Goal: Task Accomplishment & Management: Manage account settings

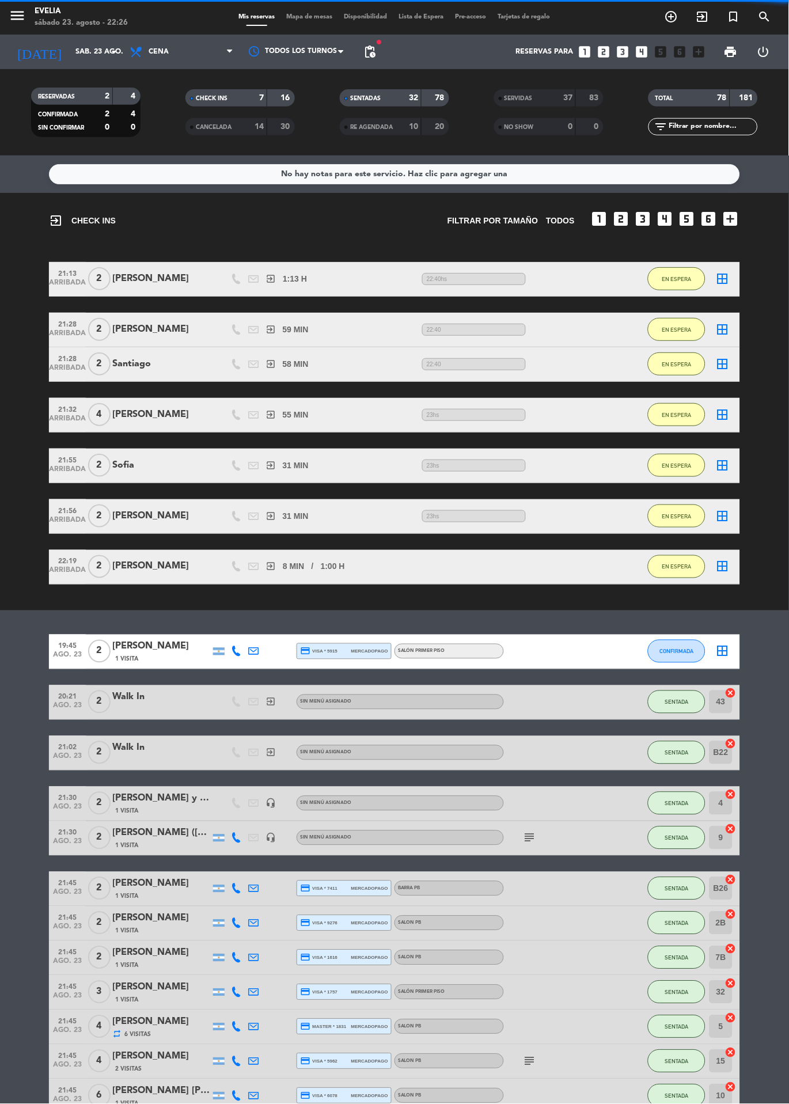
click at [238, 122] on div "CANCELADA" at bounding box center [214, 126] width 53 height 13
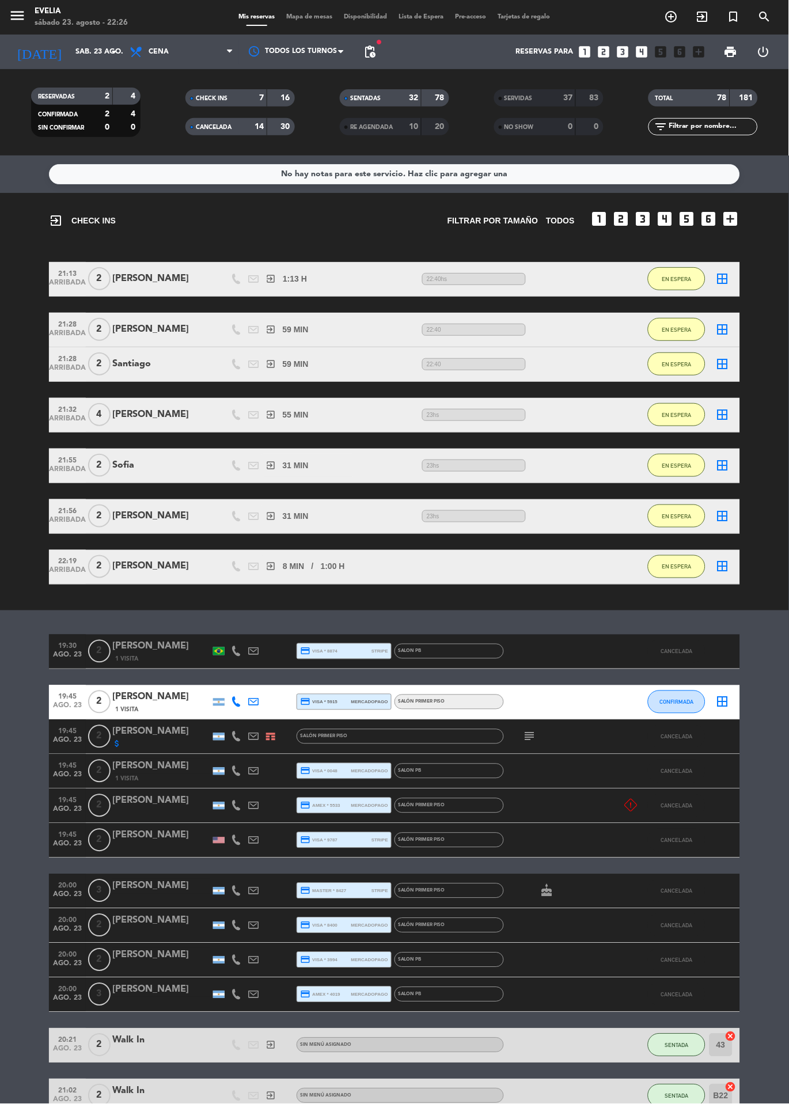
click at [321, 40] on div at bounding box center [296, 52] width 115 height 26
click at [315, 18] on span "Mapa de mesas" at bounding box center [310, 17] width 58 height 6
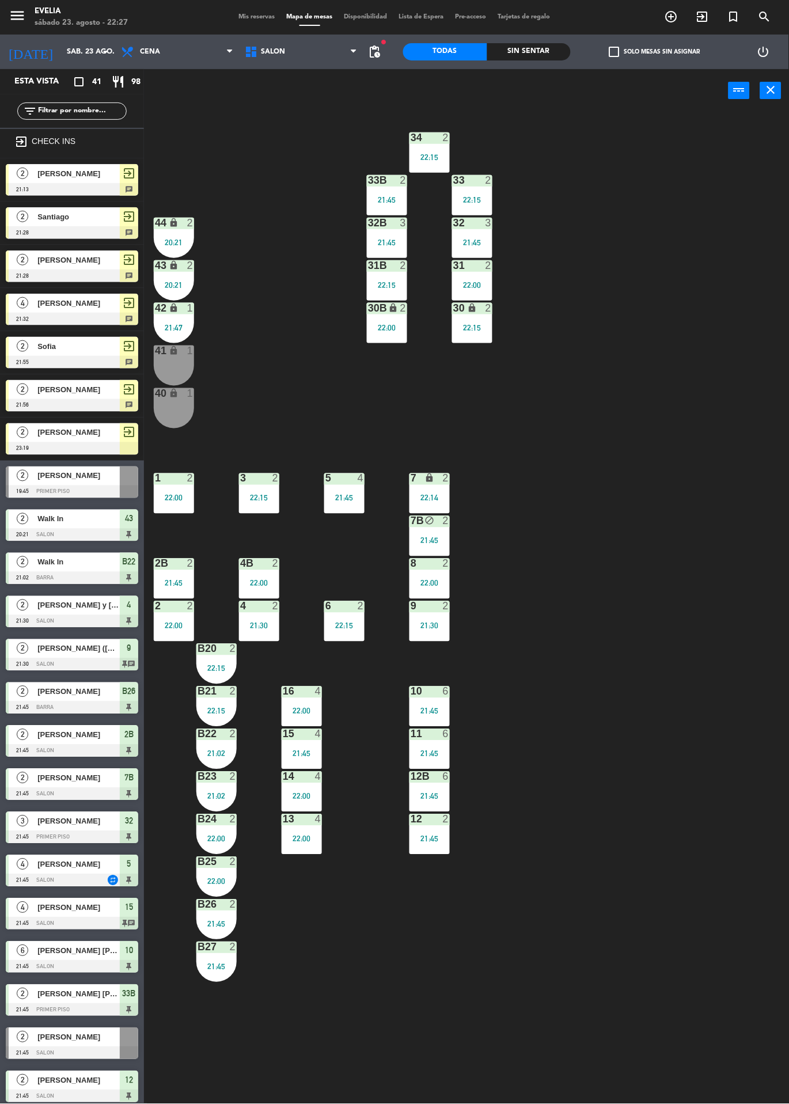
click at [551, 58] on div "Sin sentar" at bounding box center [529, 51] width 84 height 17
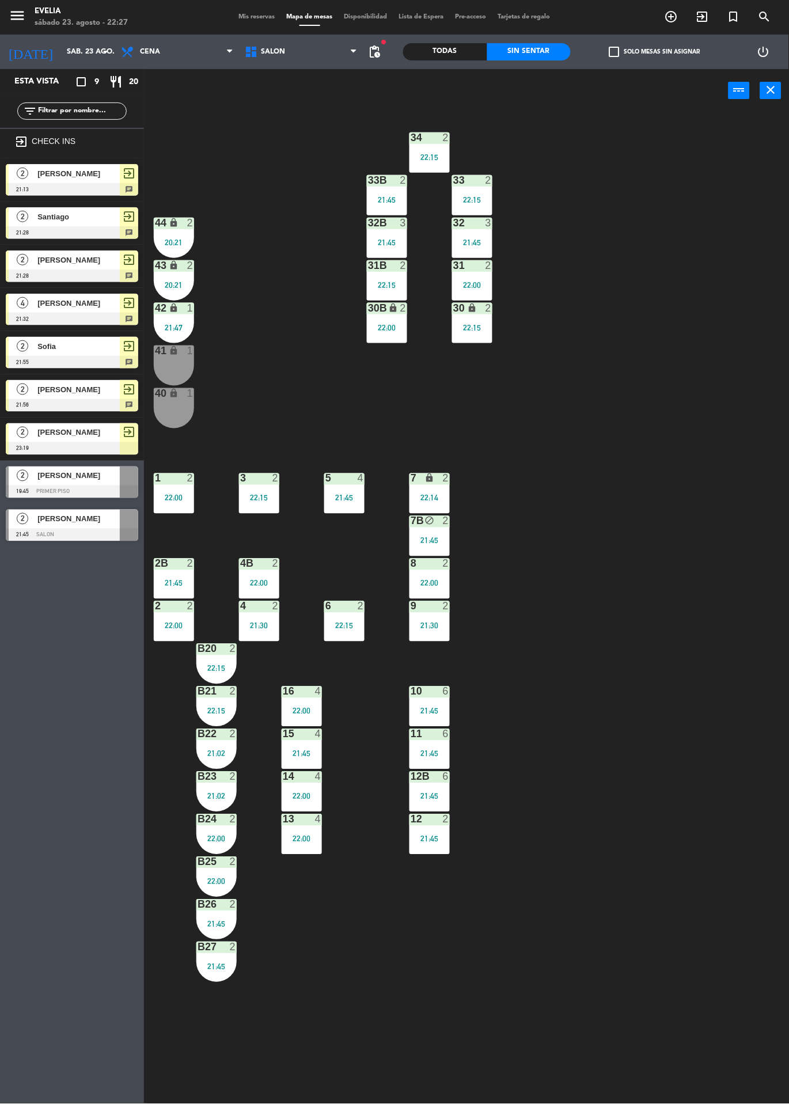
click at [705, 13] on icon "exit_to_app" at bounding box center [703, 17] width 14 height 14
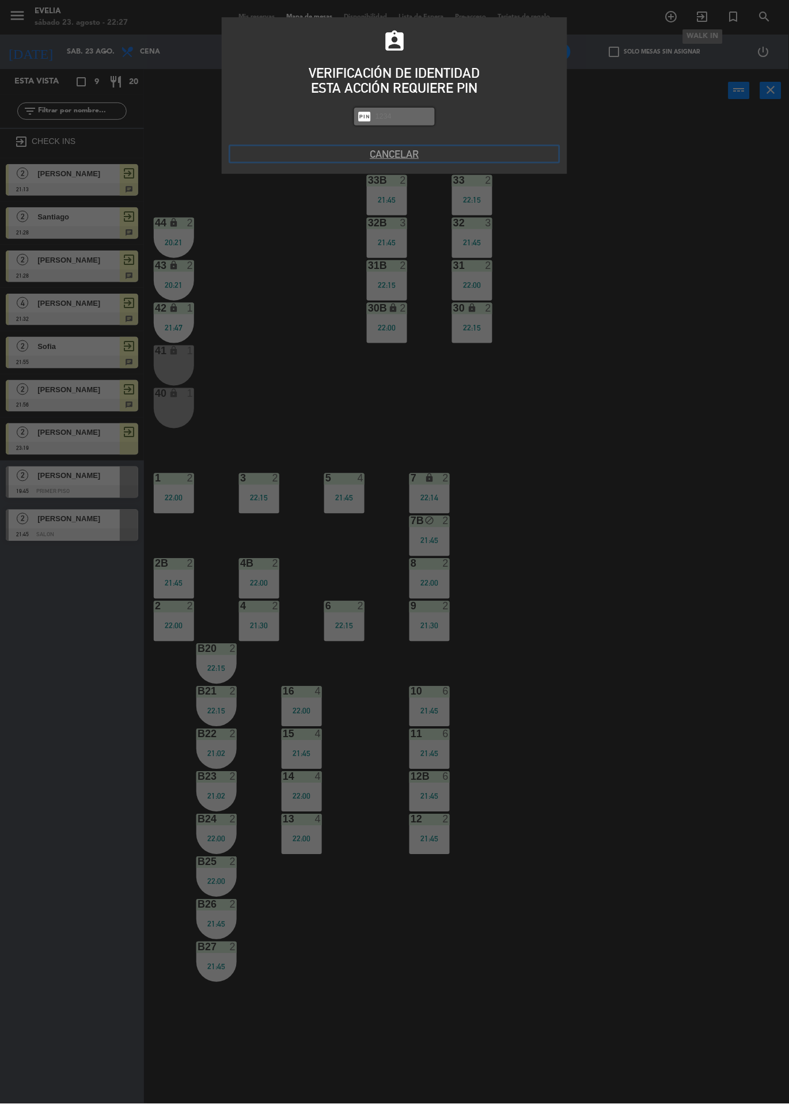
click at [404, 158] on button "Cancelar" at bounding box center [394, 154] width 328 height 16
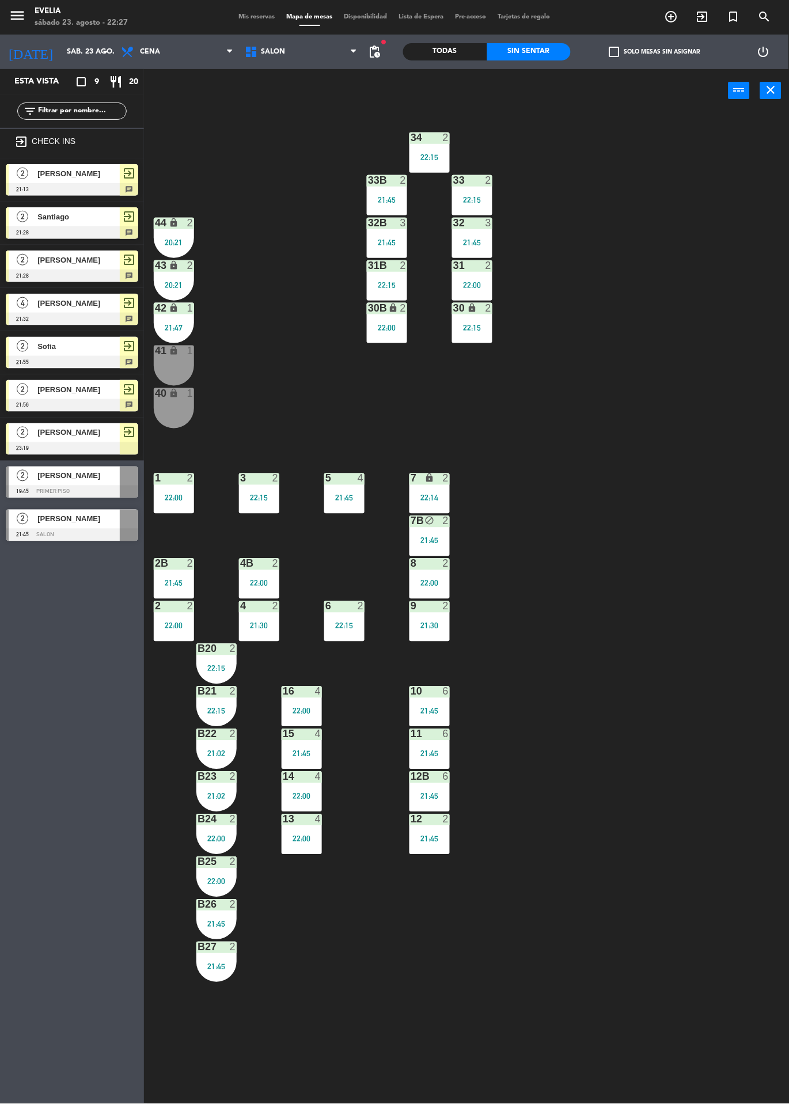
click at [702, 21] on icon "exit_to_app" at bounding box center [703, 17] width 14 height 14
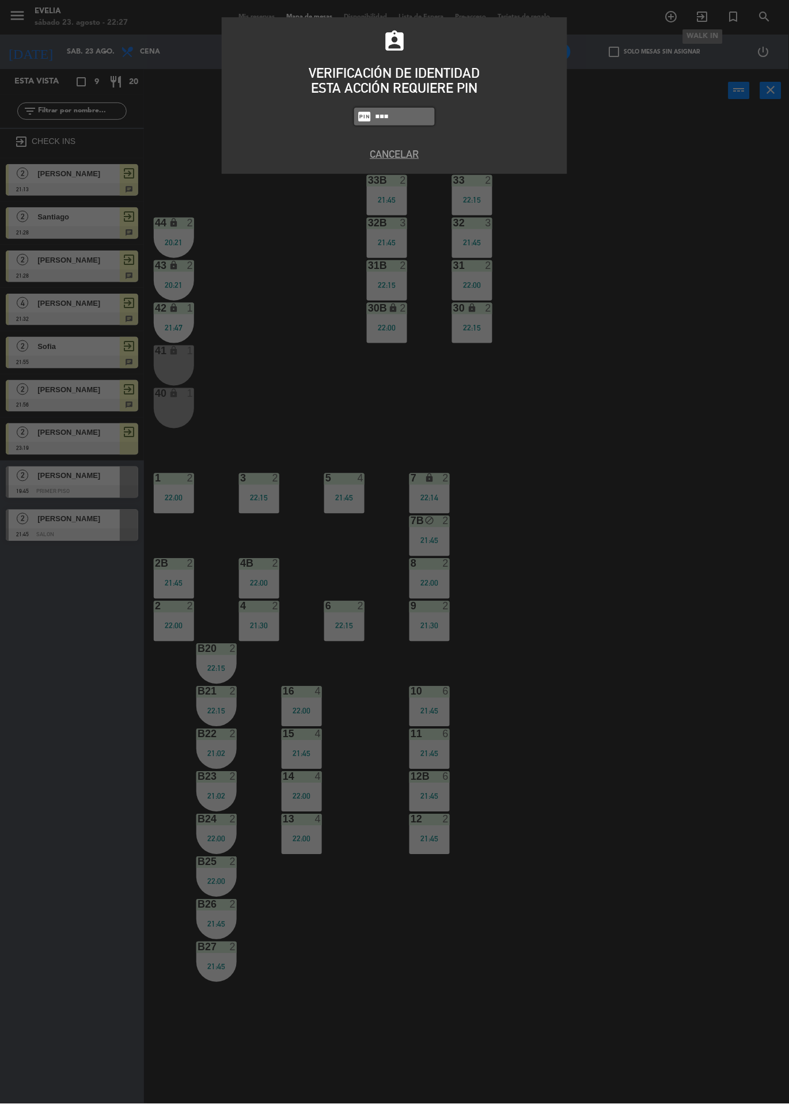
type input "6389"
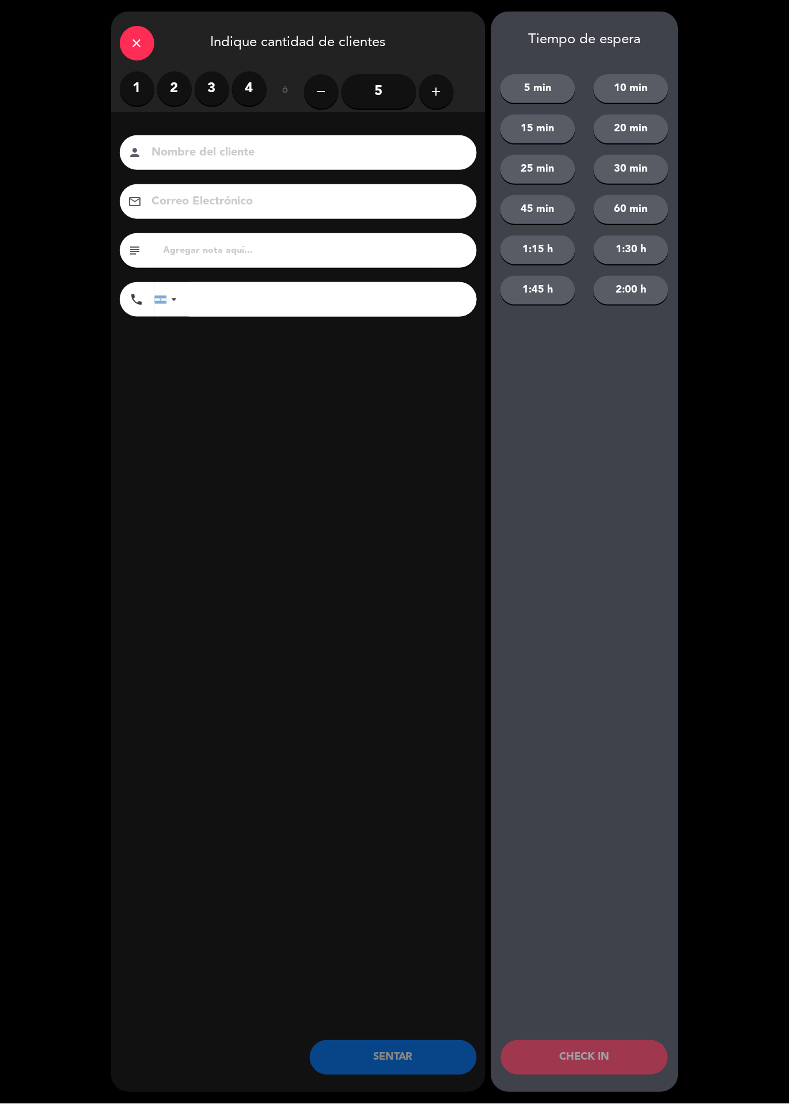
click at [153, 36] on div "close" at bounding box center [137, 43] width 35 height 35
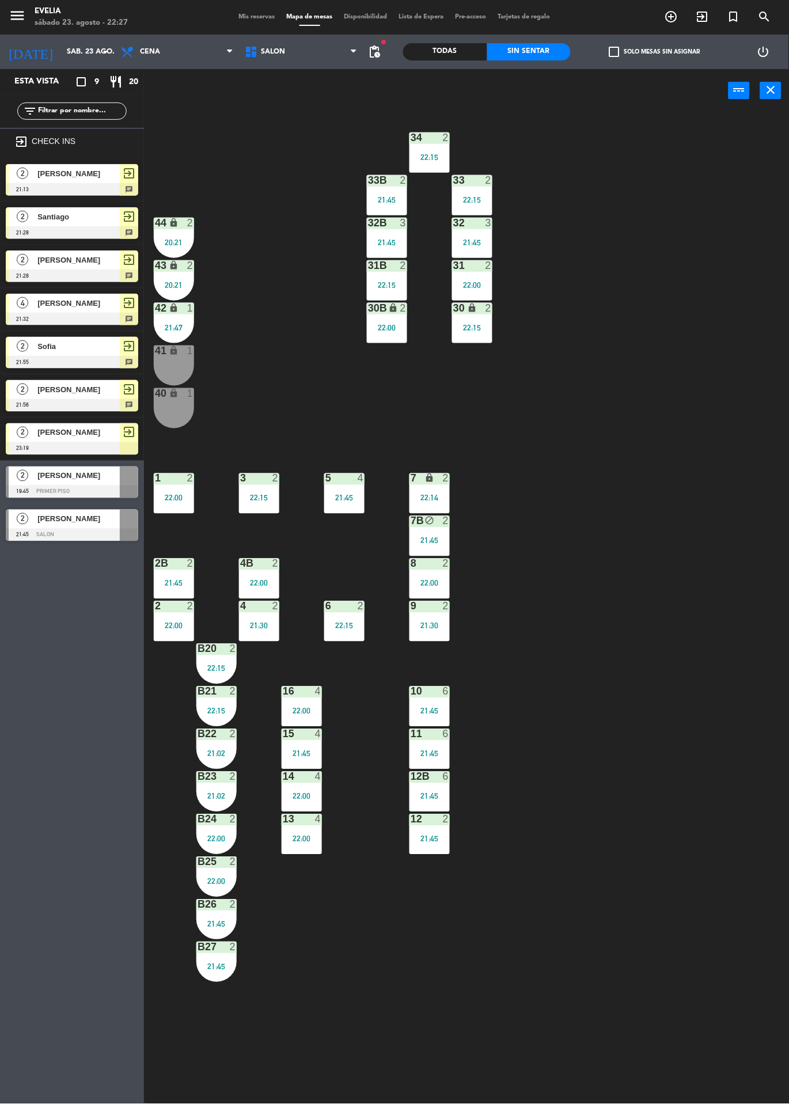
click at [267, 17] on span "Mis reservas" at bounding box center [257, 17] width 48 height 6
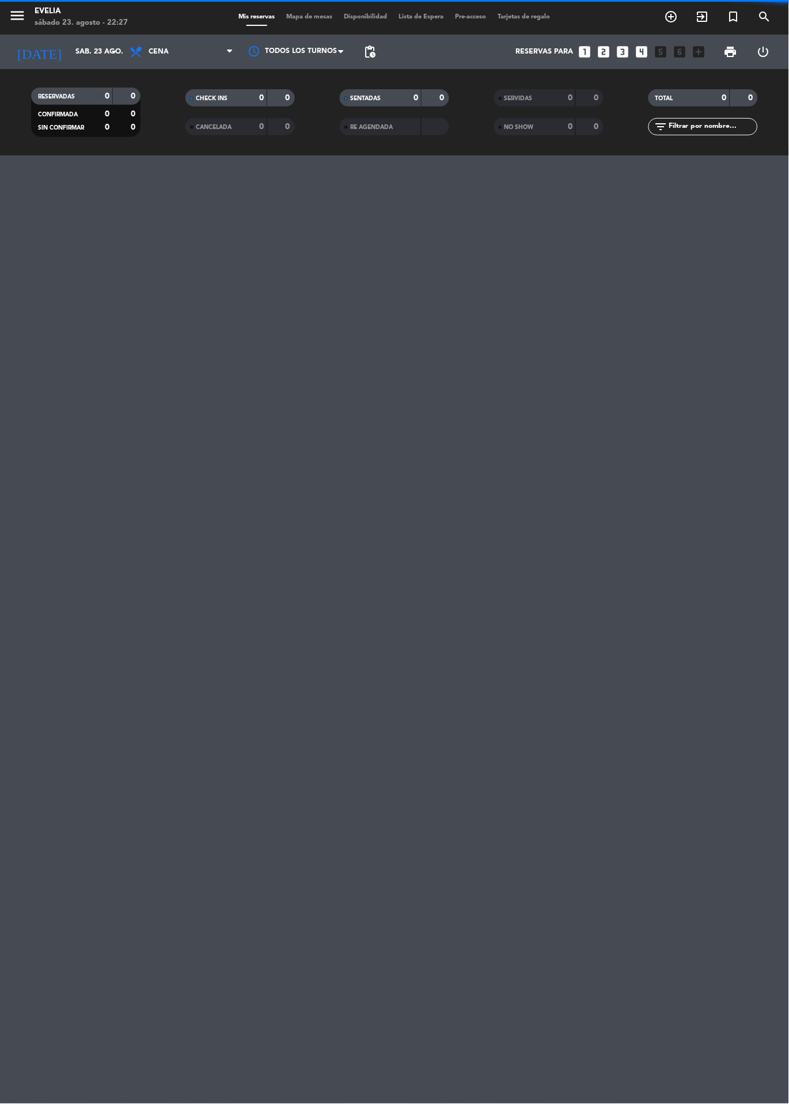
click at [314, 17] on span "Mapa de mesas" at bounding box center [310, 17] width 58 height 6
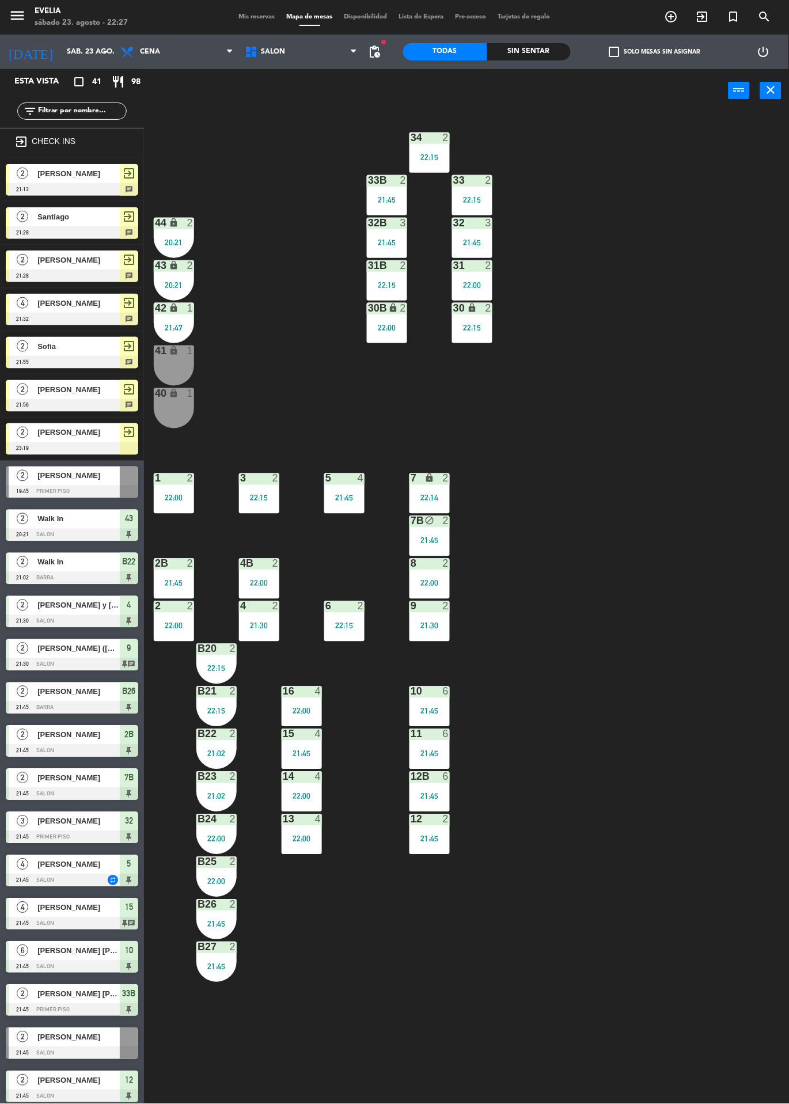
click at [612, 495] on div "34 2 22:15 33B 2 21:45 33 2 22:15 44 lock 2 20:21 32B 3 21:45 32 3 21:45 43 loc…" at bounding box center [470, 608] width 637 height 992
click at [248, 17] on span "Mis reservas" at bounding box center [257, 17] width 48 height 6
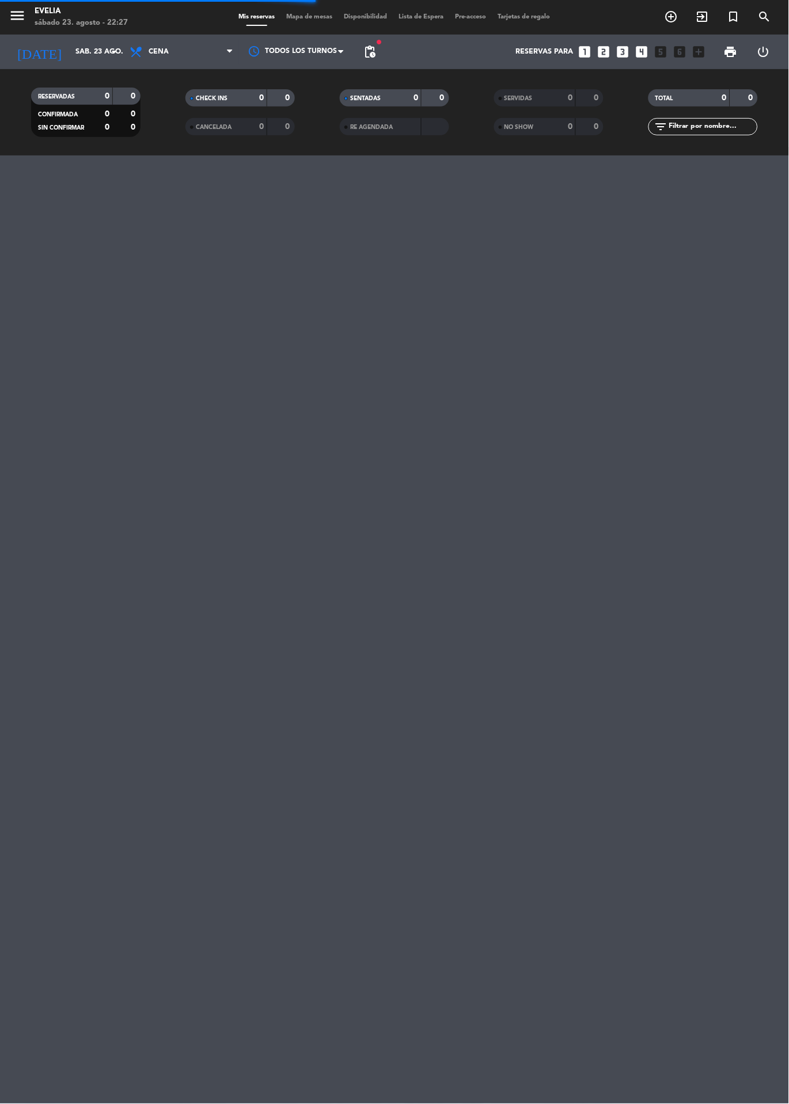
click at [307, 14] on span "Mapa de mesas" at bounding box center [310, 17] width 58 height 6
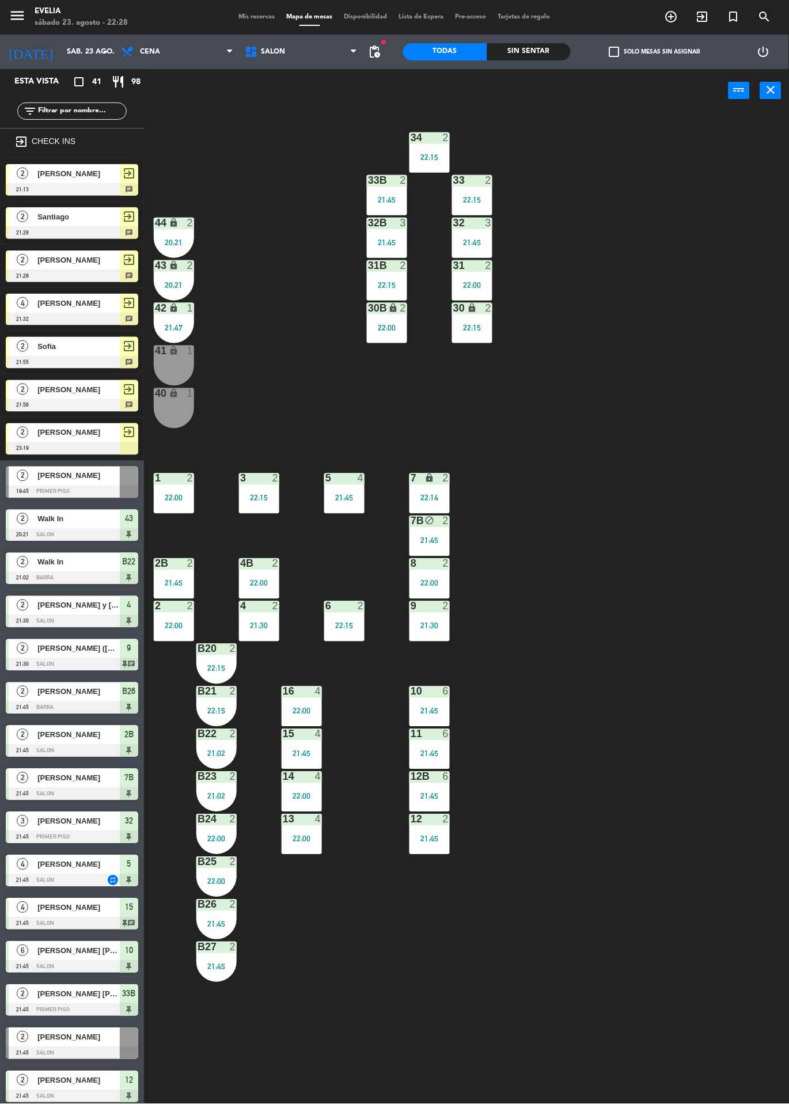
click at [252, 1] on div "menu Evelia sábado 23. agosto - 22:28 Mis reservas Mapa de mesas Disponibilidad…" at bounding box center [394, 17] width 789 height 35
click at [266, 17] on span "Mis reservas" at bounding box center [257, 17] width 48 height 6
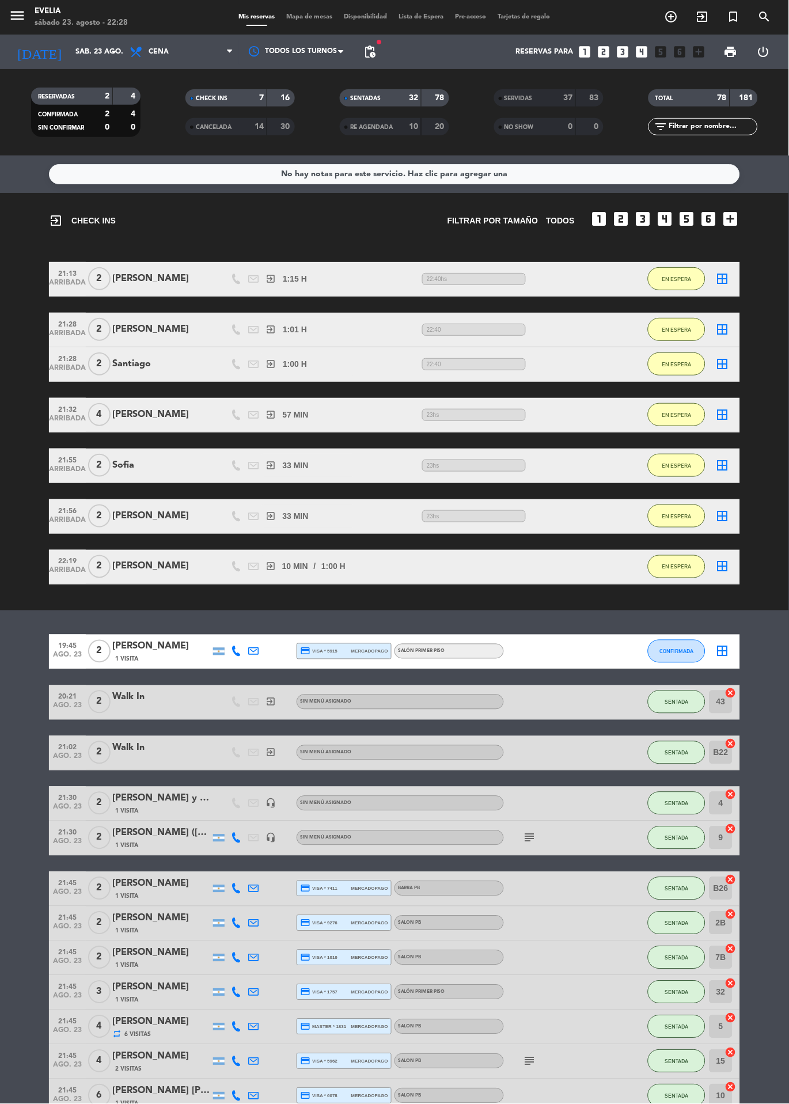
click at [707, 16] on icon "exit_to_app" at bounding box center [703, 17] width 14 height 14
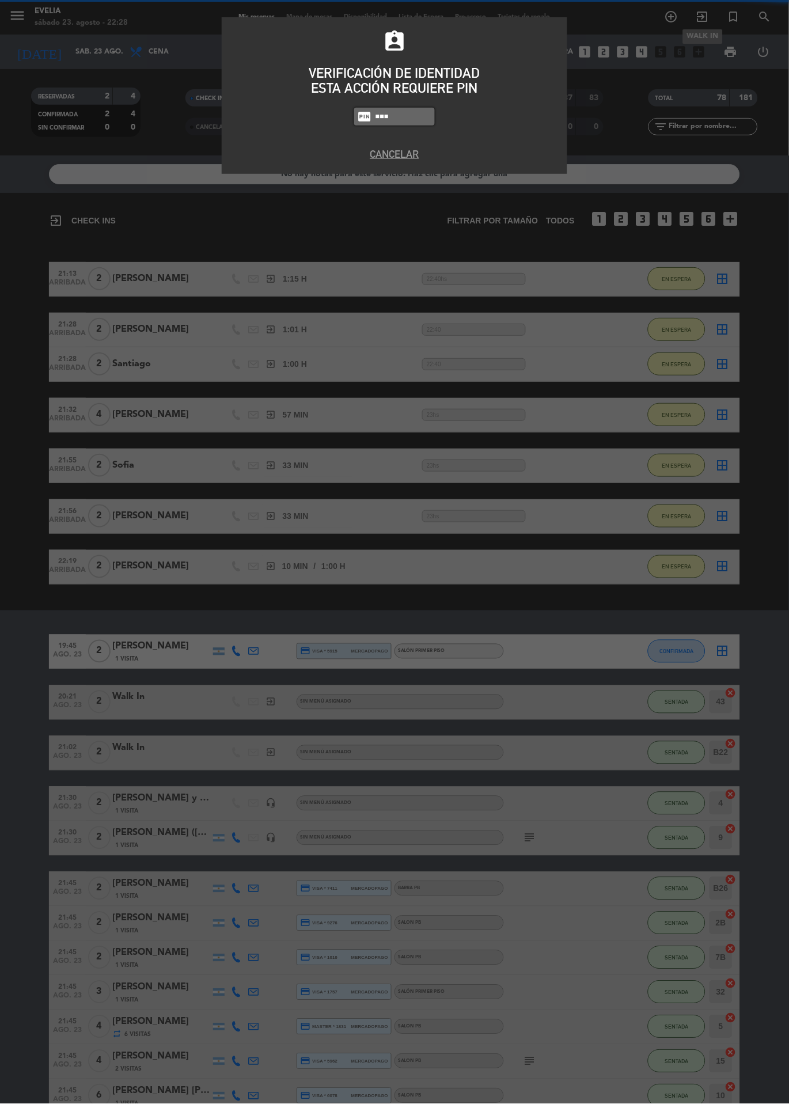
type input "6389"
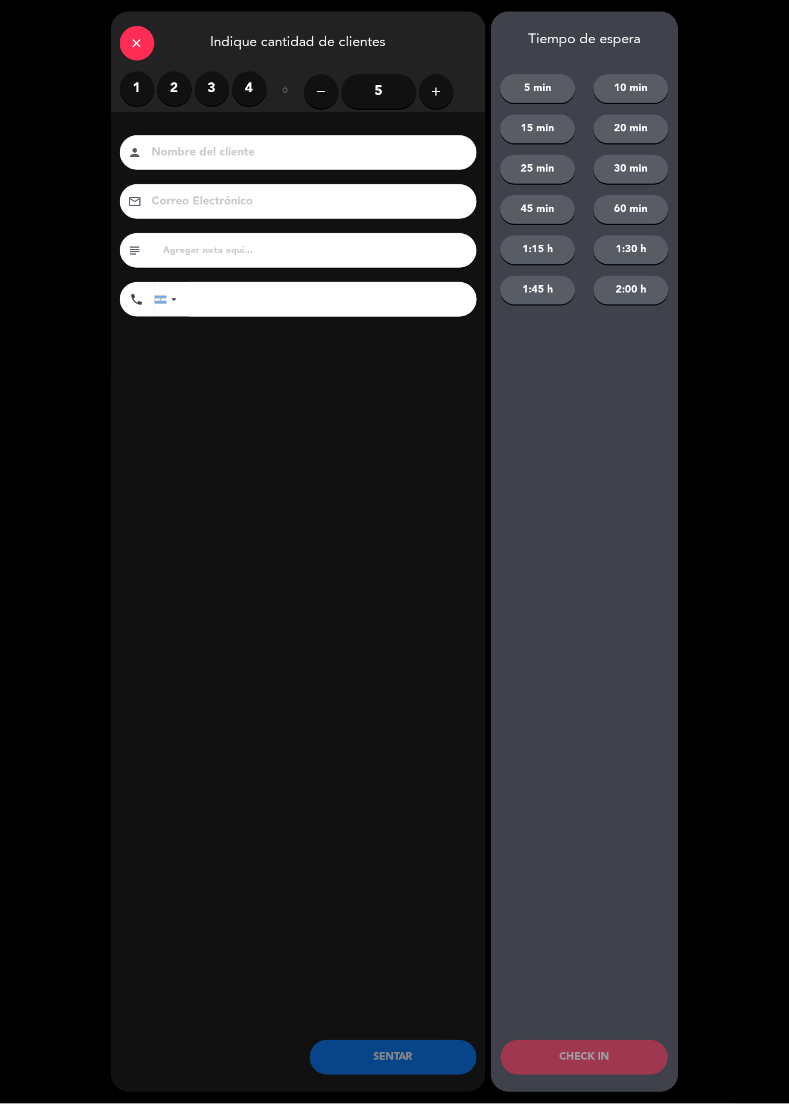
click at [177, 86] on label "2" at bounding box center [174, 88] width 35 height 35
click at [296, 143] on input at bounding box center [306, 153] width 311 height 20
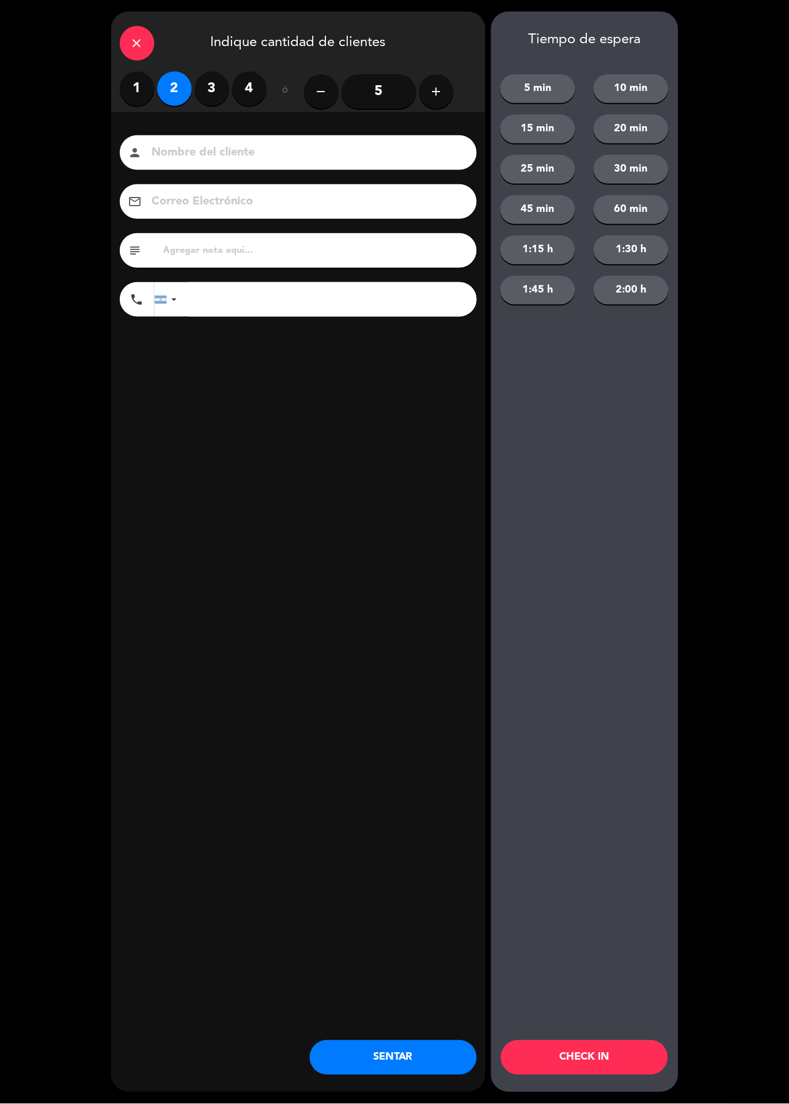
click at [654, 204] on button "60 min" at bounding box center [631, 209] width 75 height 29
click at [377, 147] on input at bounding box center [306, 153] width 311 height 20
type input "Nacho"
click at [250, 146] on input "Macho" at bounding box center [306, 153] width 311 height 20
click at [167, 150] on input "Macho" at bounding box center [306, 153] width 311 height 20
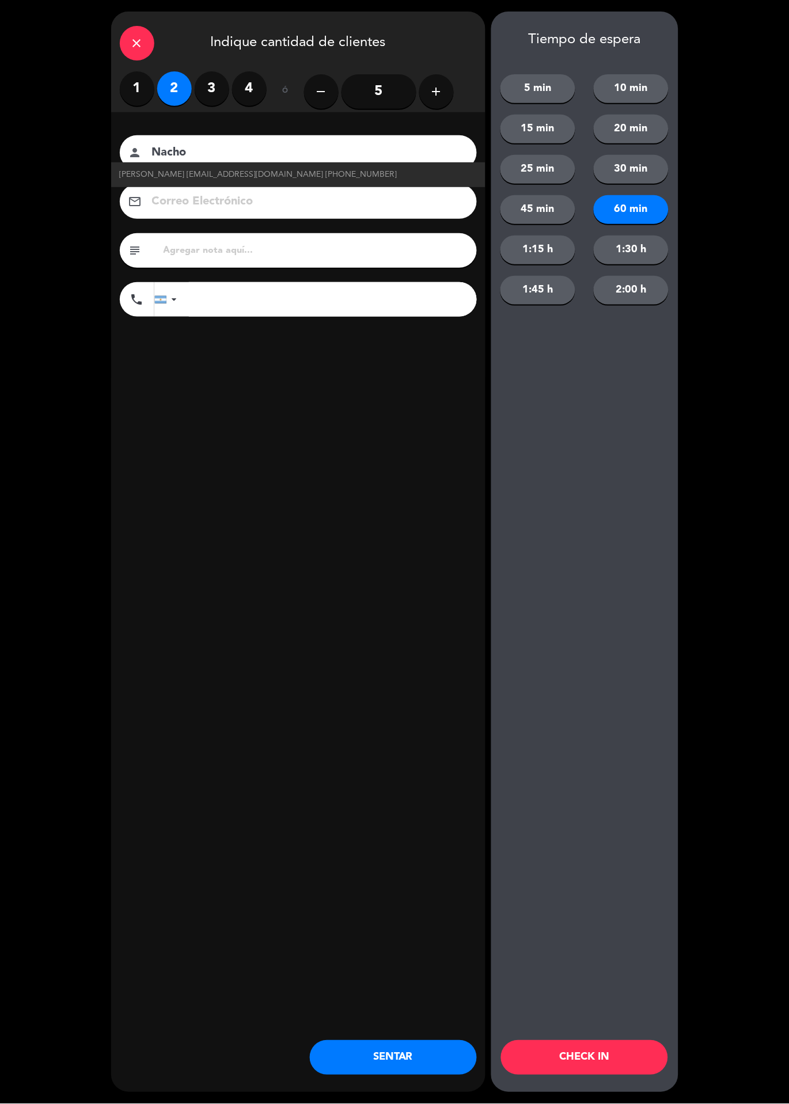
type input "Nacho"
click at [312, 484] on div "close Indique cantidad de clientes 1 2 3 4 ó remove 5 add Nombre del cliente pe…" at bounding box center [298, 552] width 374 height 1081
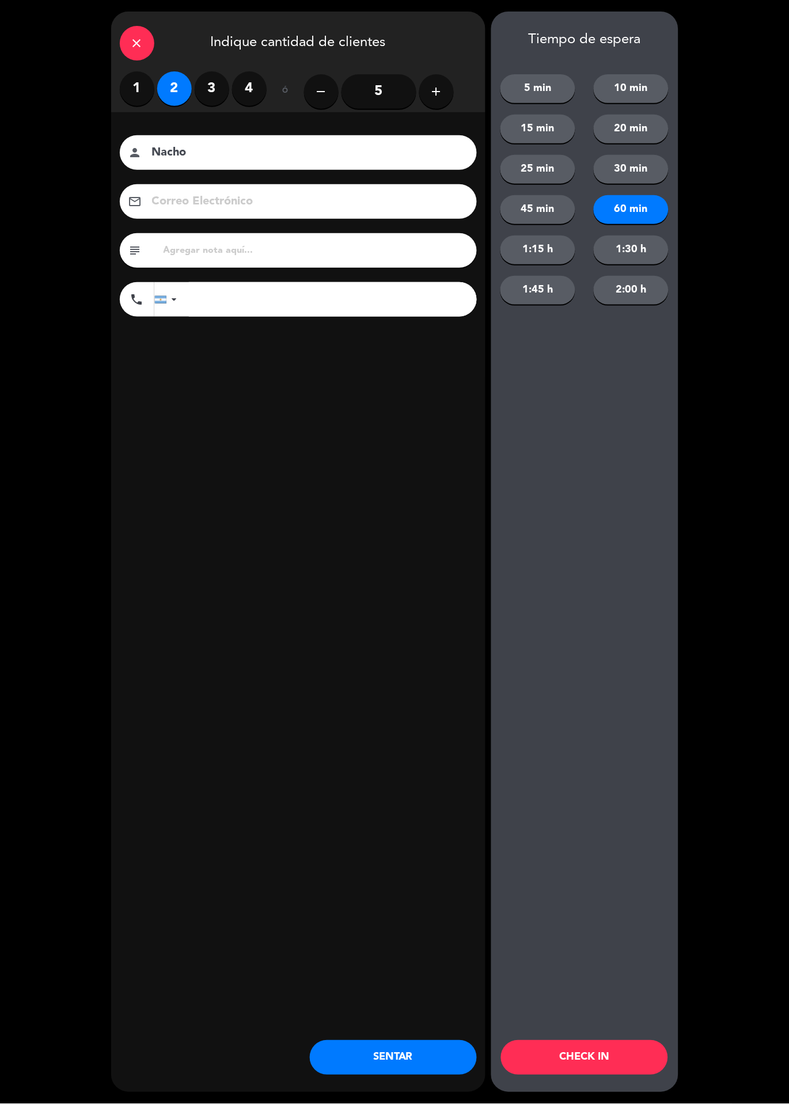
click at [614, 1061] on button "CHECK IN" at bounding box center [584, 1057] width 167 height 35
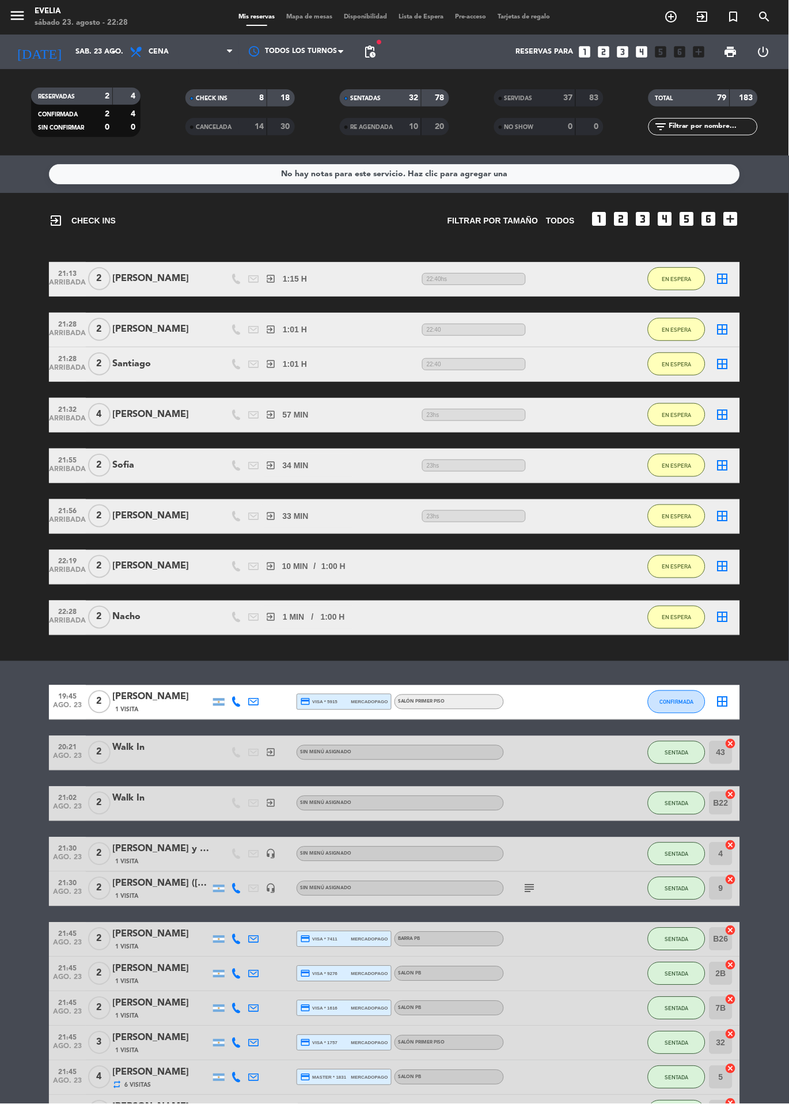
click at [318, 16] on span "Mapa de mesas" at bounding box center [310, 17] width 58 height 6
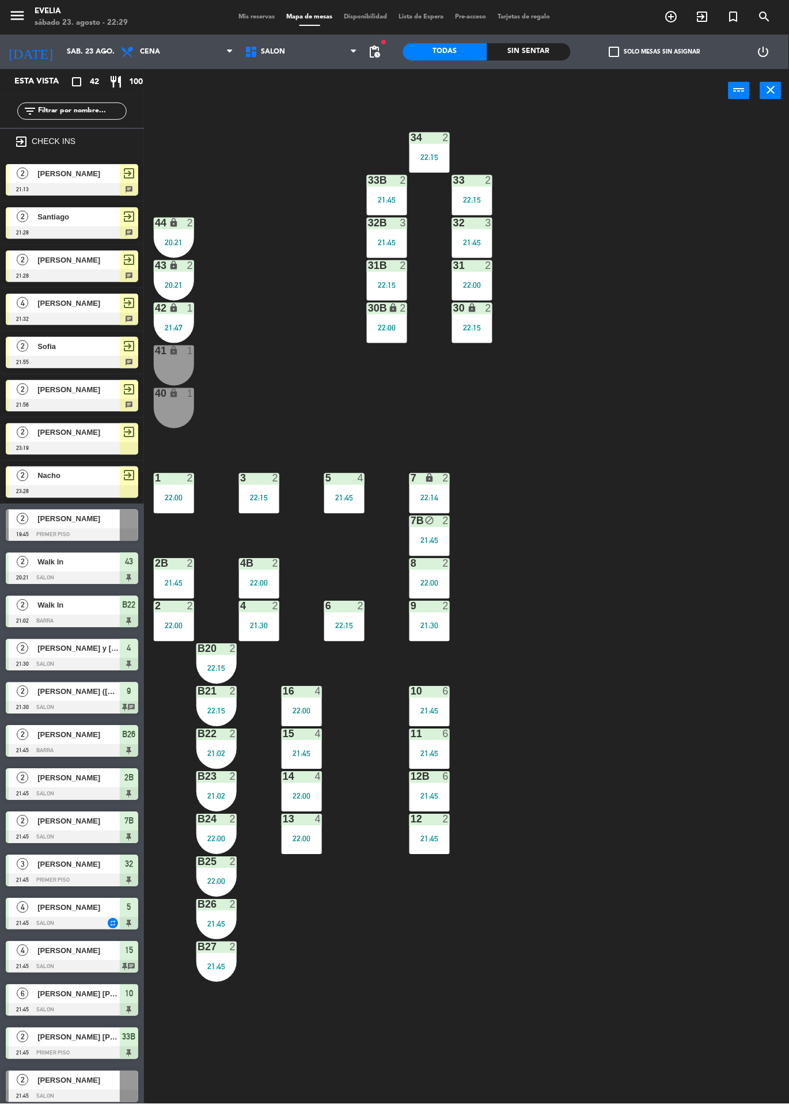
click at [279, 204] on div "34 2 22:15 33B 2 21:45 33 2 22:15 44 lock 2 20:21 32B 3 21:45 32 3 21:45 43 loc…" at bounding box center [470, 608] width 637 height 992
click at [704, 660] on div "34 2 22:15 33B 2 21:45 33 2 22:15 44 lock 2 20:21 32B 3 21:45 32 3 21:45 43 loc…" at bounding box center [470, 608] width 637 height 992
click at [667, 537] on div "34 2 22:15 33B 2 21:45 33 2 22:15 44 lock 2 20:21 32B 3 21:45 32 3 21:45 43 loc…" at bounding box center [470, 608] width 637 height 992
click at [693, 445] on div "34 2 22:15 33B 2 21:45 33 2 22:15 44 lock 2 20:21 32B 3 21:45 32 3 21:45 43 loc…" at bounding box center [470, 608] width 637 height 992
click at [574, 459] on div "34 2 22:15 33B 2 21:45 33 2 22:15 44 lock 2 20:21 32B 3 21:45 32 3 21:45 43 loc…" at bounding box center [470, 608] width 637 height 992
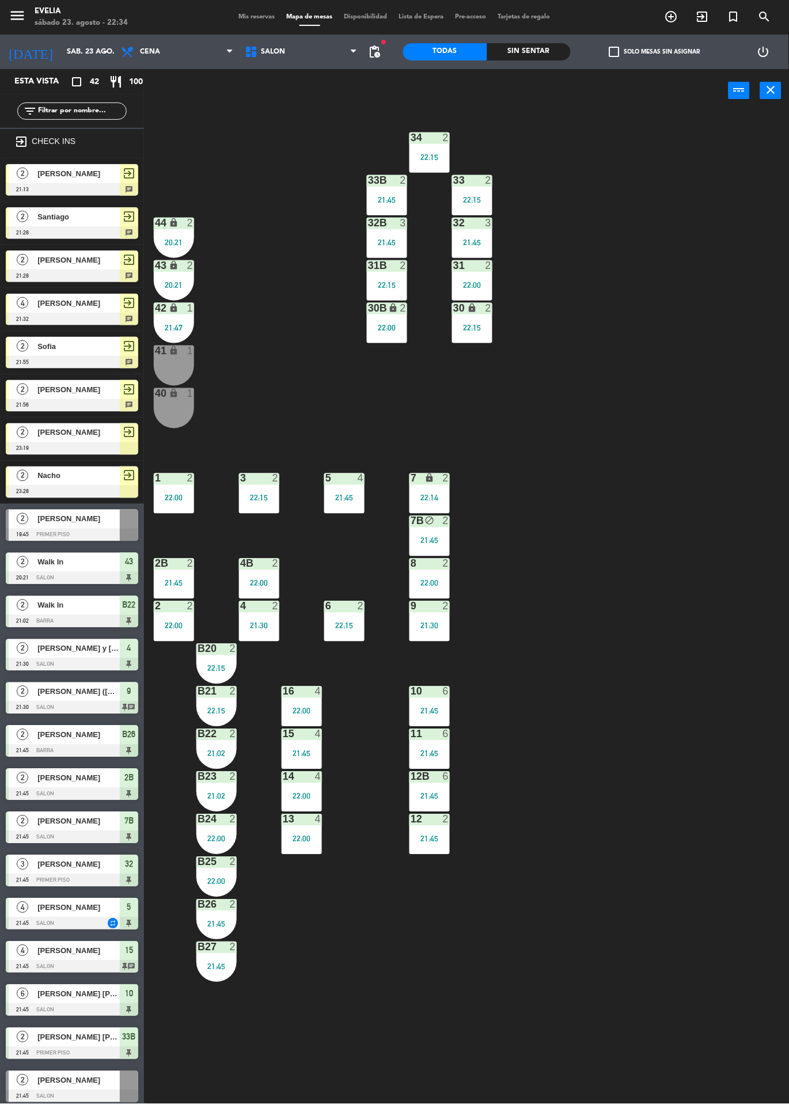
click at [155, 242] on div "20:21" at bounding box center [174, 242] width 40 height 8
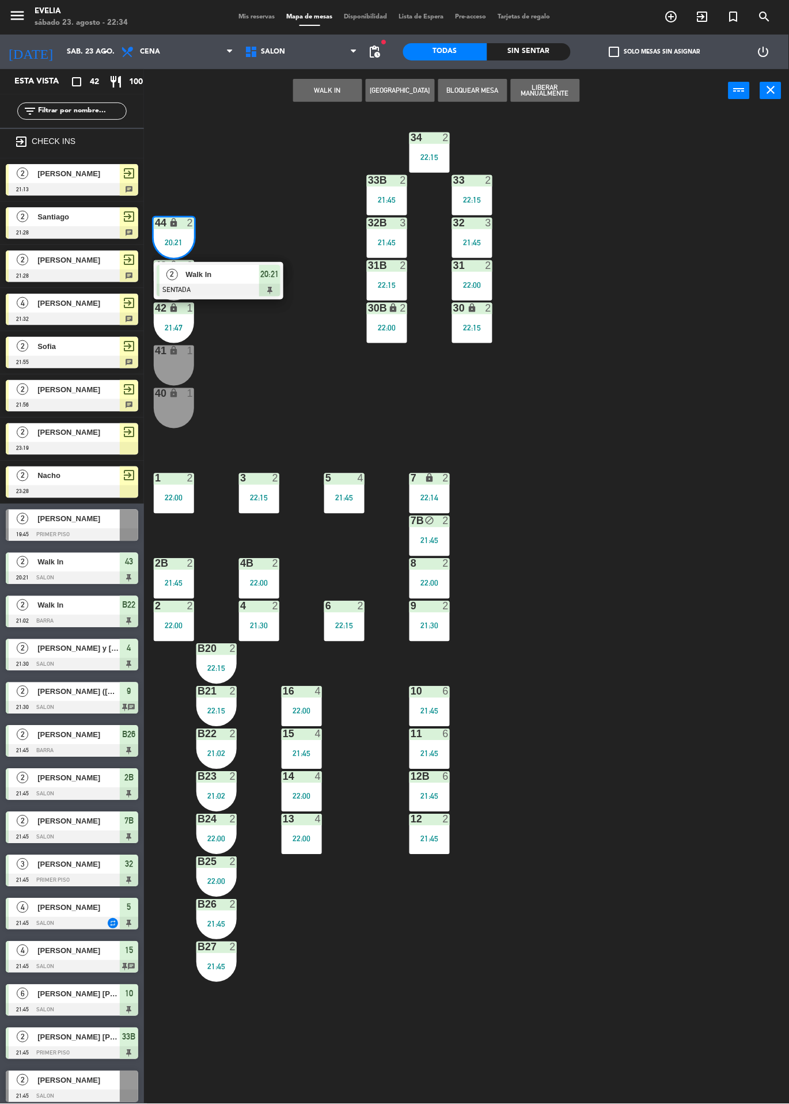
click at [242, 278] on span "Walk In" at bounding box center [222, 274] width 74 height 12
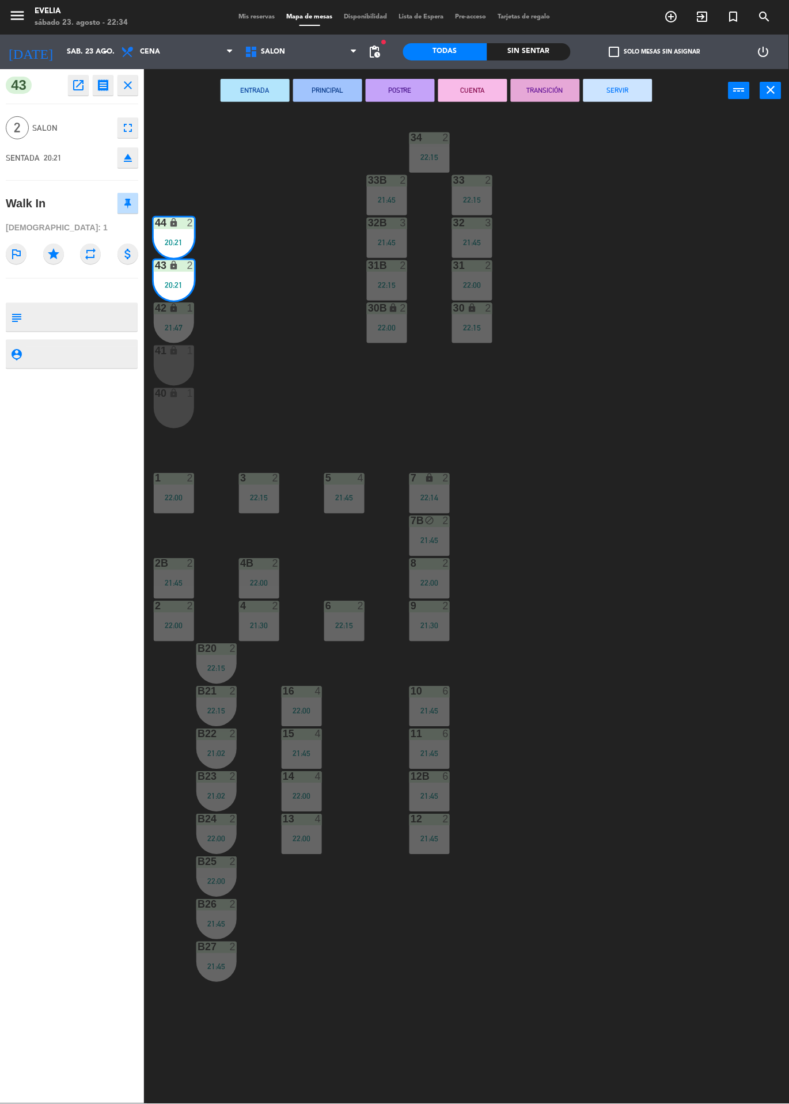
click at [620, 87] on button "SERVIR" at bounding box center [617, 90] width 69 height 23
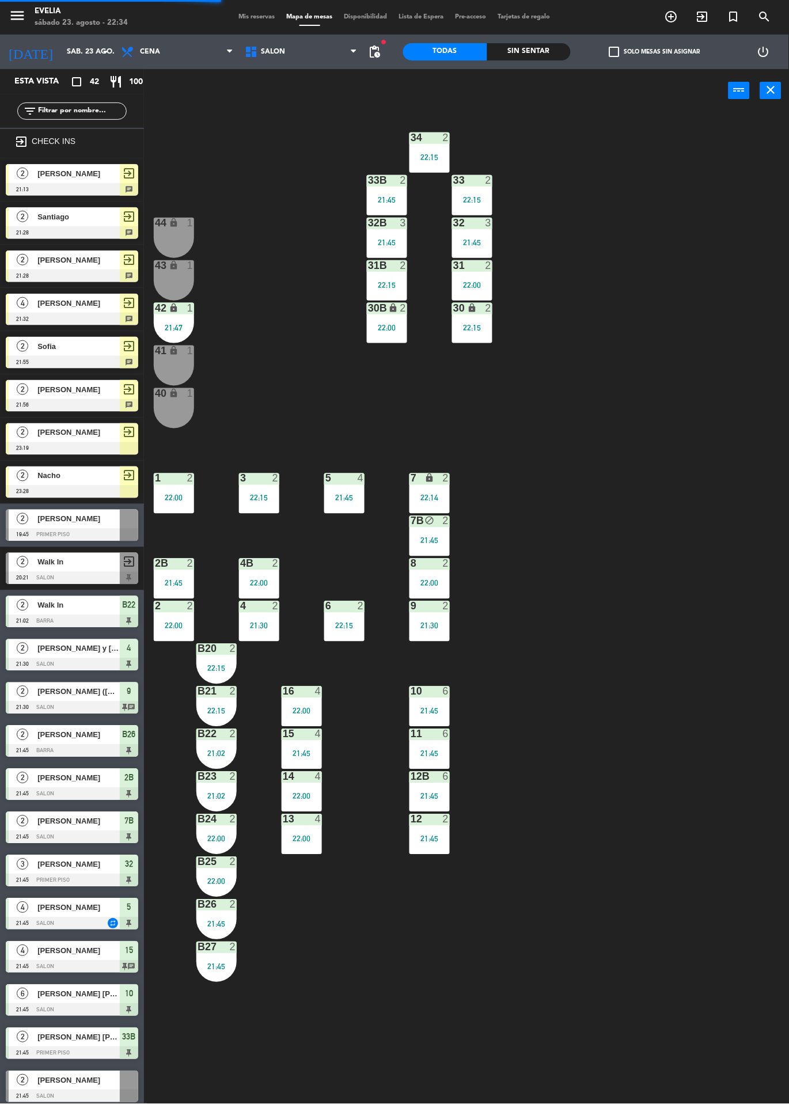
click at [185, 326] on div "21:47" at bounding box center [174, 328] width 40 height 8
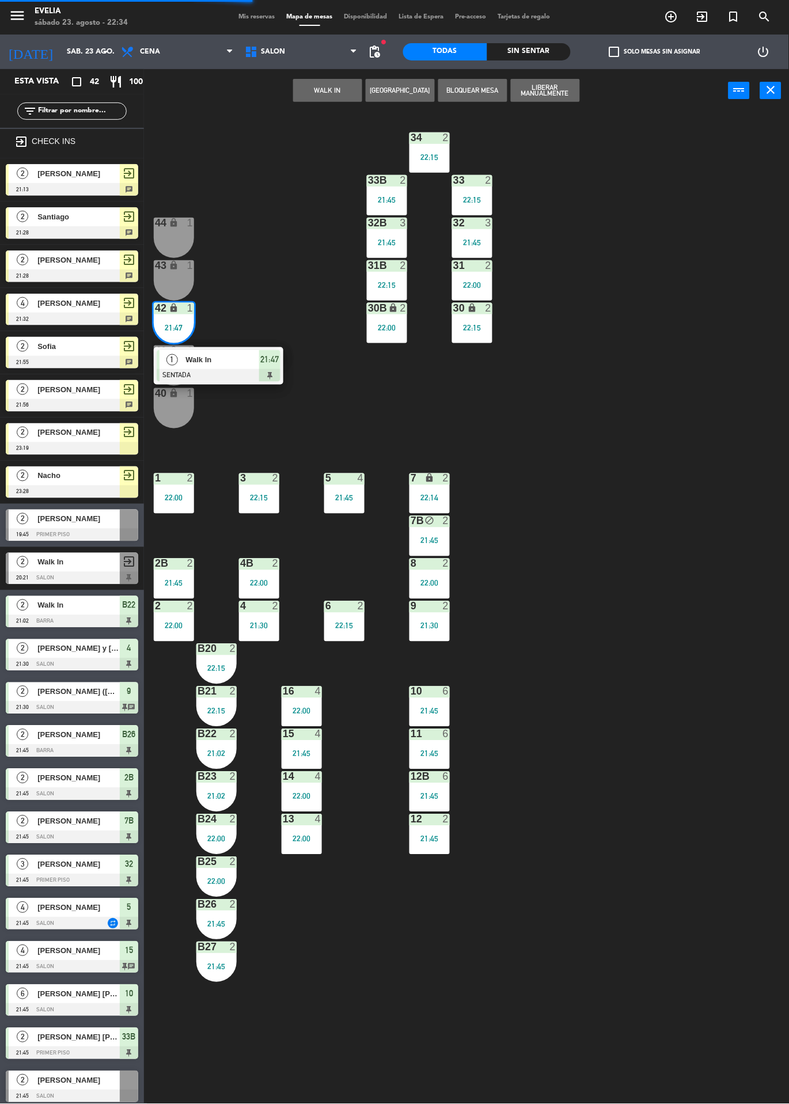
click at [682, 329] on div "34 2 22:15 33B 2 21:45 33 2 22:15 44 lock 1 32B 3 21:45 32 3 21:45 43 lock 1 31…" at bounding box center [470, 608] width 637 height 992
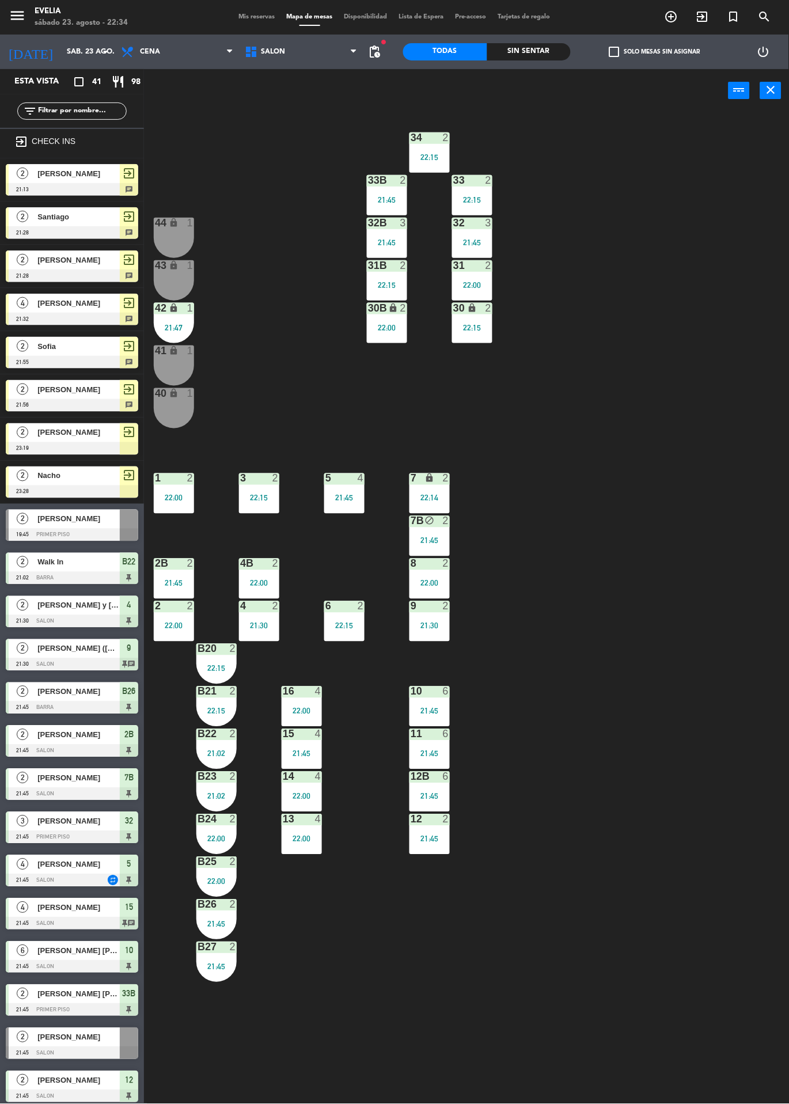
click at [15, 274] on div at bounding box center [72, 275] width 132 height 13
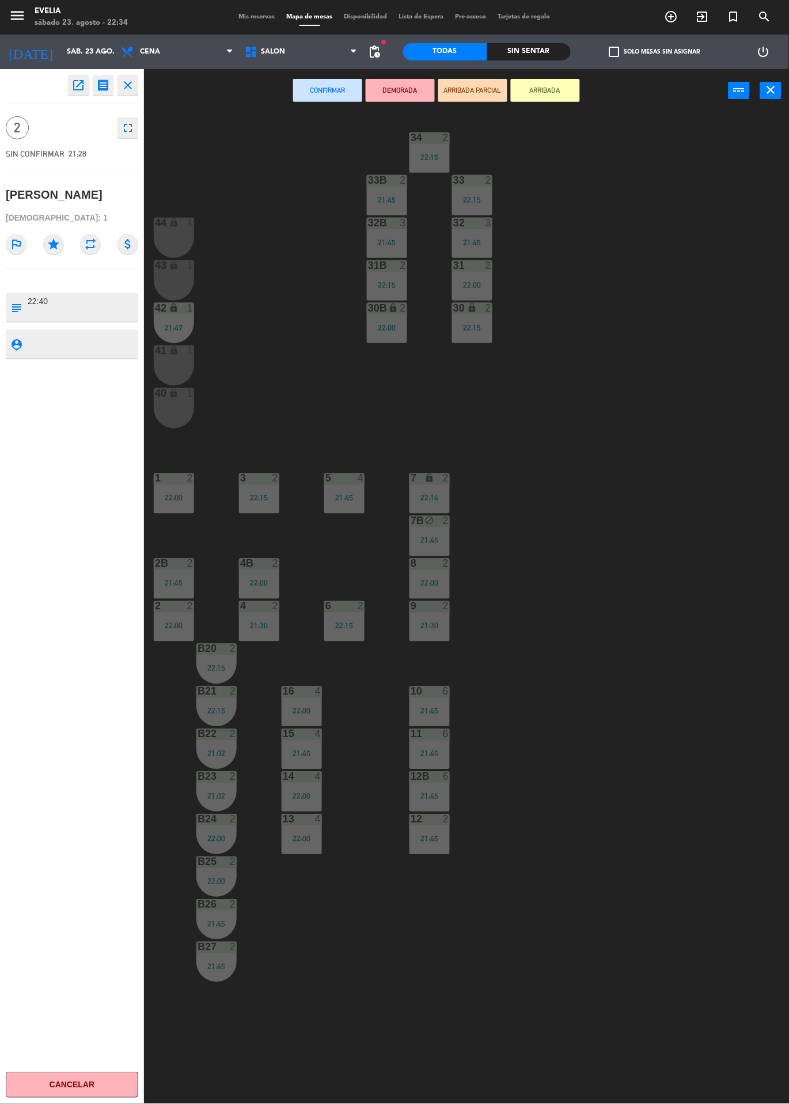
click at [188, 246] on div "44 lock 1" at bounding box center [174, 238] width 40 height 40
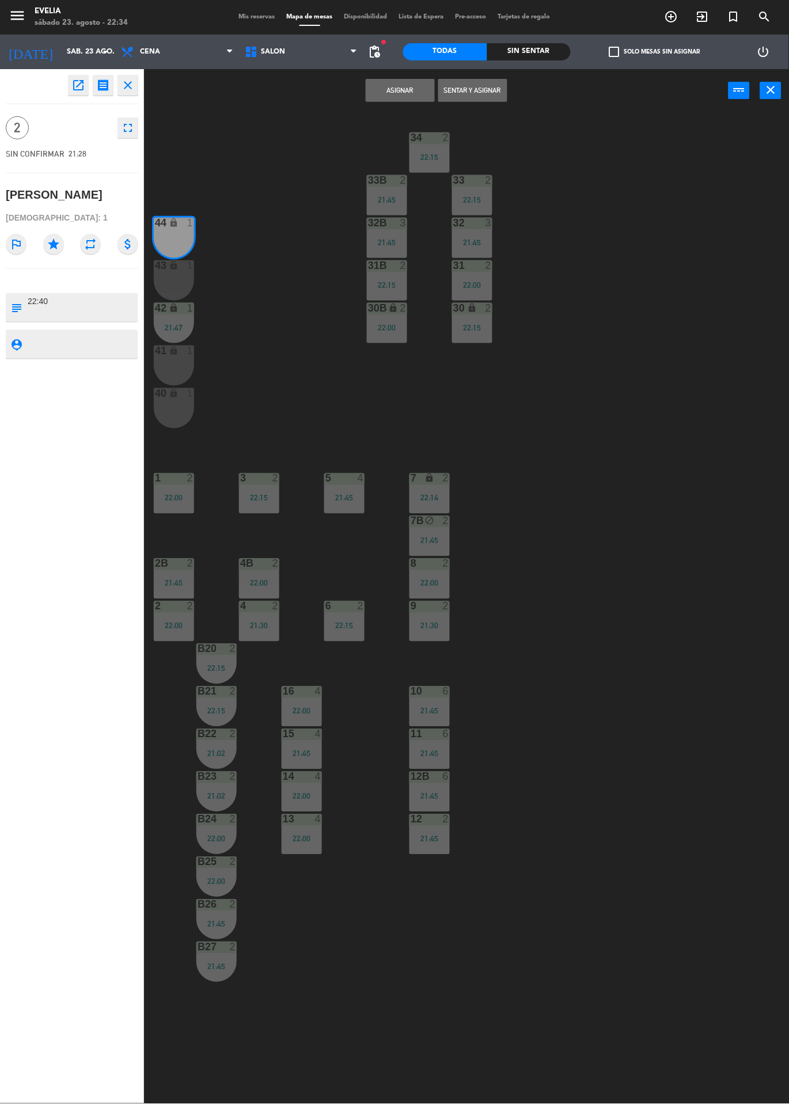
click at [181, 260] on div "lock" at bounding box center [174, 265] width 19 height 11
click at [376, 97] on button "Asignar" at bounding box center [400, 90] width 69 height 23
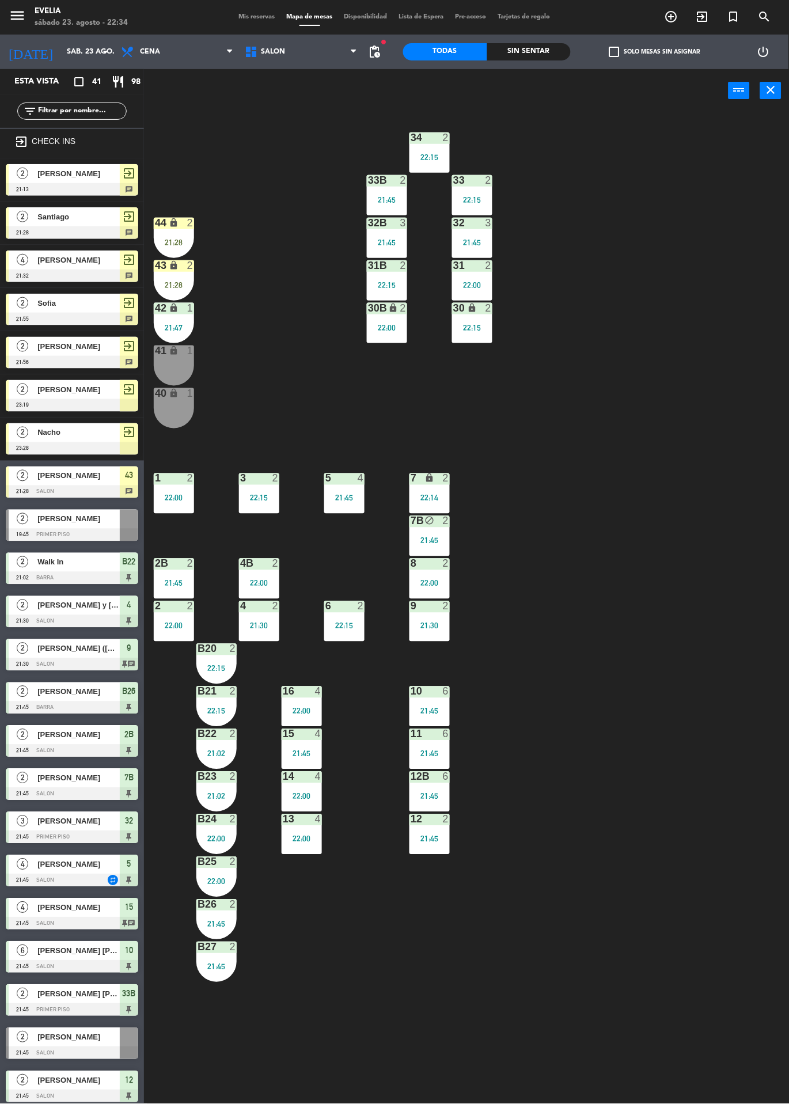
click at [178, 222] on icon "lock" at bounding box center [174, 223] width 10 height 10
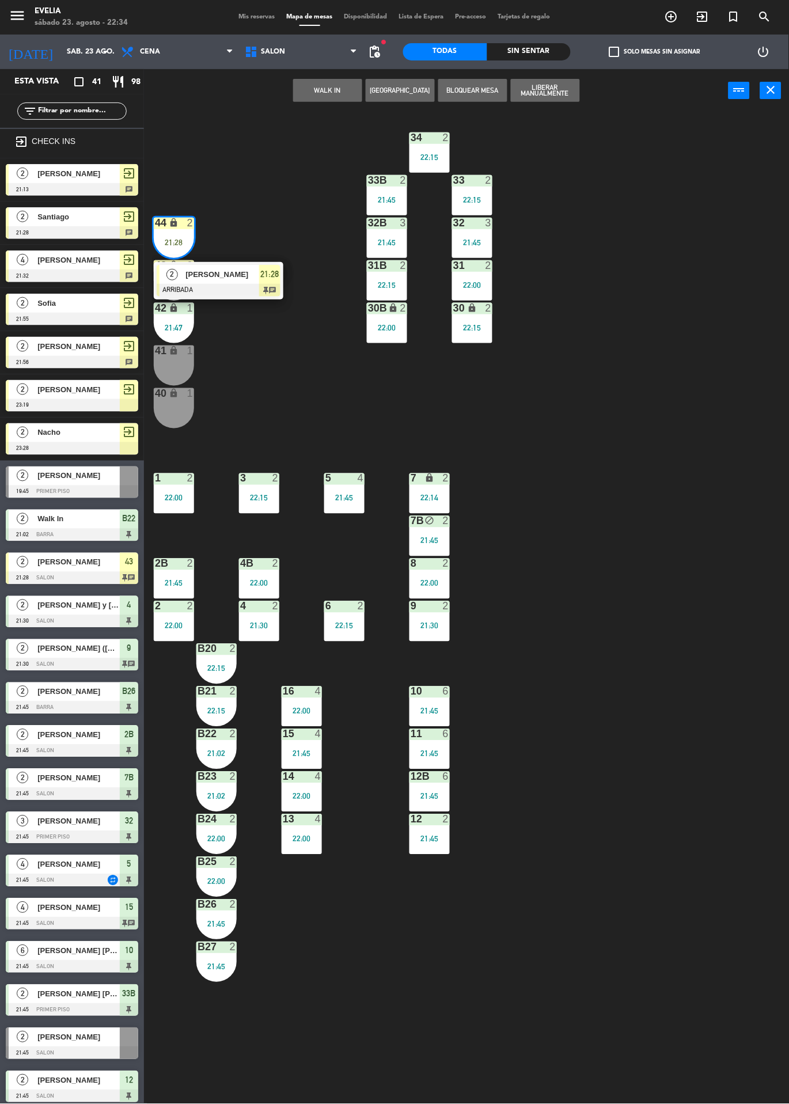
click at [268, 381] on div "34 2 22:15 33B 2 21:45 33 2 22:15 44 lock 2 21:28 2 Ana ARRIBADA 21:28 chat 32B…" at bounding box center [470, 608] width 637 height 992
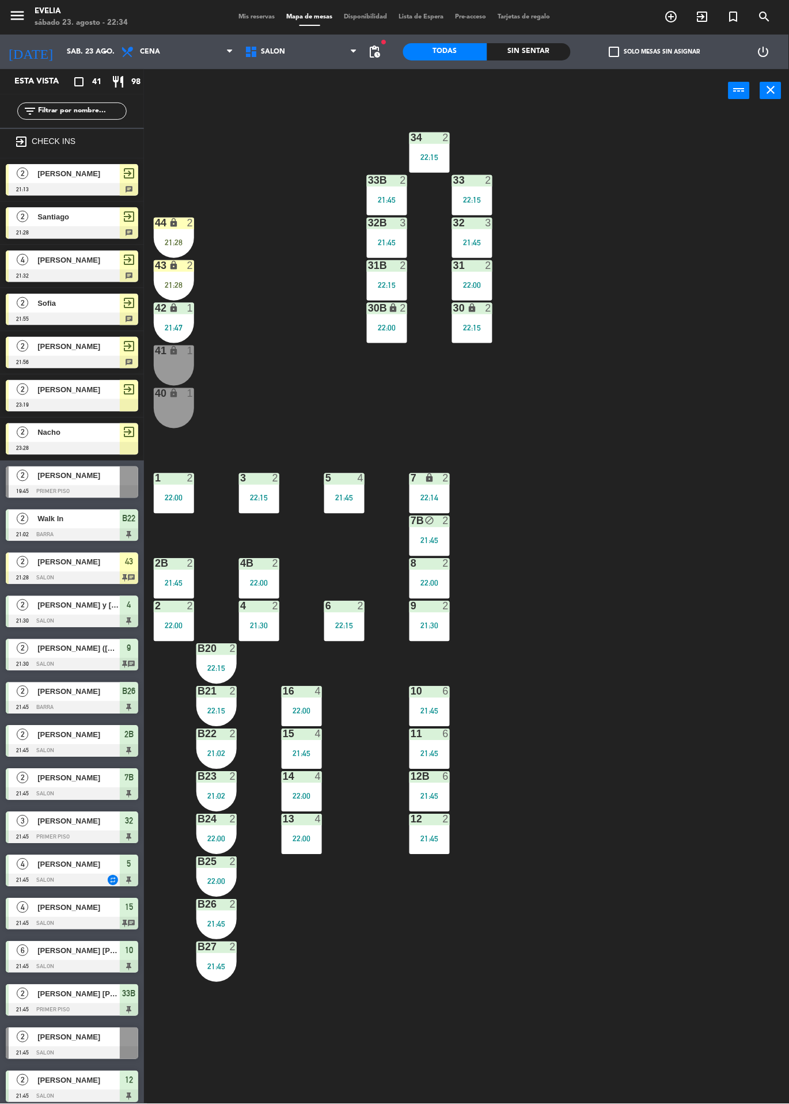
click at [191, 223] on div "2" at bounding box center [190, 223] width 7 height 10
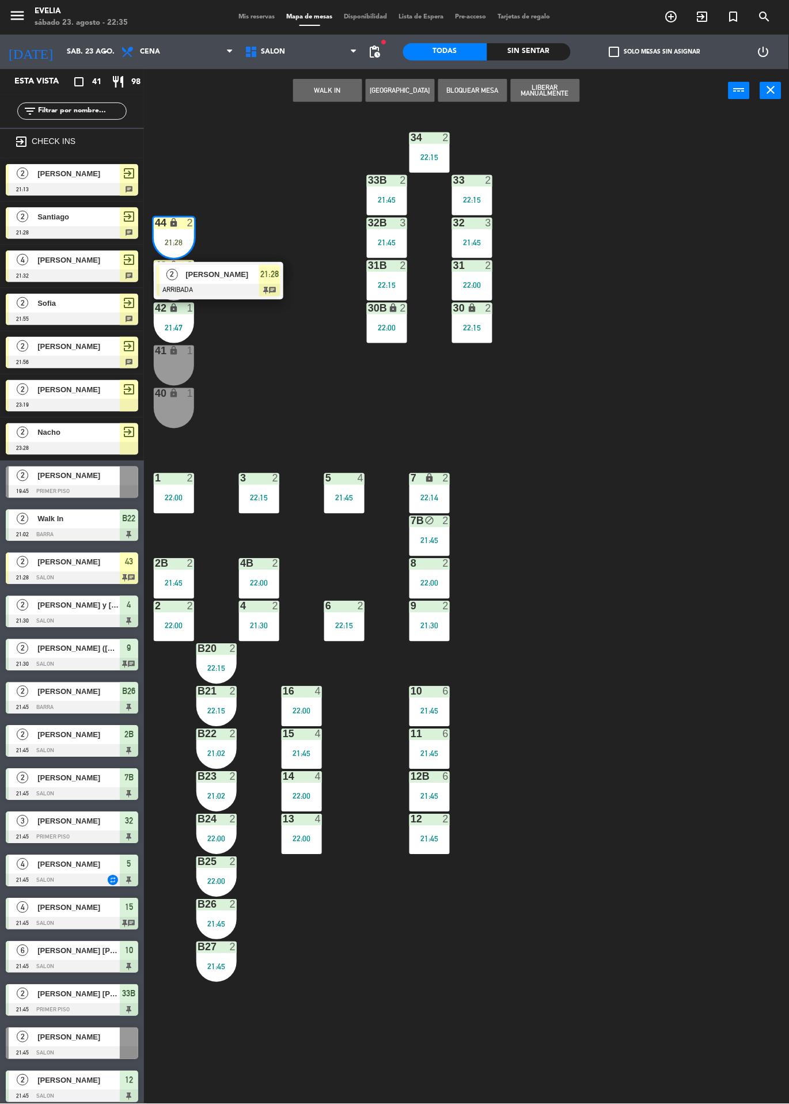
click at [245, 262] on div "2 Ana ARRIBADA 21:28 chat" at bounding box center [219, 280] width 130 height 37
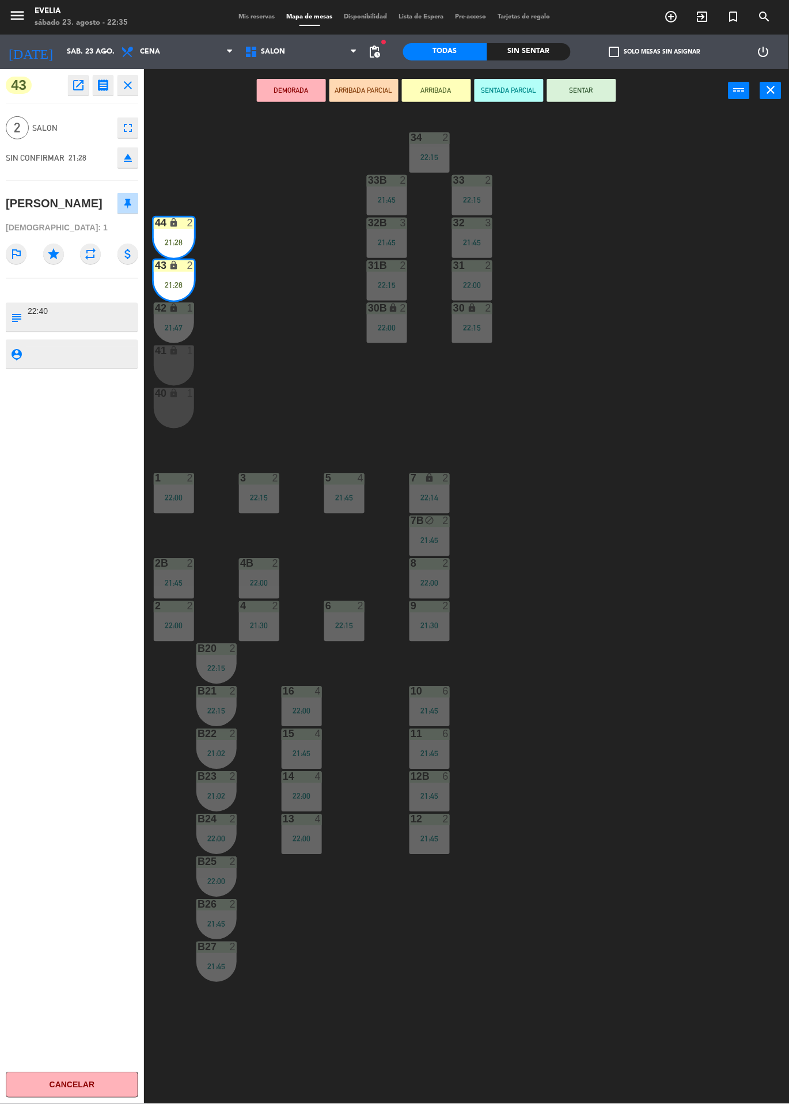
click at [667, 289] on div "34 2 22:15 33B 2 21:45 33 2 22:15 44 lock 2 21:28 32B 3 21:45 32 3 21:45 43 loc…" at bounding box center [470, 608] width 637 height 992
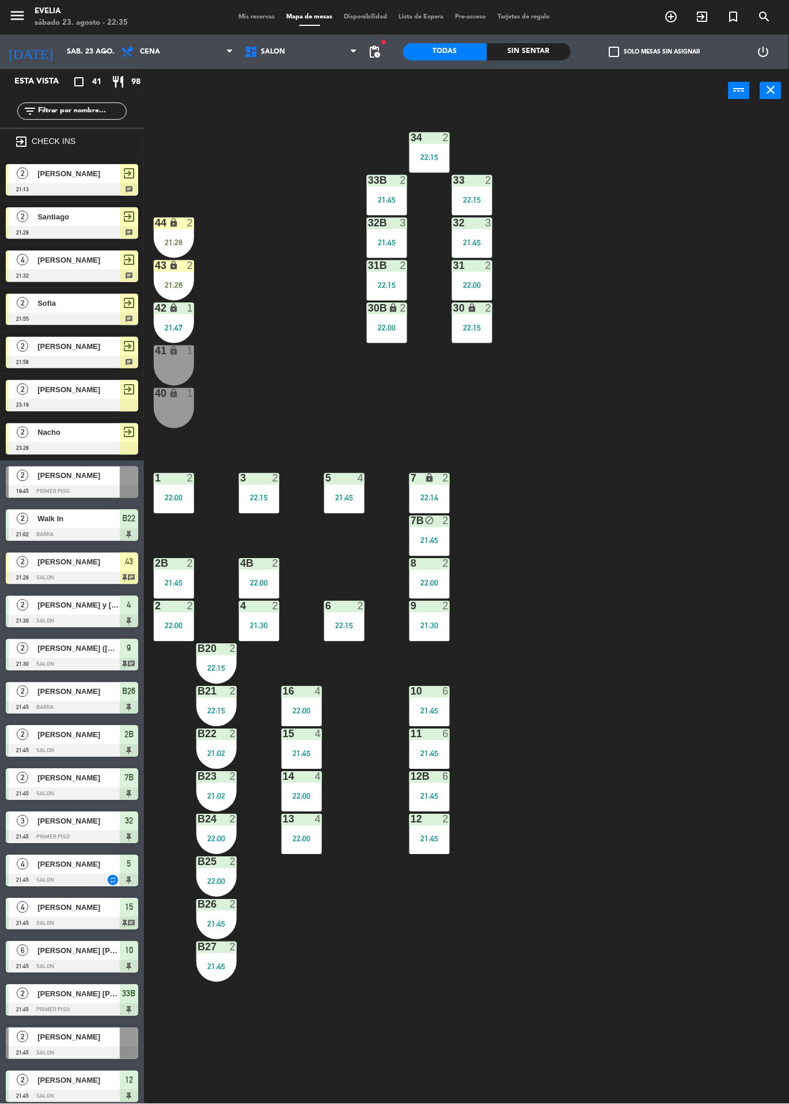
click at [593, 274] on div "34 2 22:15 33B 2 21:45 33 2 22:15 44 lock 2 21:28 32B 3 21:45 32 3 21:45 43 loc…" at bounding box center [470, 608] width 637 height 992
click at [199, 219] on div "2" at bounding box center [193, 223] width 19 height 11
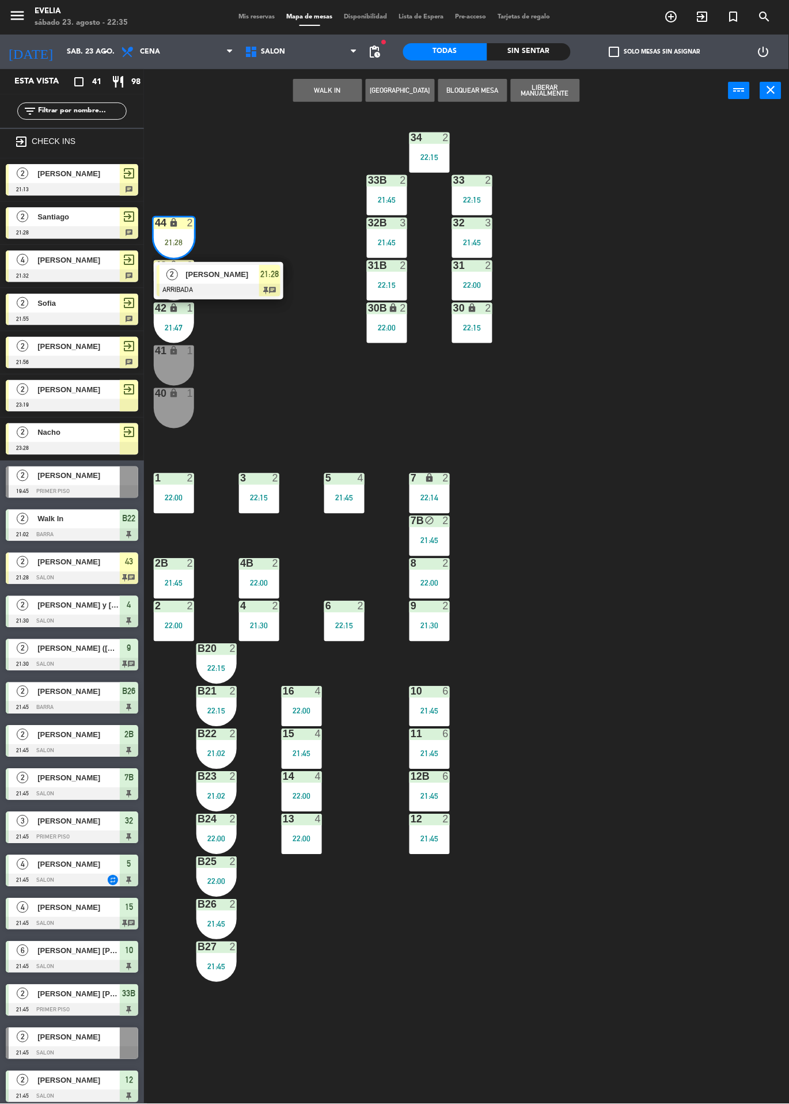
click at [312, 211] on div "34 2 22:15 33B 2 21:45 33 2 22:15 44 lock 2 21:28 2 Ana ARRIBADA 21:28 chat 32B…" at bounding box center [470, 608] width 637 height 992
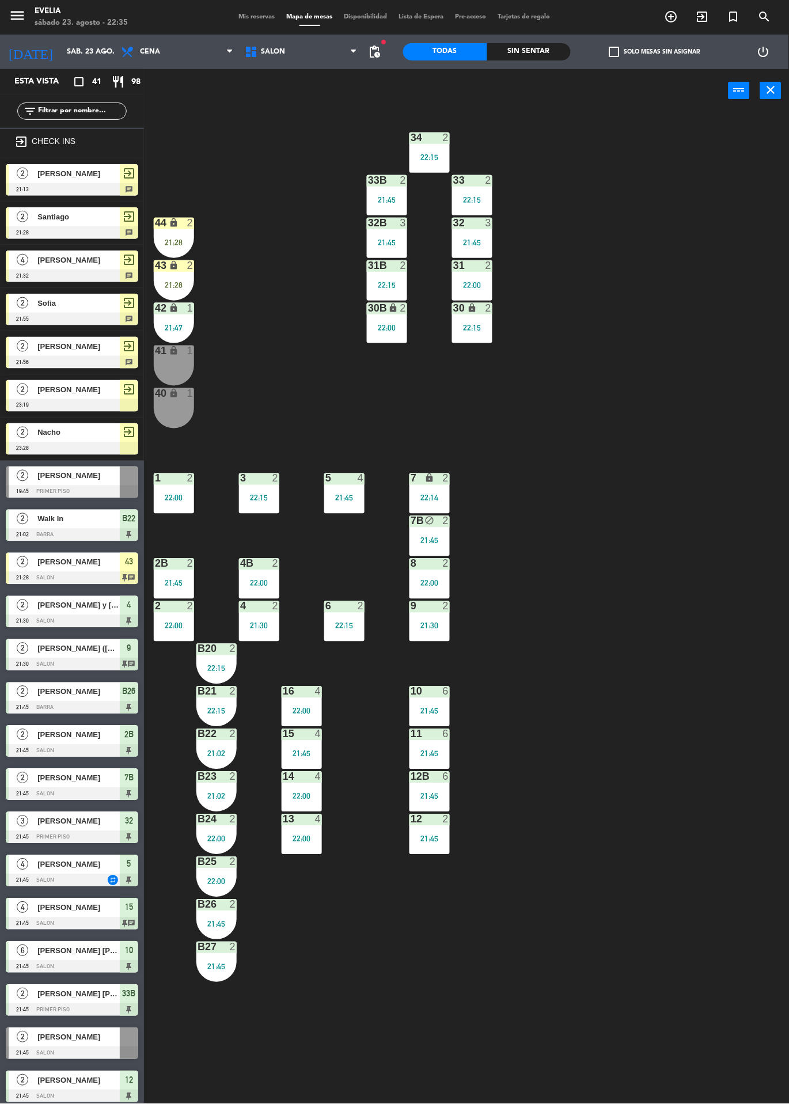
click at [191, 223] on div "2" at bounding box center [190, 223] width 7 height 10
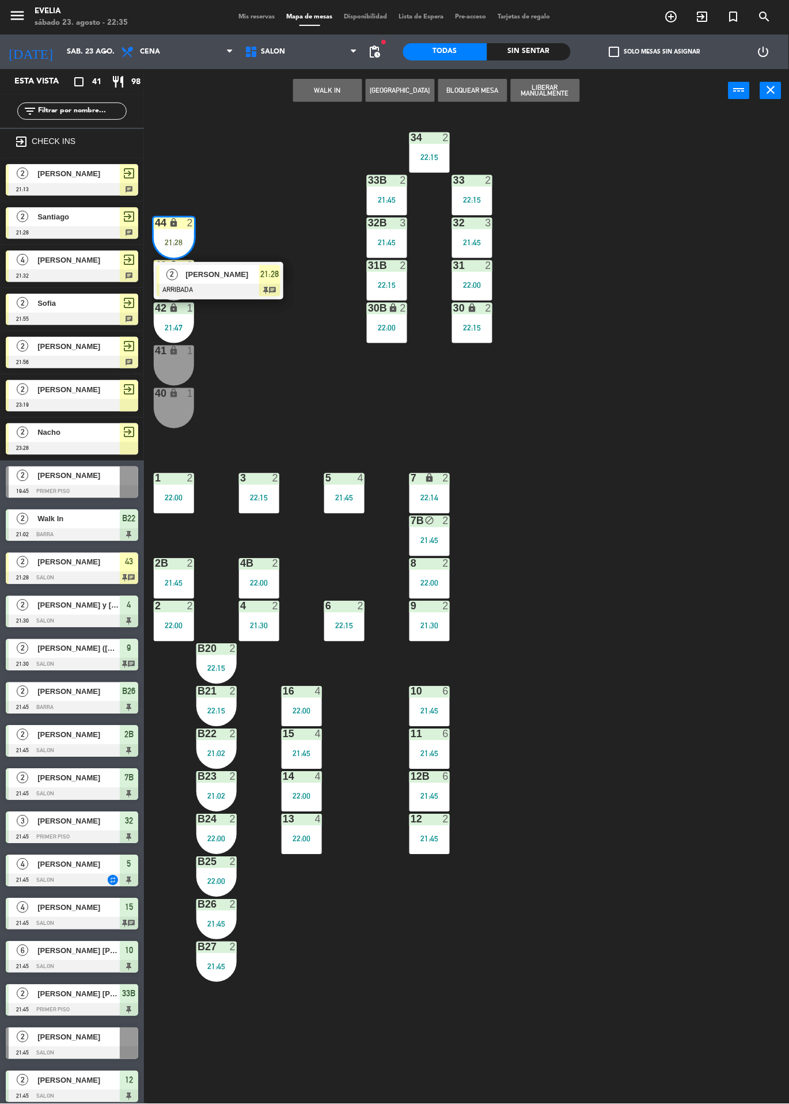
click at [233, 272] on span "[PERSON_NAME]" at bounding box center [222, 274] width 74 height 12
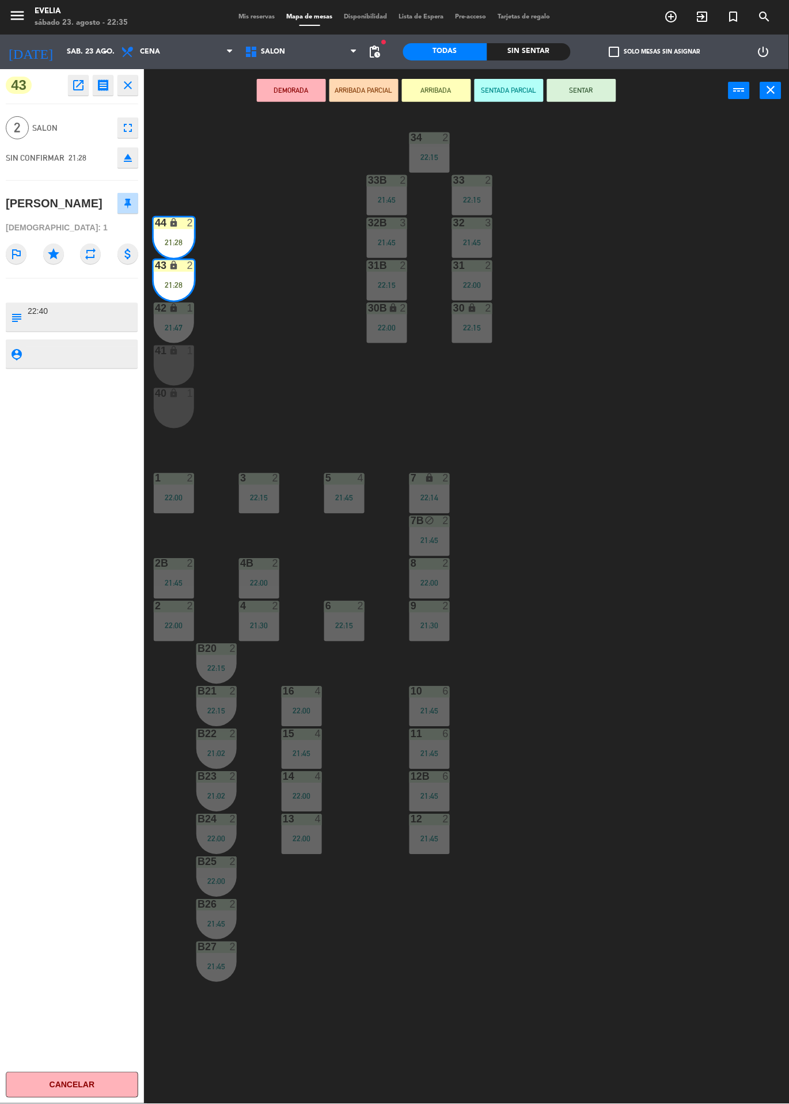
click at [588, 223] on div "34 2 22:15 33B 2 21:45 33 2 22:15 44 lock 2 21:28 32B 3 21:45 32 3 21:45 43 loc…" at bounding box center [470, 608] width 637 height 992
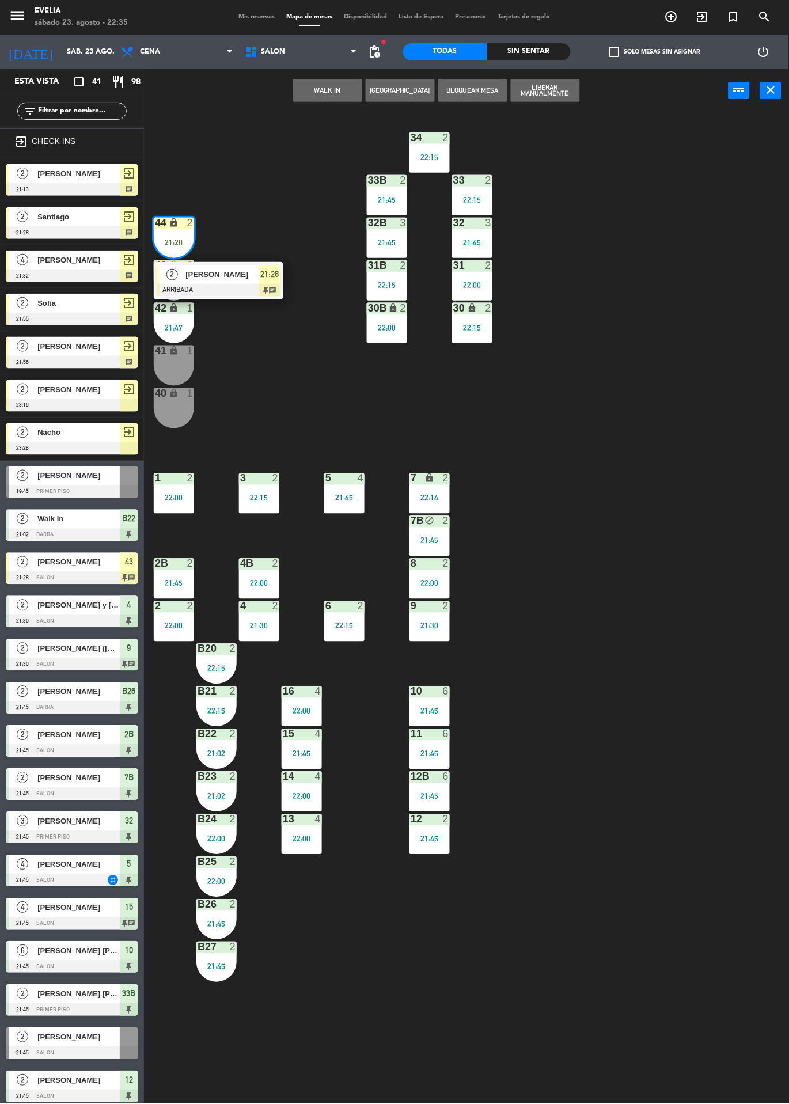
click at [245, 248] on div "34 2 22:15 33B 2 21:45 33 2 22:15 44 lock 2 21:28 2 Ana ARRIBADA 21:28 chat 32B…" at bounding box center [470, 608] width 637 height 992
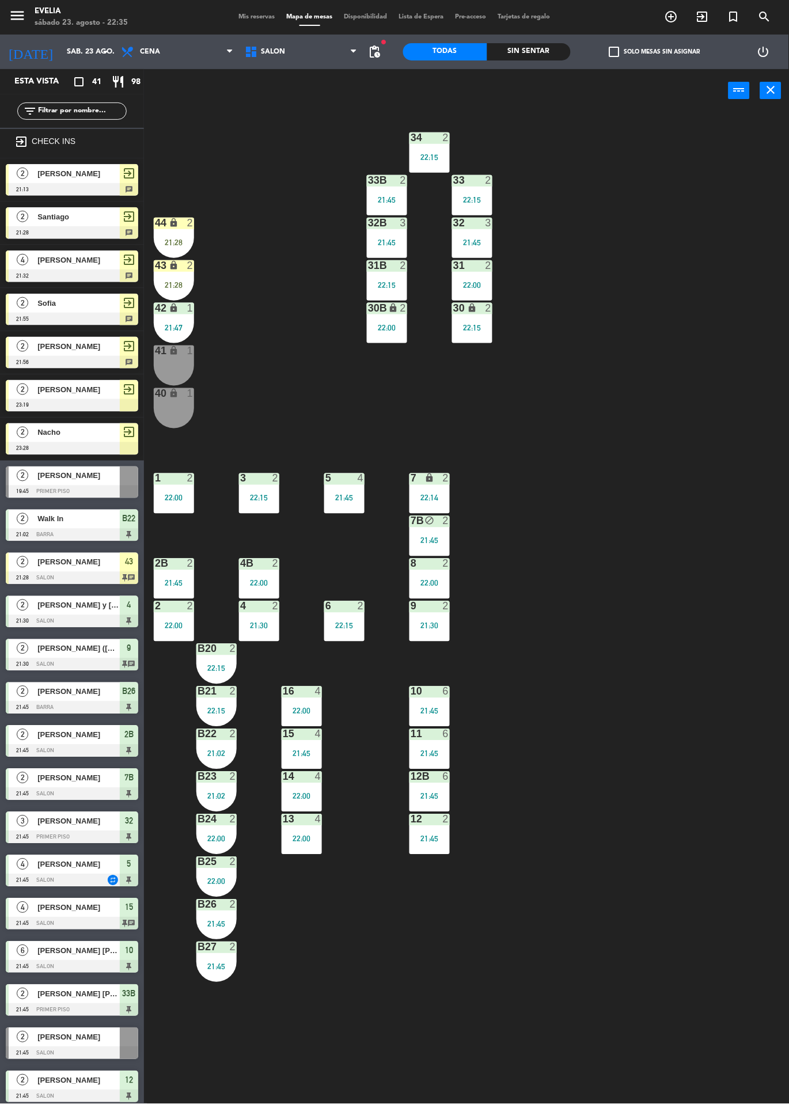
click at [187, 226] on div "2" at bounding box center [190, 223] width 7 height 10
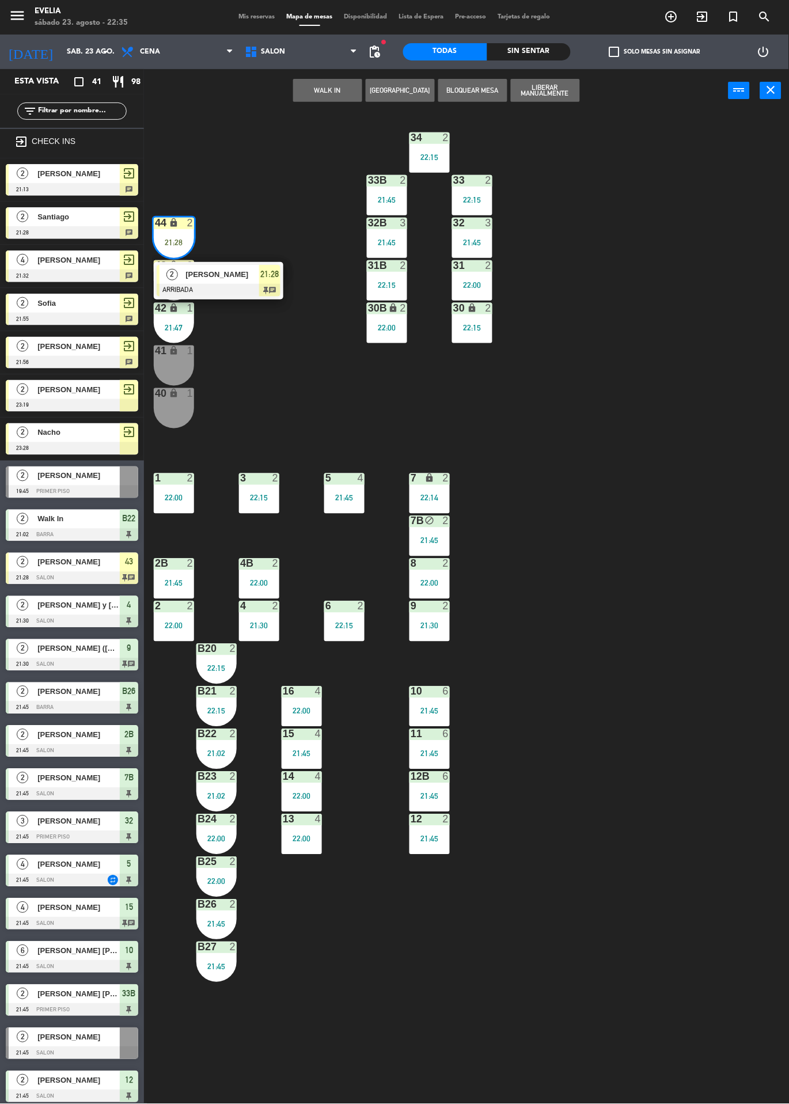
click at [239, 275] on span "[PERSON_NAME]" at bounding box center [222, 274] width 74 height 12
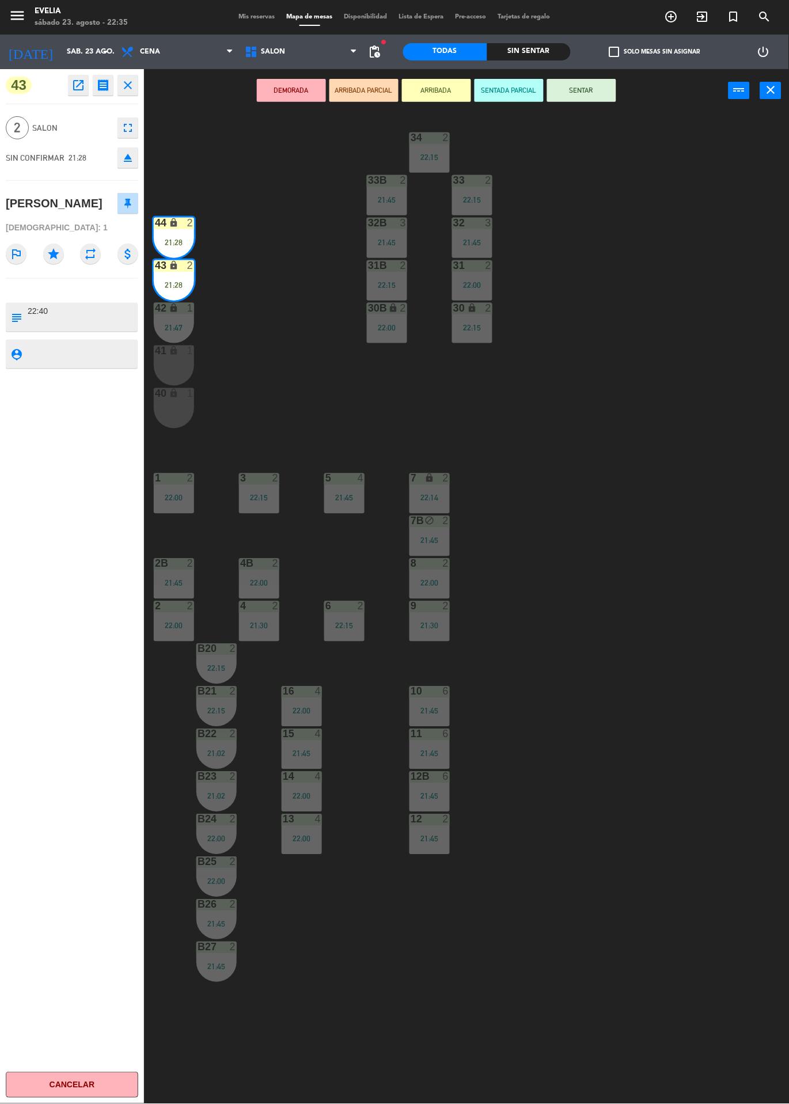
click at [587, 81] on button "SENTAR" at bounding box center [581, 90] width 69 height 23
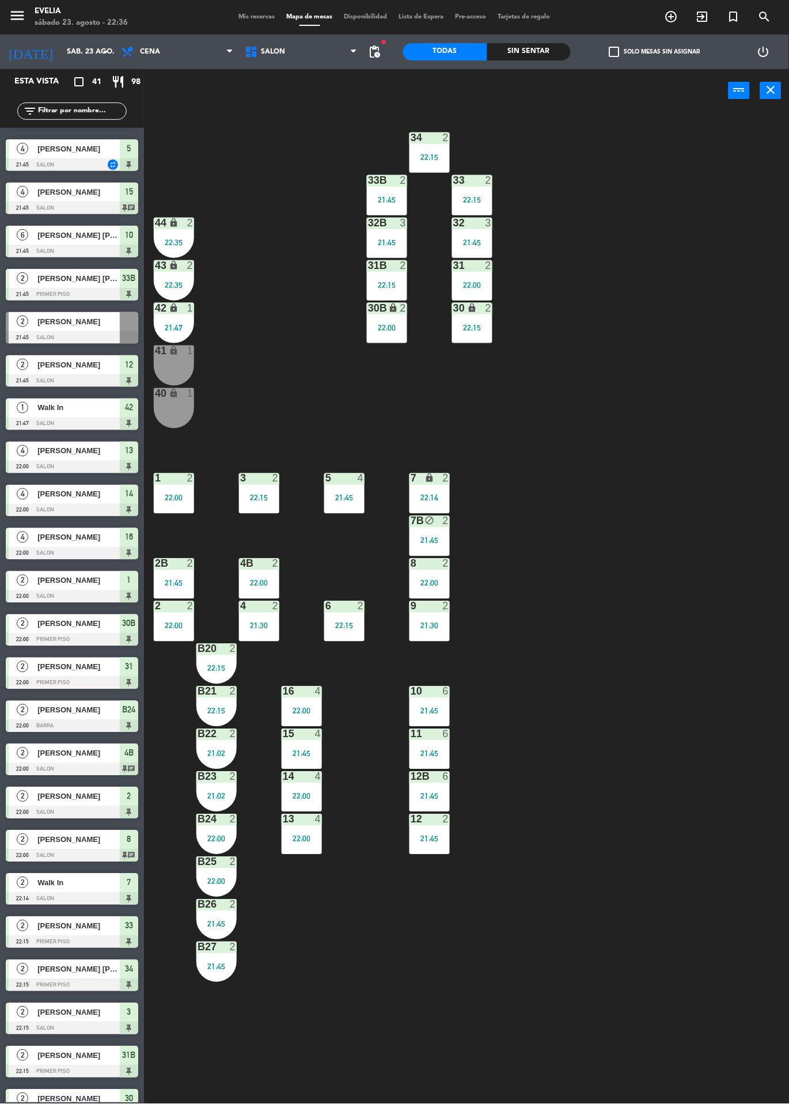
scroll to position [673, 0]
click at [240, 17] on span "Mis reservas" at bounding box center [257, 17] width 48 height 6
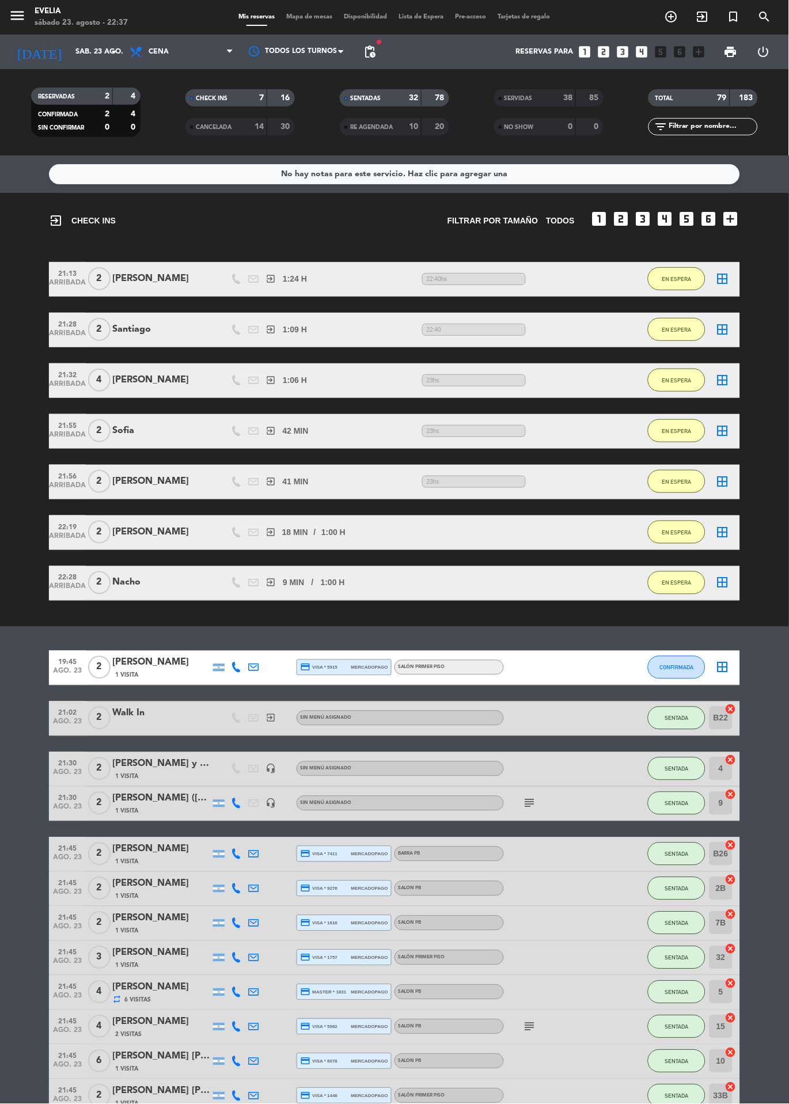
click at [10, 14] on icon "menu" at bounding box center [17, 15] width 17 height 17
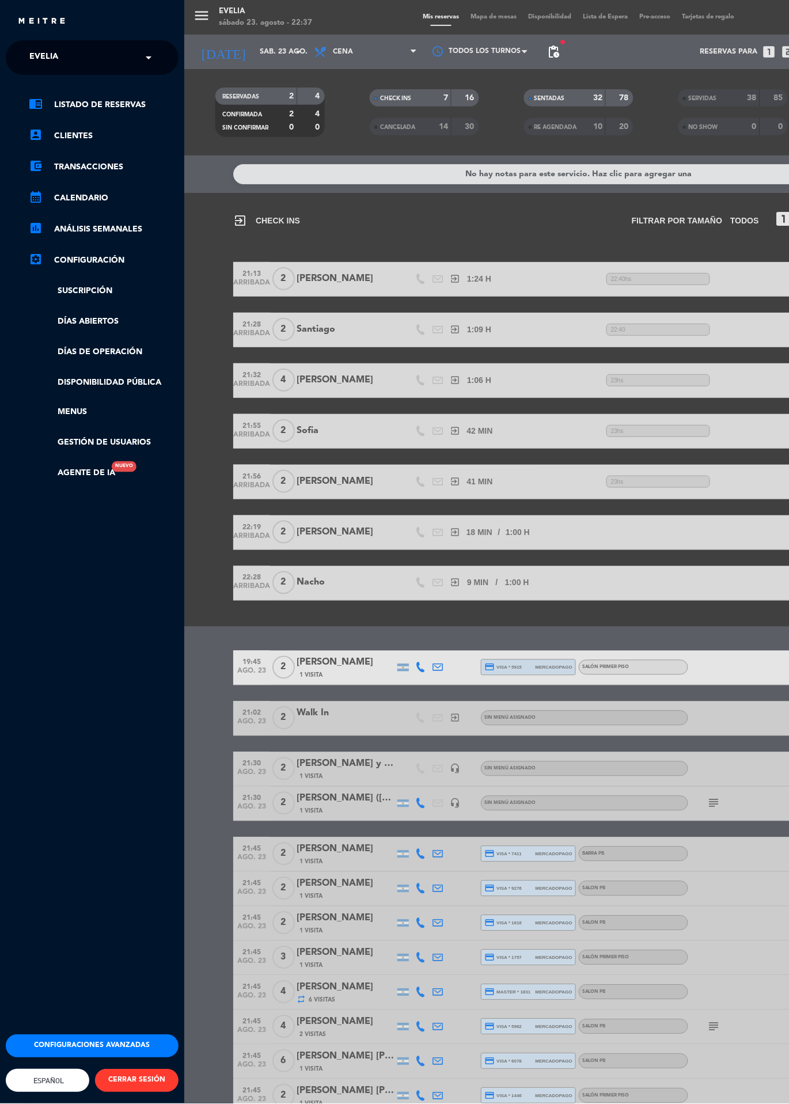
click at [236, 234] on div "menu Evelia sábado 23. agosto - 22:37 Mis reservas Mapa de mesas Disponibilidad…" at bounding box center [578, 552] width 789 height 1104
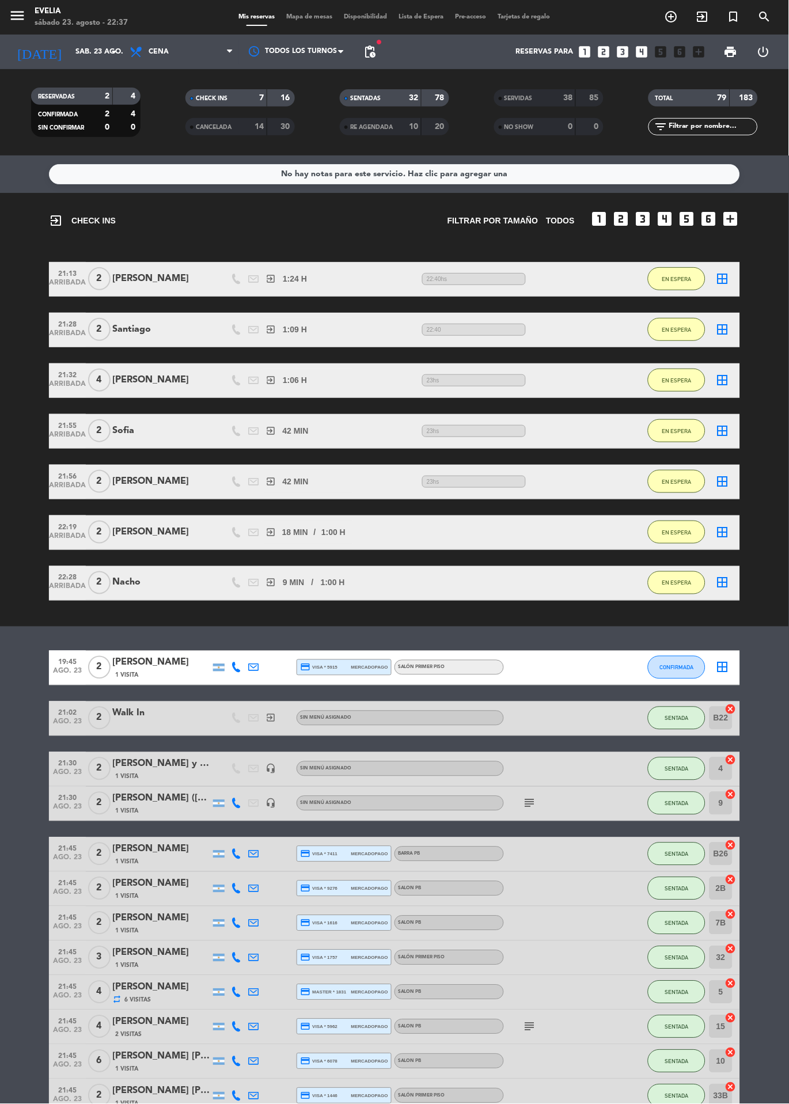
click at [297, 17] on span "Mapa de mesas" at bounding box center [310, 17] width 58 height 6
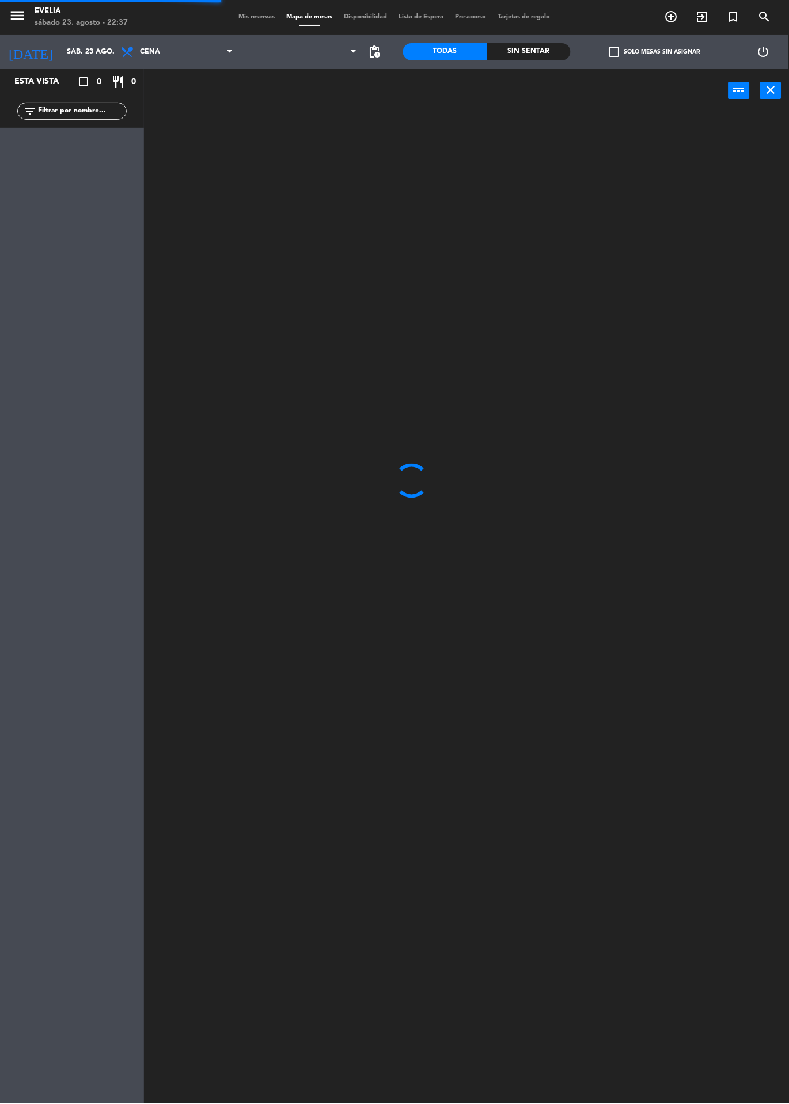
click at [245, 17] on span "Mis reservas" at bounding box center [257, 17] width 48 height 6
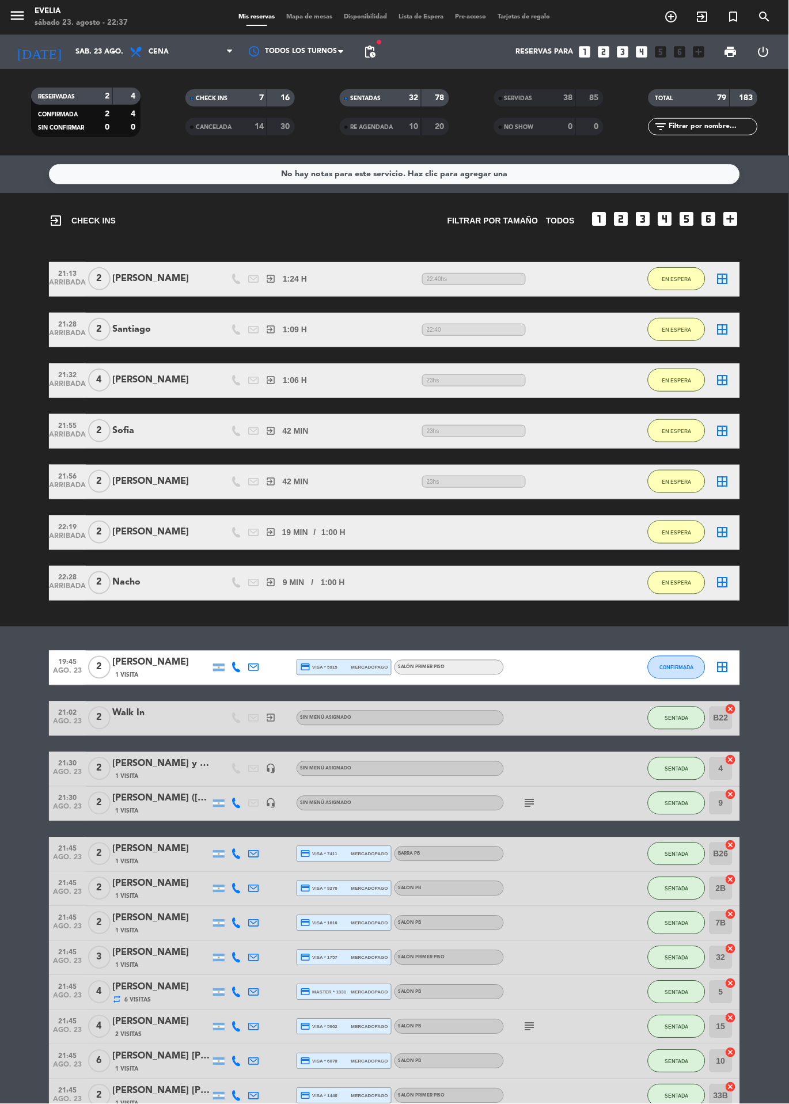
click at [296, 17] on span "Mapa de mesas" at bounding box center [310, 17] width 58 height 6
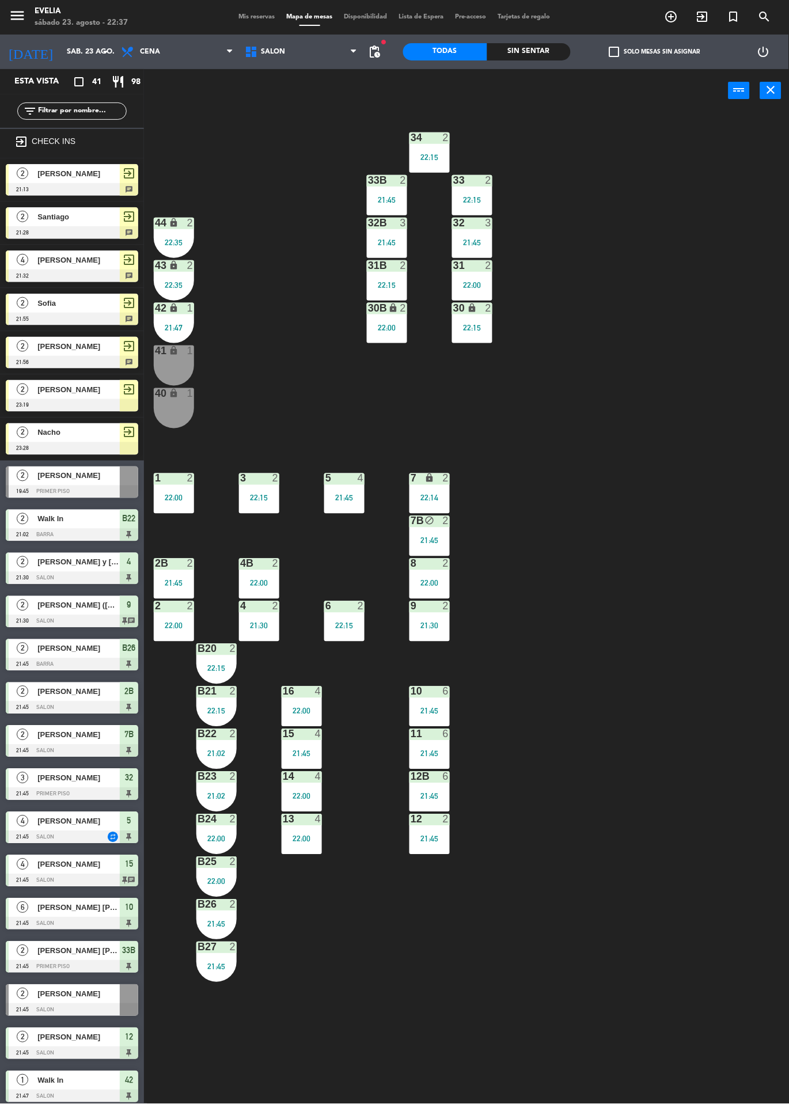
click at [269, 637] on div "4 2 21:30" at bounding box center [259, 621] width 40 height 40
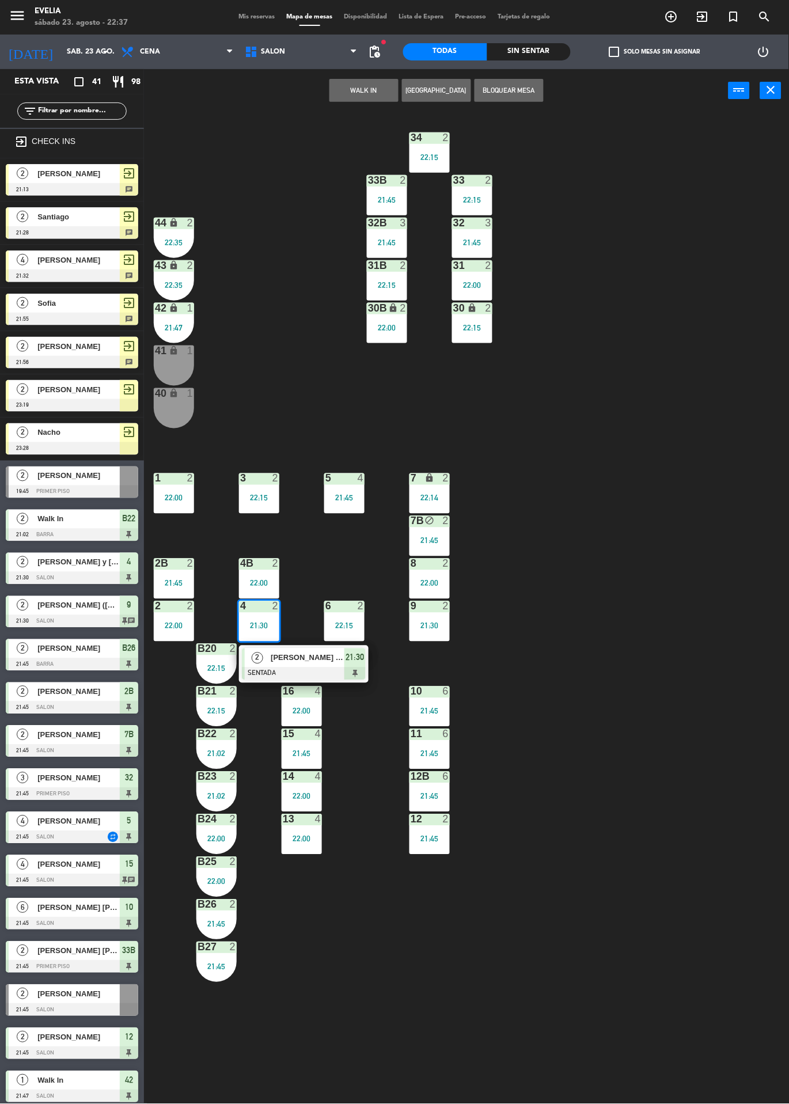
click at [319, 672] on div at bounding box center [304, 673] width 124 height 13
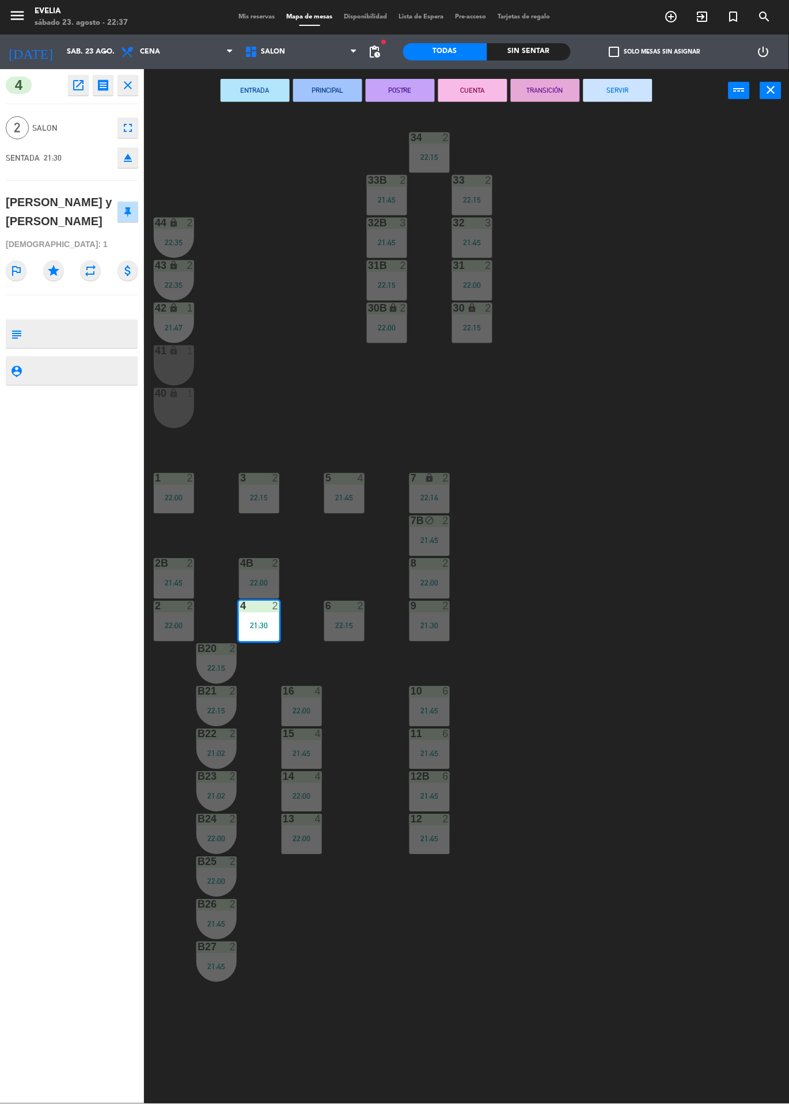
click at [331, 90] on button "PRINCIPAL" at bounding box center [327, 90] width 69 height 23
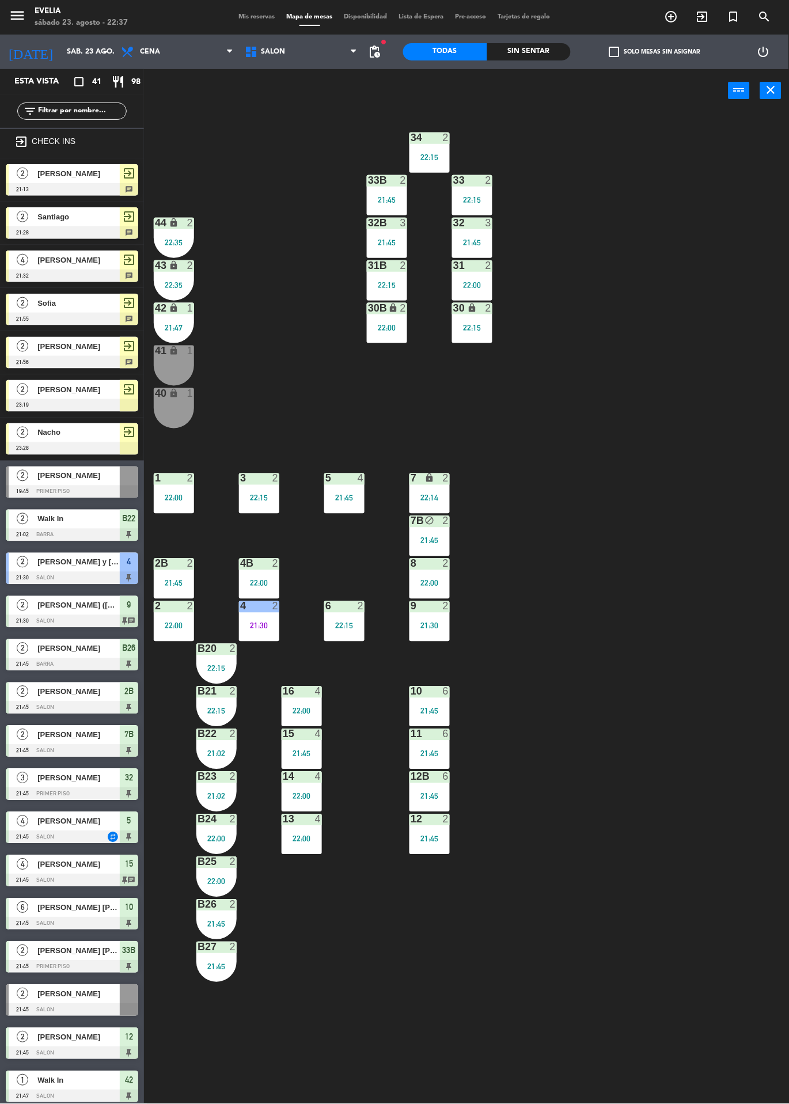
click at [627, 306] on div "34 2 22:15 33B 2 21:45 33 2 22:15 44 lock 2 22:35 32B 3 21:45 32 3 21:45 43 loc…" at bounding box center [470, 608] width 637 height 992
click at [689, 468] on div "34 2 22:15 33B 2 21:45 33 2 22:15 44 lock 2 22:35 32B 3 21:45 32 3 21:45 43 loc…" at bounding box center [470, 608] width 637 height 992
click at [611, 469] on div "34 2 22:15 33B 2 21:45 33 2 22:15 44 lock 2 22:35 32B 3 21:45 32 3 21:45 43 loc…" at bounding box center [470, 608] width 637 height 992
click at [237, 17] on span "Mis reservas" at bounding box center [257, 17] width 48 height 6
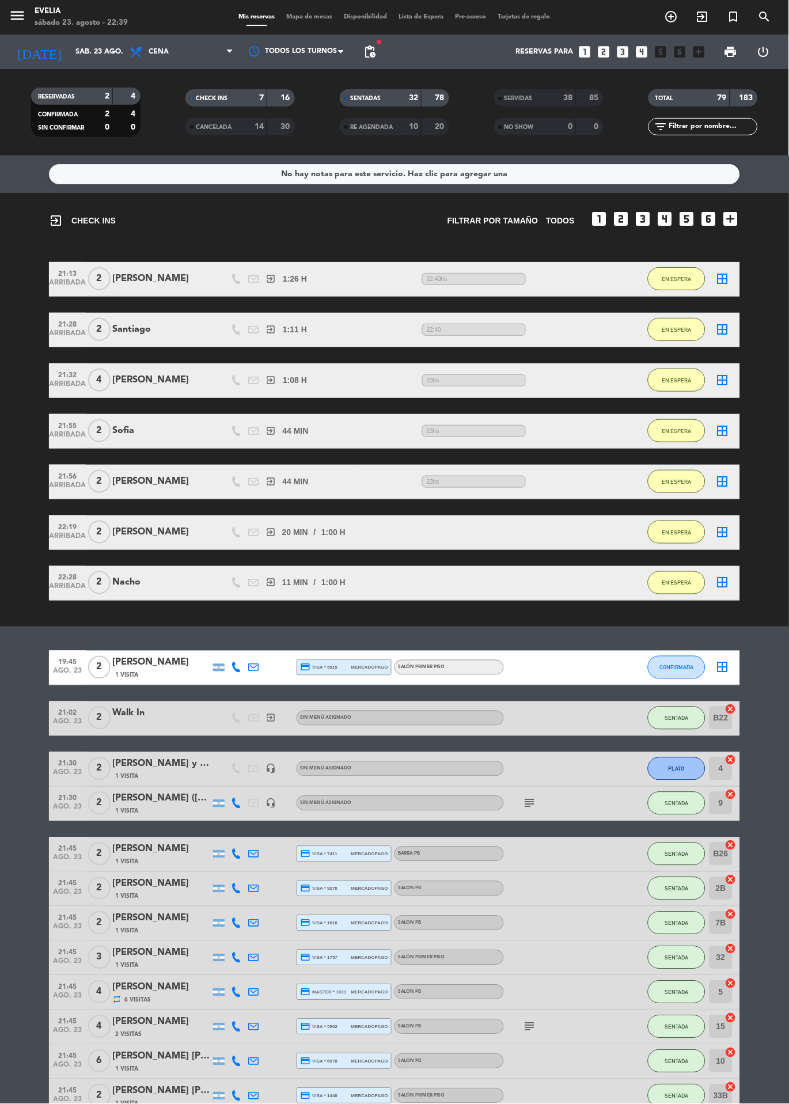
click at [294, 17] on span "Mapa de mesas" at bounding box center [310, 17] width 58 height 6
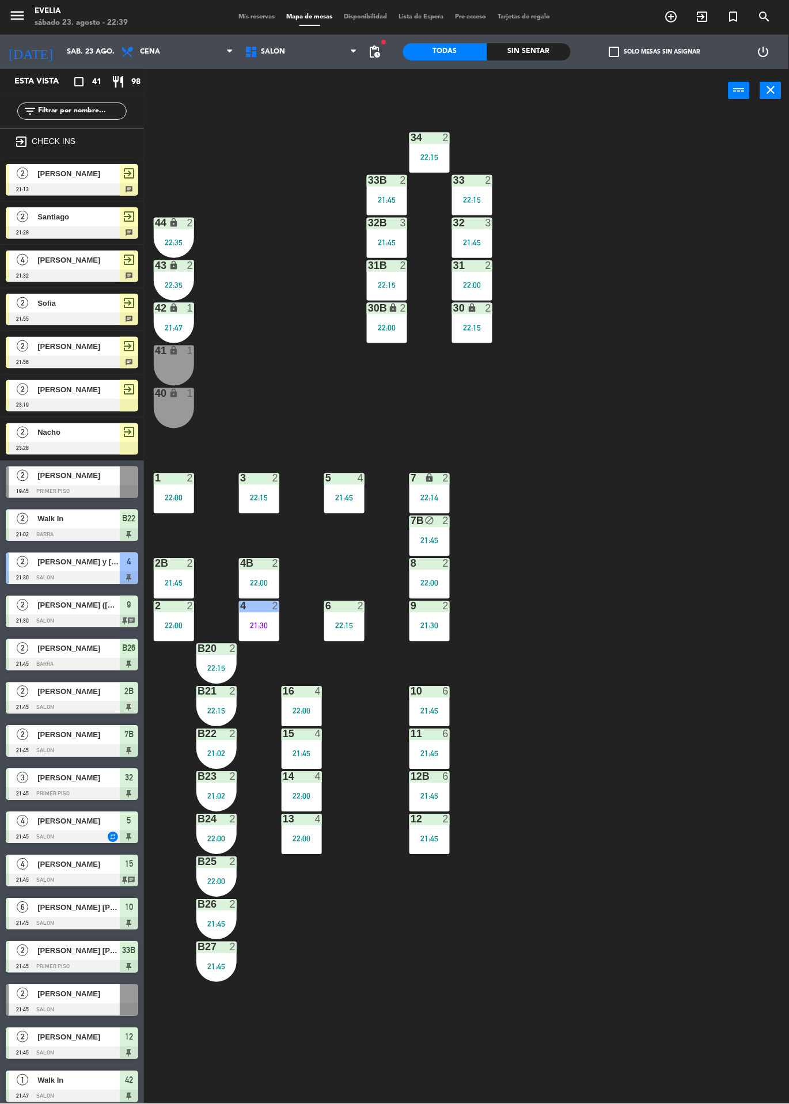
click at [650, 640] on div "34 2 22:15 33B 2 21:45 33 2 22:15 44 lock 2 22:35 32B 3 21:45 32 3 21:45 43 loc…" at bounding box center [470, 608] width 637 height 992
click at [96, 392] on span "[PERSON_NAME]" at bounding box center [78, 389] width 82 height 12
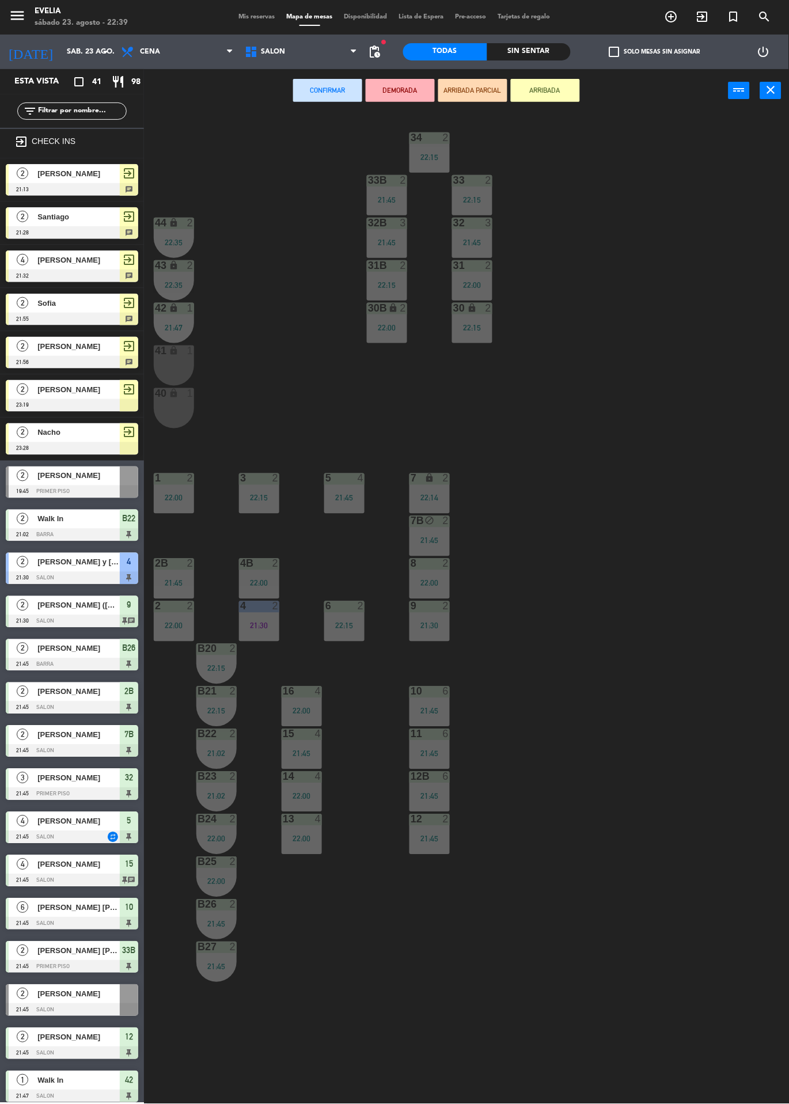
click at [183, 350] on div "lock" at bounding box center [174, 350] width 19 height 11
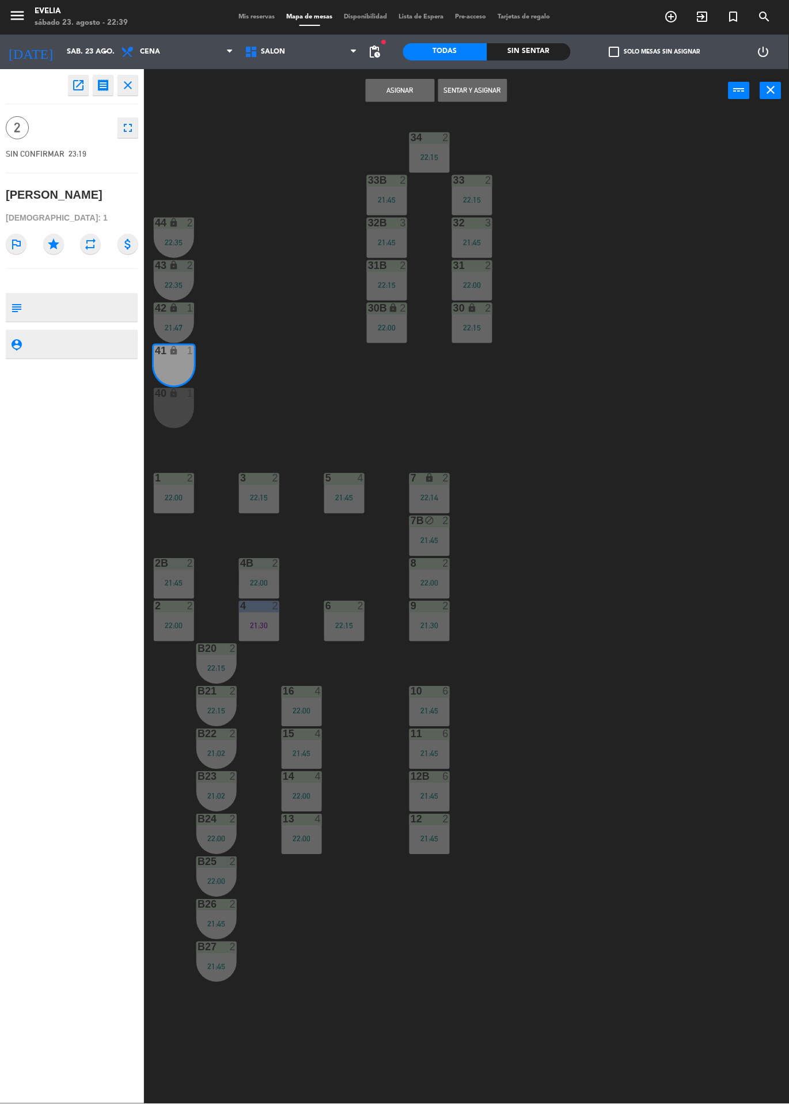
click at [181, 398] on div "lock" at bounding box center [174, 393] width 19 height 11
click at [404, 90] on button "Asignar" at bounding box center [400, 90] width 69 height 23
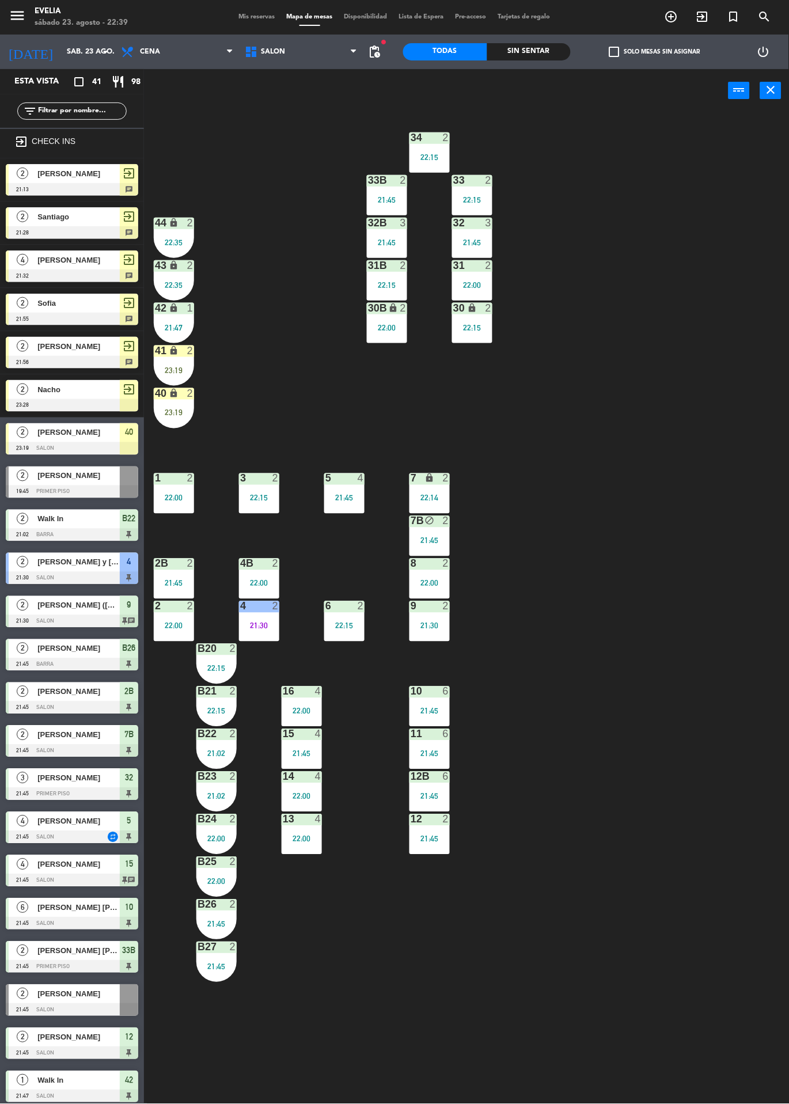
click at [187, 371] on div "23:19" at bounding box center [174, 370] width 40 height 8
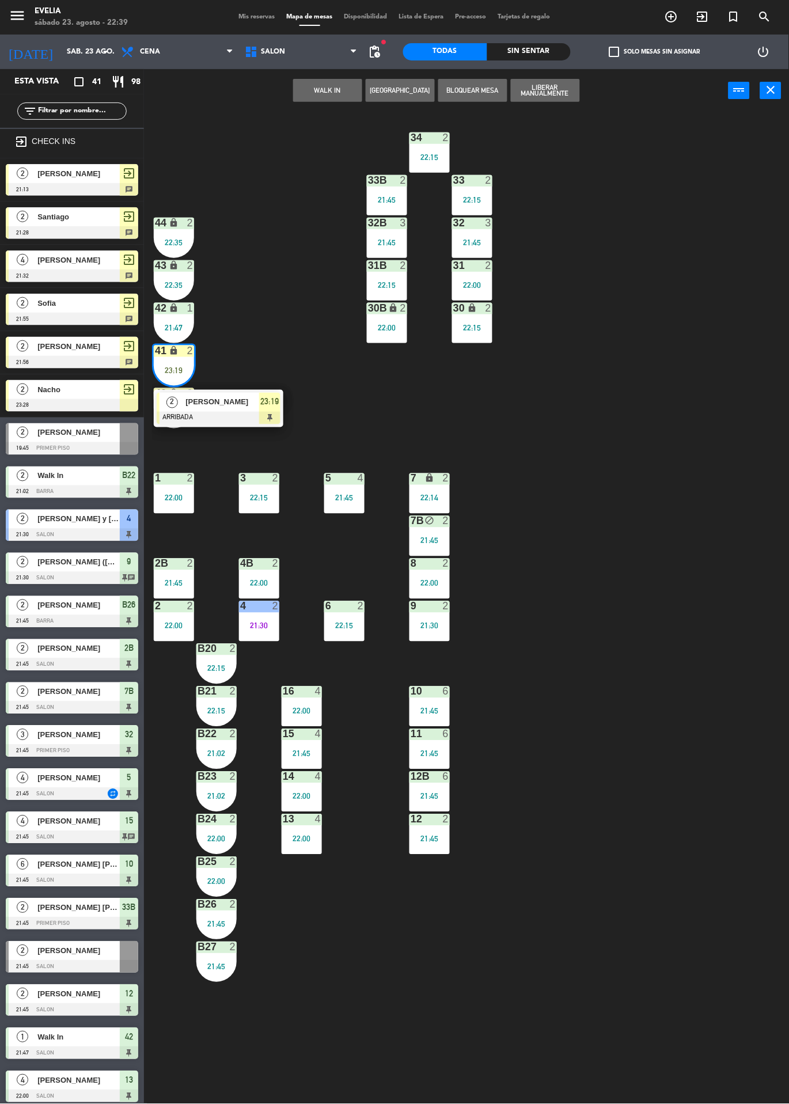
click at [229, 415] on div at bounding box center [219, 418] width 124 height 13
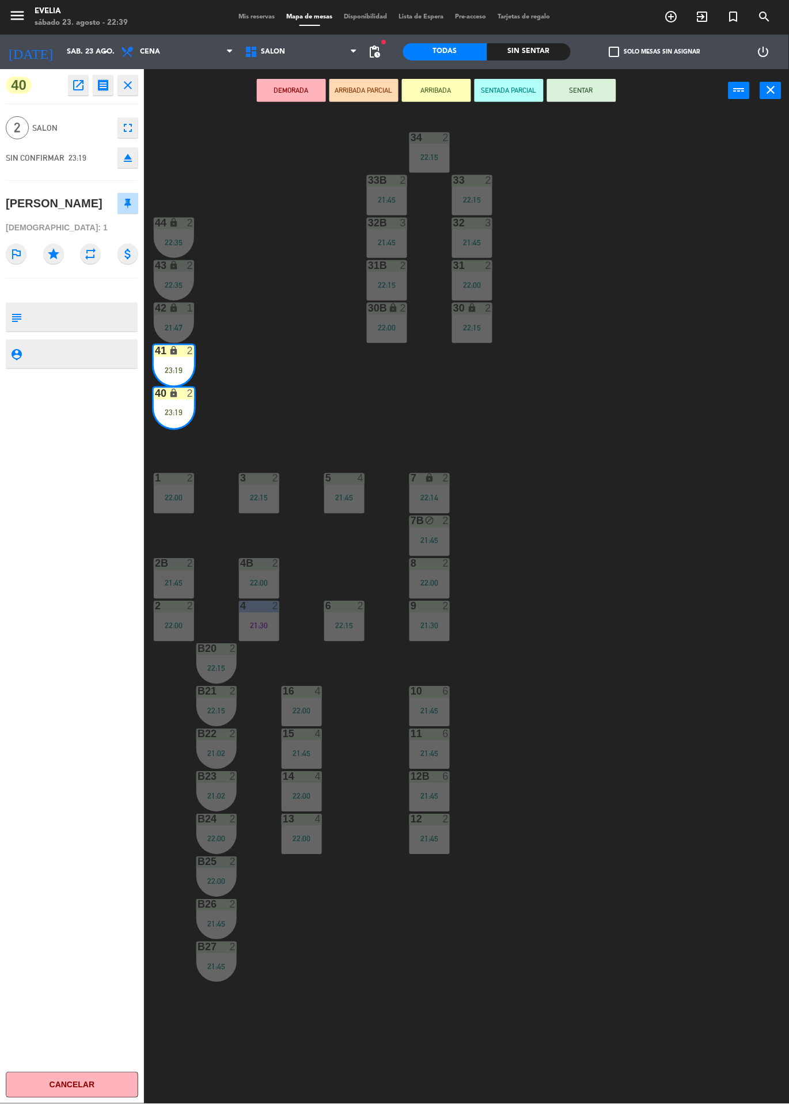
click at [603, 96] on button "SENTAR" at bounding box center [581, 90] width 69 height 23
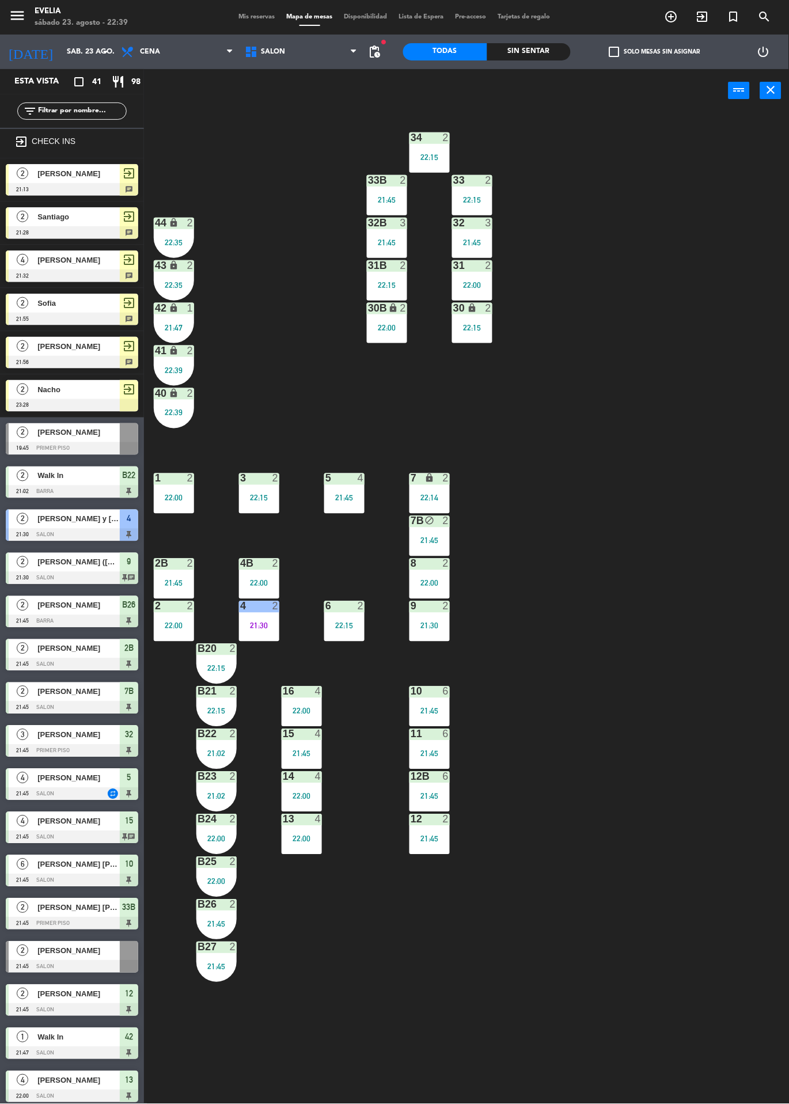
click at [639, 367] on div "34 2 22:15 33B 2 21:45 33 2 22:15 44 lock 2 22:35 32B 3 21:45 32 3 21:45 43 loc…" at bounding box center [470, 608] width 637 height 992
click at [86, 48] on input "sáb. 23 ago." at bounding box center [109, 52] width 97 height 20
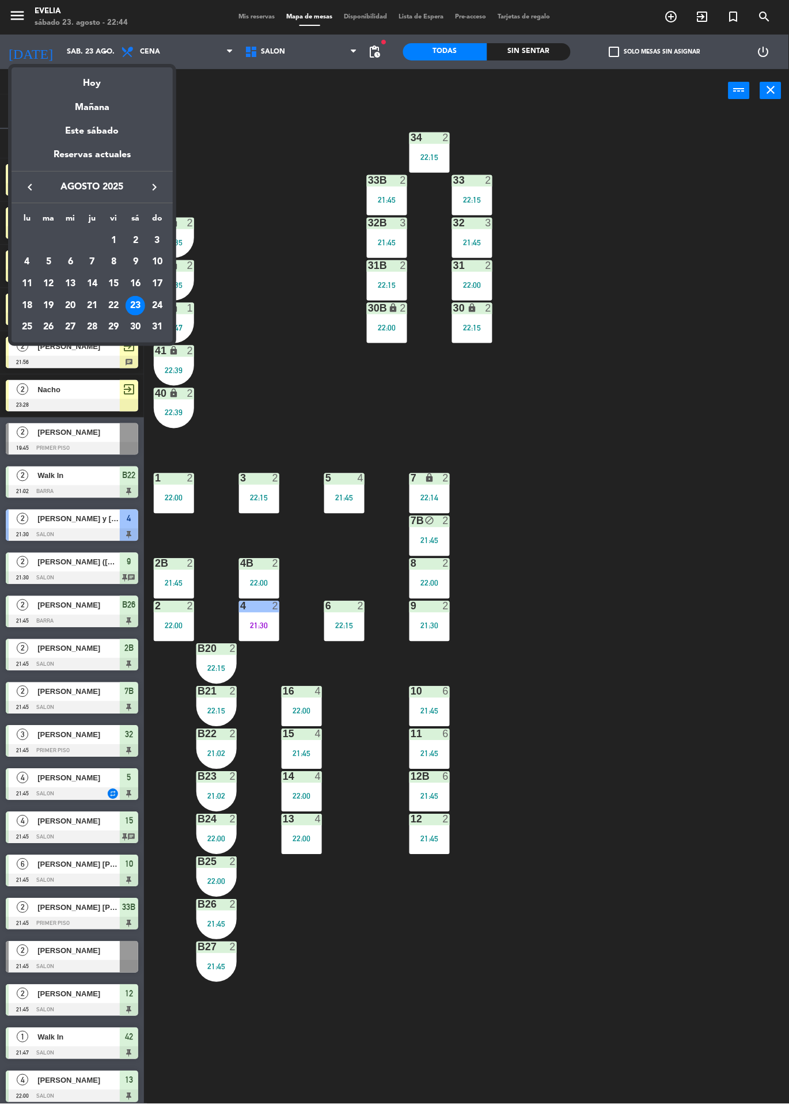
click at [162, 312] on div "24" at bounding box center [157, 306] width 20 height 20
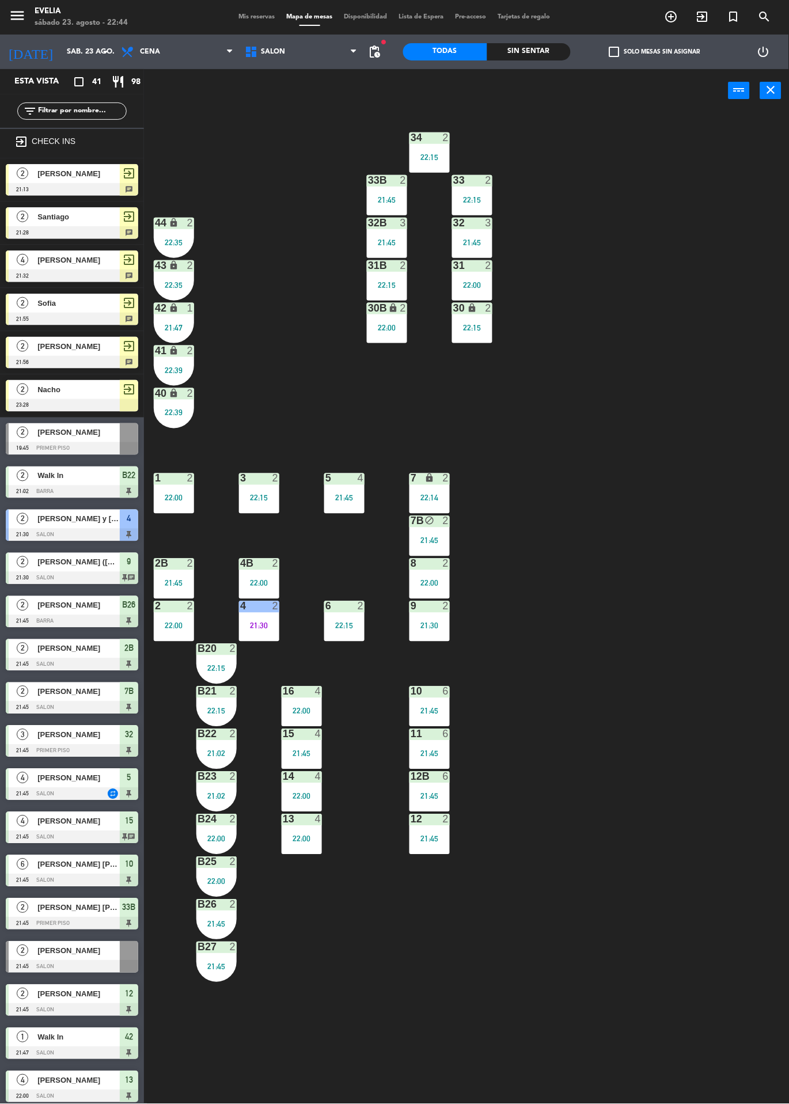
type input "dom. 24 ago."
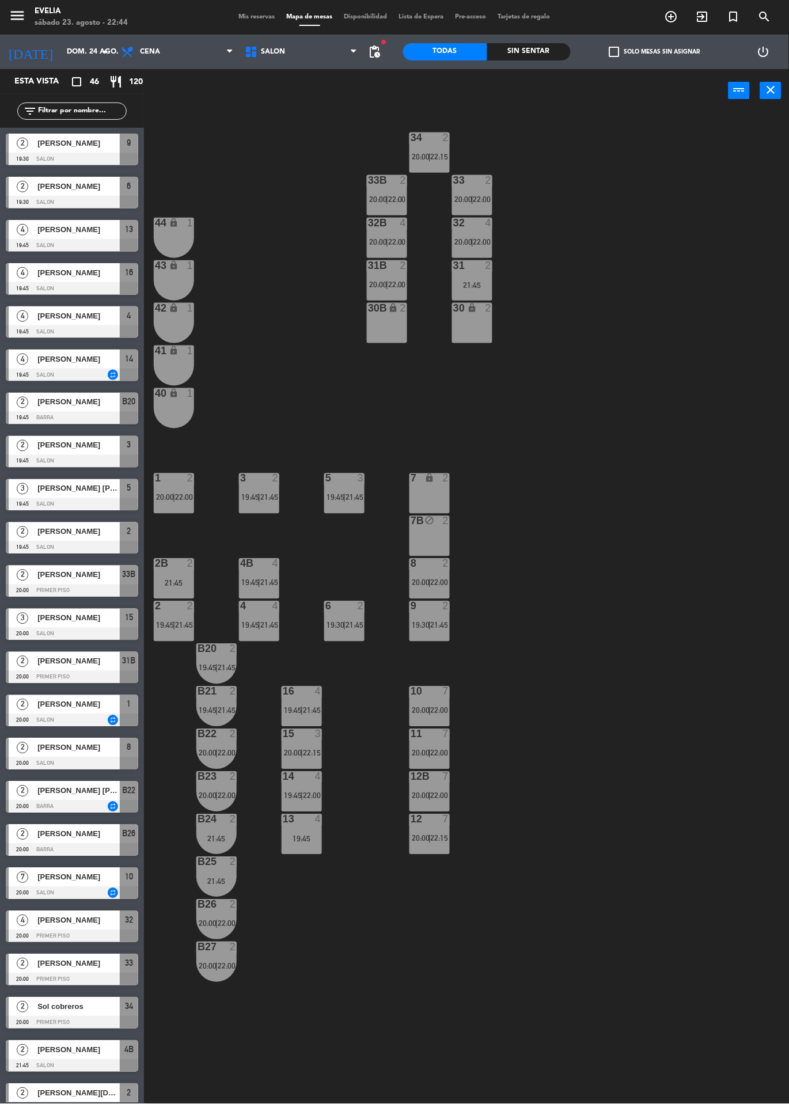
click at [493, 358] on div "34 2 20:00 | 22:15 33B 2 20:00 | 22:00 33 2 20:00 | 22:00 44 lock 1 32B 4 20:00…" at bounding box center [470, 608] width 637 height 992
click at [476, 321] on div "30 lock 2" at bounding box center [472, 323] width 40 height 40
click at [312, 840] on div "19:45" at bounding box center [302, 839] width 40 height 8
click at [302, 835] on div "19:45" at bounding box center [302, 839] width 40 height 8
click at [302, 838] on div "19:45" at bounding box center [302, 839] width 40 height 8
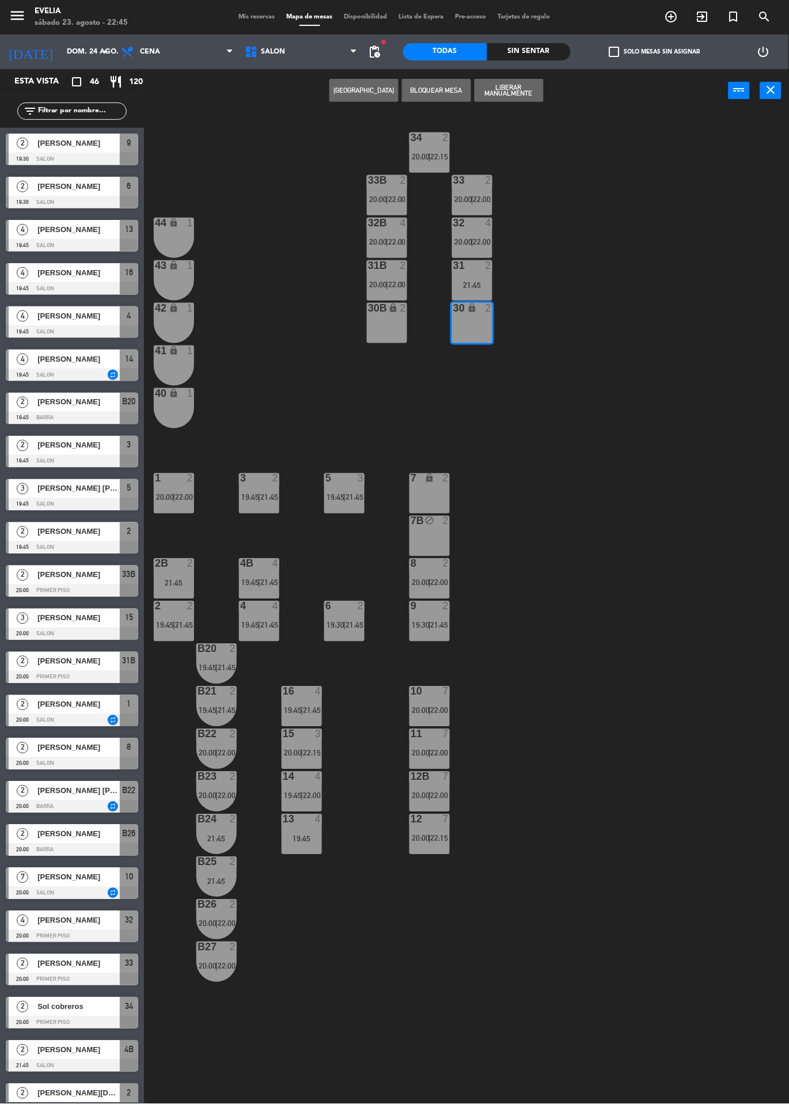
click at [612, 531] on div "34 2 20:00 | 22:15 33B 2 20:00 | 22:00 33 2 20:00 | 22:00 44 lock 1 32B 4 20:00…" at bounding box center [470, 608] width 637 height 992
click at [310, 849] on div "13 4 19:45" at bounding box center [302, 834] width 40 height 40
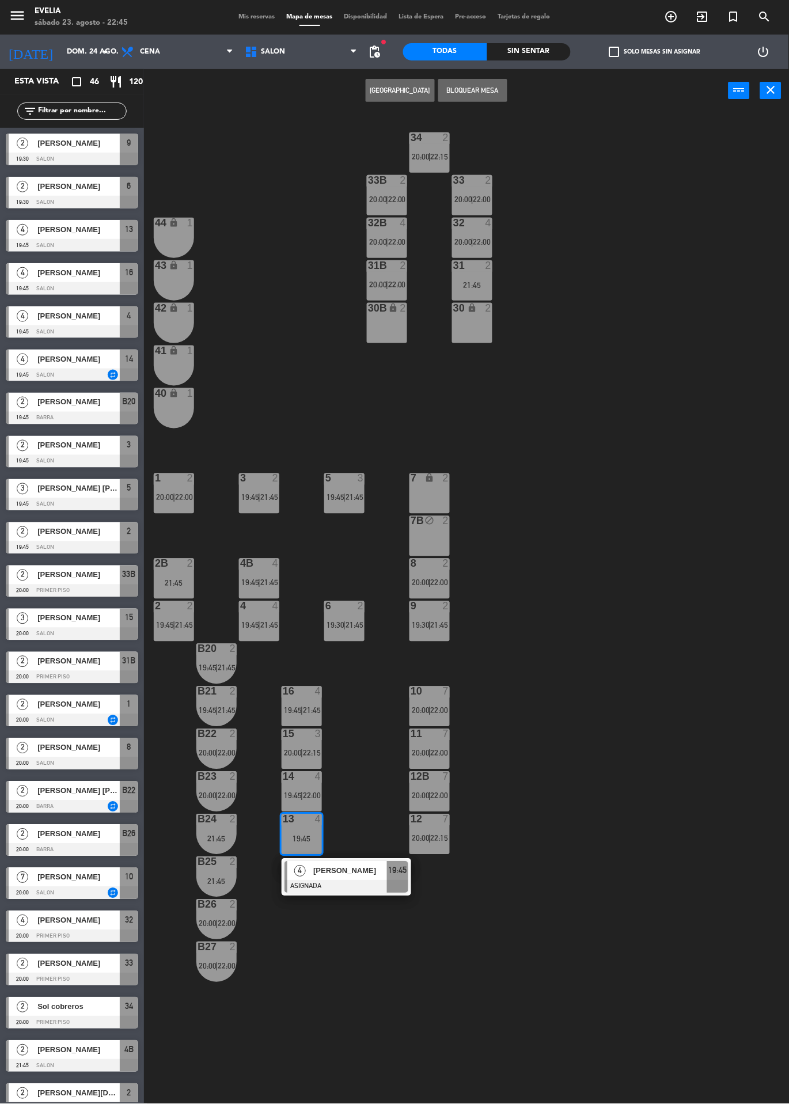
click at [396, 89] on button "[GEOGRAPHIC_DATA]" at bounding box center [400, 90] width 69 height 23
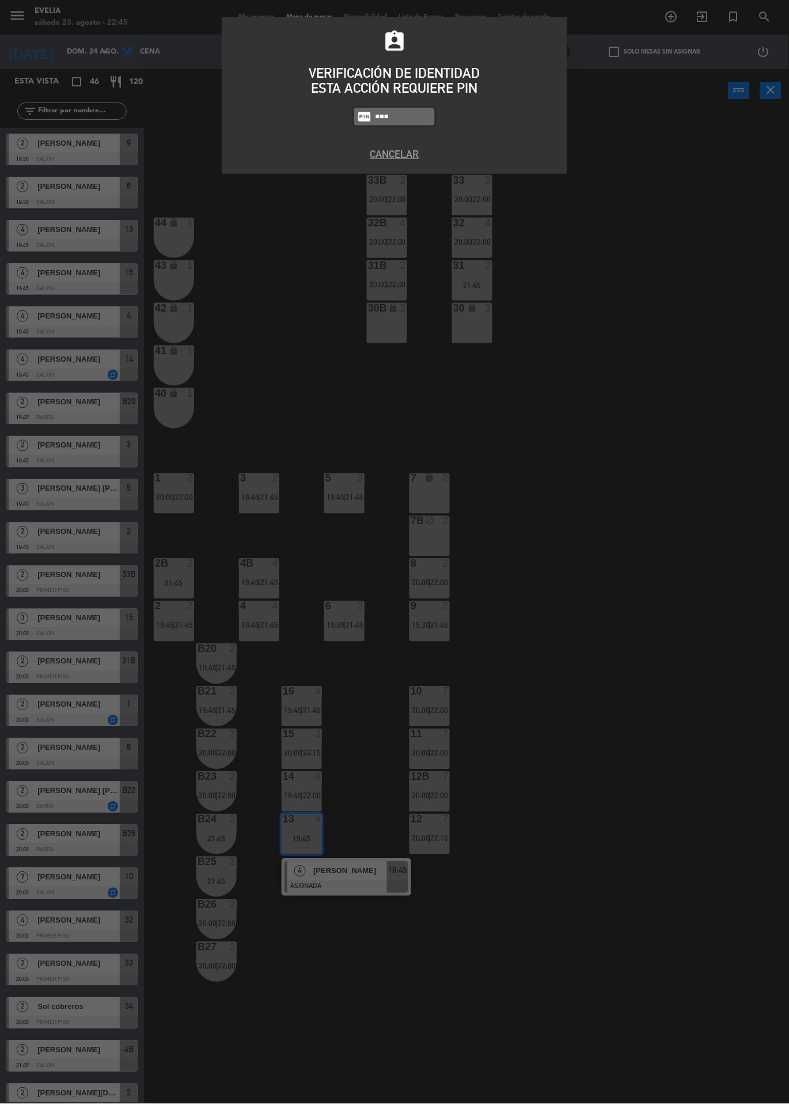
type input "6389"
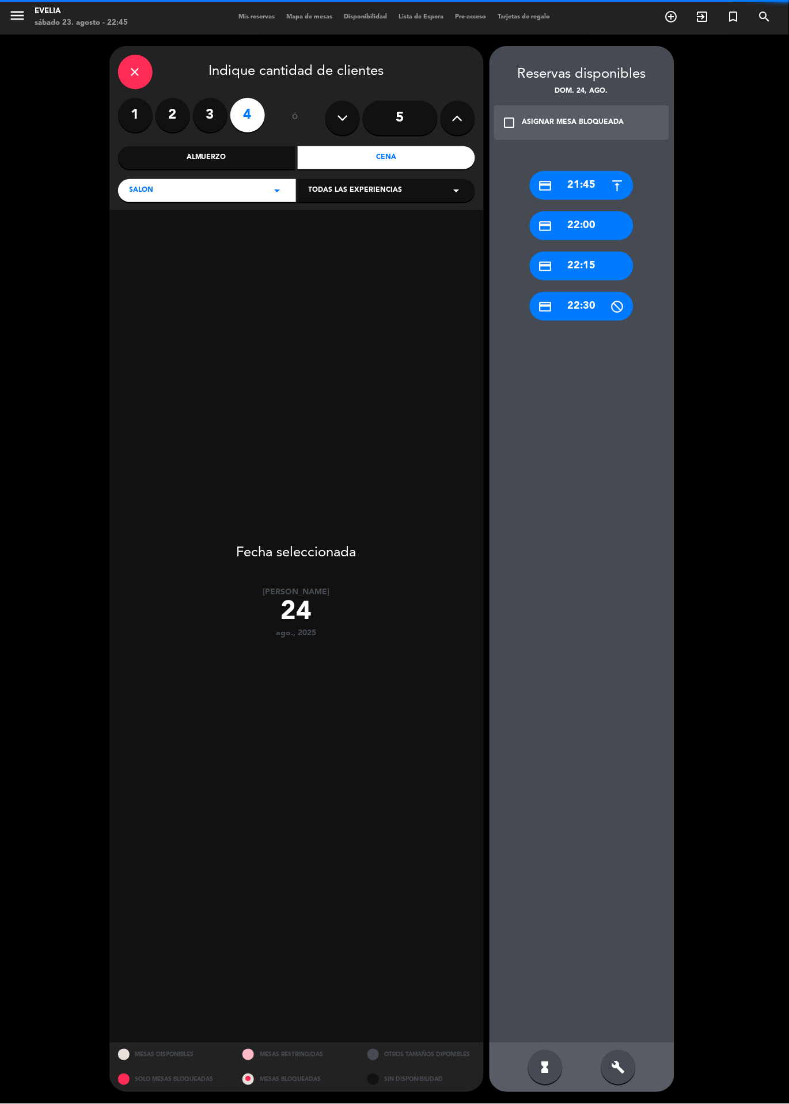
click at [217, 107] on label "3" at bounding box center [210, 115] width 35 height 35
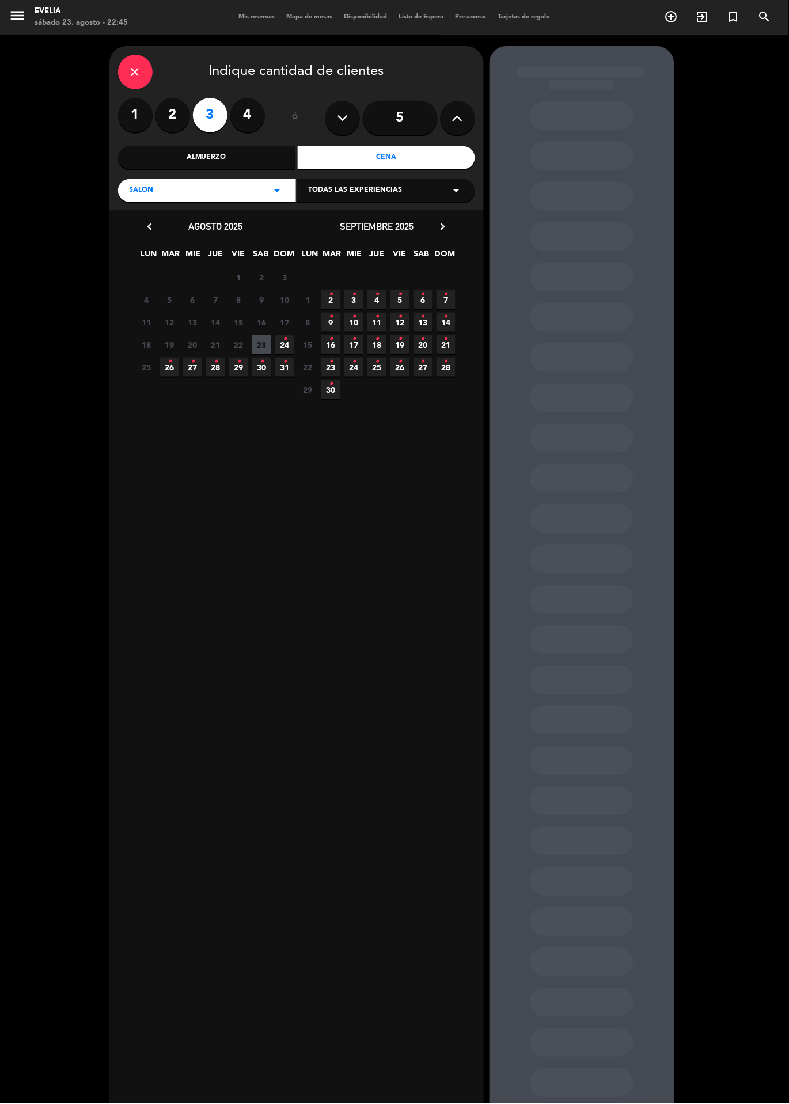
click at [284, 339] on icon "•" at bounding box center [285, 339] width 4 height 18
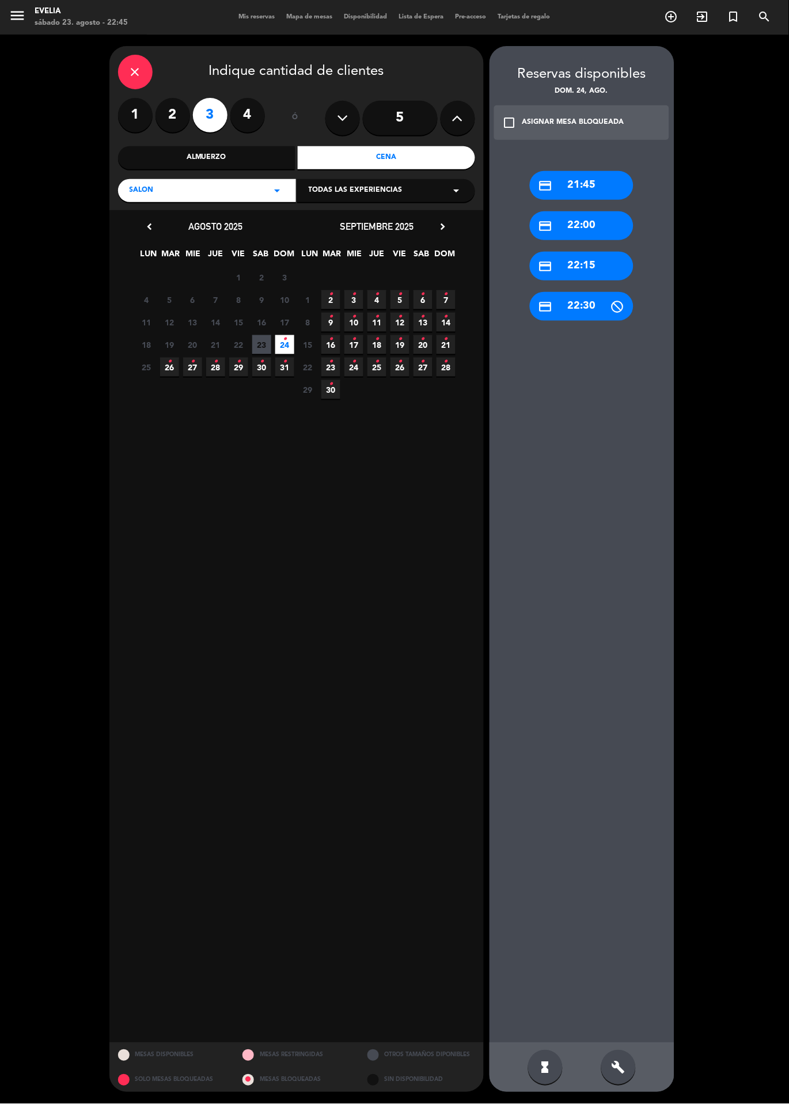
click at [606, 173] on div "credit_card 21:45" at bounding box center [582, 185] width 104 height 29
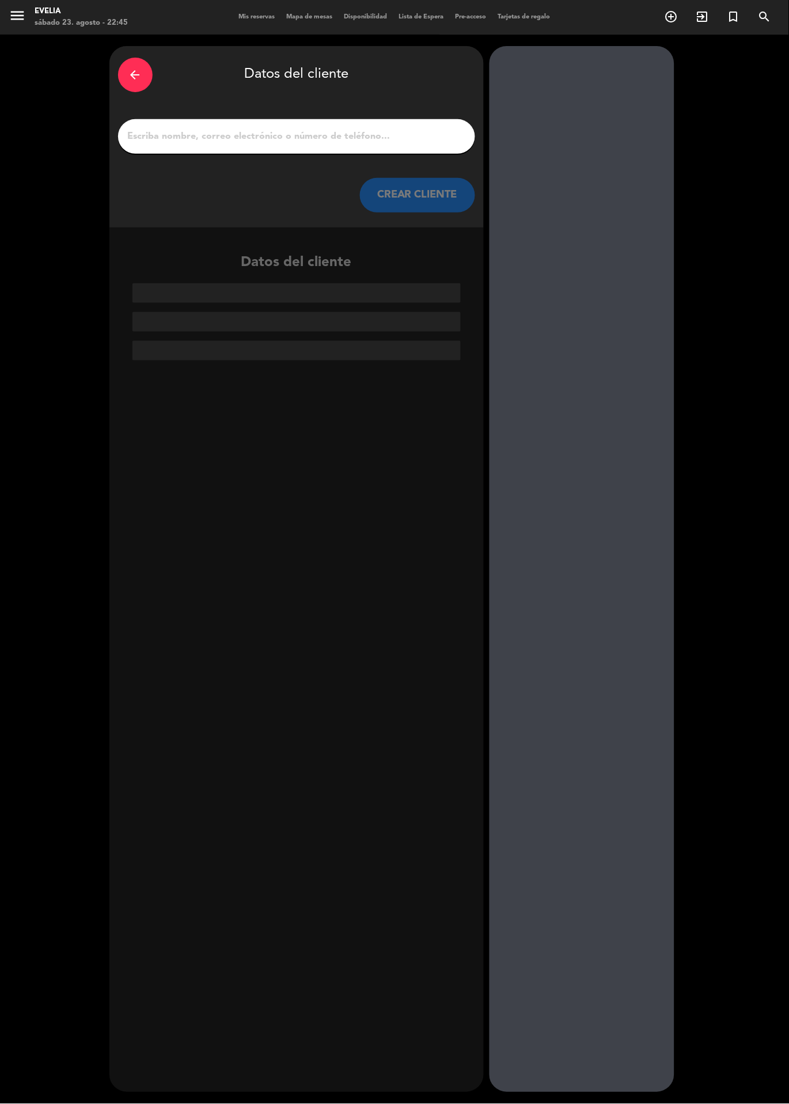
click at [377, 136] on input "1" at bounding box center [297, 136] width 340 height 16
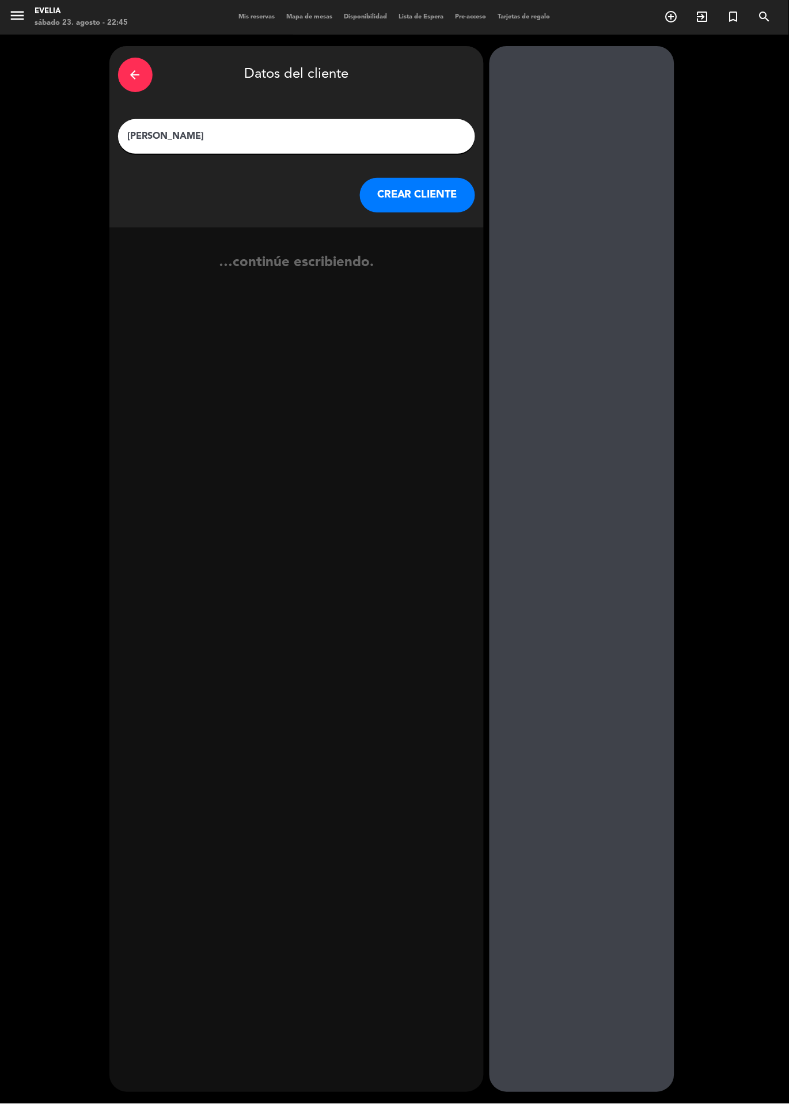
type input "[PERSON_NAME]"
click at [448, 183] on button "CREAR CLIENTE" at bounding box center [417, 195] width 115 height 35
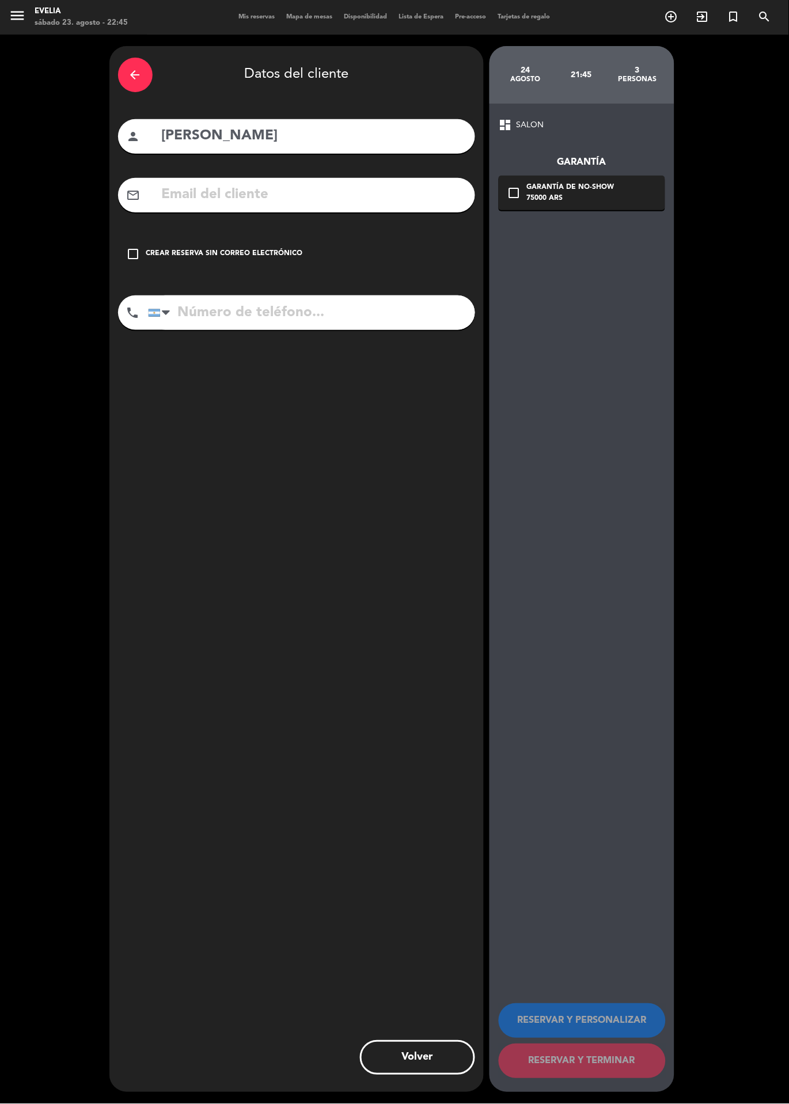
click at [260, 264] on div "check_box_outline_blank Crear reserva sin correo electrónico" at bounding box center [296, 254] width 357 height 35
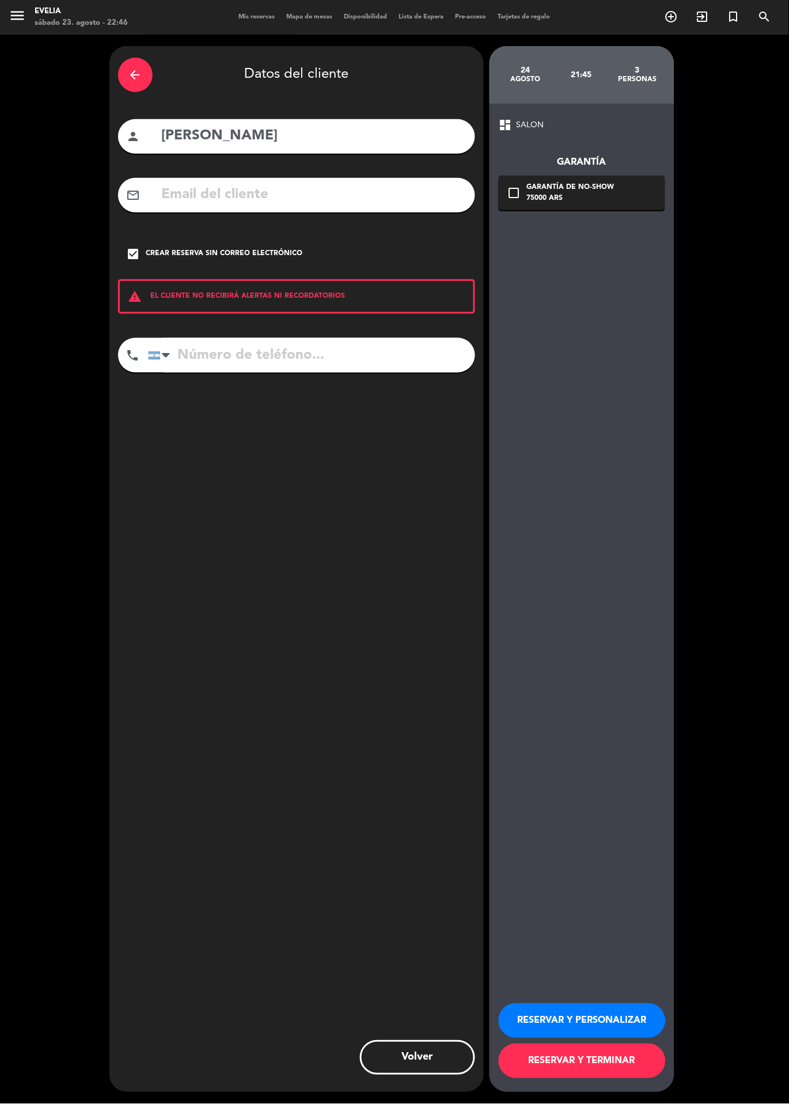
click at [589, 1078] on button "RESERVAR Y TERMINAR" at bounding box center [582, 1061] width 167 height 35
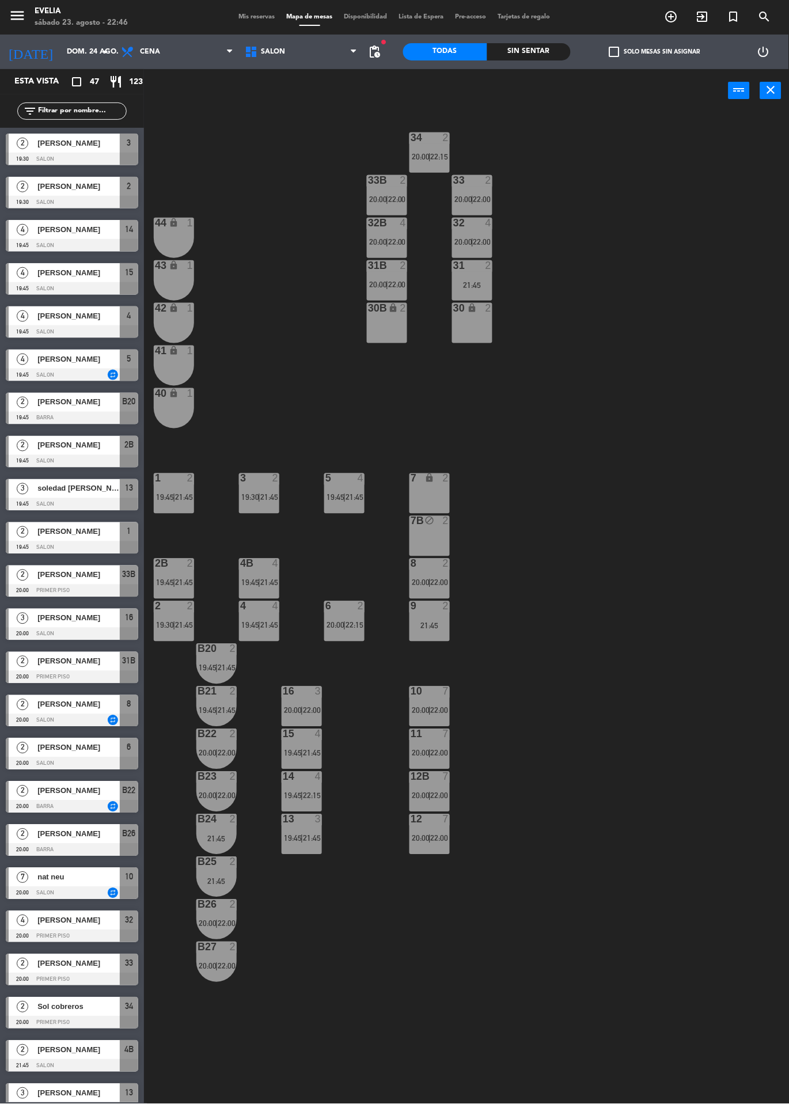
click at [306, 834] on span "21:45" at bounding box center [312, 838] width 18 height 9
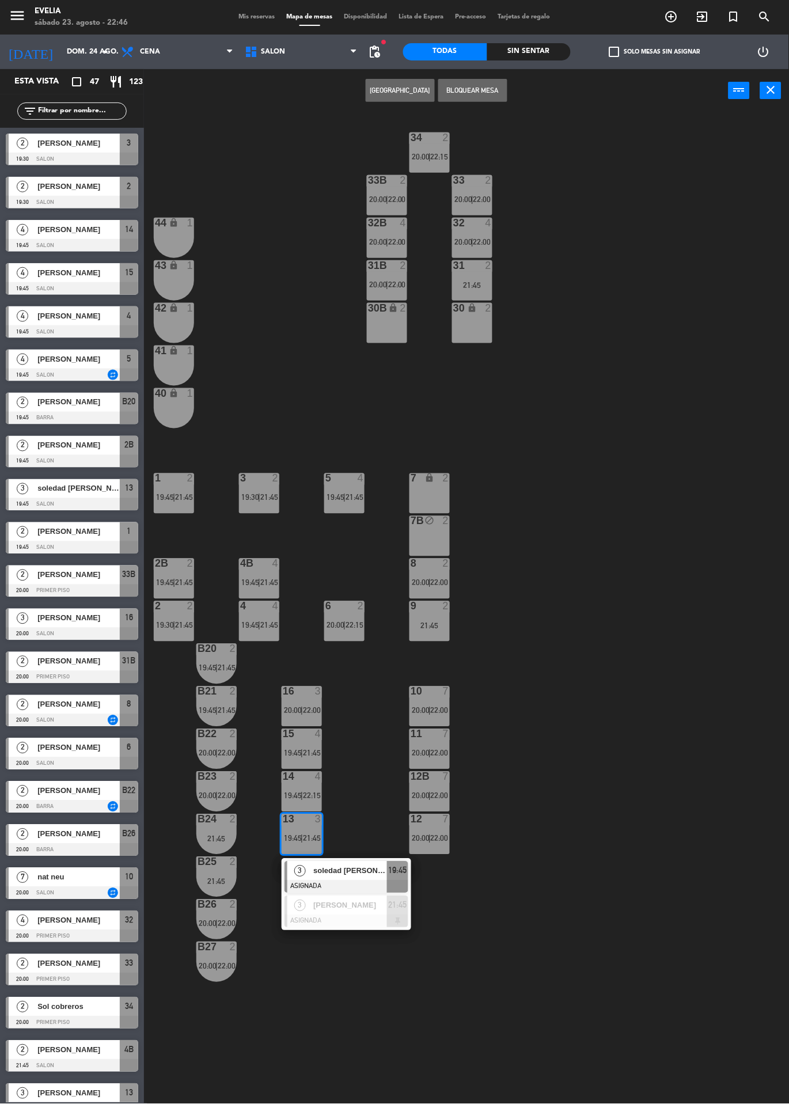
click at [599, 670] on div "34 2 20:00 | 22:15 33B 2 20:00 | 22:00 33 2 20:00 | 22:00 44 lock 1 32B 4 20:00…" at bounding box center [470, 608] width 637 height 992
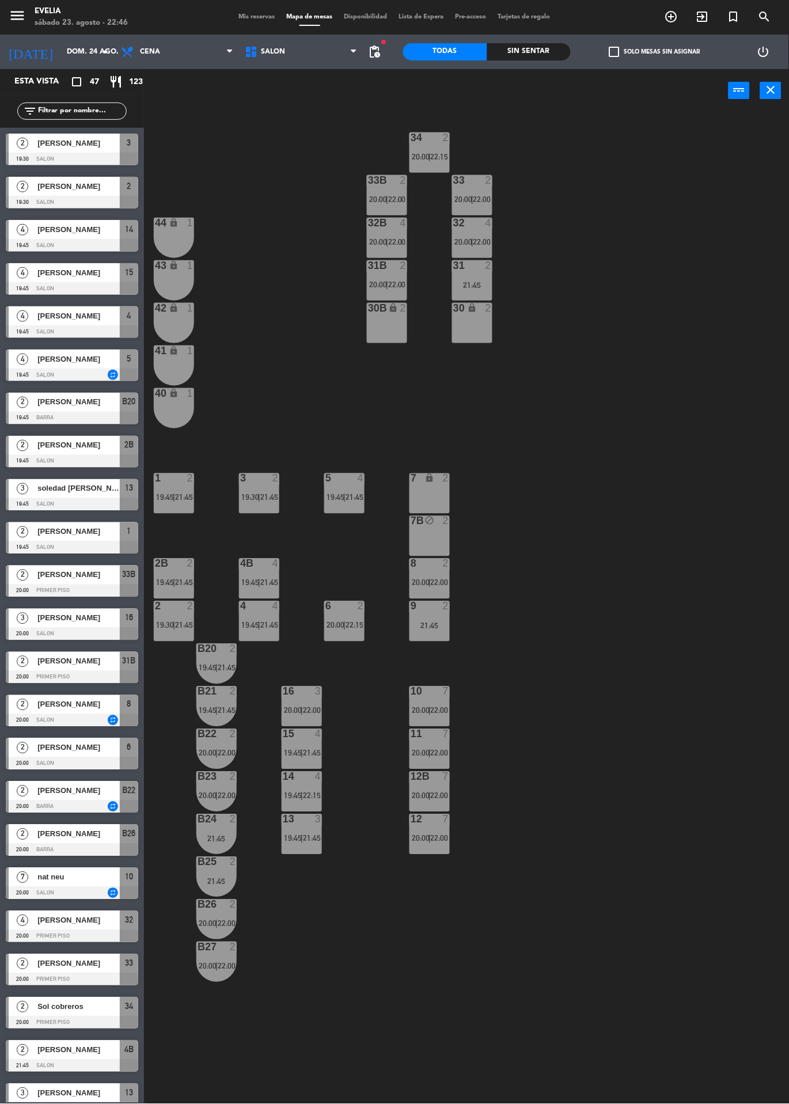
click at [313, 838] on span "21:45" at bounding box center [312, 838] width 18 height 9
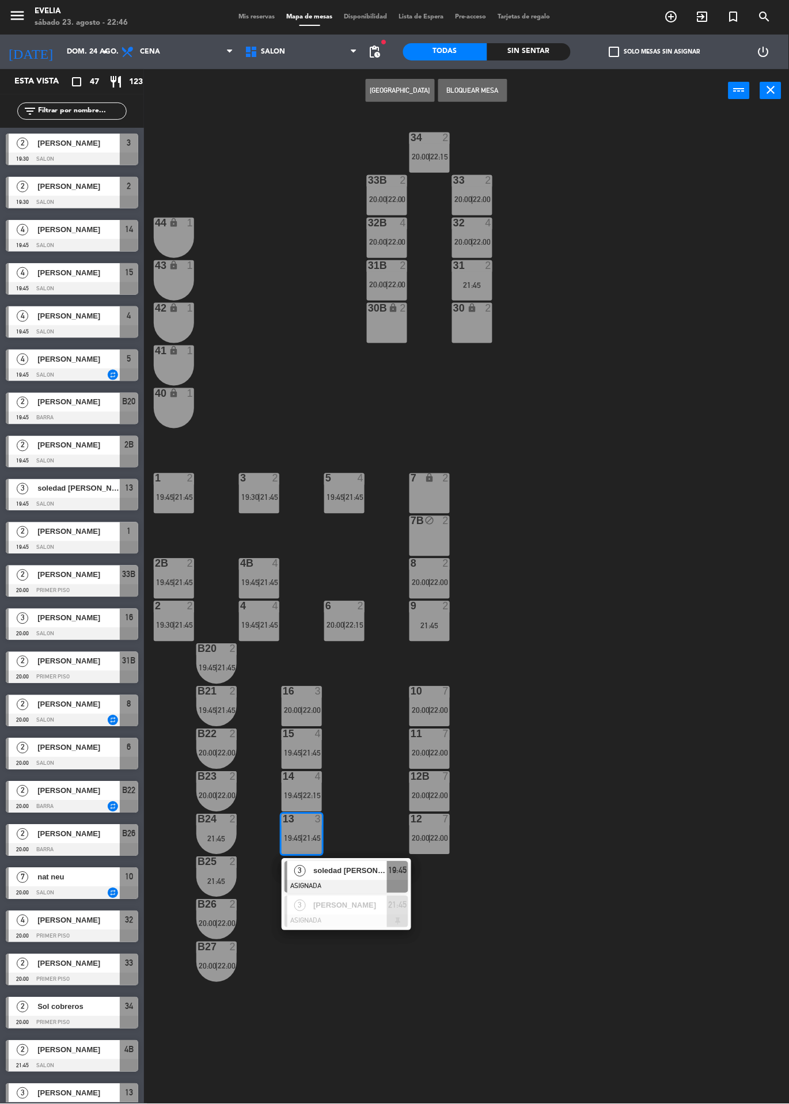
click at [328, 922] on div at bounding box center [346, 921] width 124 height 13
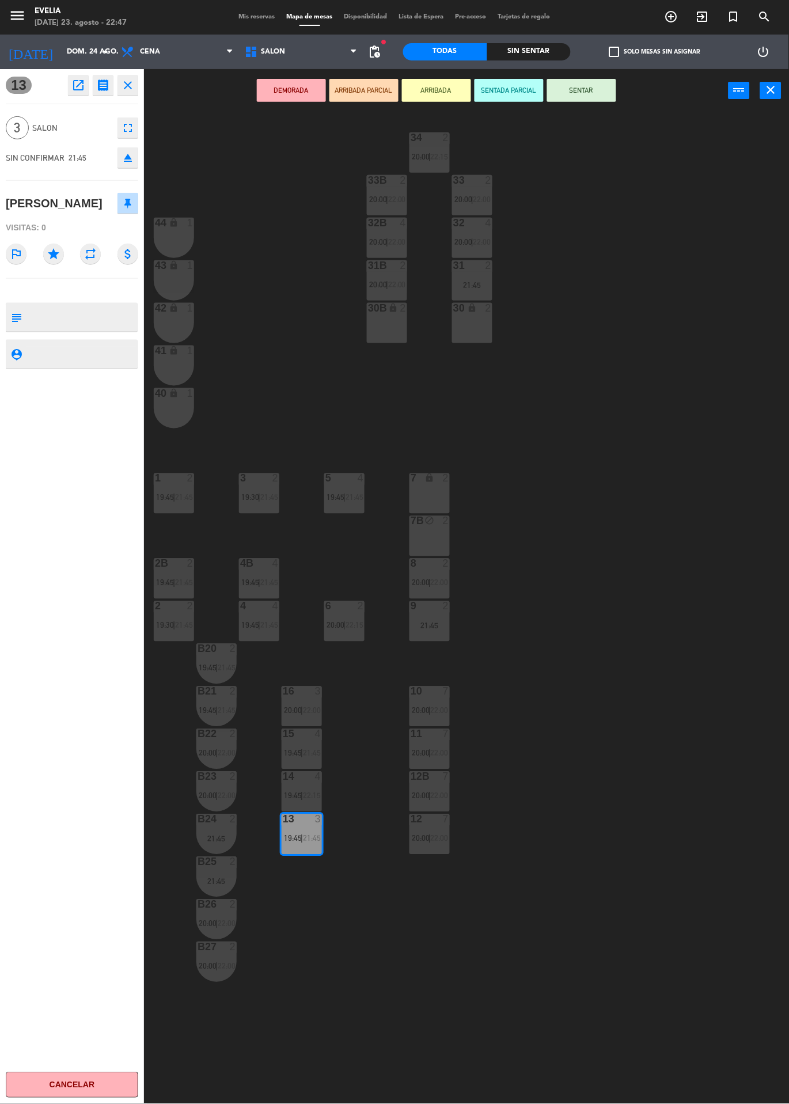
click at [674, 542] on div "34 2 20:00 | 22:15 33B 2 20:00 | 22:00 33 2 20:00 | 22:00 44 lock 1 32B 4 20:00…" at bounding box center [470, 608] width 637 height 992
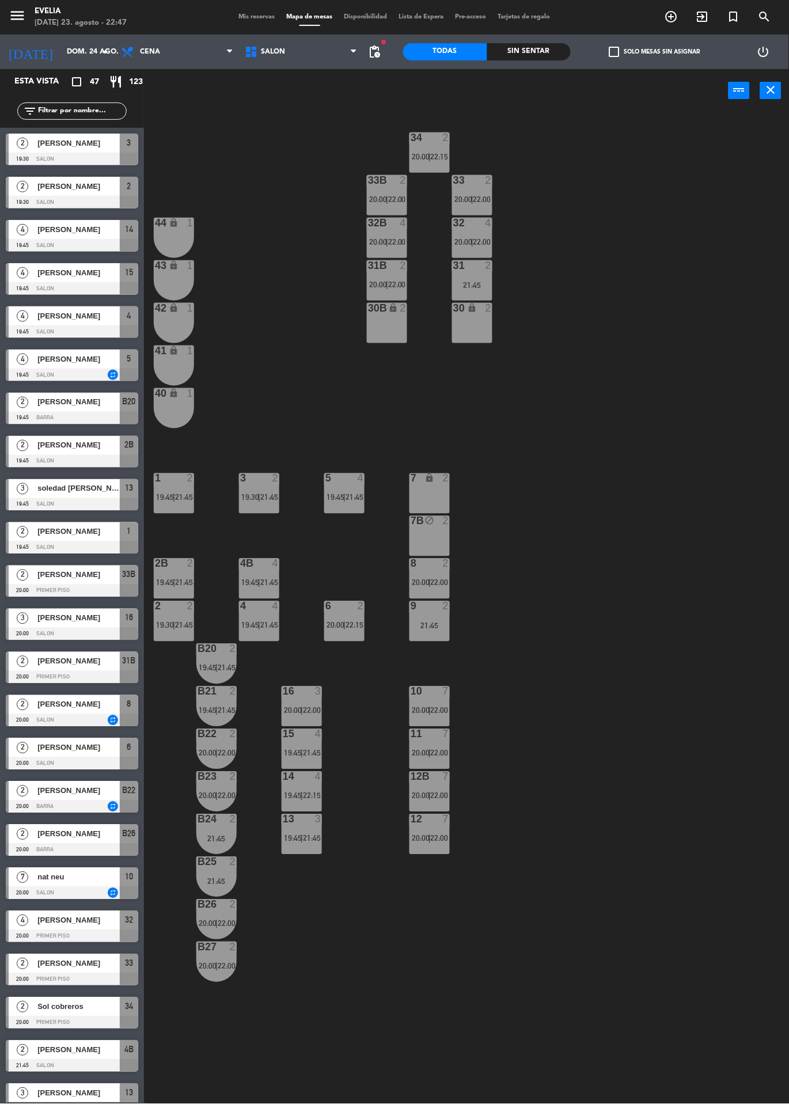
click at [247, 17] on span "Mis reservas" at bounding box center [257, 17] width 48 height 6
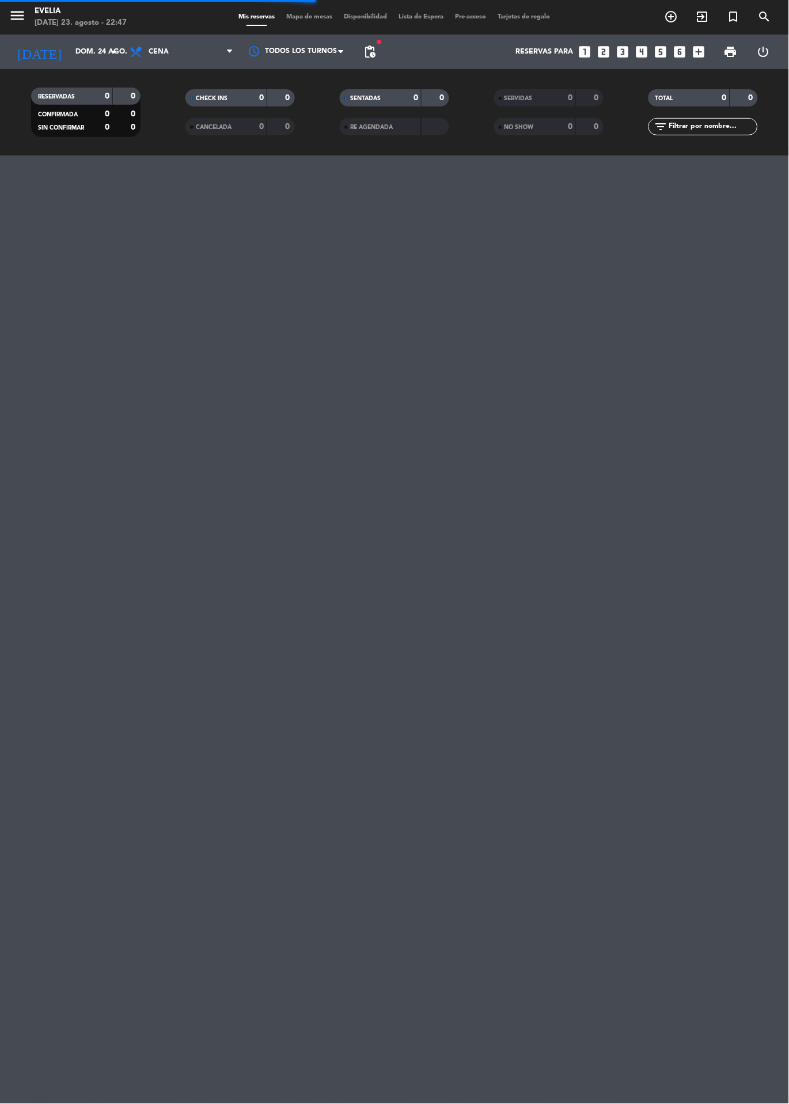
click at [86, 49] on input "dom. 24 ago." at bounding box center [118, 52] width 97 height 20
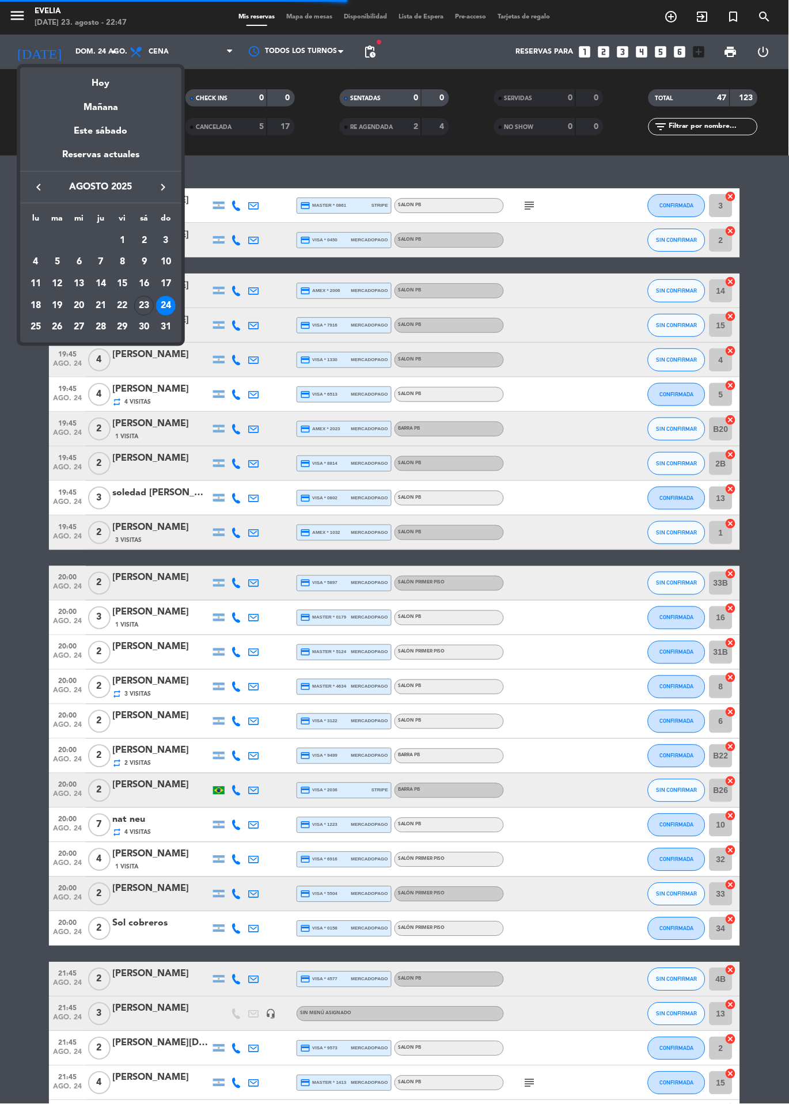
click at [142, 305] on div "23" at bounding box center [144, 306] width 20 height 20
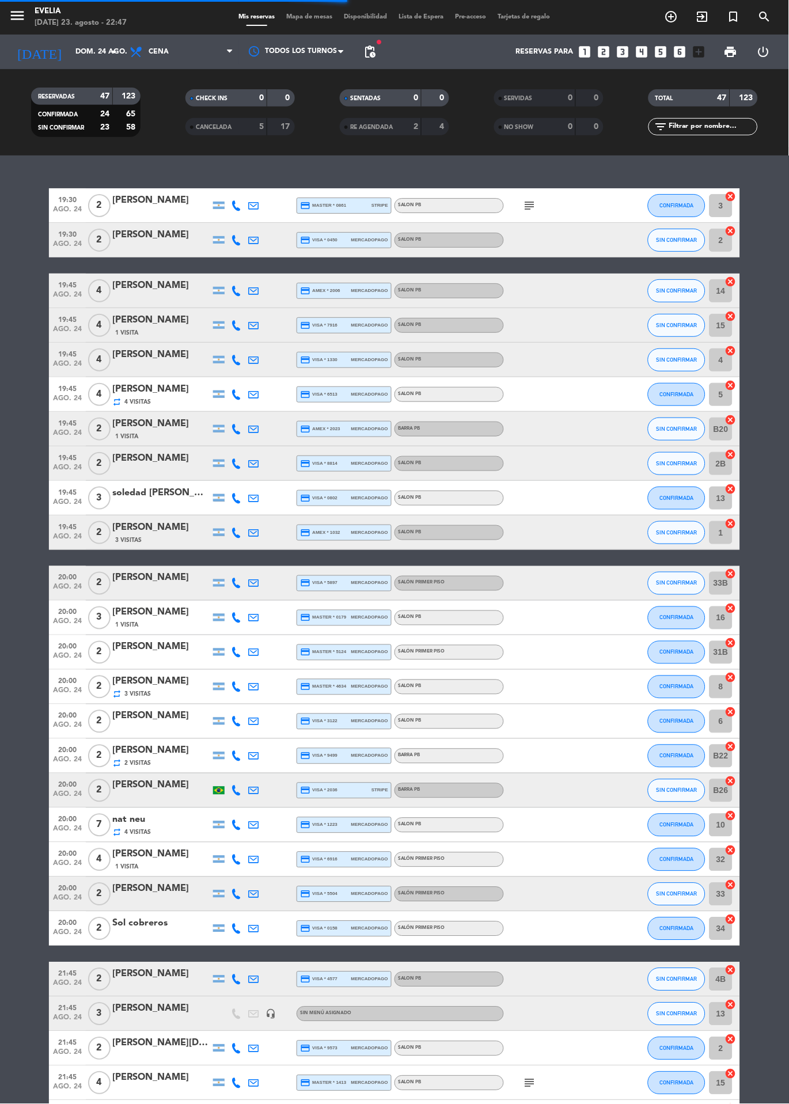
type input "sáb. 23 ago."
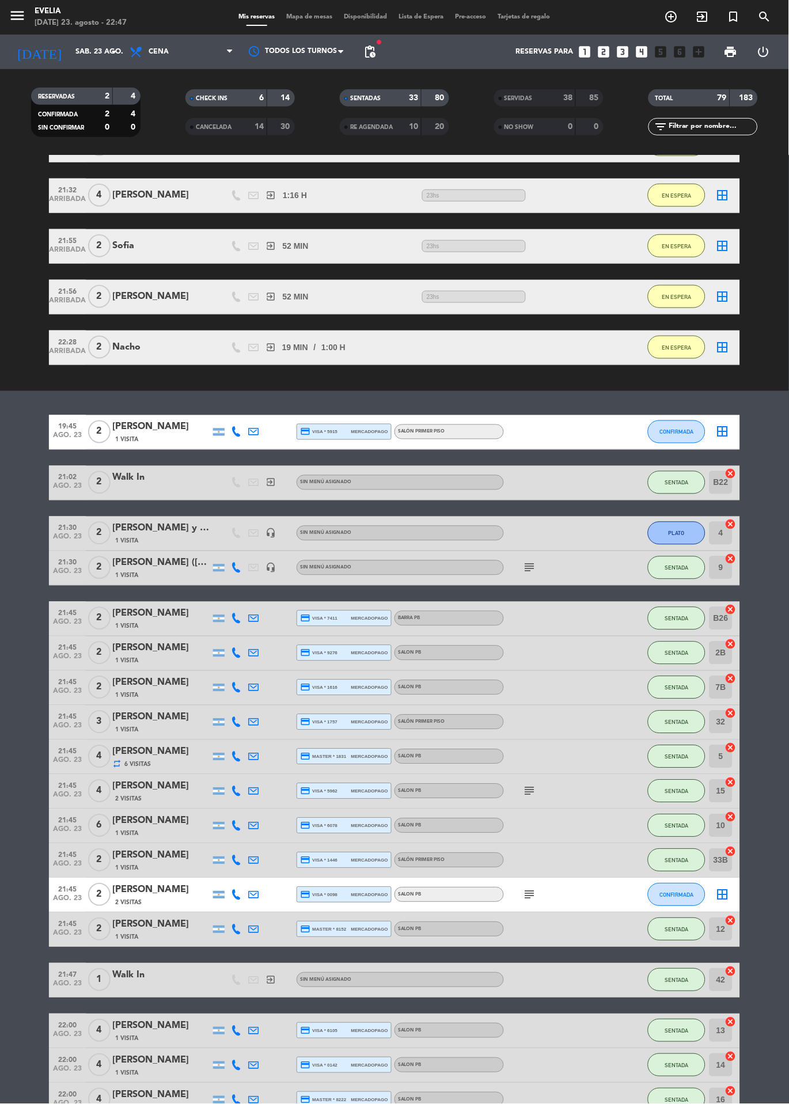
scroll to position [251, 0]
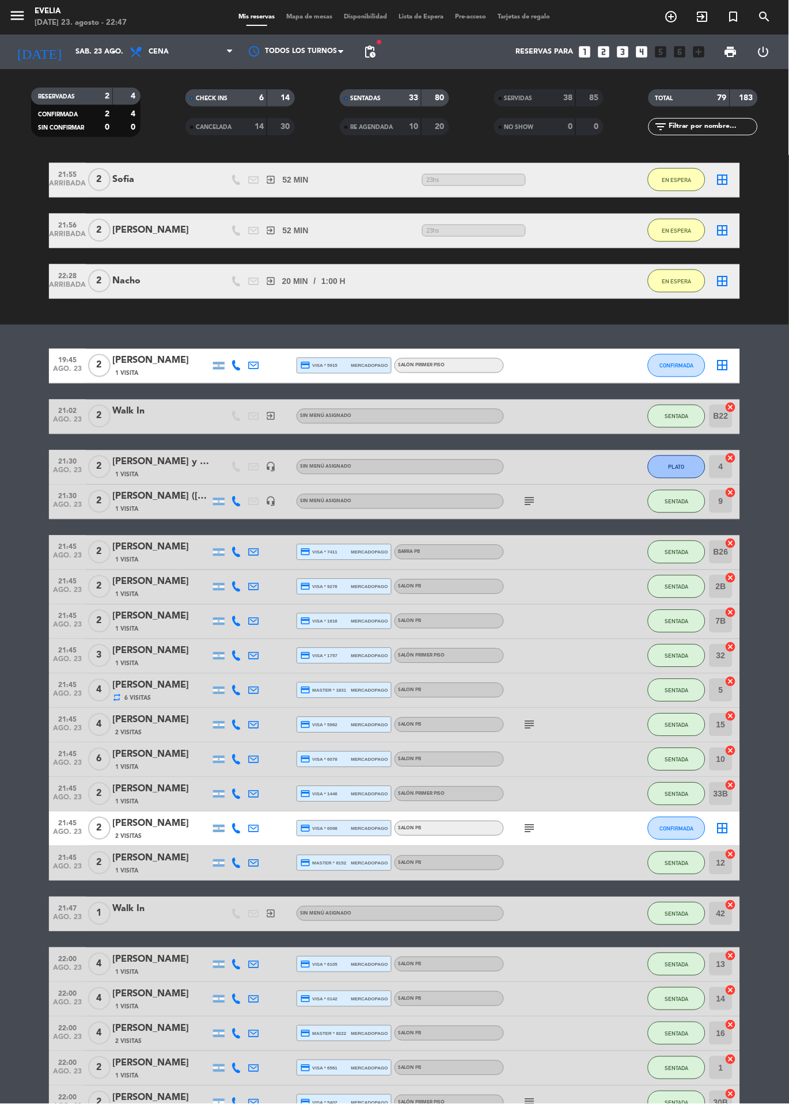
click at [702, 15] on icon "exit_to_app" at bounding box center [703, 17] width 14 height 14
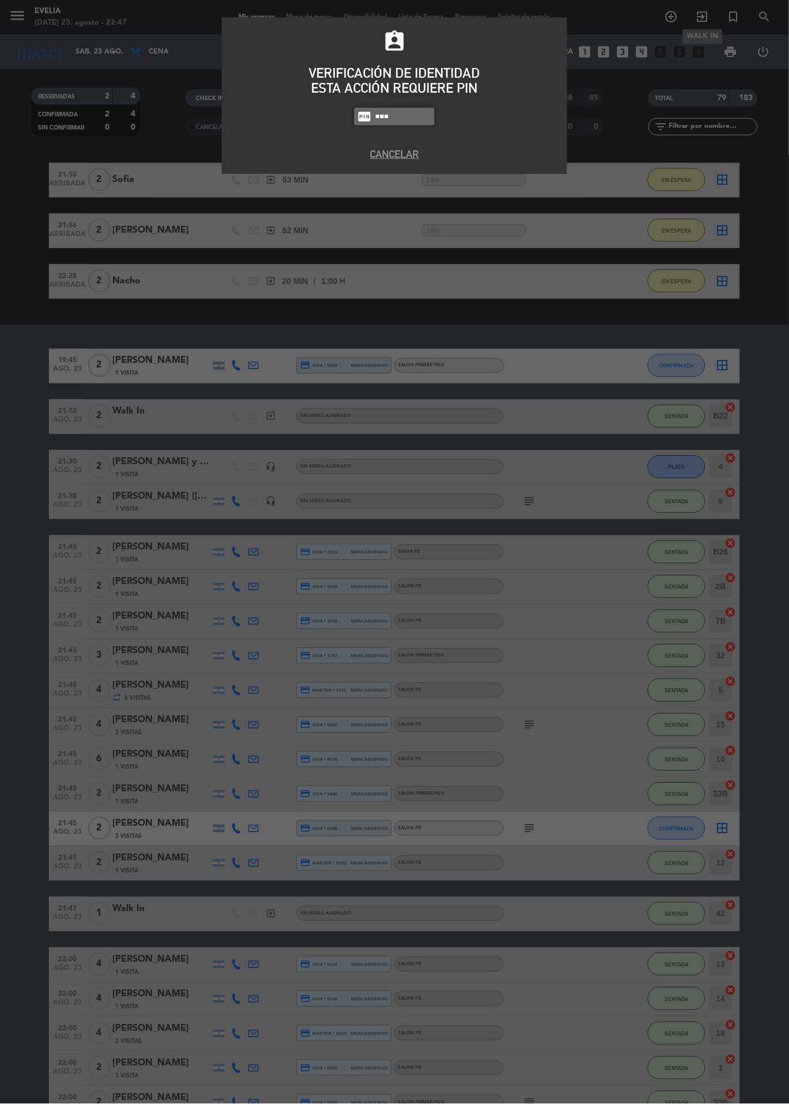
type input "6386"
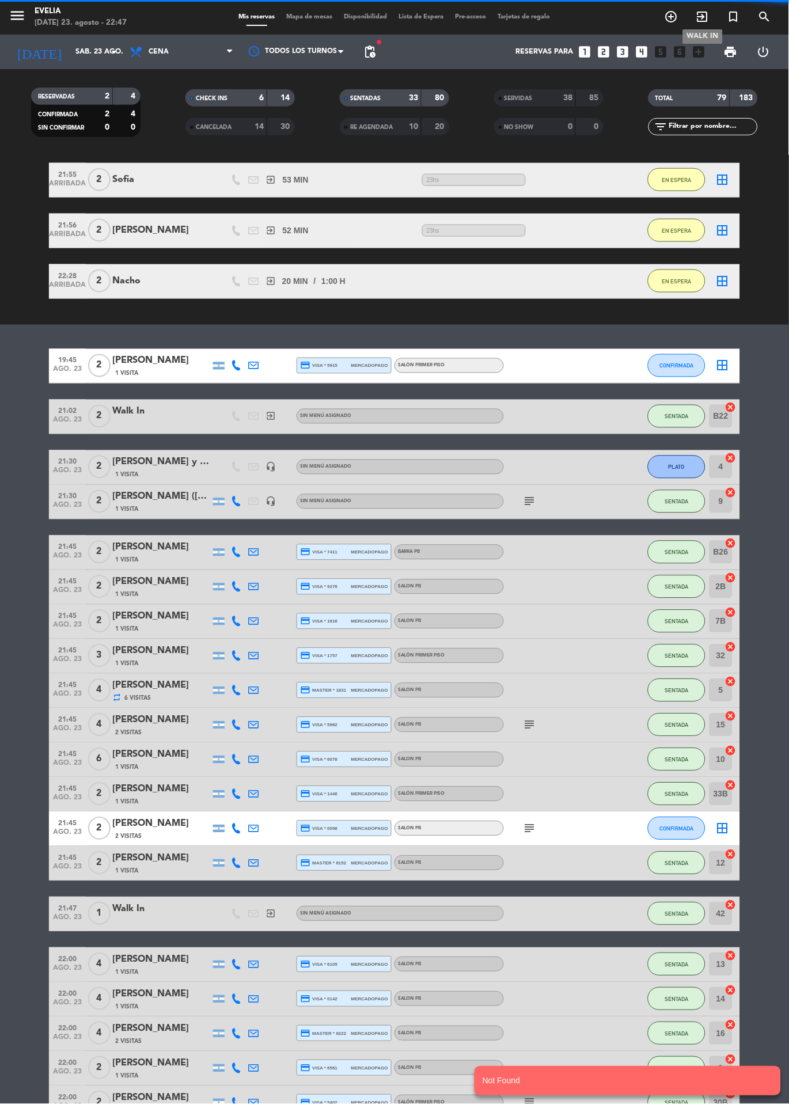
click at [702, 22] on icon "exit_to_app" at bounding box center [703, 17] width 14 height 14
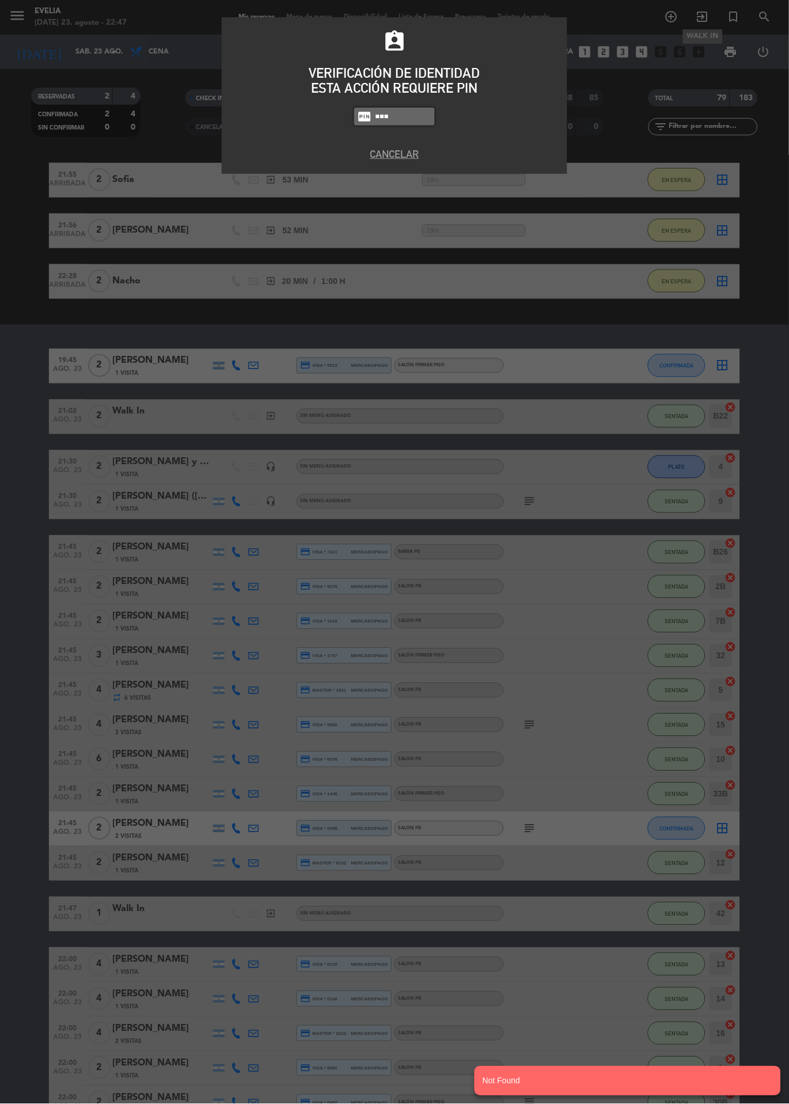
type input "6389"
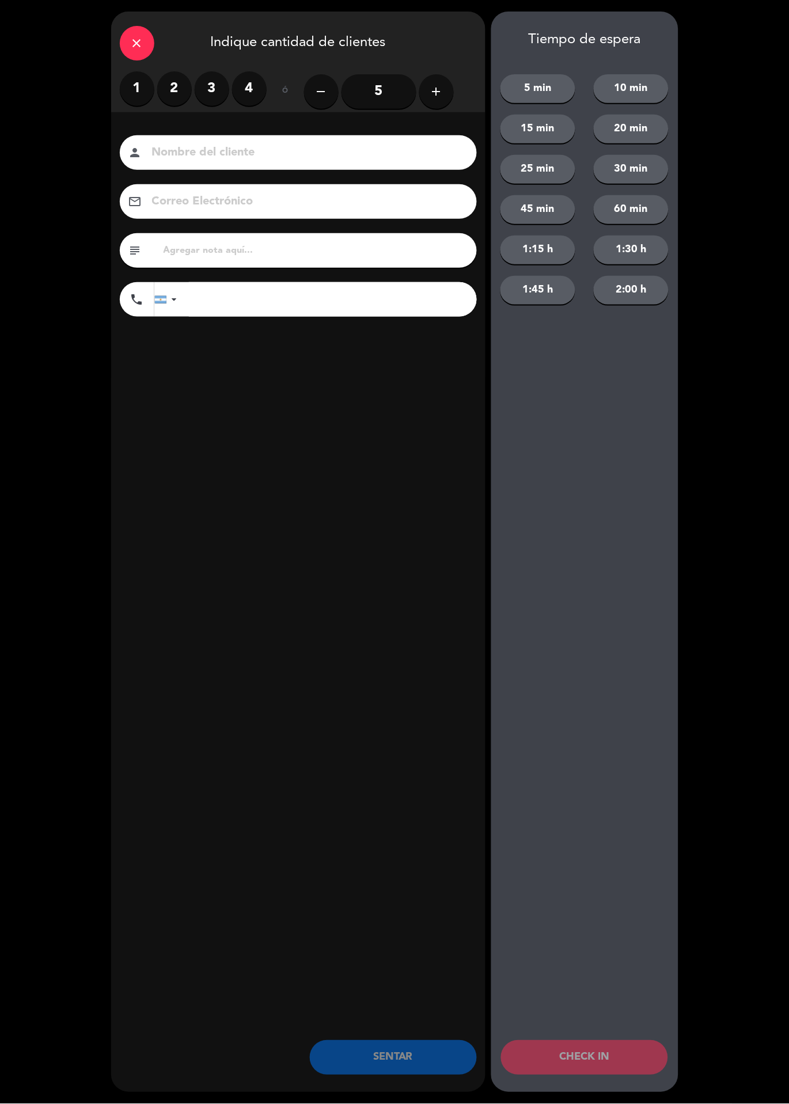
click at [176, 89] on label "2" at bounding box center [174, 88] width 35 height 35
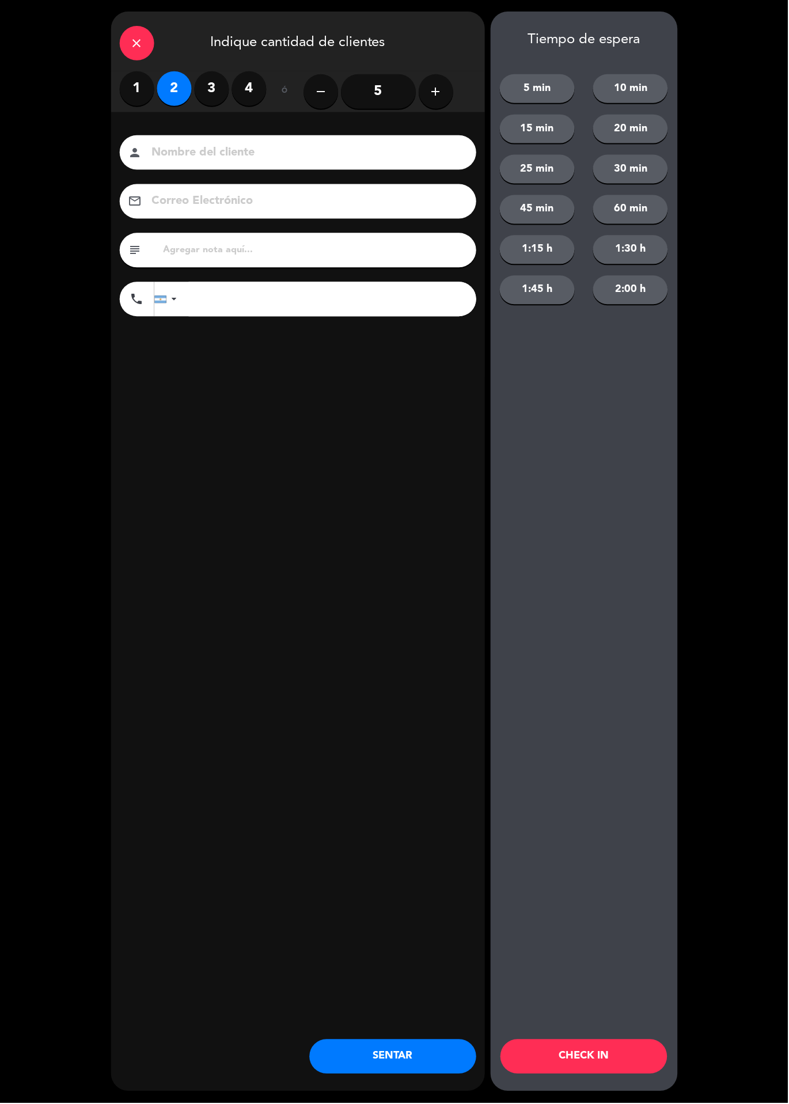
click at [293, 125] on div "Nombre del cliente person Correo Electrónico email subject phone [GEOGRAPHIC_DA…" at bounding box center [298, 244] width 374 height 265
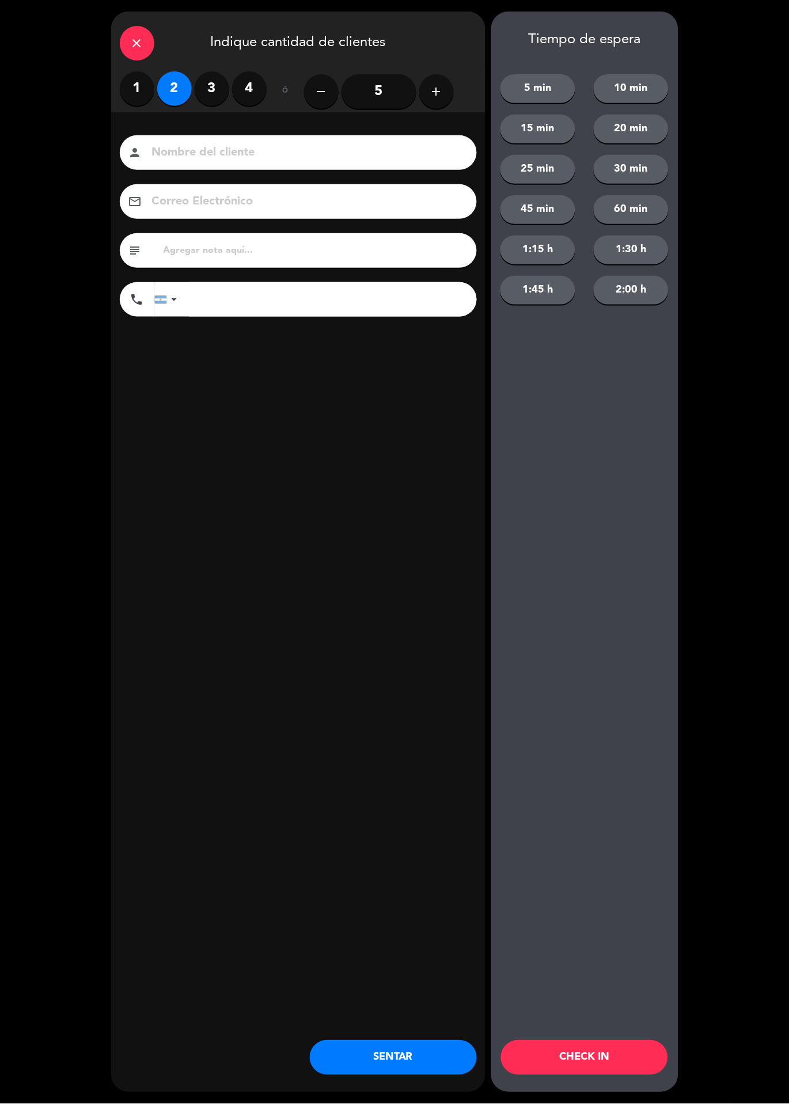
click at [248, 85] on label "4" at bounding box center [249, 88] width 35 height 35
click at [316, 155] on input at bounding box center [306, 153] width 311 height 20
click at [631, 197] on button "60 min" at bounding box center [631, 209] width 75 height 29
click at [404, 146] on input at bounding box center [306, 153] width 311 height 20
click at [267, 154] on input at bounding box center [306, 153] width 311 height 20
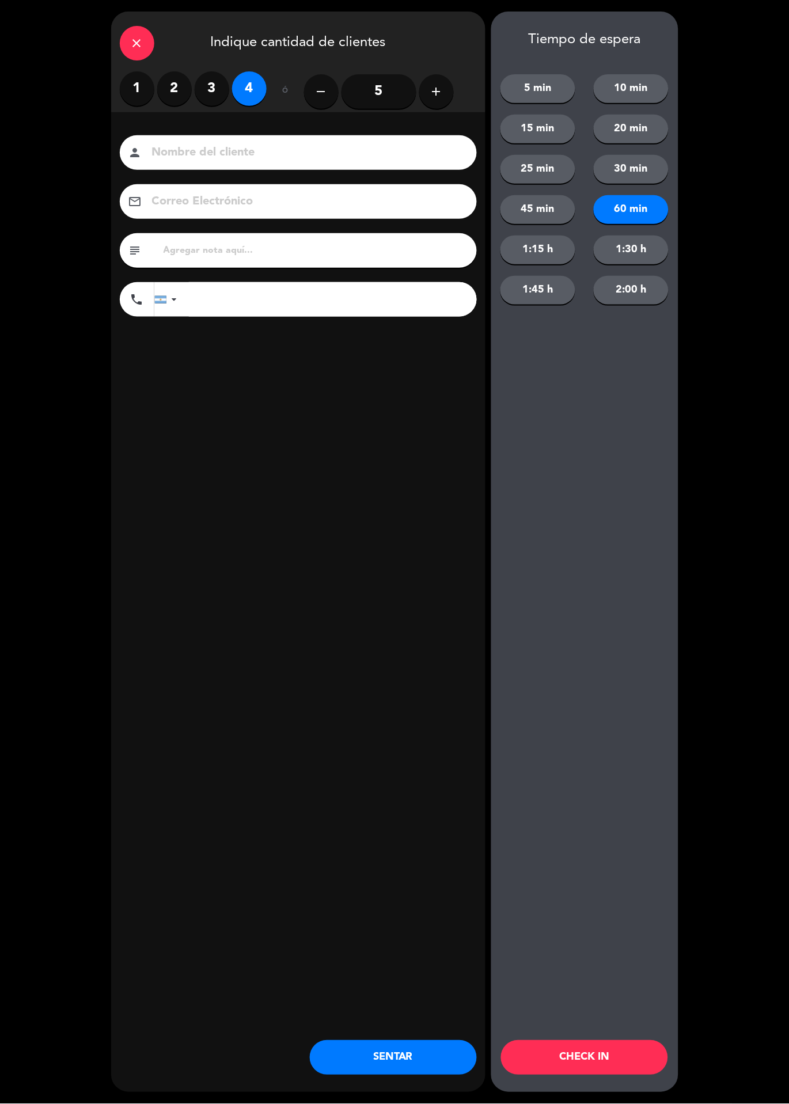
click at [320, 145] on input at bounding box center [306, 153] width 311 height 20
type input "[PERSON_NAME]"
click at [339, 413] on div "close Indique cantidad de clientes 1 2 3 4 ó remove 5 add Nombre del cliente pe…" at bounding box center [298, 552] width 374 height 1081
click at [619, 1069] on button "CHECK IN" at bounding box center [584, 1057] width 167 height 35
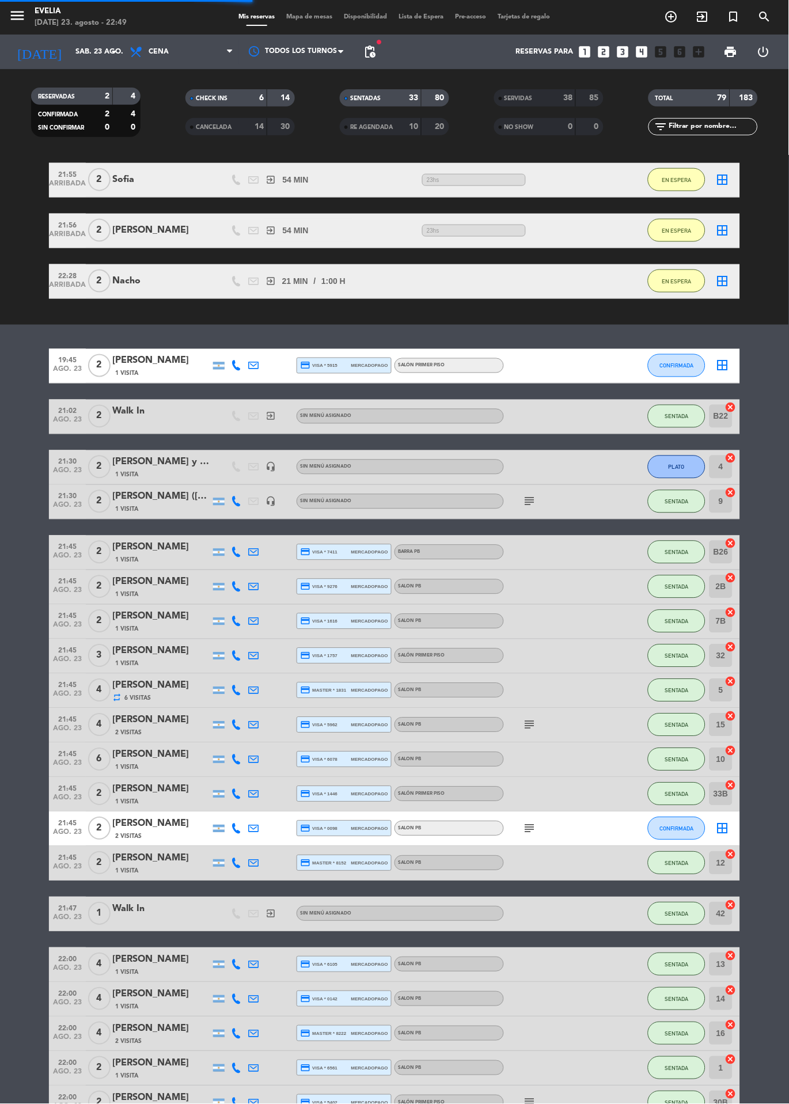
click at [316, 17] on span "Mapa de mesas" at bounding box center [310, 17] width 58 height 6
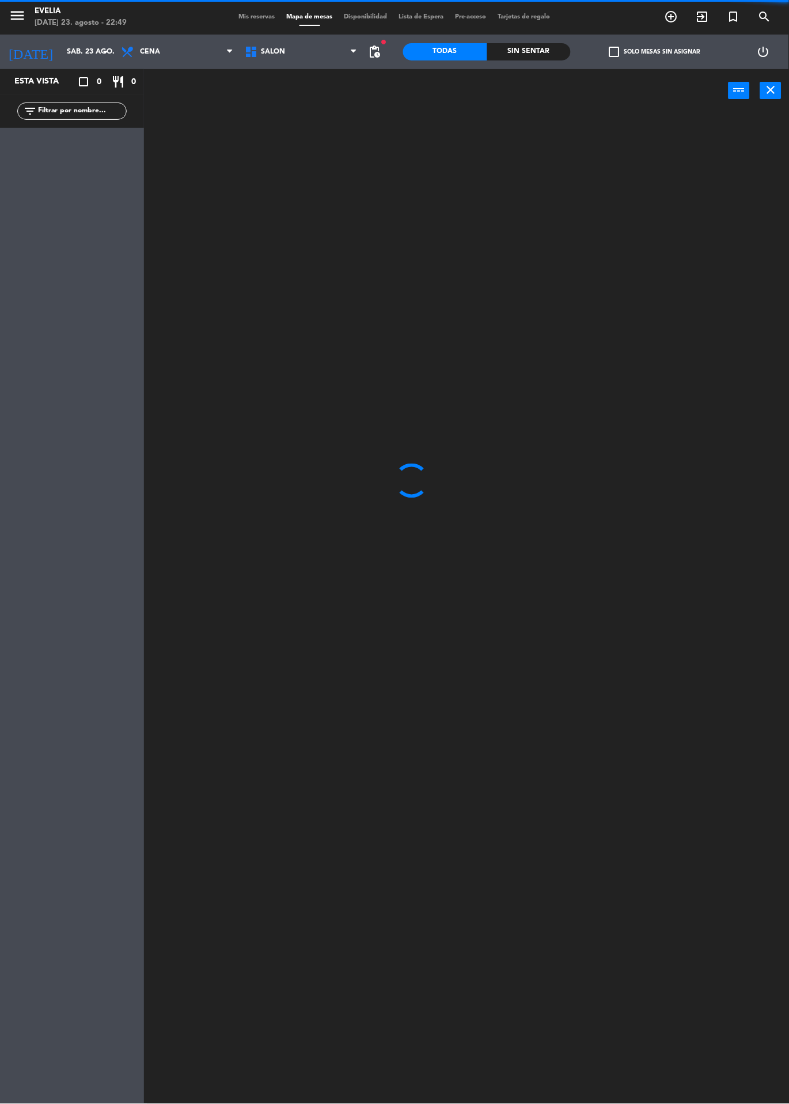
click at [257, 19] on span "Mis reservas" at bounding box center [257, 17] width 48 height 6
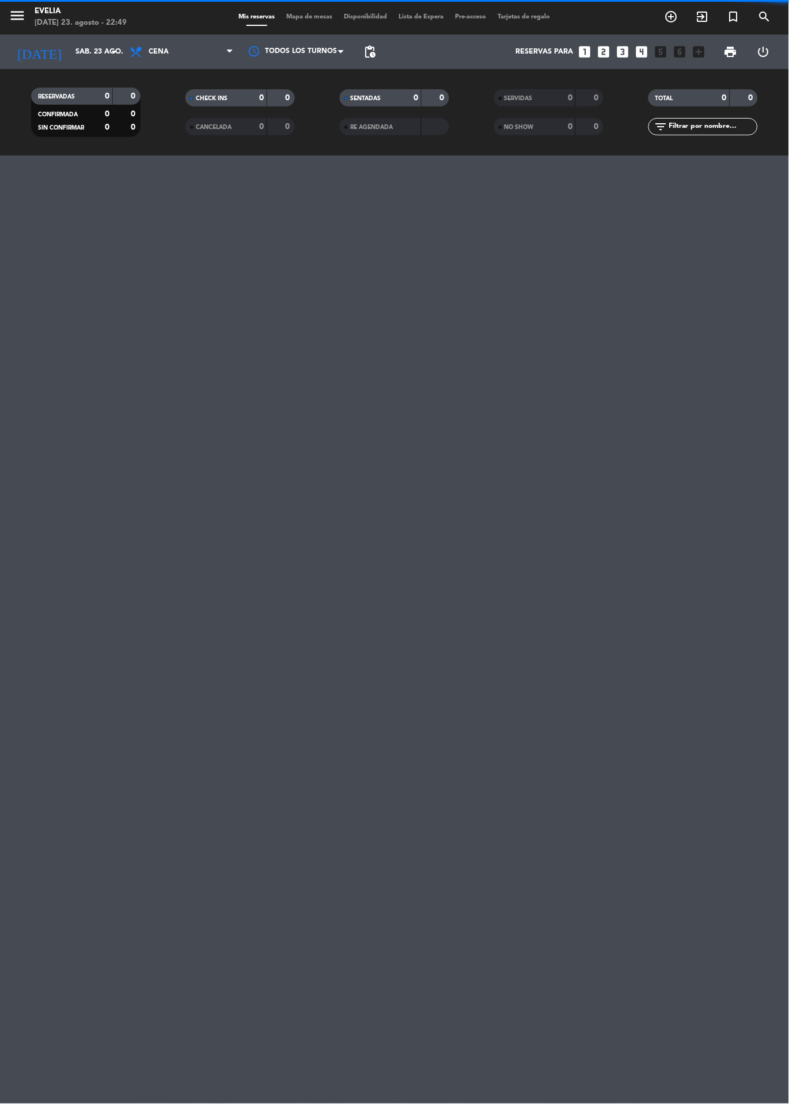
click at [321, 15] on span "Mapa de mesas" at bounding box center [310, 17] width 58 height 6
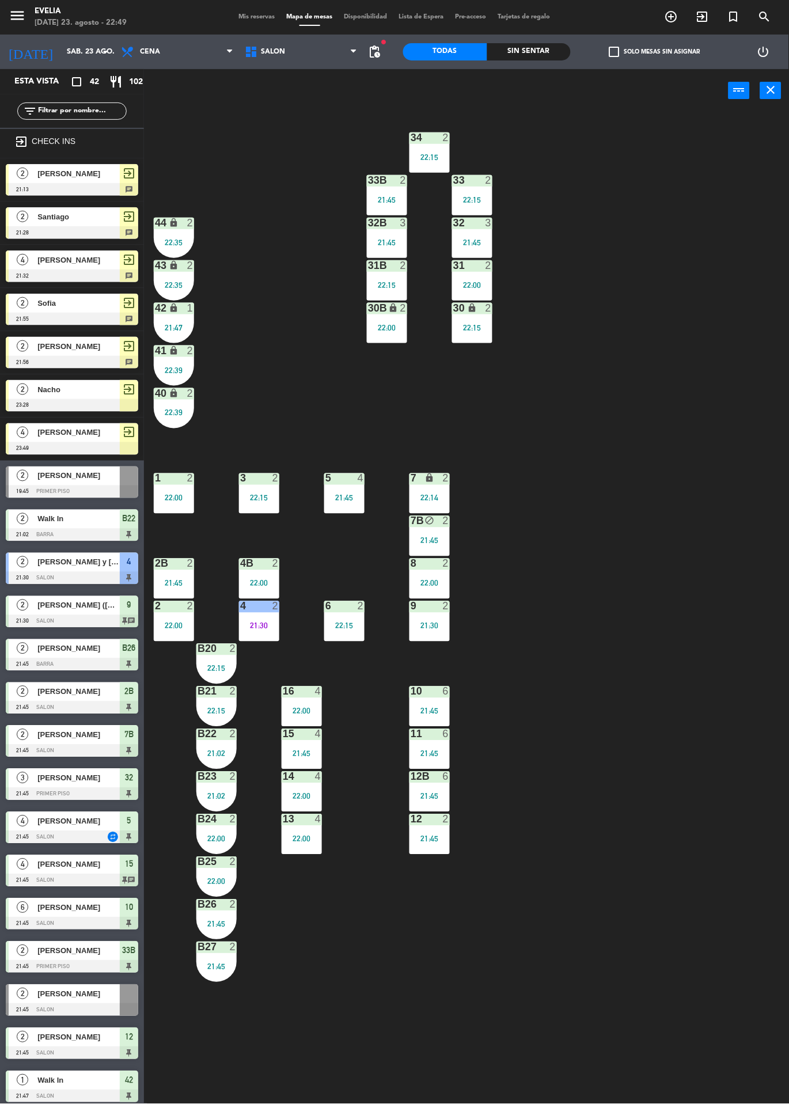
click at [267, 17] on span "Mis reservas" at bounding box center [257, 17] width 48 height 6
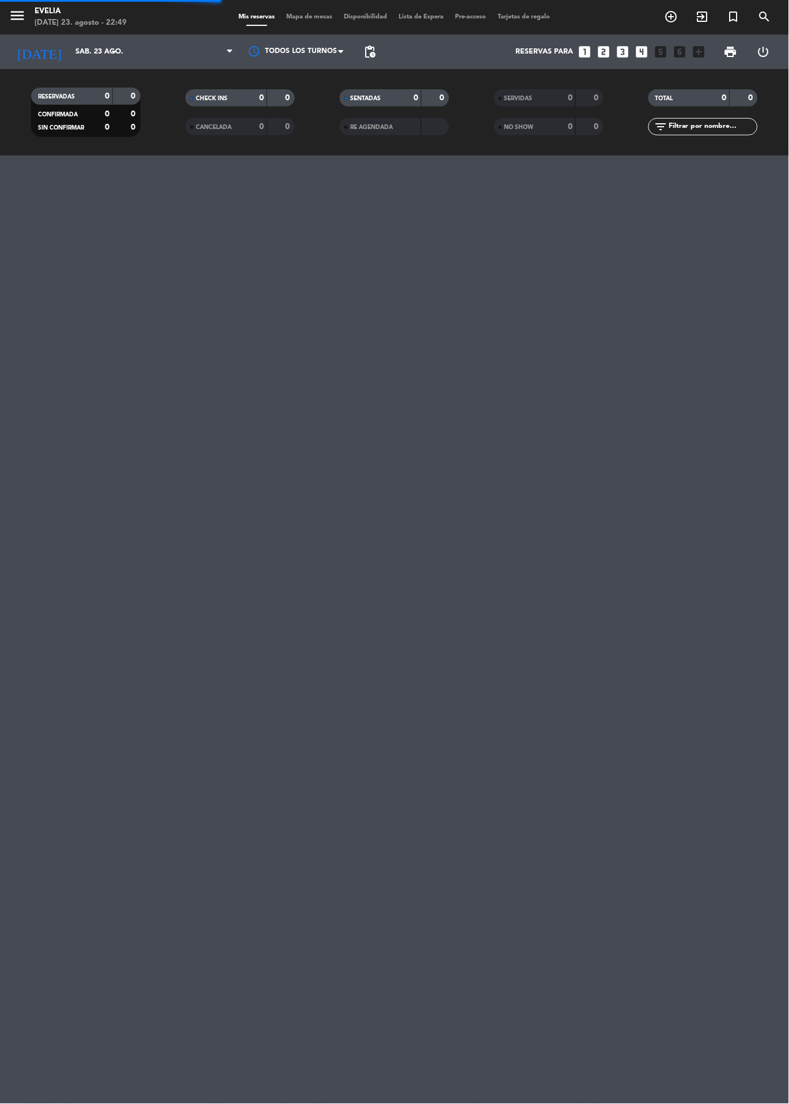
click at [312, 17] on span "Mapa de mesas" at bounding box center [310, 17] width 58 height 6
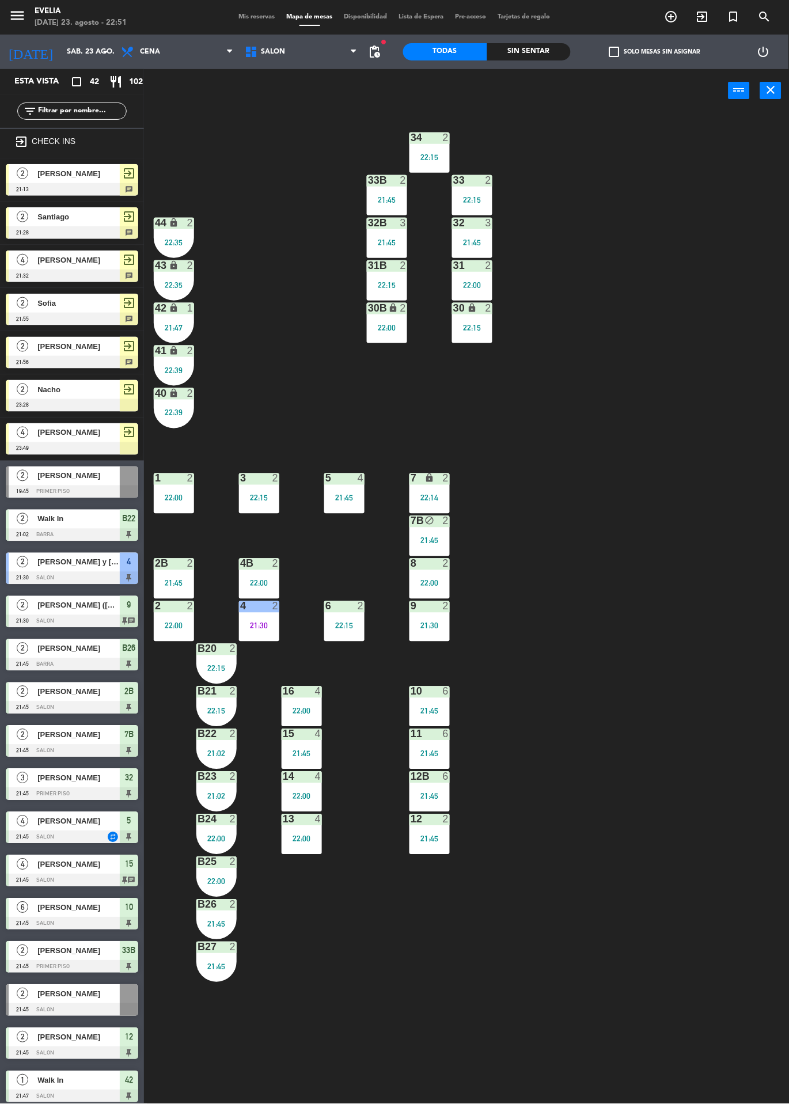
click at [259, 17] on span "Mis reservas" at bounding box center [257, 17] width 48 height 6
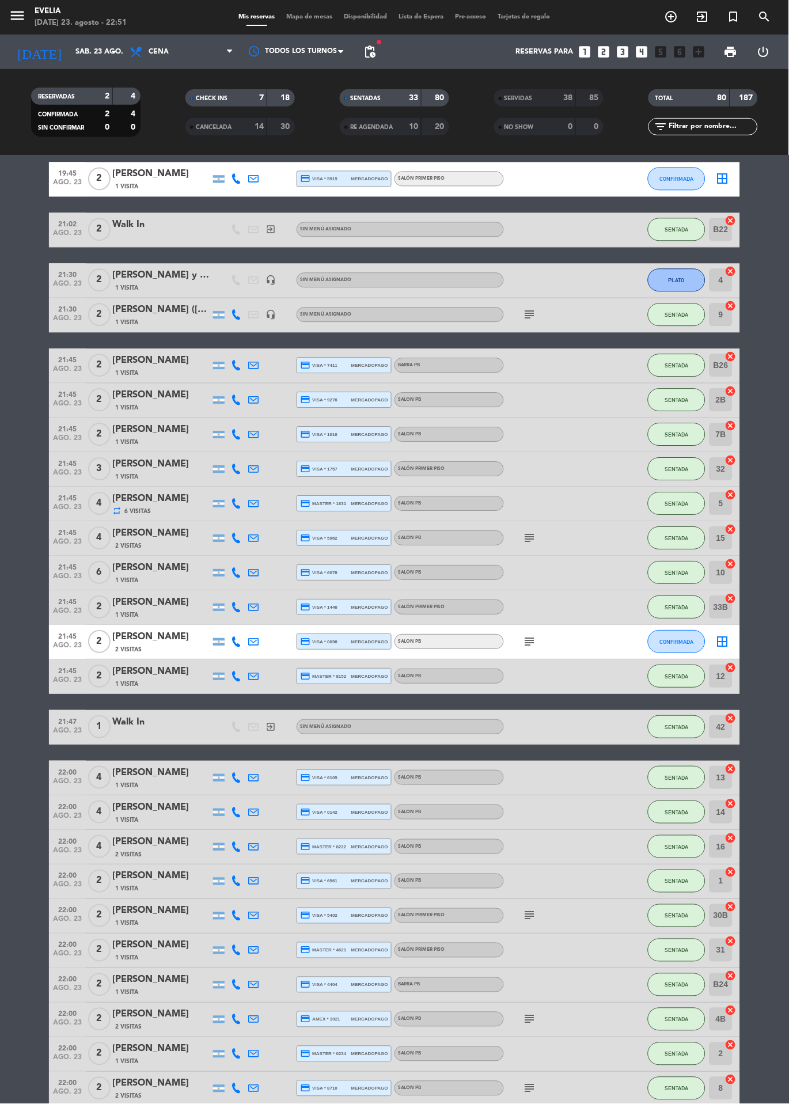
scroll to position [496, 0]
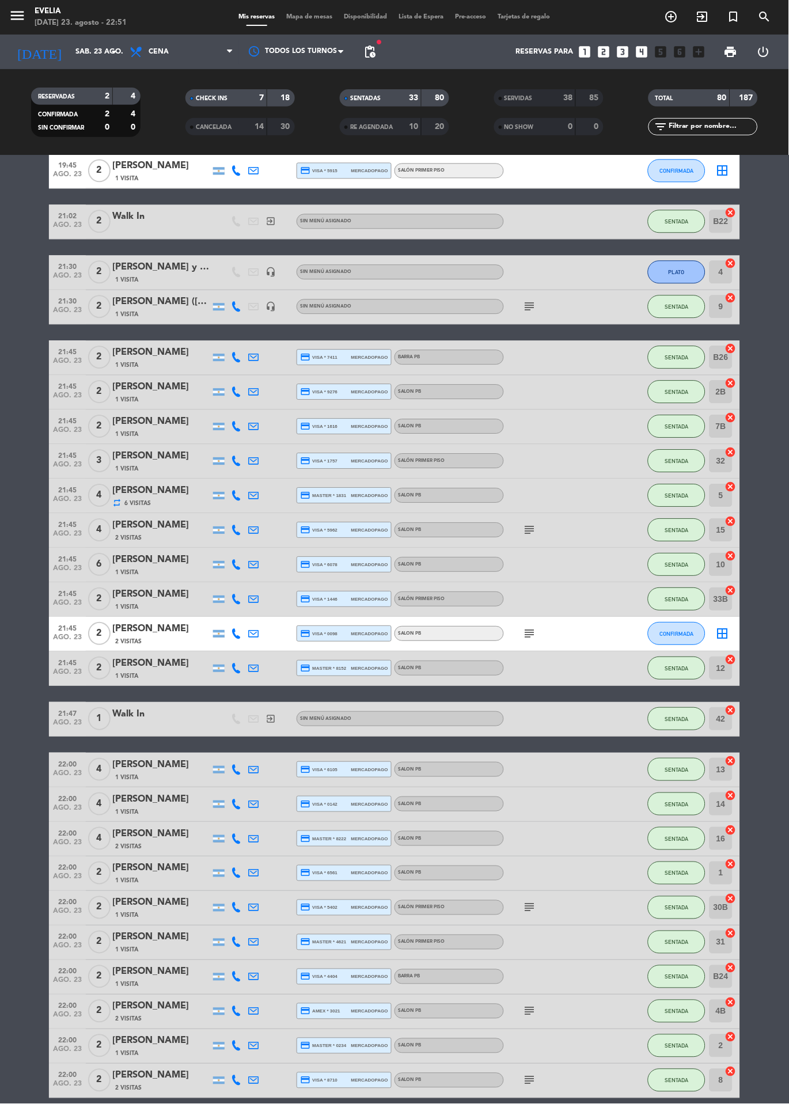
click at [527, 633] on icon "subject" at bounding box center [530, 634] width 14 height 14
click at [574, 726] on div at bounding box center [556, 719] width 104 height 34
click at [305, 17] on span "Mapa de mesas" at bounding box center [310, 17] width 58 height 6
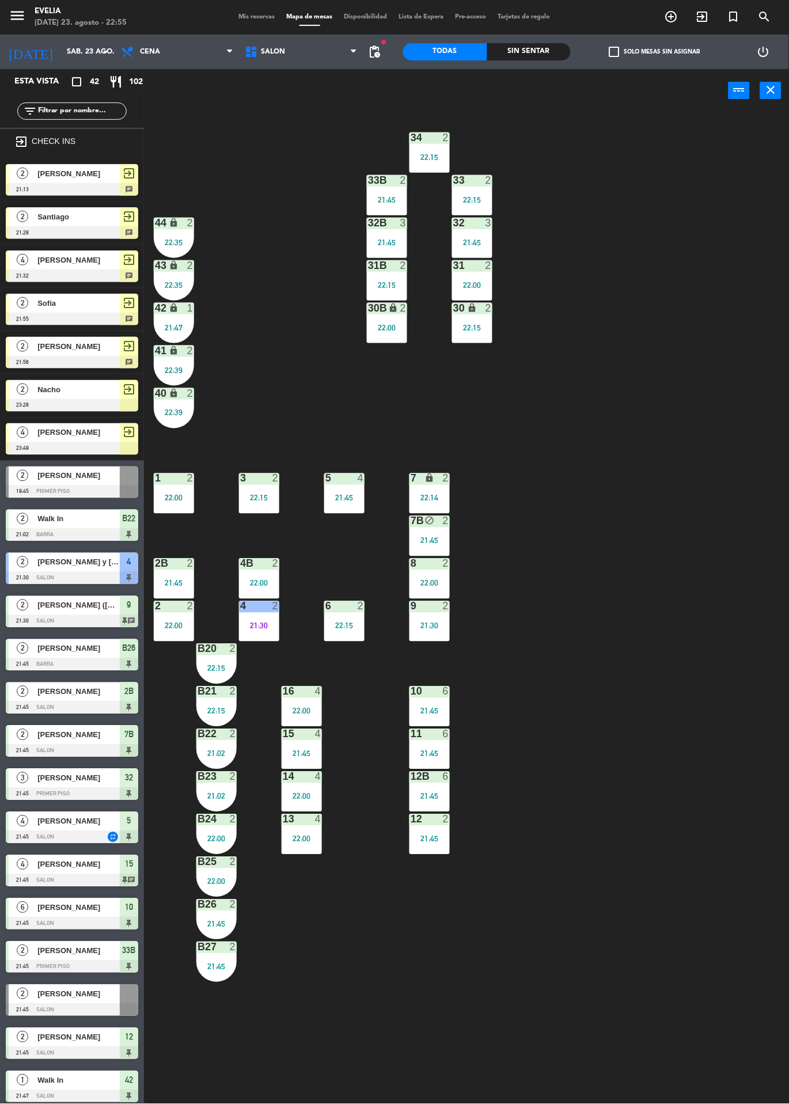
click at [213, 754] on div "21:02" at bounding box center [216, 754] width 40 height 8
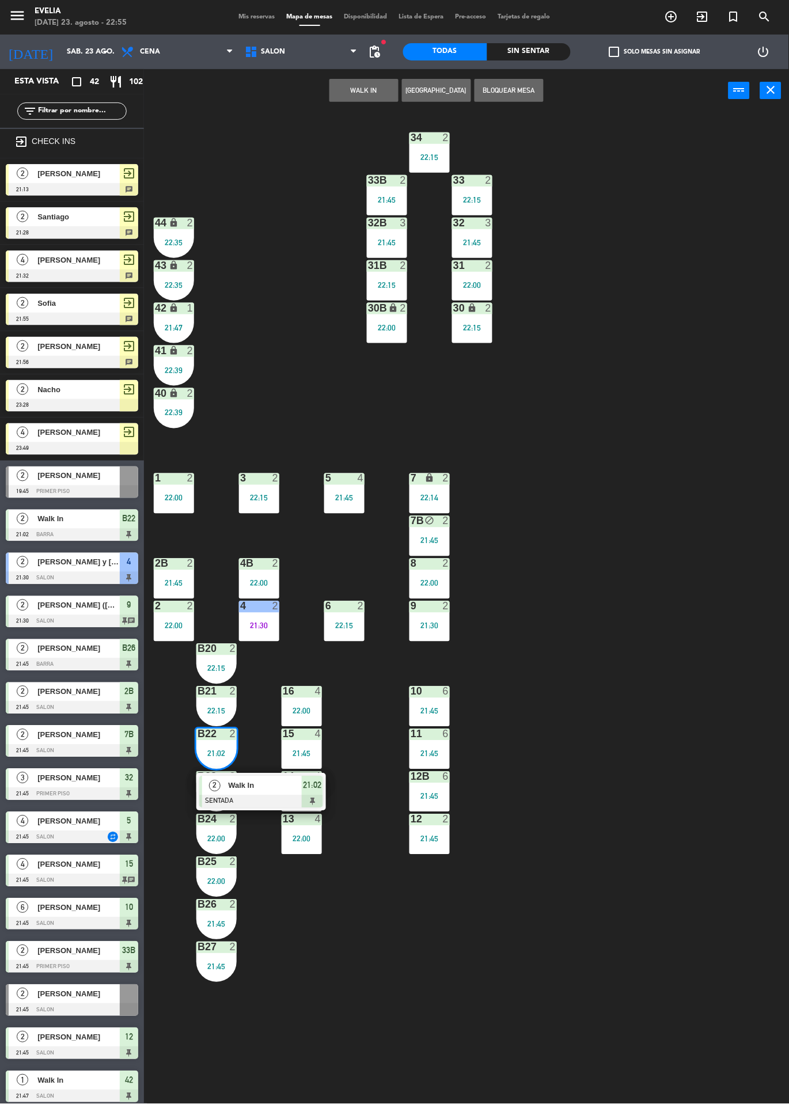
click at [278, 800] on div at bounding box center [261, 801] width 124 height 13
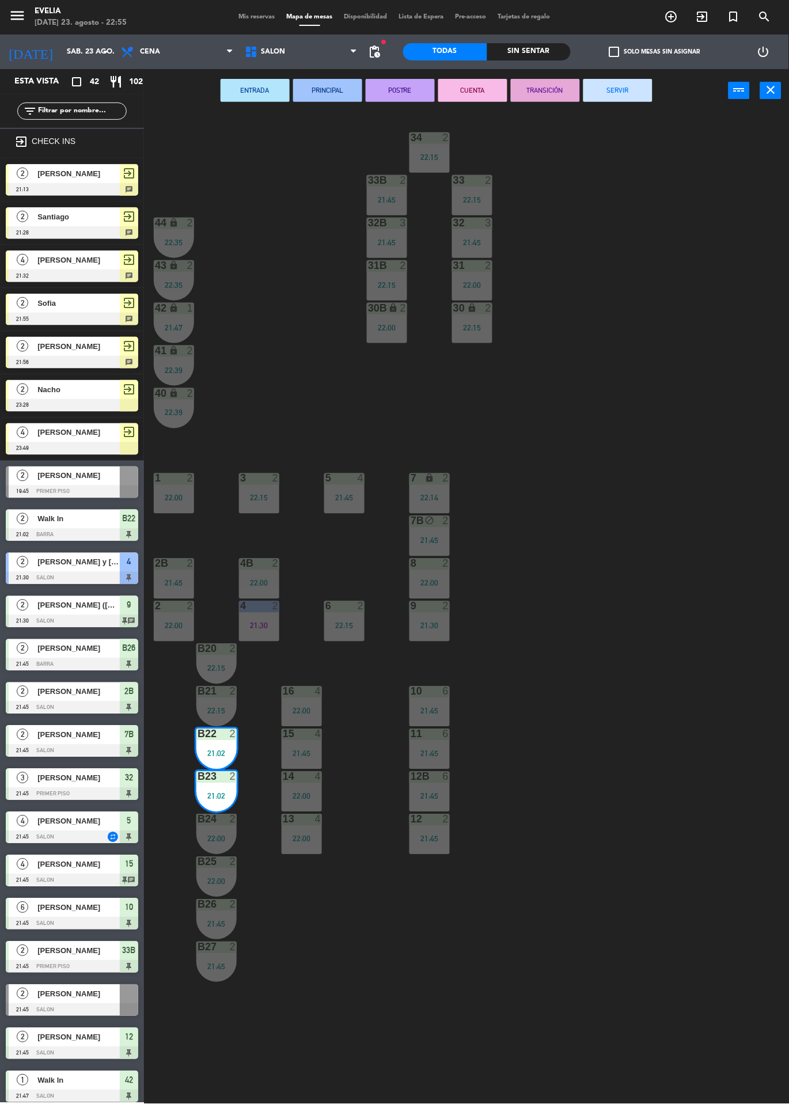
click at [616, 82] on button "SERVIR" at bounding box center [617, 90] width 69 height 23
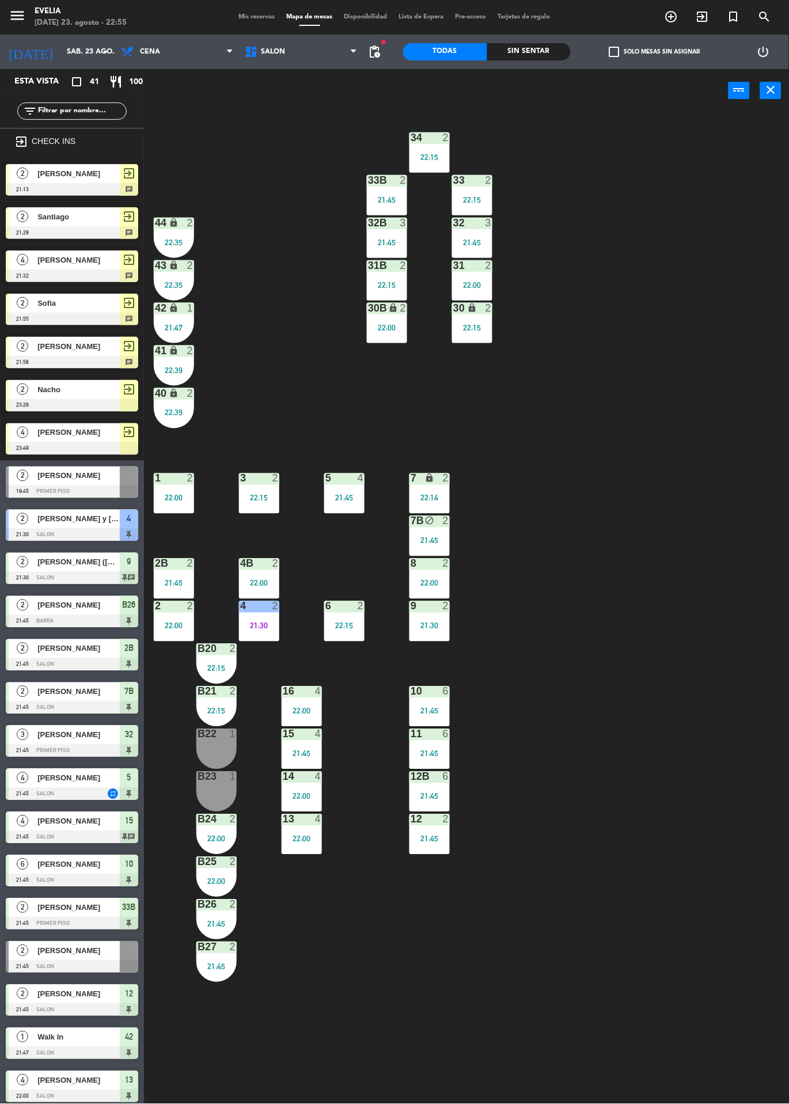
click at [71, 307] on span "Sofia" at bounding box center [78, 303] width 82 height 12
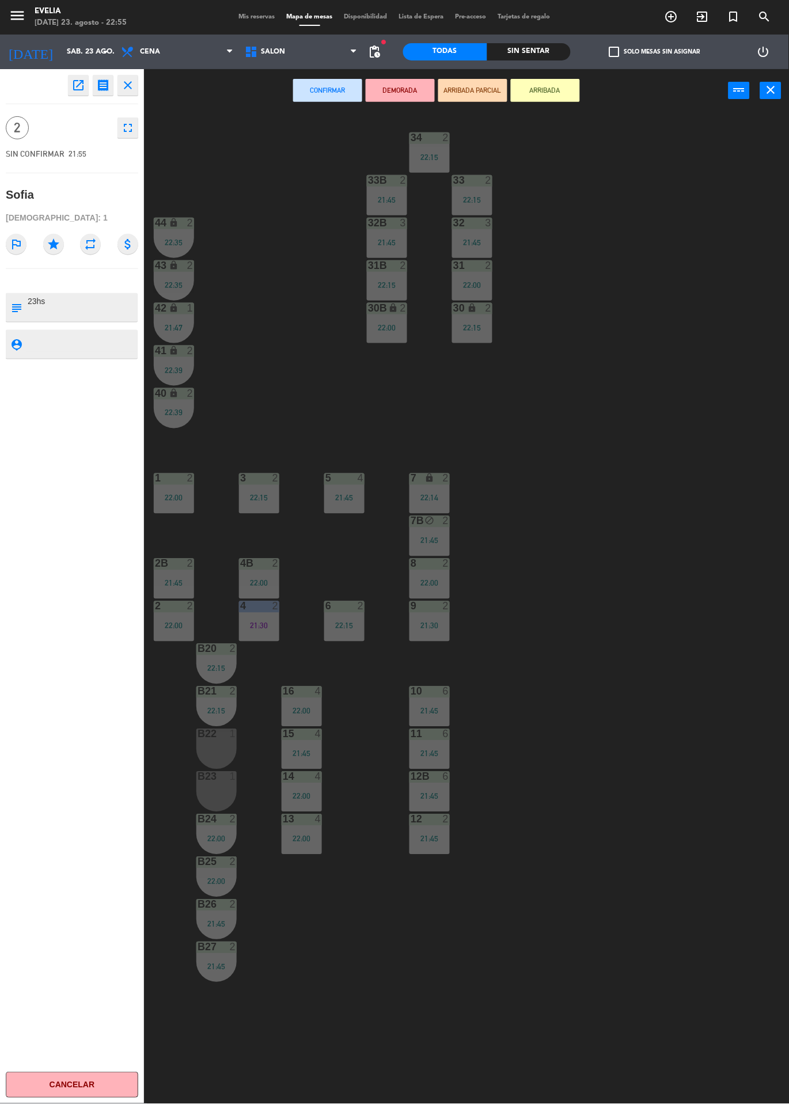
click at [218, 759] on div "B22 1" at bounding box center [216, 749] width 40 height 40
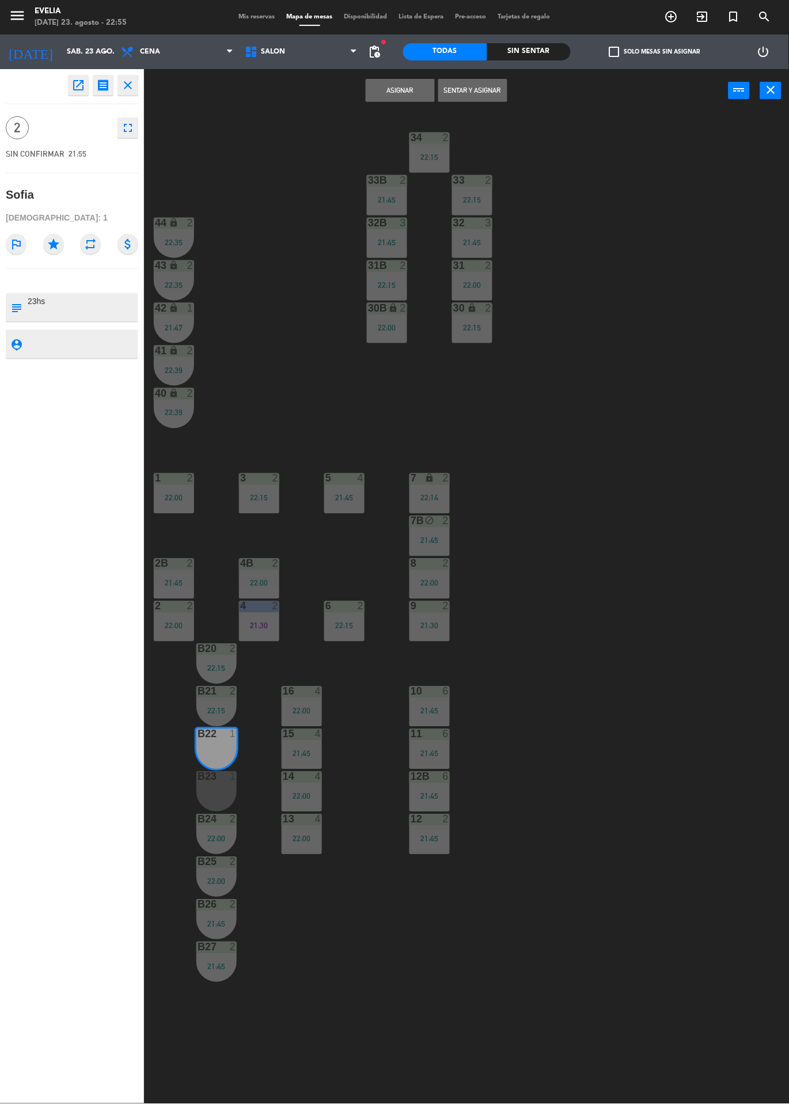
click at [217, 791] on div "B23 1" at bounding box center [216, 792] width 40 height 40
click at [478, 91] on button "Sentar y Asignar" at bounding box center [472, 90] width 69 height 23
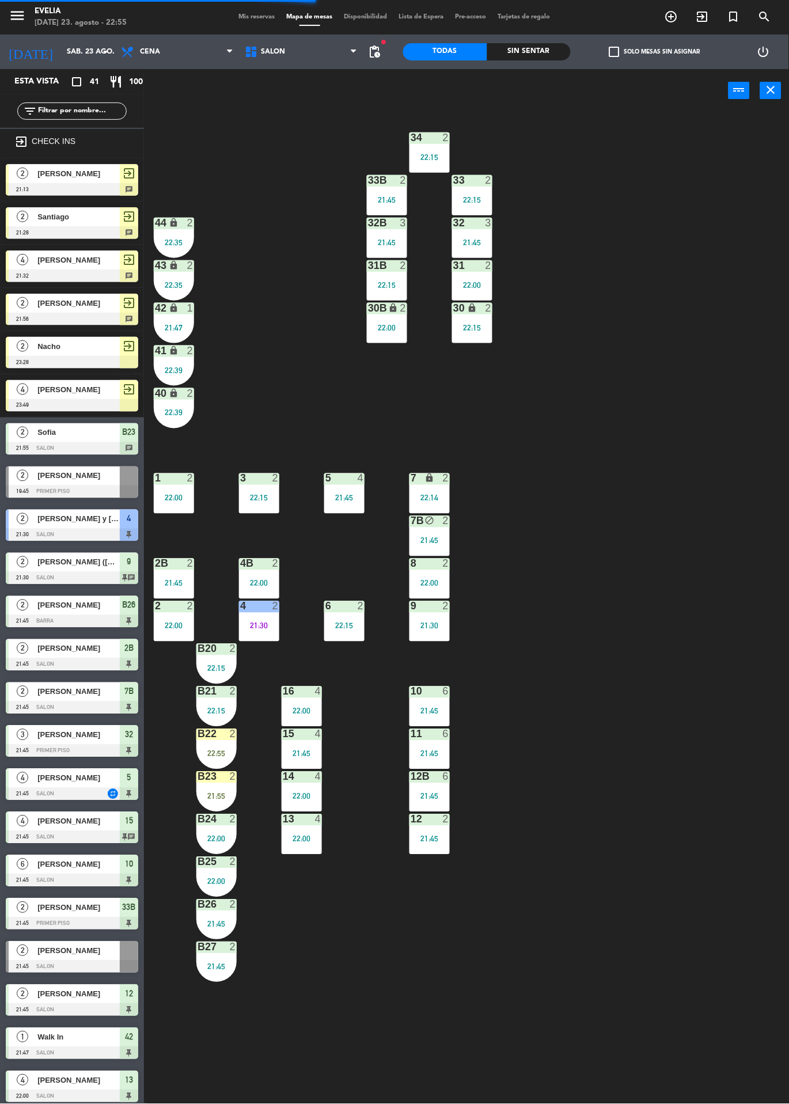
click at [214, 734] on div at bounding box center [216, 734] width 19 height 10
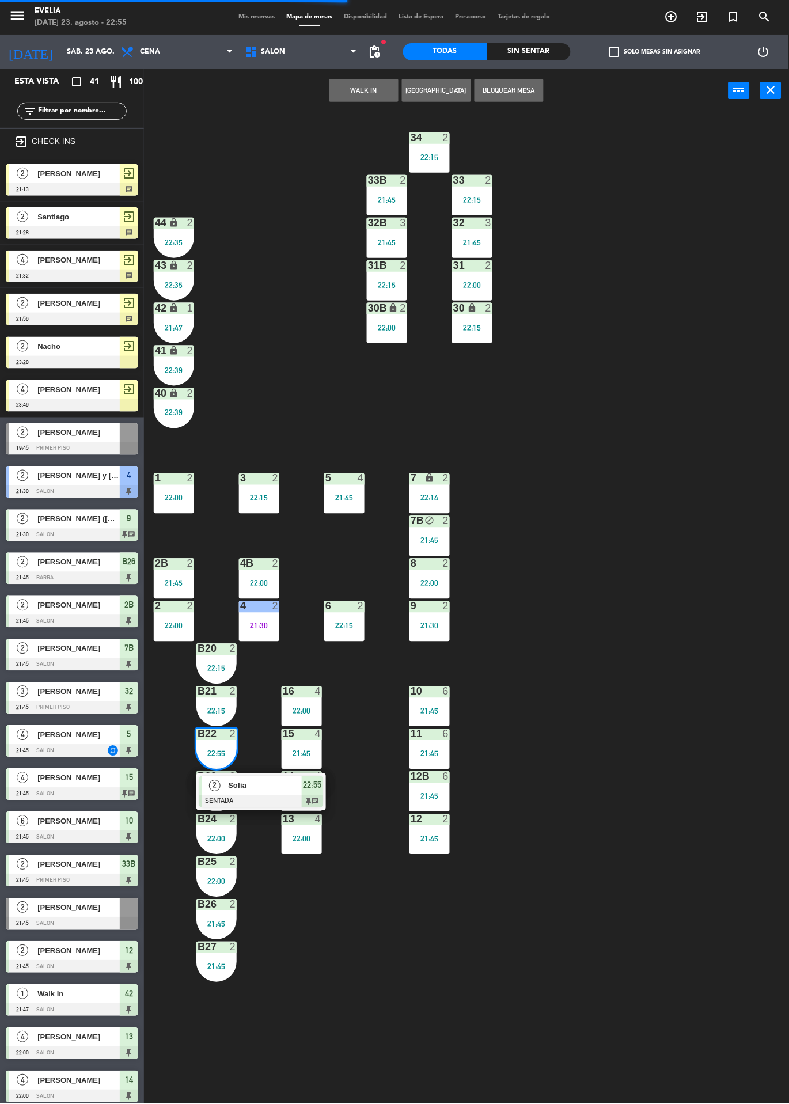
click at [258, 800] on div at bounding box center [261, 801] width 124 height 13
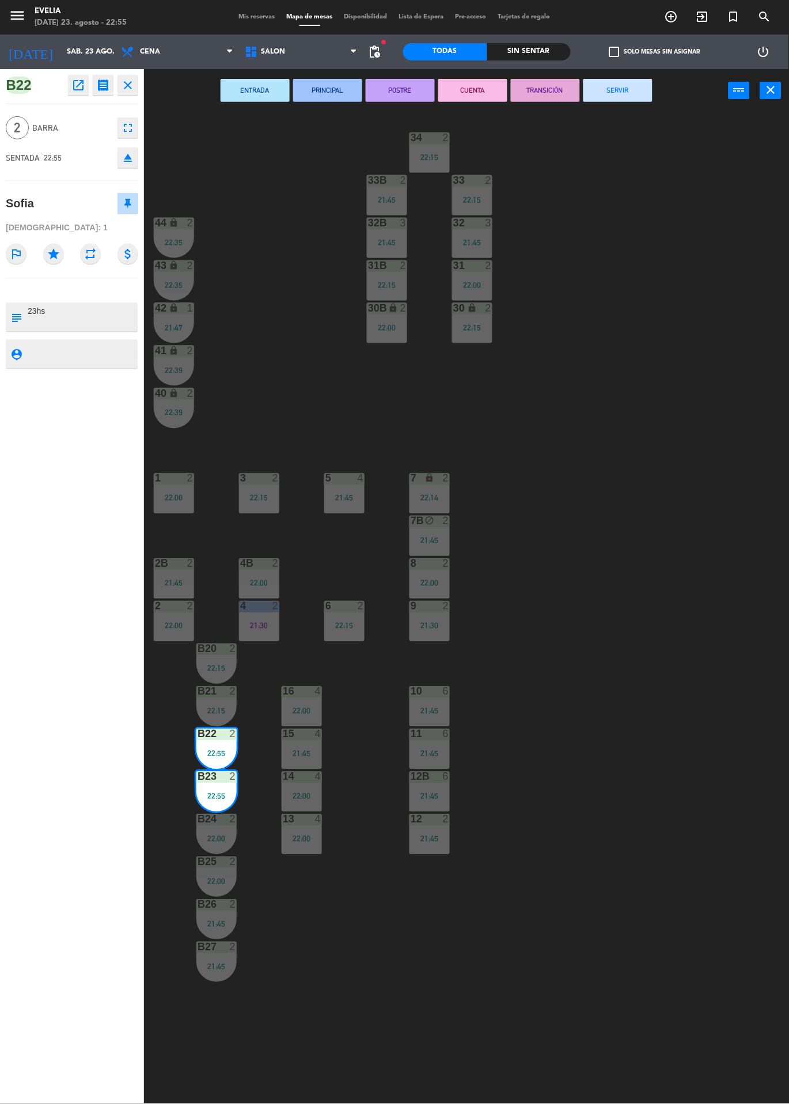
click at [656, 316] on div "34 2 22:15 33B 2 21:45 33 2 22:15 44 lock 2 22:35 32B 3 21:45 32 3 21:45 43 loc…" at bounding box center [470, 608] width 637 height 992
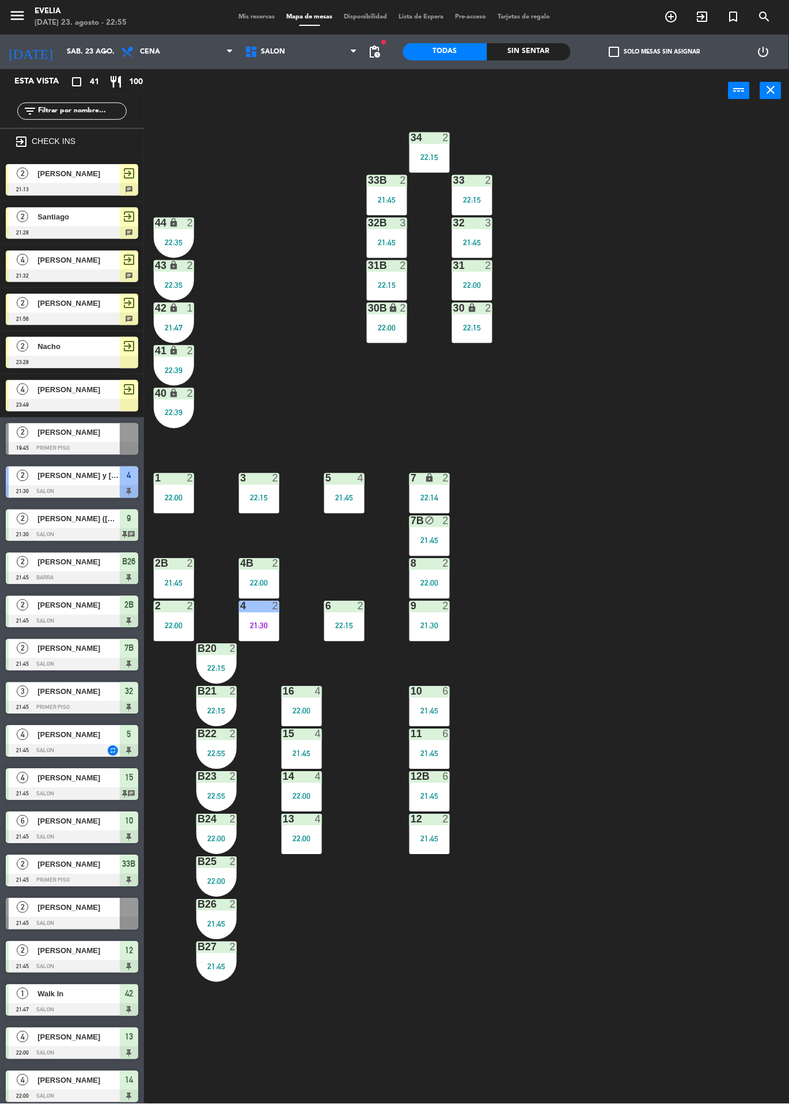
scroll to position [592, 0]
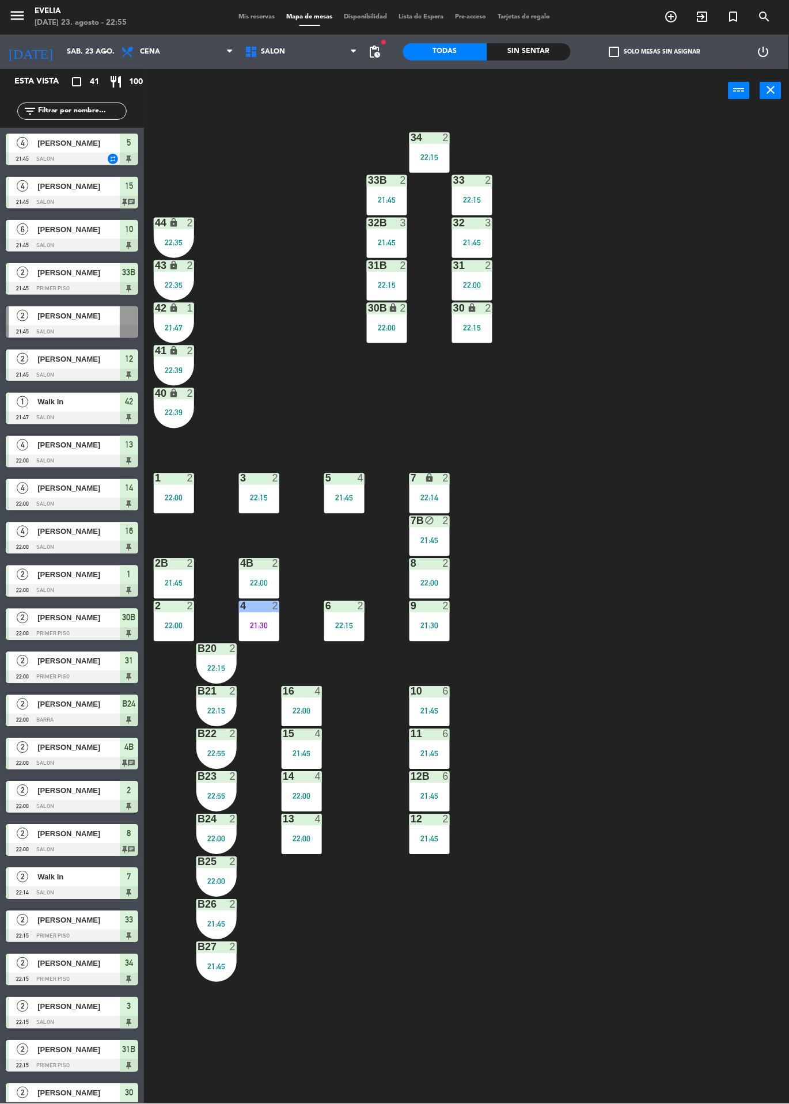
click at [445, 838] on div "21:45" at bounding box center [429, 839] width 40 height 8
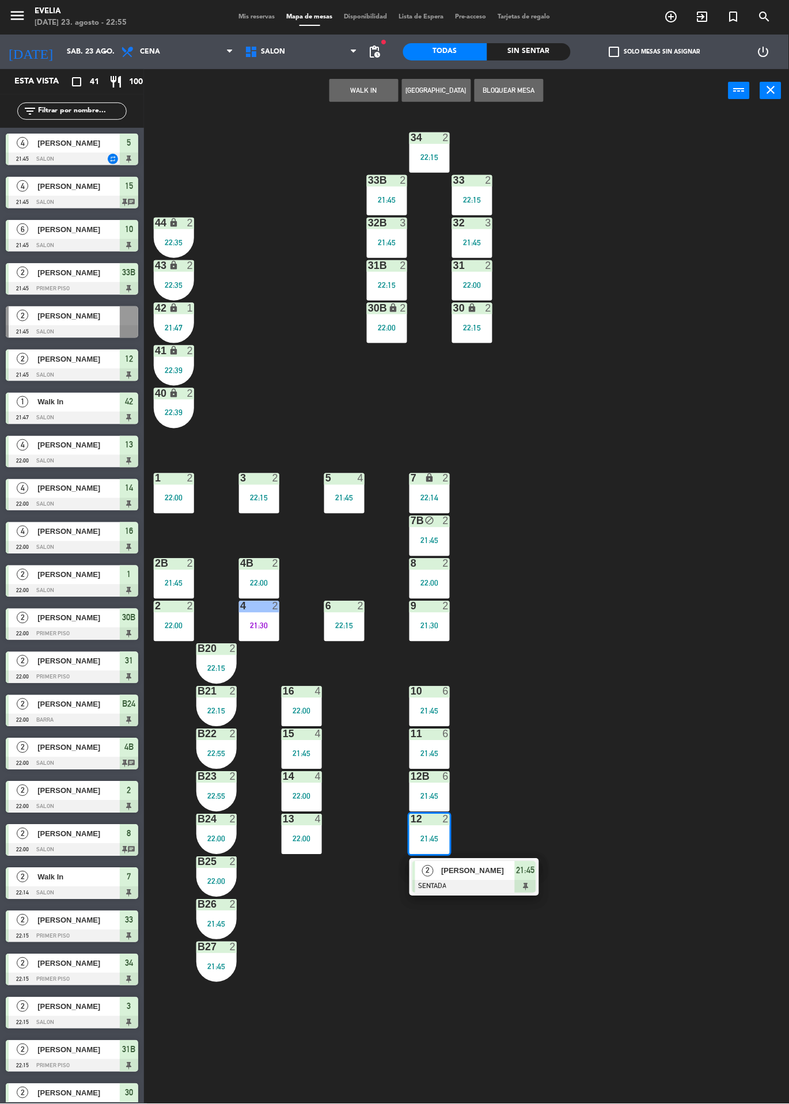
click at [515, 893] on div at bounding box center [474, 886] width 124 height 13
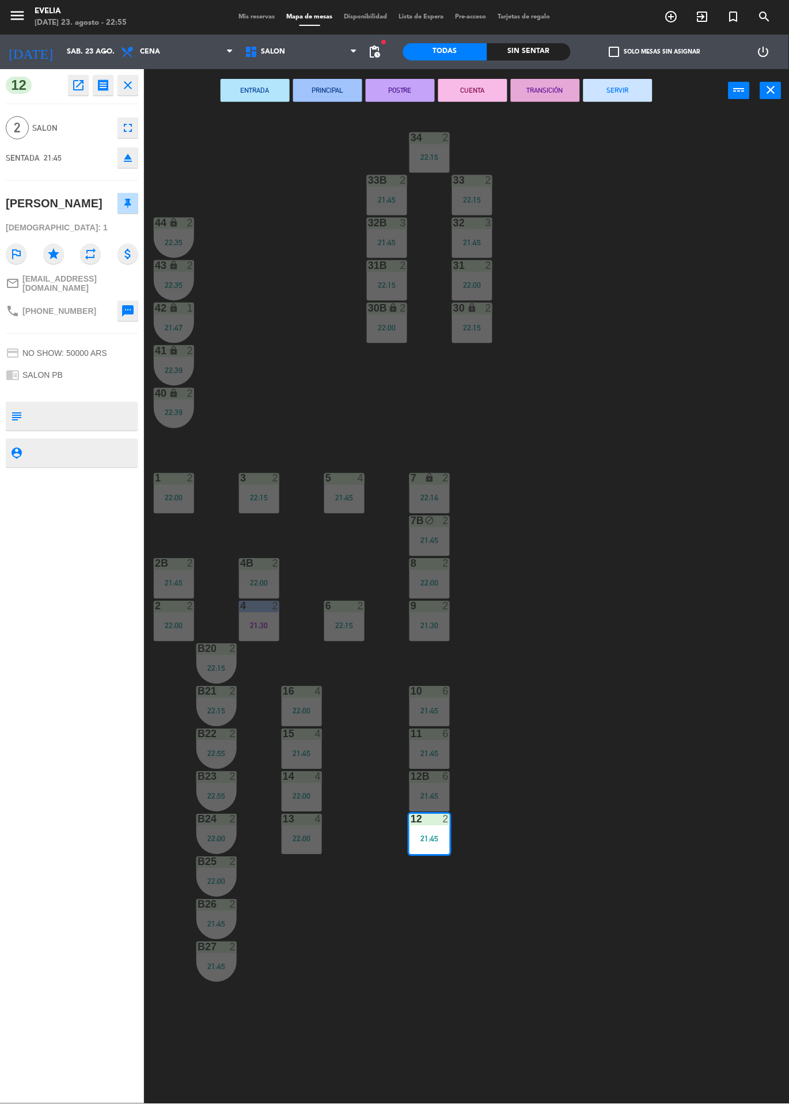
click at [614, 80] on button "SERVIR" at bounding box center [617, 90] width 69 height 23
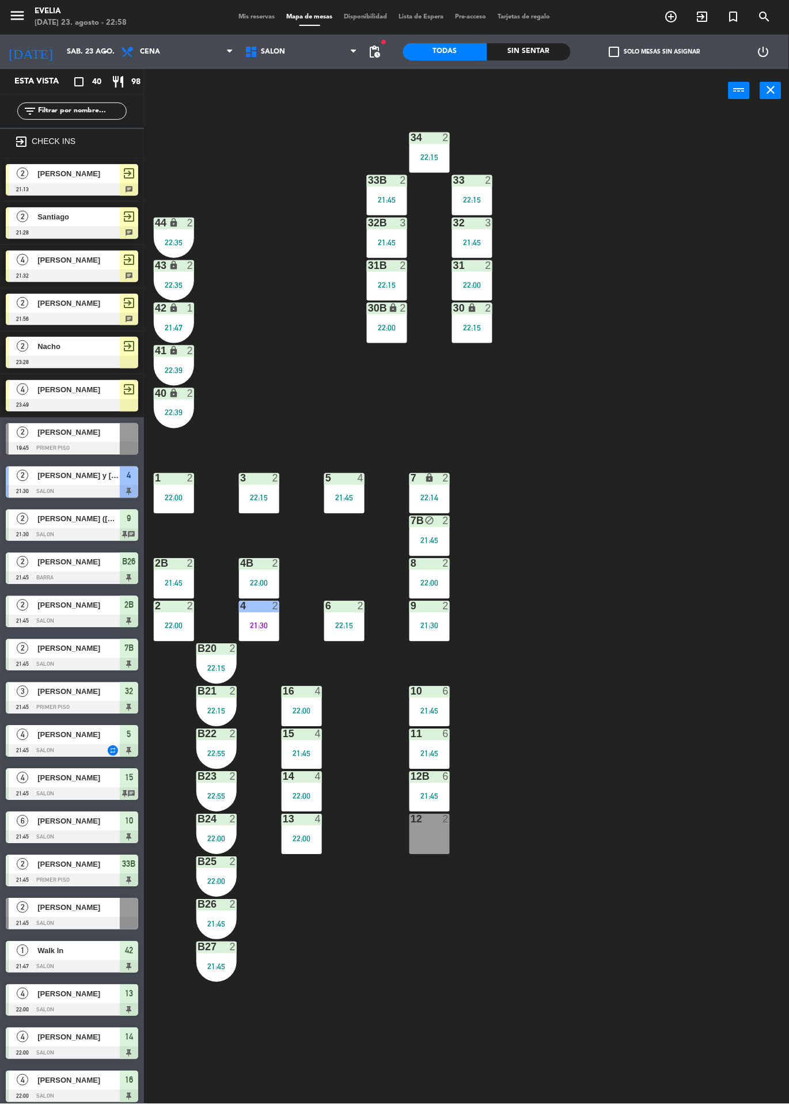
click at [590, 398] on div "34 2 22:15 33B 2 21:45 33 2 22:15 44 lock 2 22:35 32B 3 21:45 32 3 21:45 43 loc…" at bounding box center [470, 608] width 637 height 992
click at [271, 616] on div "4 2 21:30" at bounding box center [259, 621] width 40 height 40
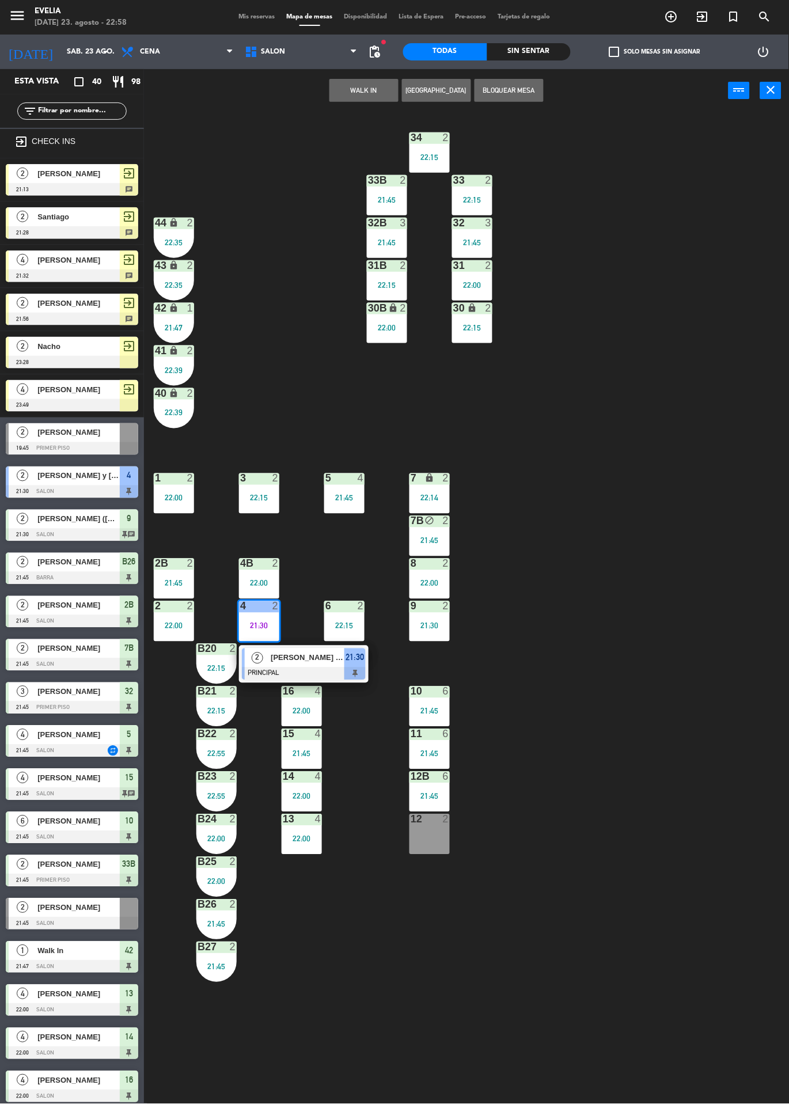
click at [301, 668] on div at bounding box center [304, 673] width 124 height 13
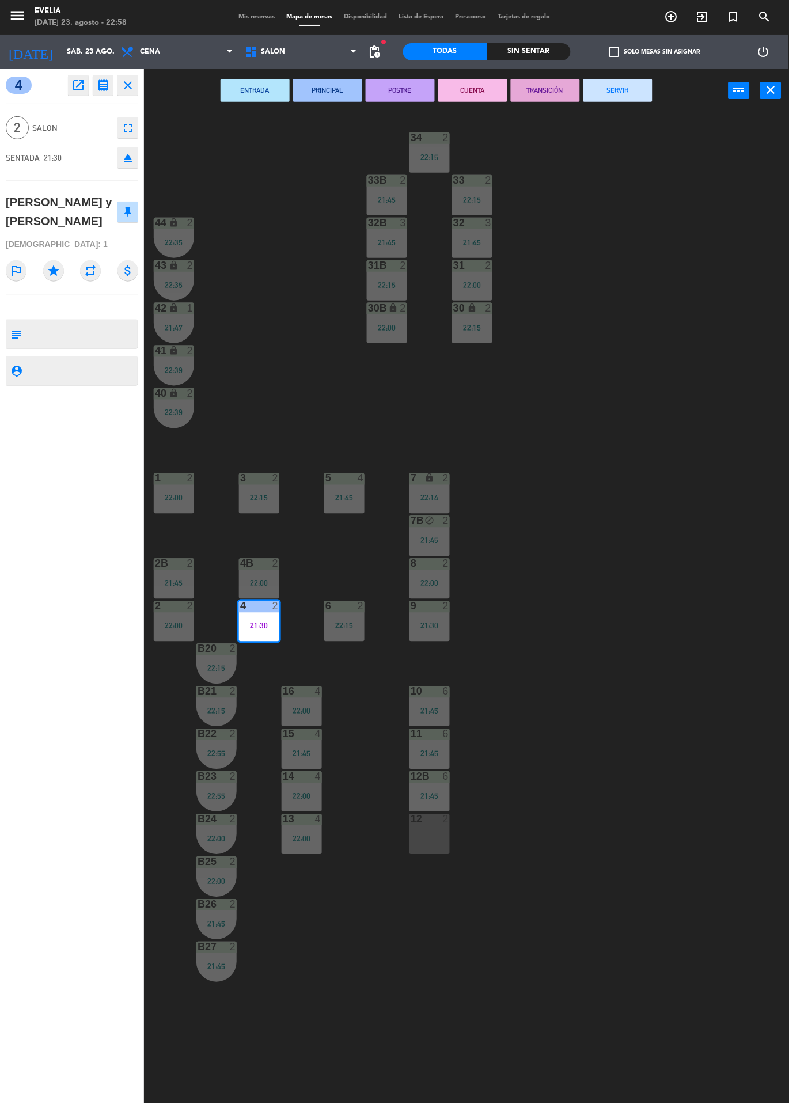
click at [636, 85] on button "SERVIR" at bounding box center [617, 90] width 69 height 23
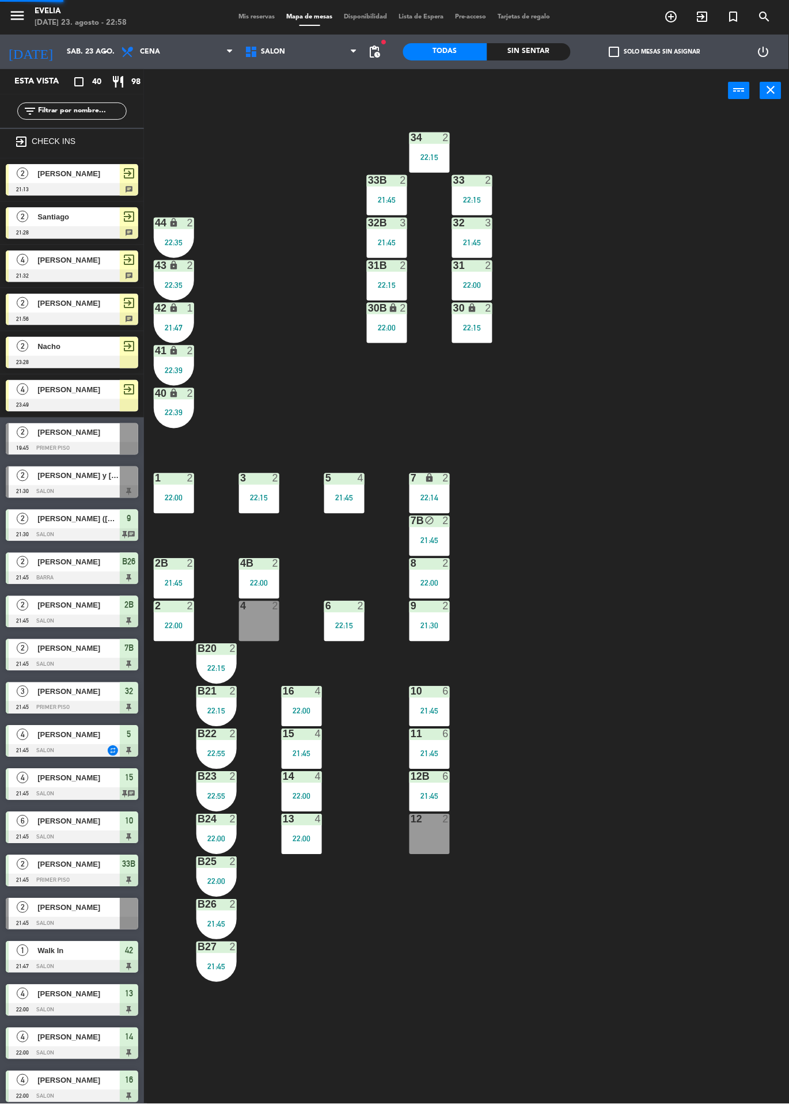
click at [653, 386] on div "34 2 22:15 33B 2 21:45 33 2 22:15 44 lock 2 22:35 32B 3 21:45 32 3 21:45 43 loc…" at bounding box center [470, 608] width 637 height 992
click at [269, 621] on div "4 2" at bounding box center [259, 621] width 40 height 40
click at [370, 90] on button "WALK IN" at bounding box center [363, 90] width 69 height 23
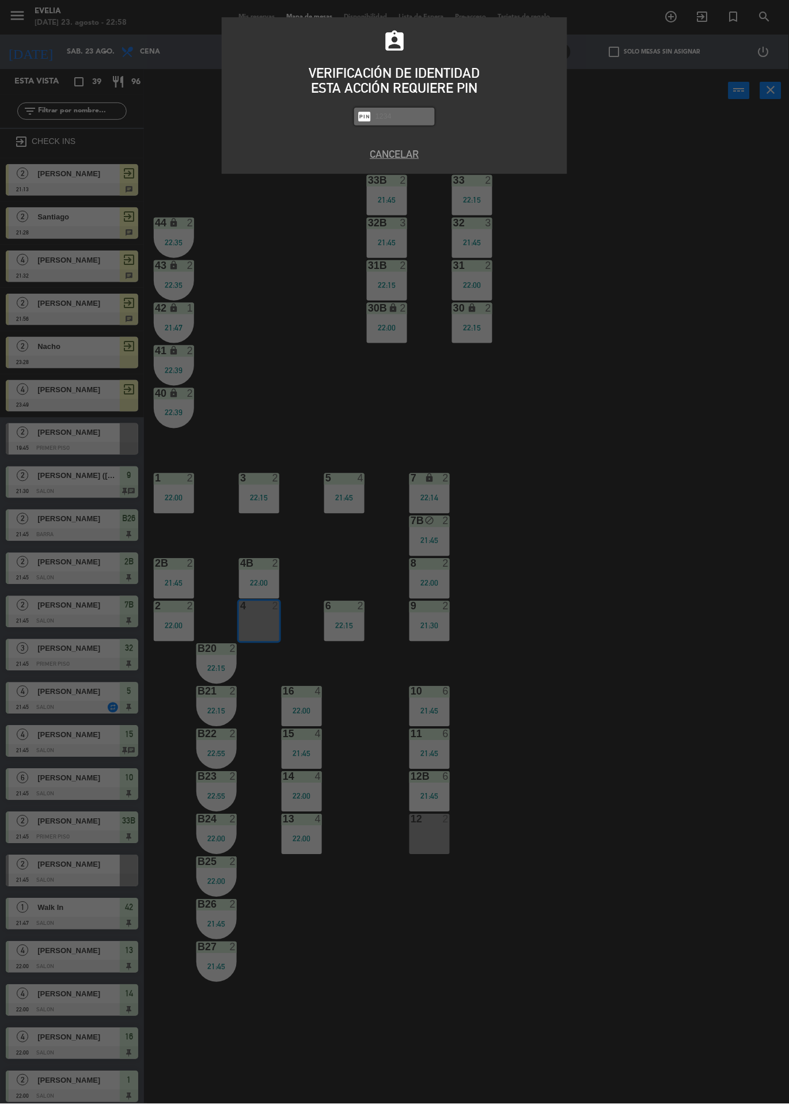
click at [408, 121] on input "text" at bounding box center [403, 116] width 58 height 13
click at [389, 158] on button "Cancelar" at bounding box center [394, 154] width 328 height 16
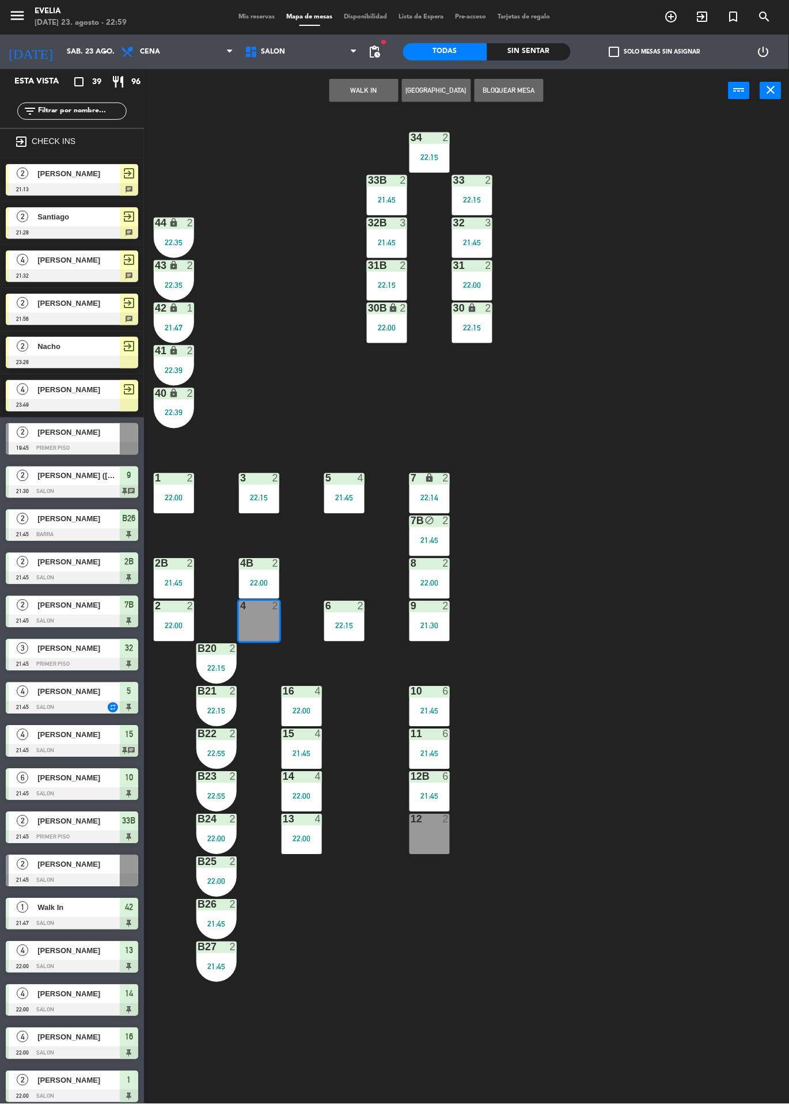
click at [633, 422] on div "34 2 22:15 33B 2 21:45 33 2 22:15 44 lock 2 22:35 32B 3 21:45 32 3 21:45 43 loc…" at bounding box center [470, 608] width 637 height 992
click at [444, 852] on div "12 2" at bounding box center [429, 834] width 40 height 40
click at [620, 633] on div "34 2 22:15 33B 2 21:45 33 2 22:15 44 lock 2 22:35 32B 3 21:45 32 3 21:45 43 loc…" at bounding box center [470, 608] width 637 height 992
click at [445, 830] on div "12 2" at bounding box center [429, 834] width 40 height 40
click at [370, 83] on button "WALK IN" at bounding box center [363, 90] width 69 height 23
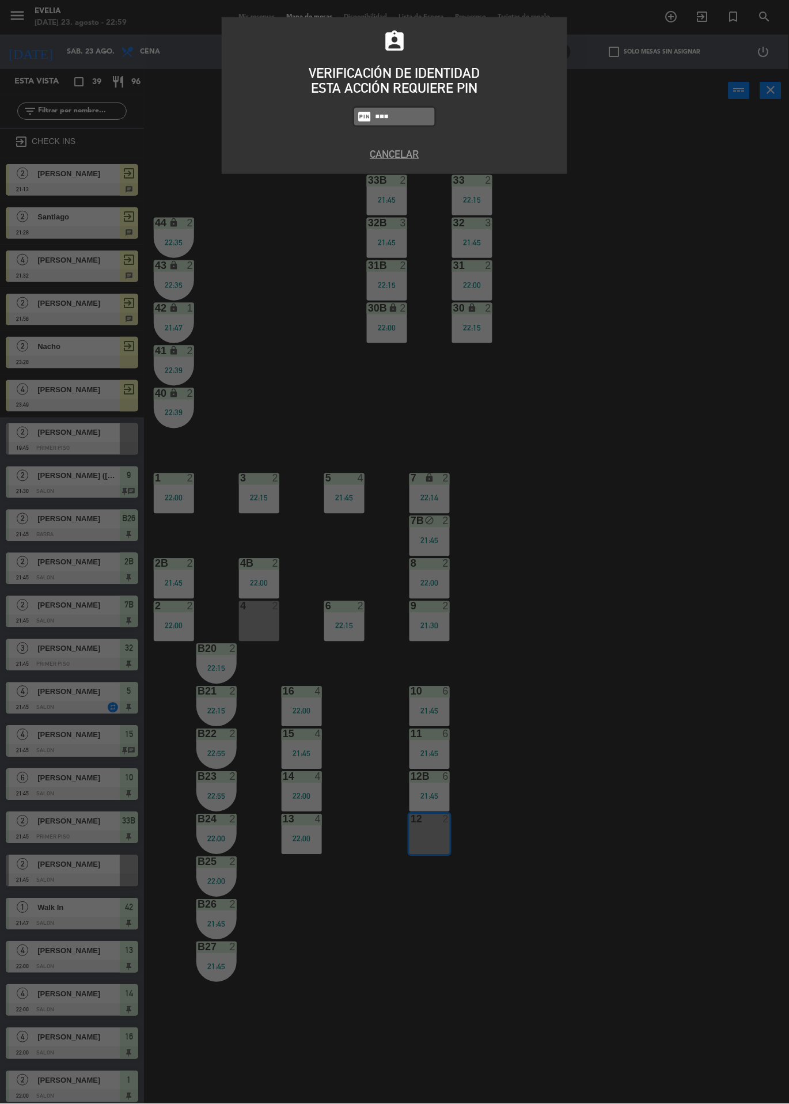
type input "6389"
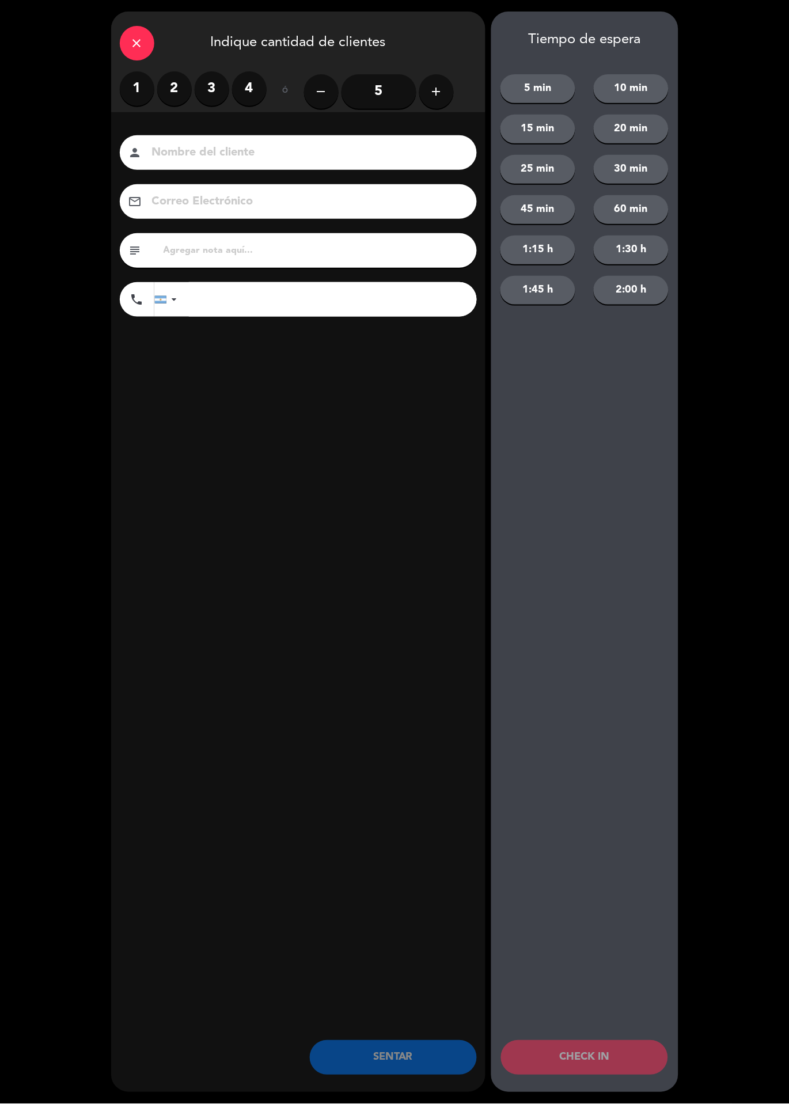
click at [176, 86] on label "2" at bounding box center [174, 88] width 35 height 35
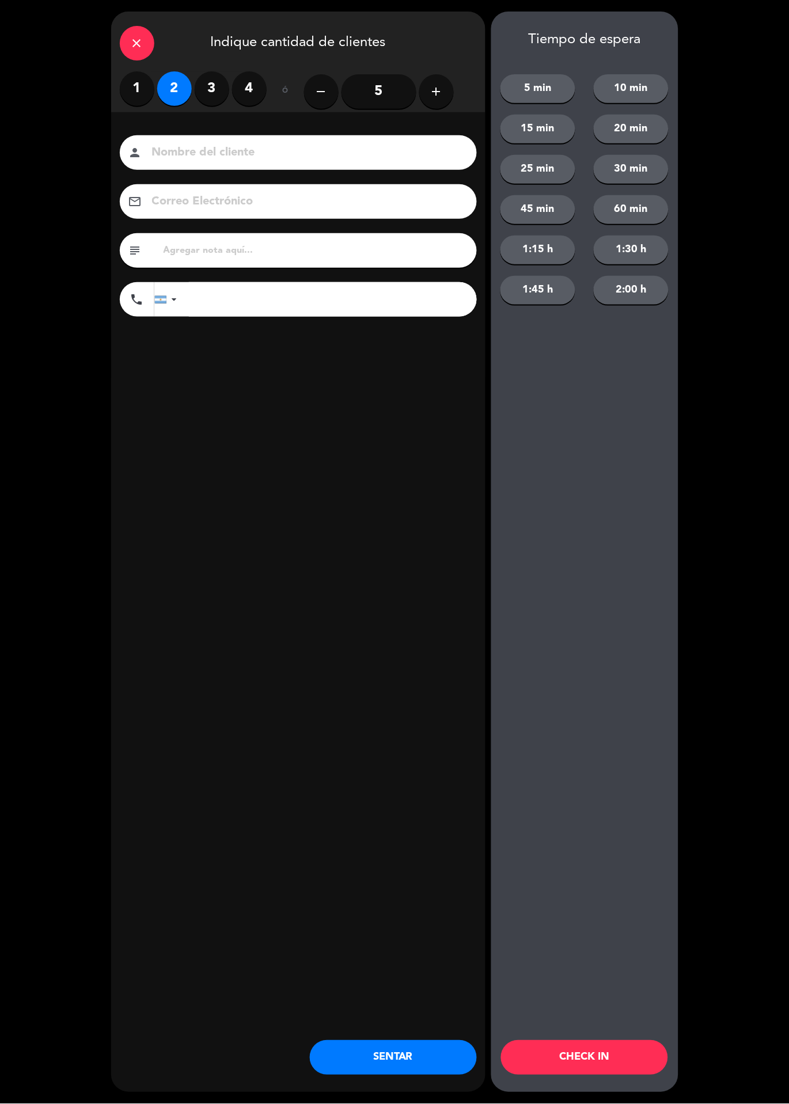
click at [602, 1054] on button "CHECK IN" at bounding box center [584, 1057] width 167 height 35
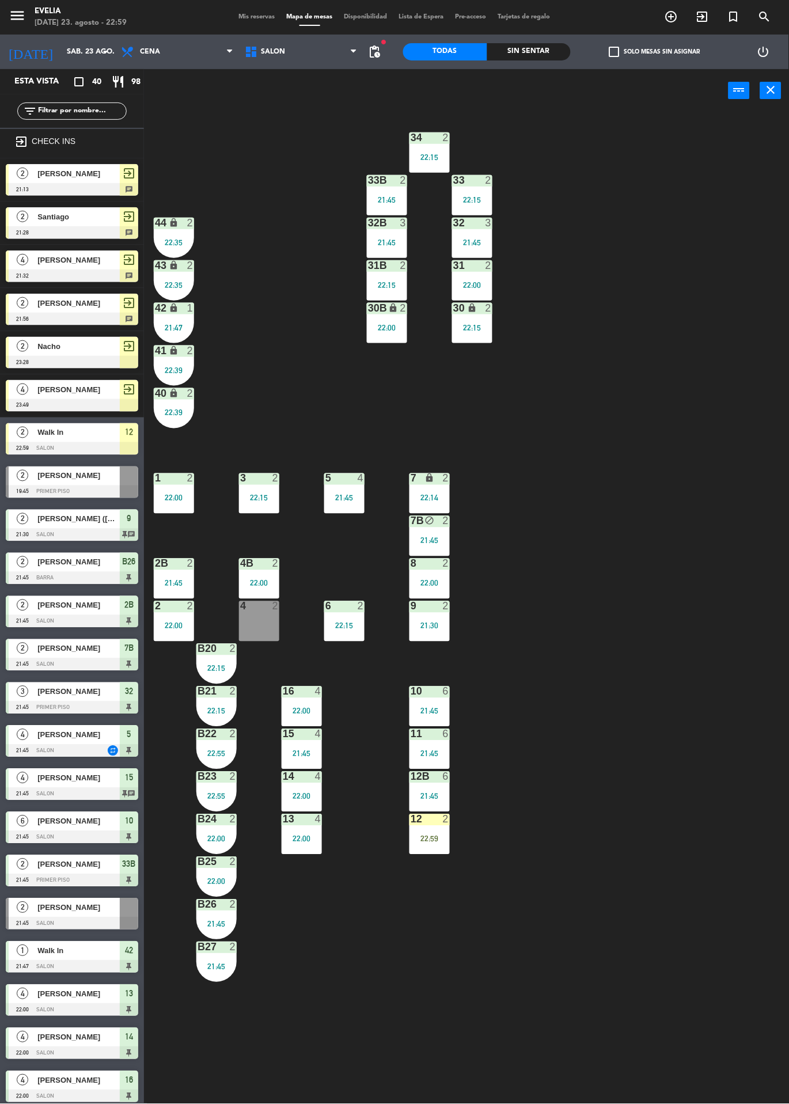
click at [436, 844] on div "12 2 22:59" at bounding box center [429, 834] width 40 height 40
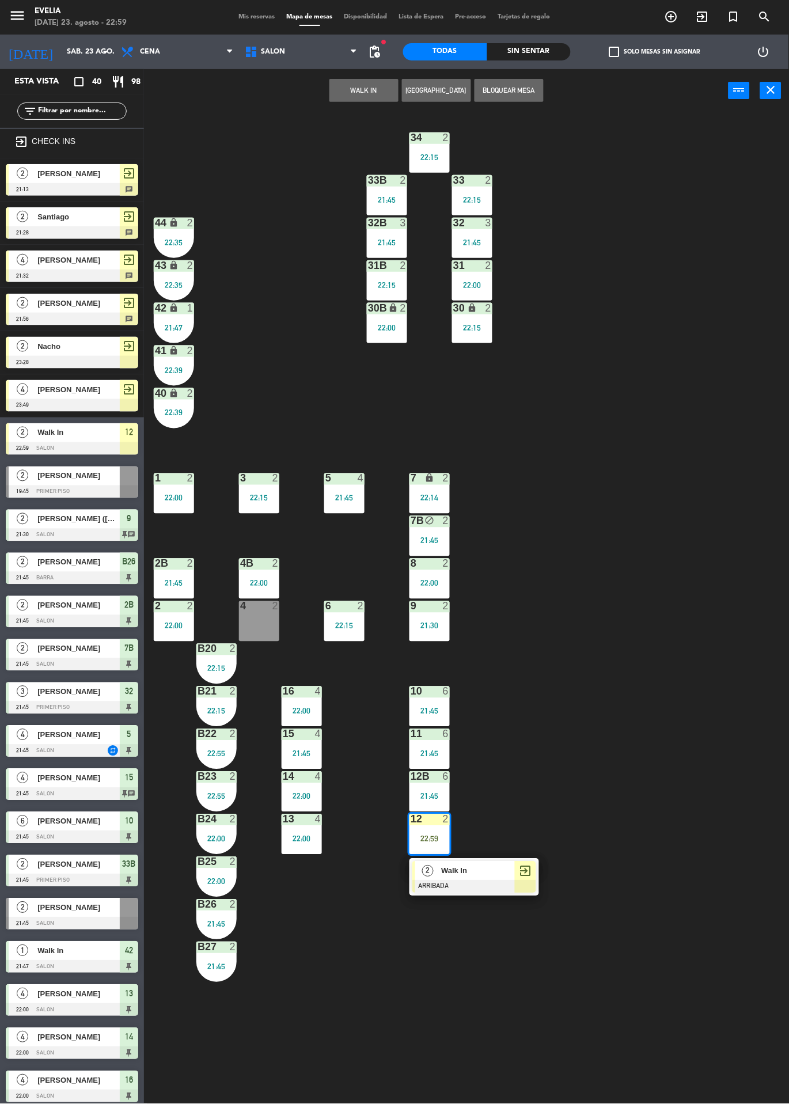
click at [469, 874] on span "Walk In" at bounding box center [478, 871] width 74 height 12
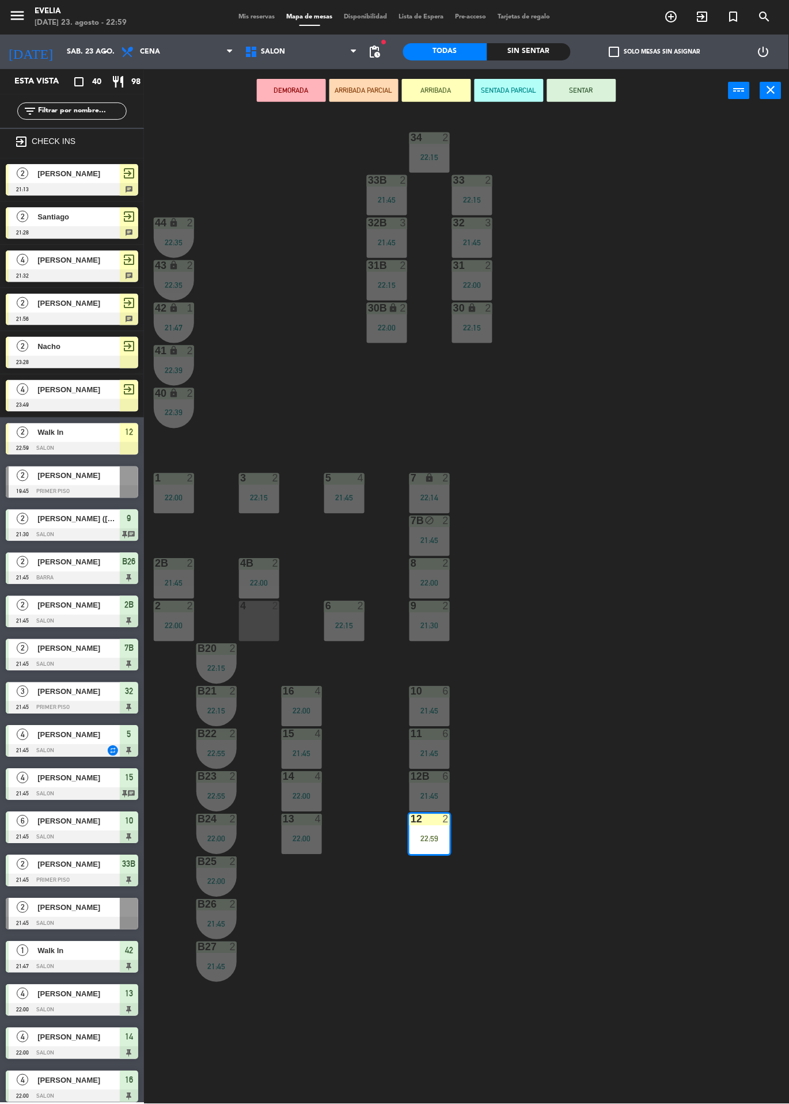
click at [590, 80] on button "SENTAR" at bounding box center [581, 90] width 69 height 23
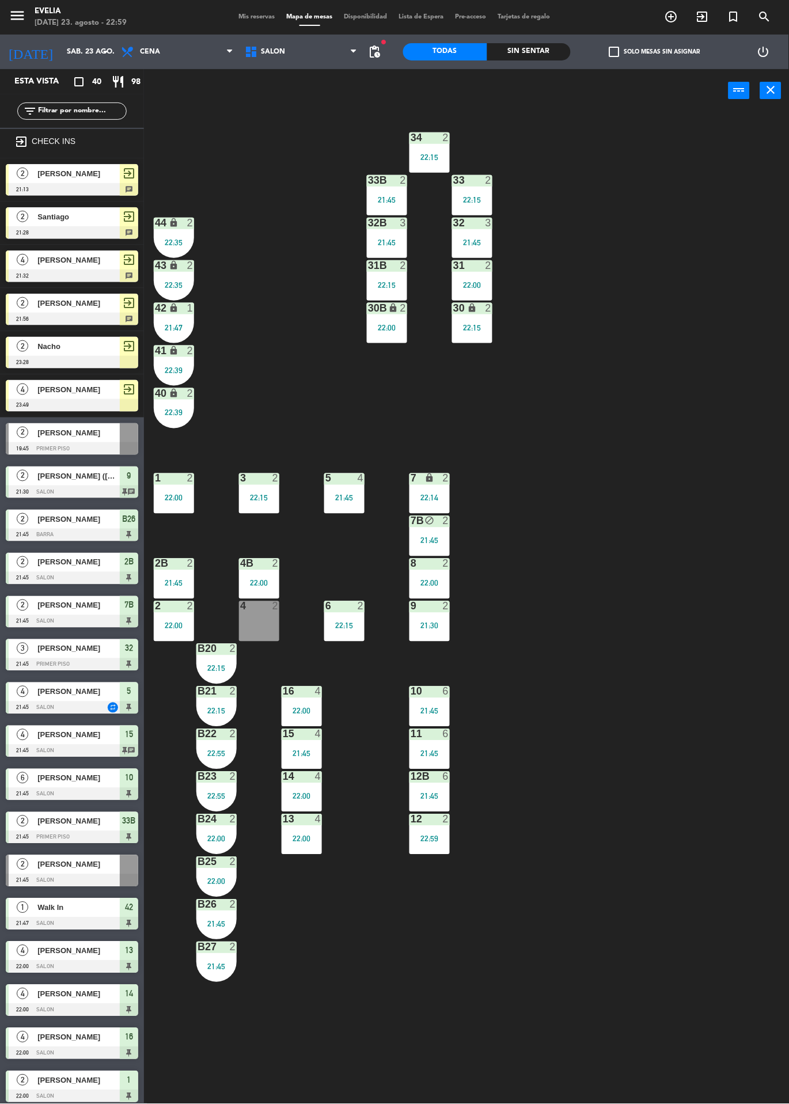
scroll to position [0, 0]
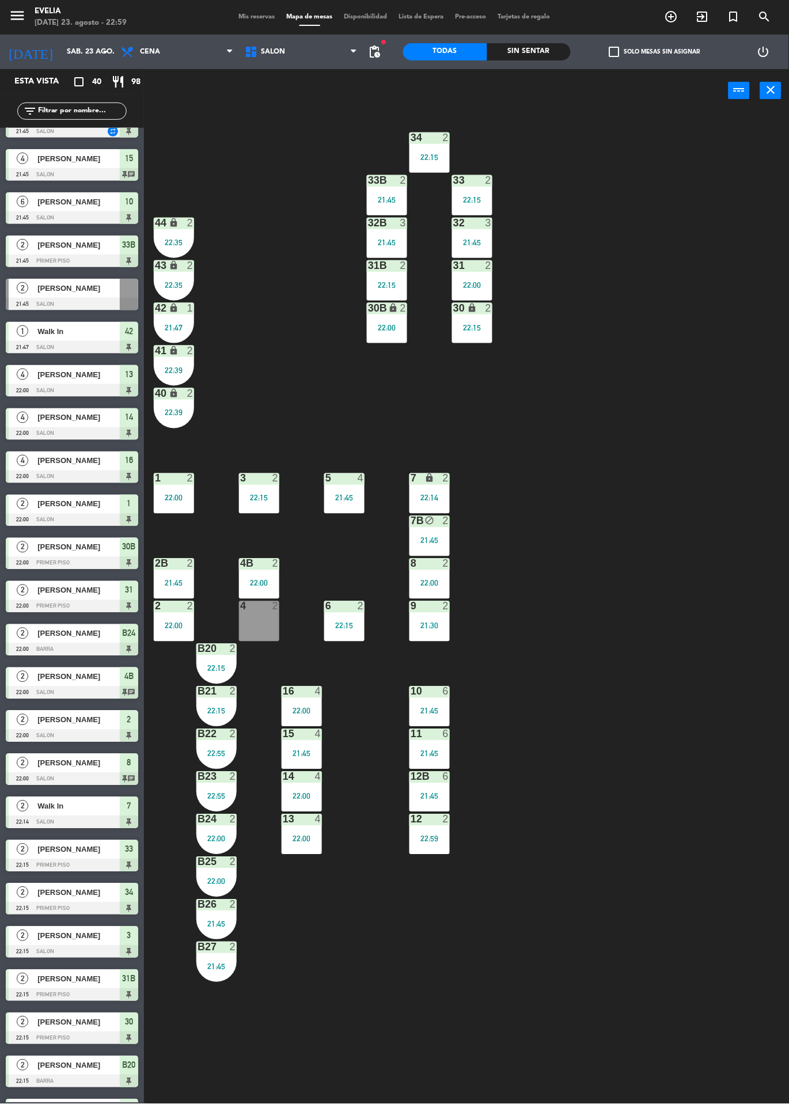
click at [250, 627] on div "4 2" at bounding box center [259, 621] width 40 height 40
click at [352, 84] on button "WALK IN" at bounding box center [363, 90] width 69 height 23
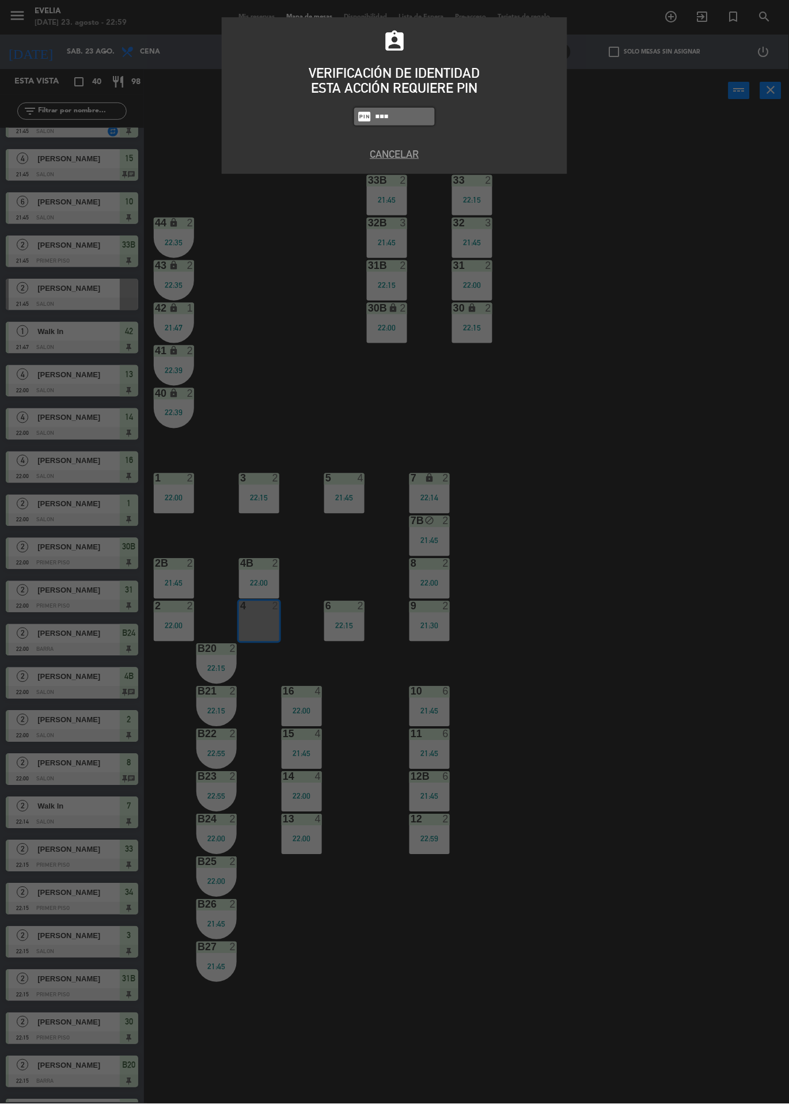
type input "6389"
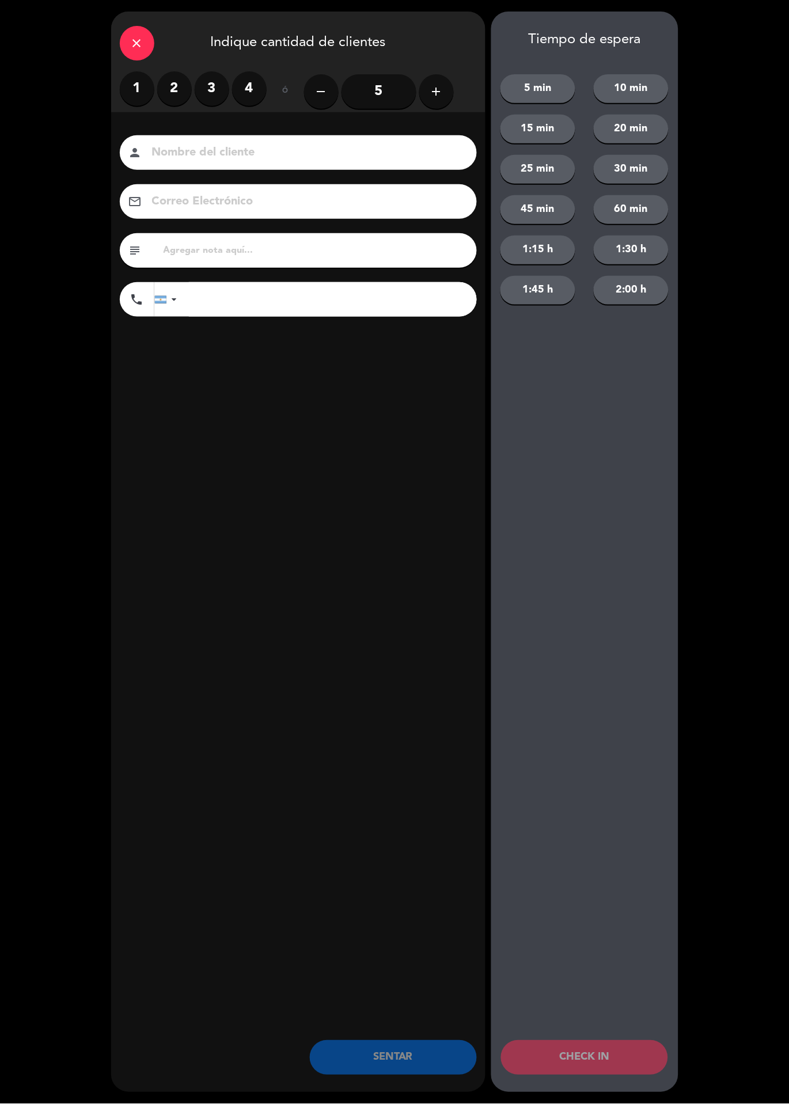
click at [176, 80] on label "2" at bounding box center [174, 88] width 35 height 35
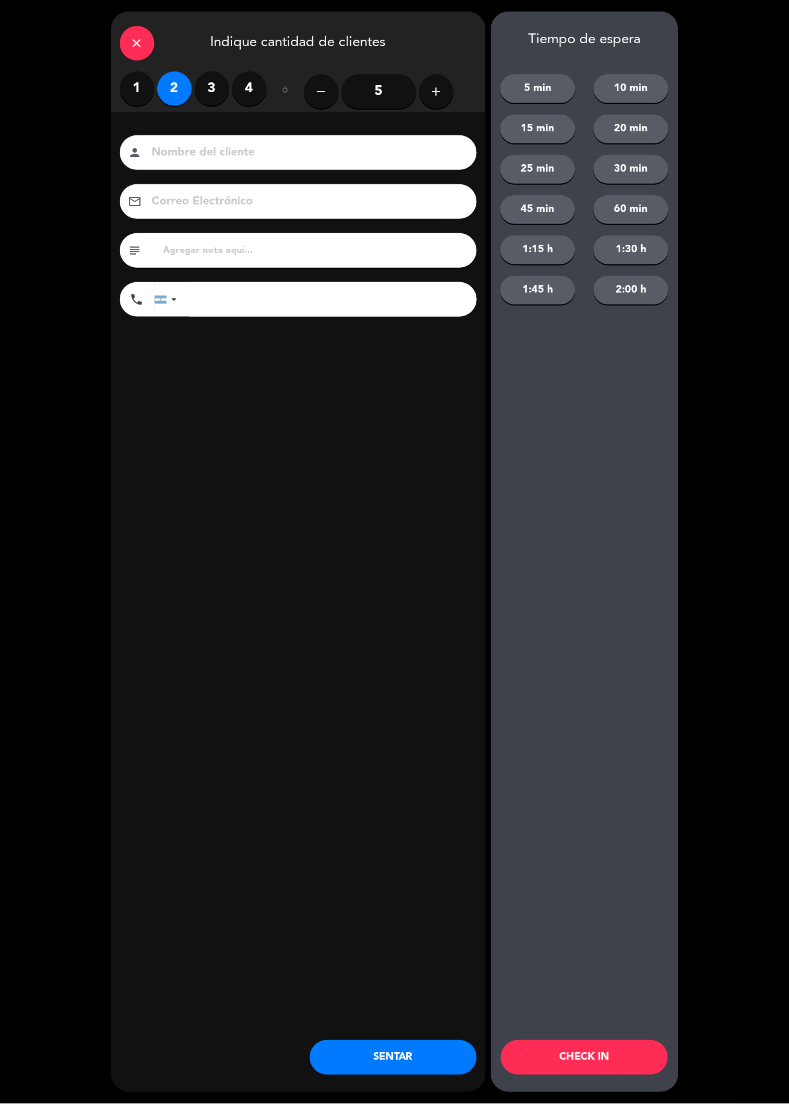
click at [601, 1061] on button "CHECK IN" at bounding box center [584, 1057] width 167 height 35
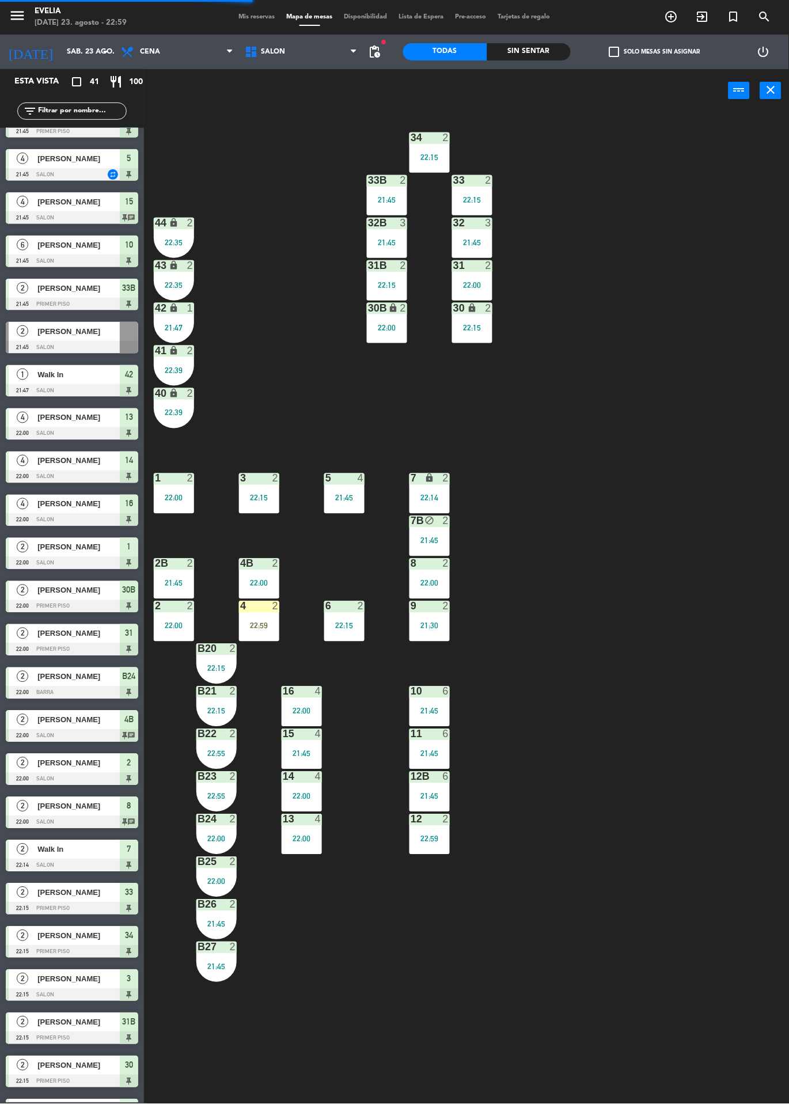
scroll to position [289, 0]
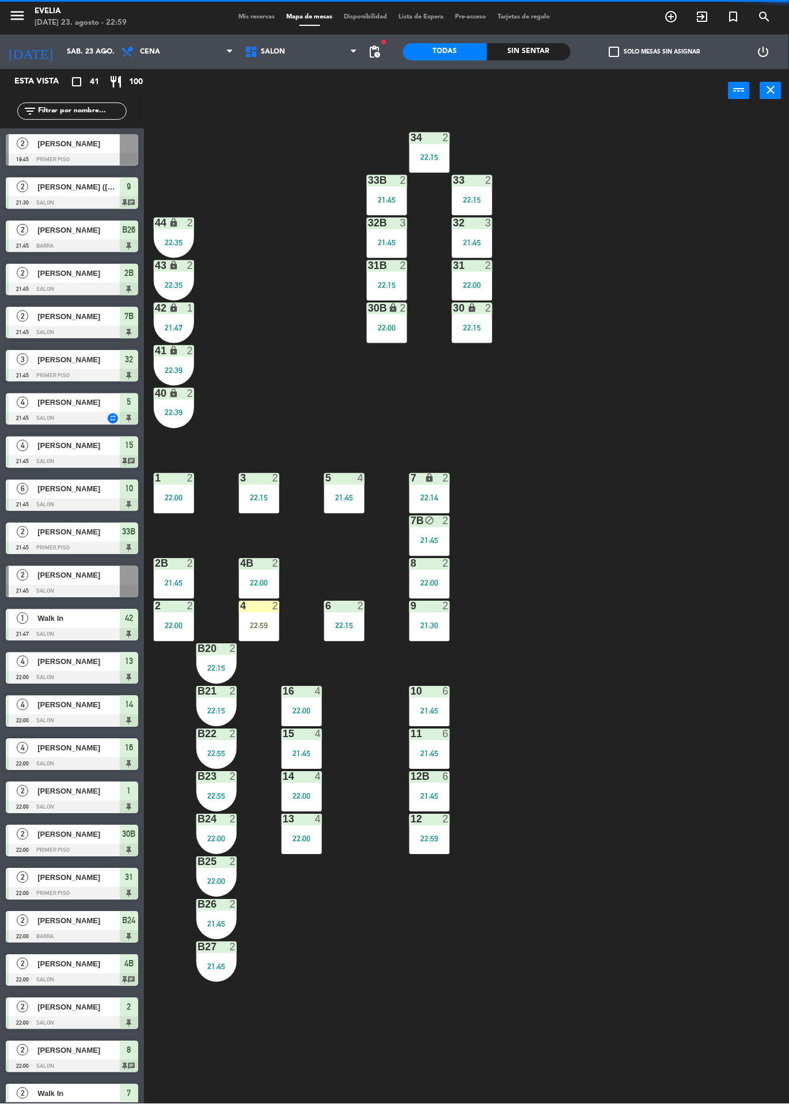
click at [259, 625] on div "22:59" at bounding box center [259, 626] width 40 height 8
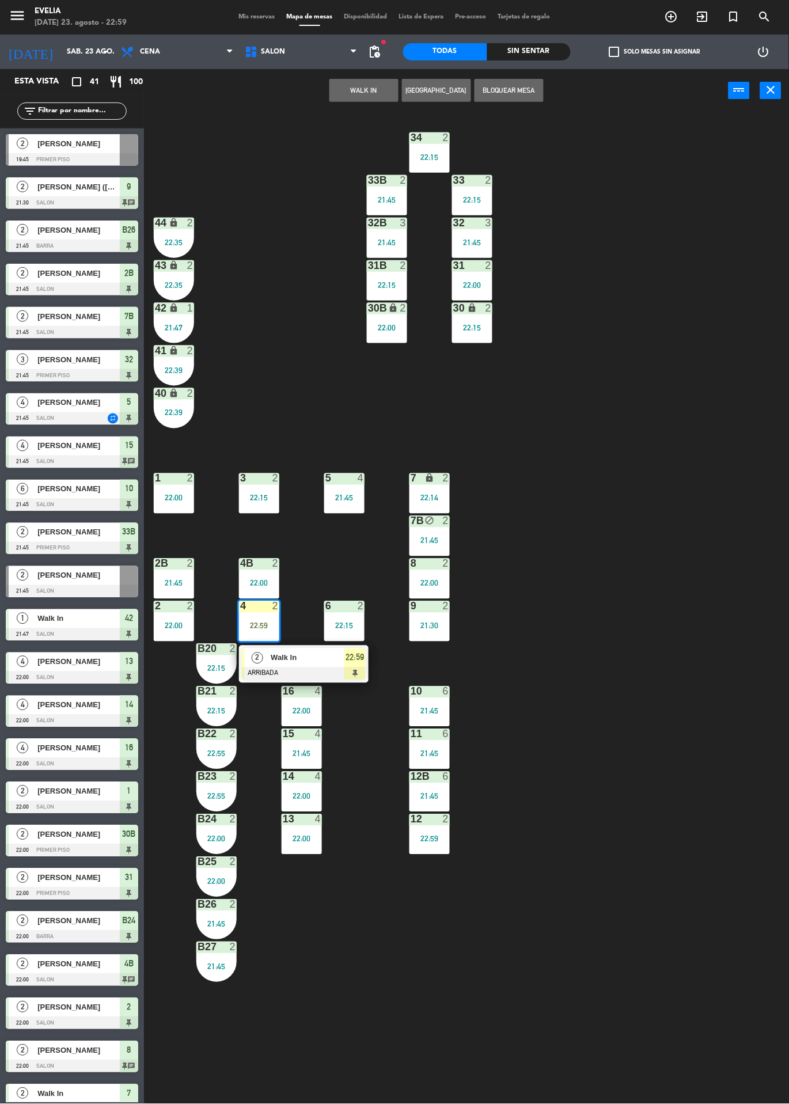
click at [333, 663] on span "Walk In" at bounding box center [308, 658] width 74 height 12
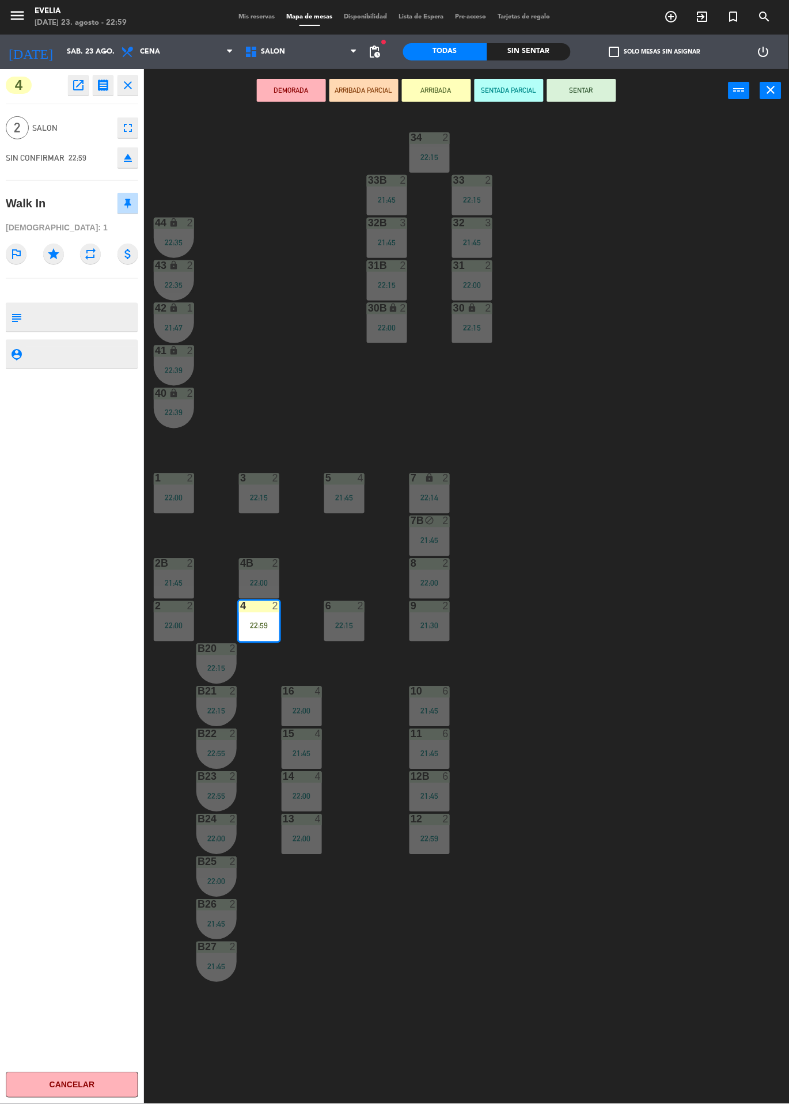
click at [571, 99] on button "SENTAR" at bounding box center [581, 90] width 69 height 23
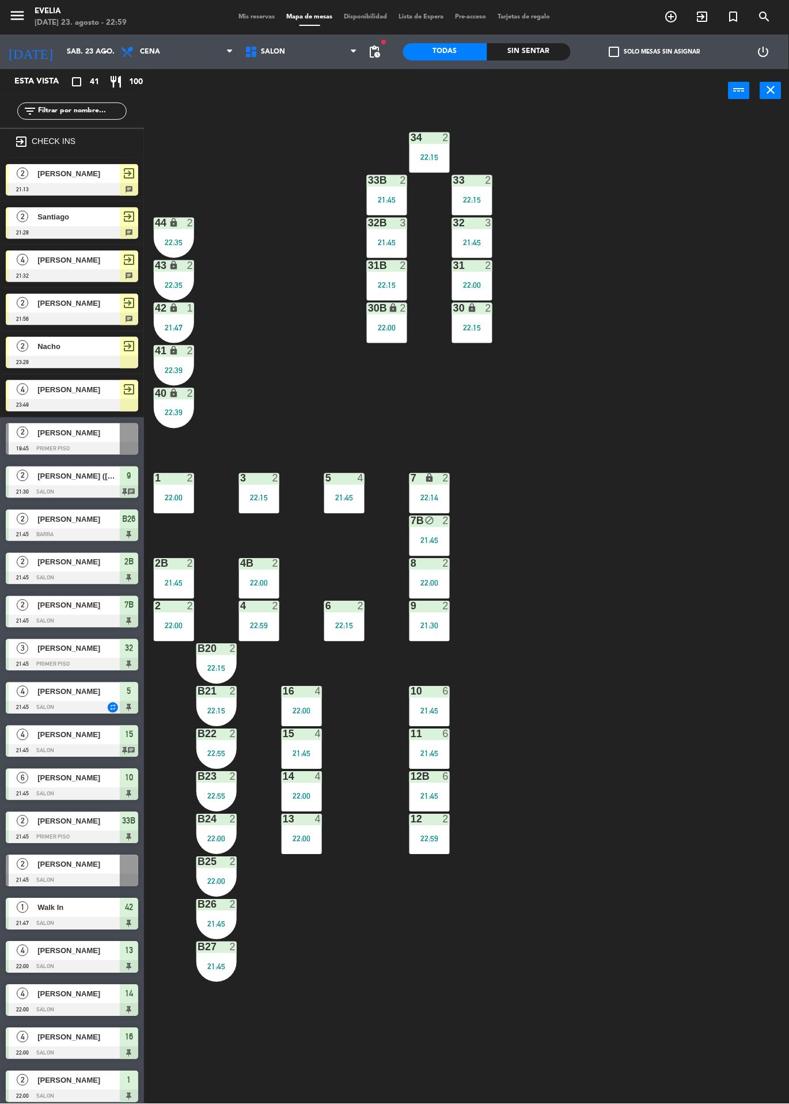
scroll to position [592, 0]
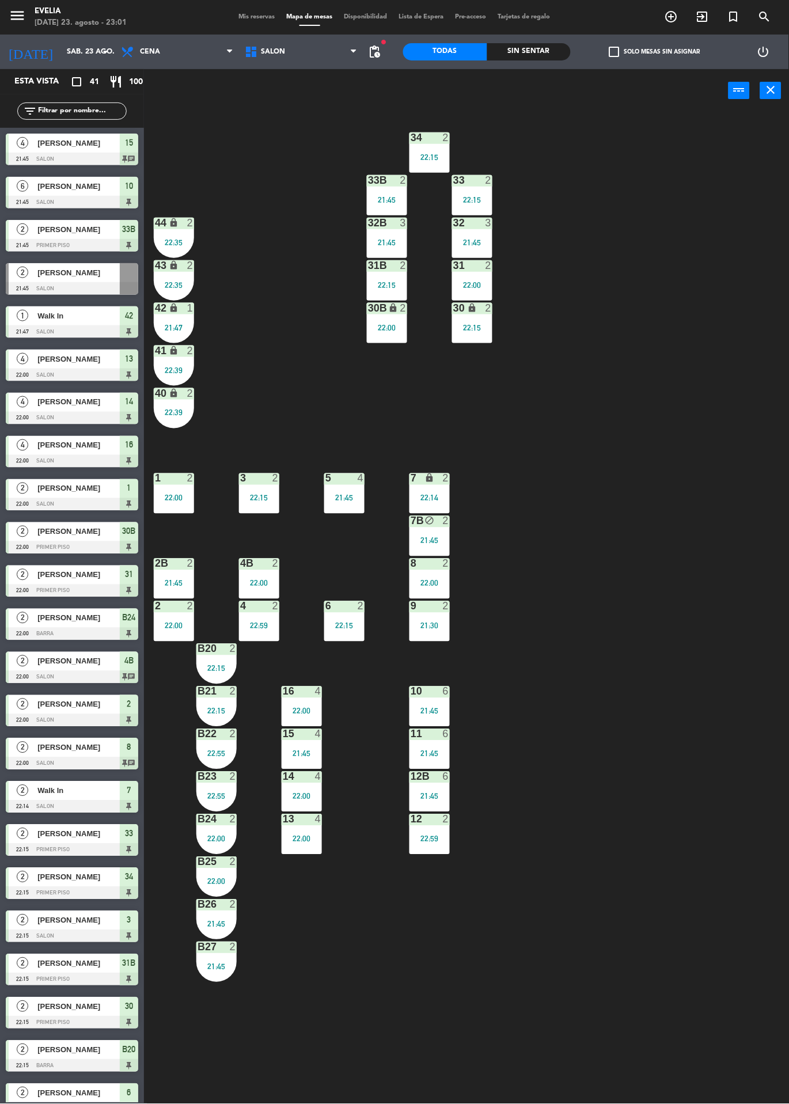
click at [699, 17] on icon "exit_to_app" at bounding box center [703, 17] width 14 height 14
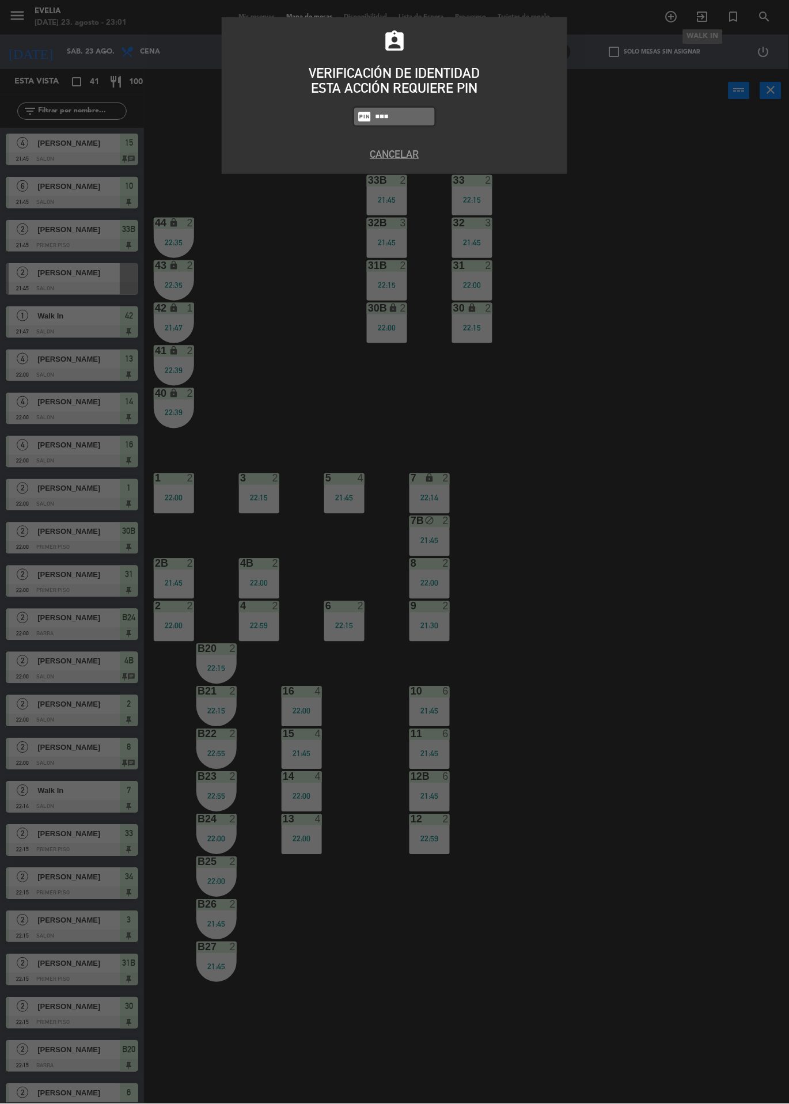
type input "6389"
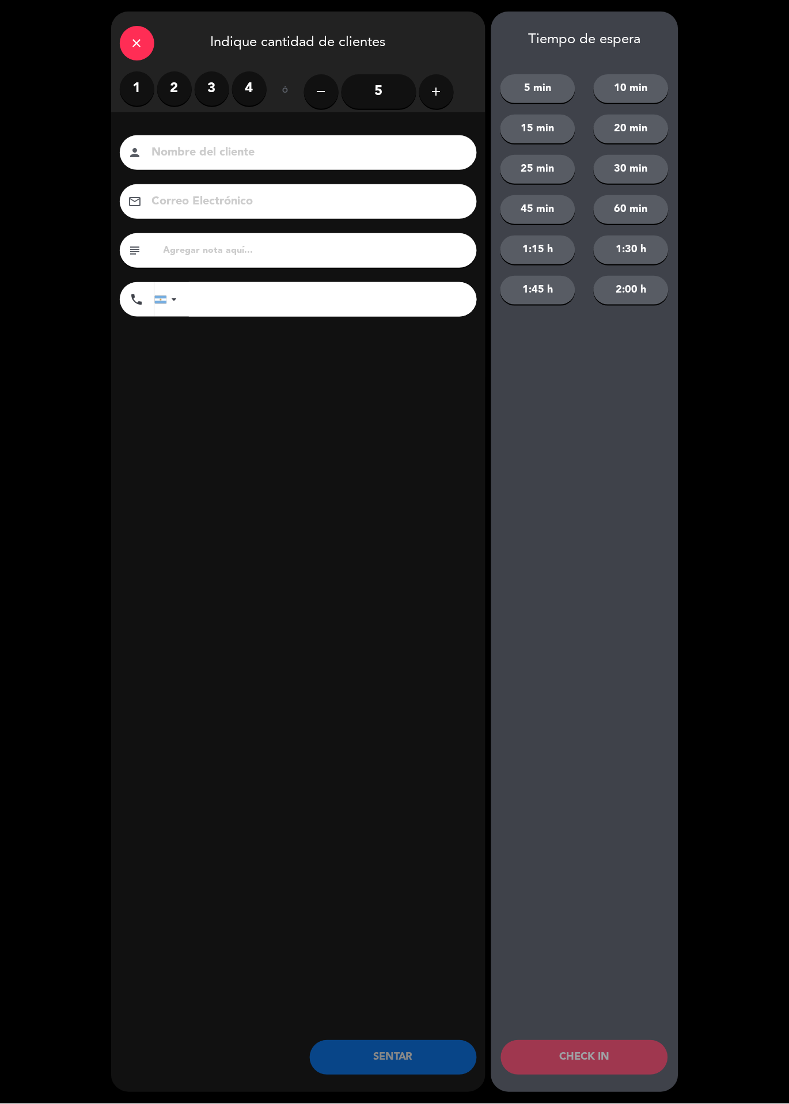
click at [174, 79] on label "2" at bounding box center [174, 88] width 35 height 35
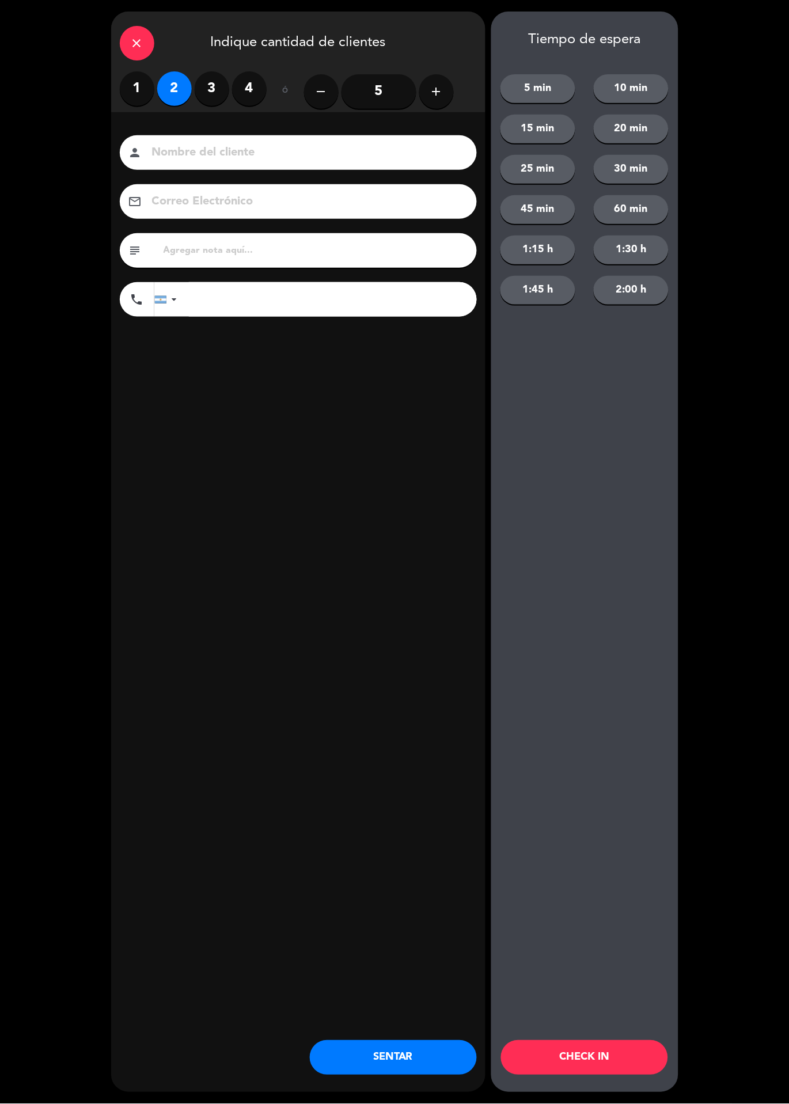
click at [252, 148] on input at bounding box center [306, 153] width 311 height 20
type input "[PERSON_NAME]"
click at [367, 502] on div "close Indique cantidad de clientes 1 2 3 4 ó remove 5 add Nombre del cliente pe…" at bounding box center [298, 552] width 374 height 1081
click at [622, 1061] on button "CHECK IN" at bounding box center [584, 1057] width 167 height 35
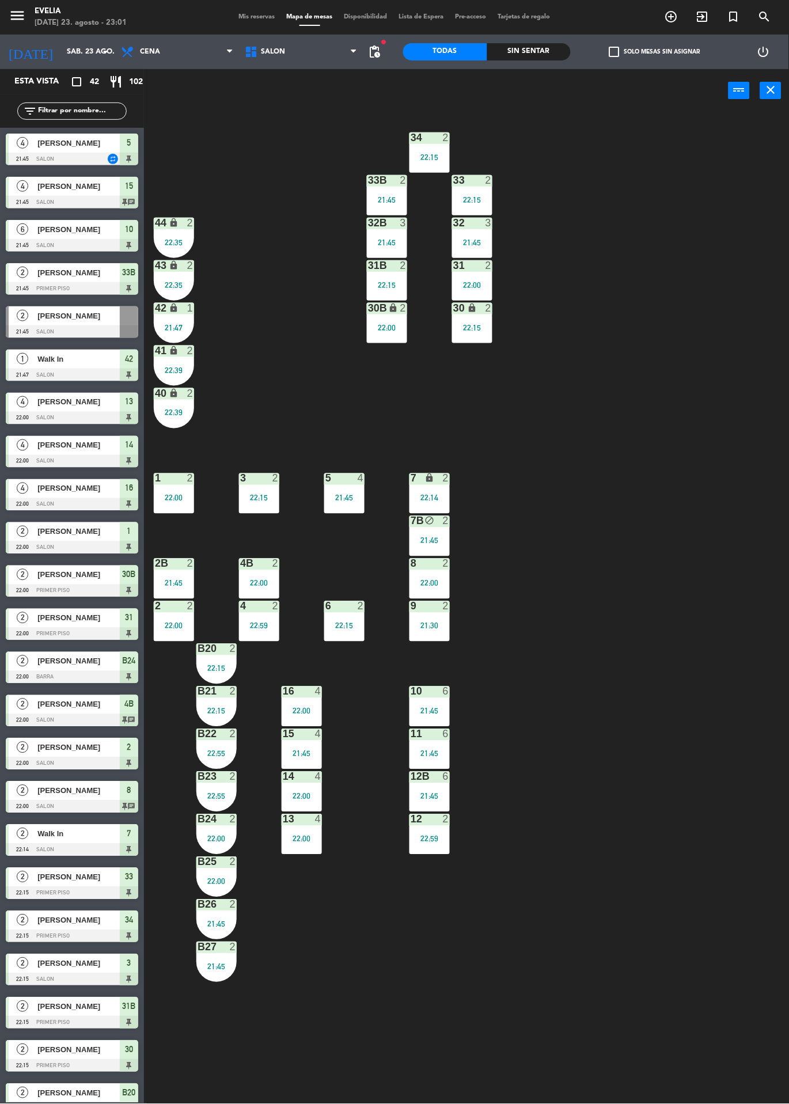
click at [243, 17] on span "Mis reservas" at bounding box center [257, 17] width 48 height 6
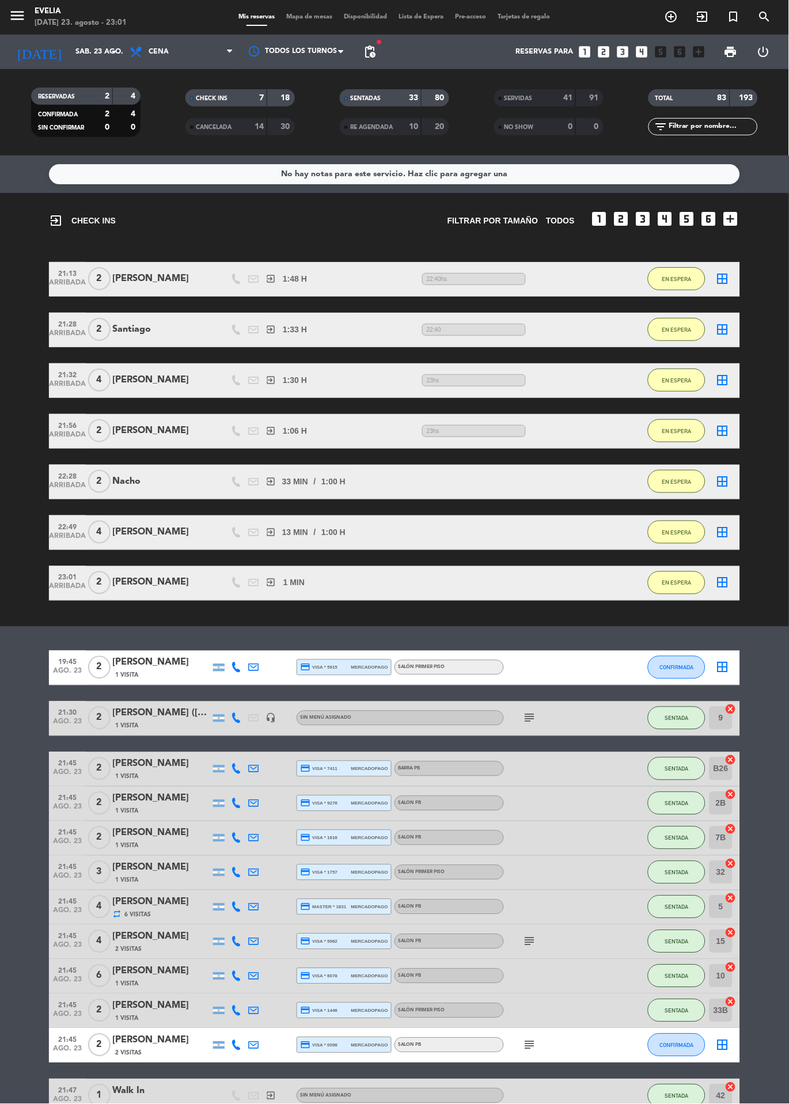
click at [313, 17] on span "Mapa de mesas" at bounding box center [310, 17] width 58 height 6
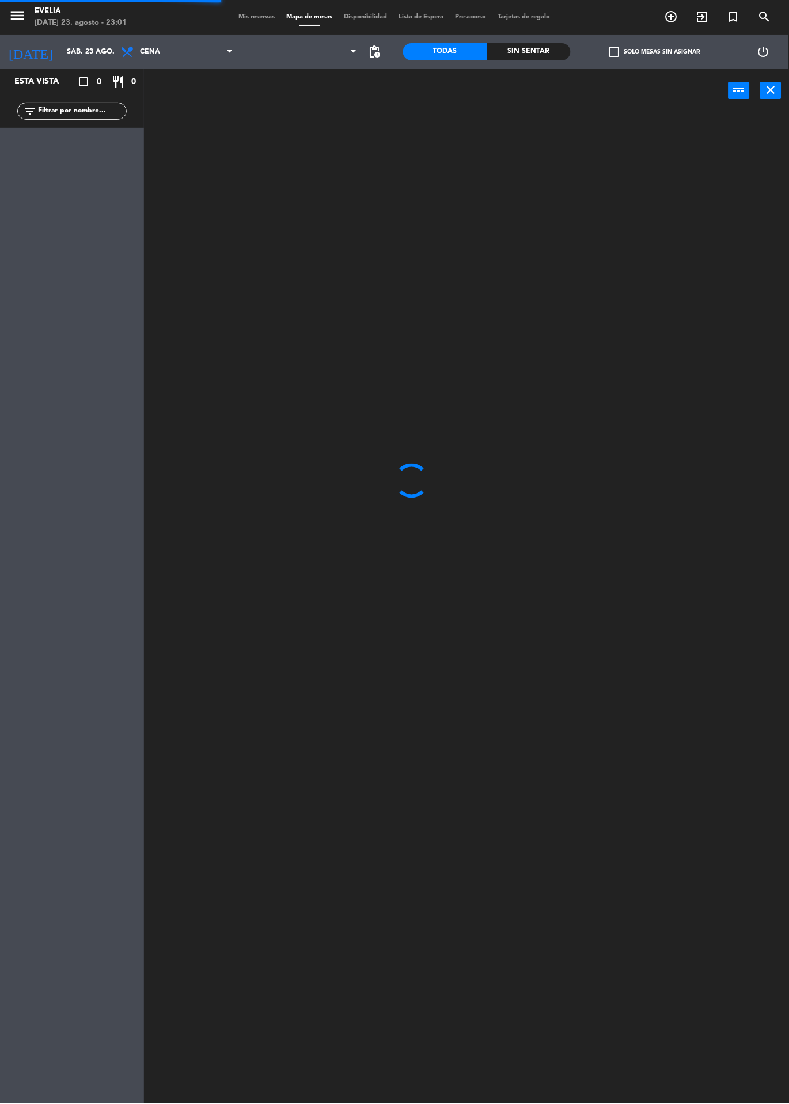
click at [250, 17] on span "Mis reservas" at bounding box center [257, 17] width 48 height 6
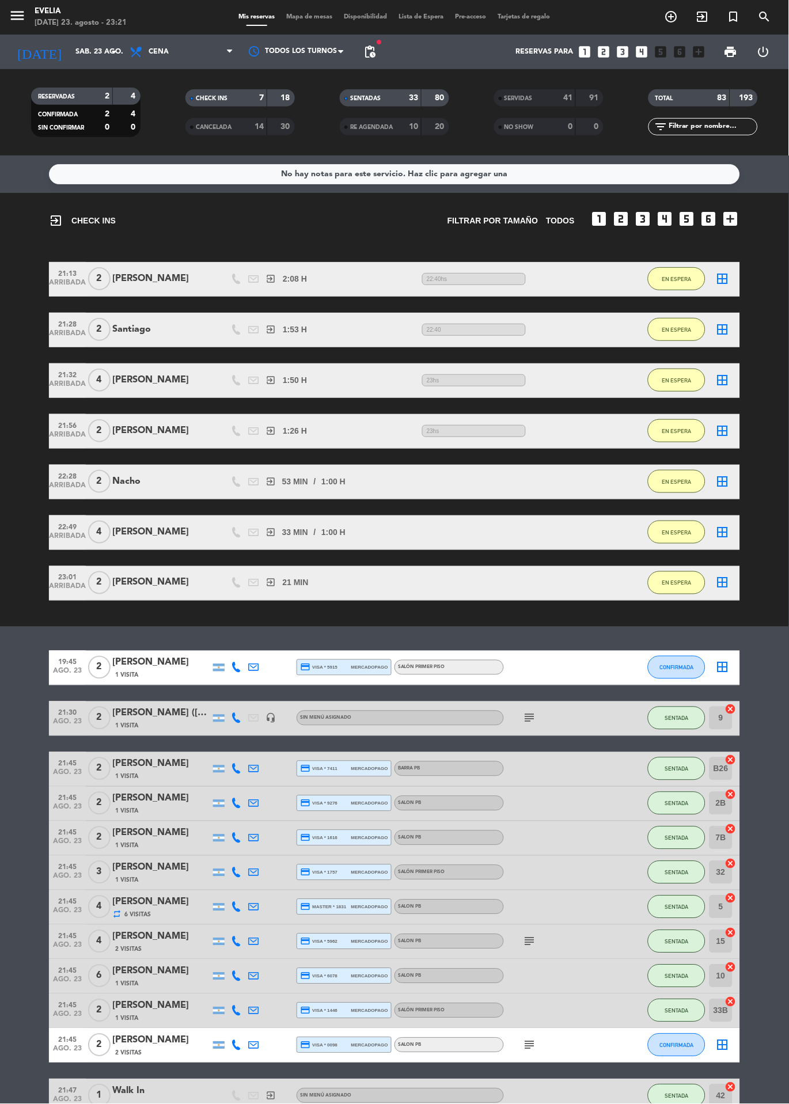
click at [301, 17] on span "Mapa de mesas" at bounding box center [310, 17] width 58 height 6
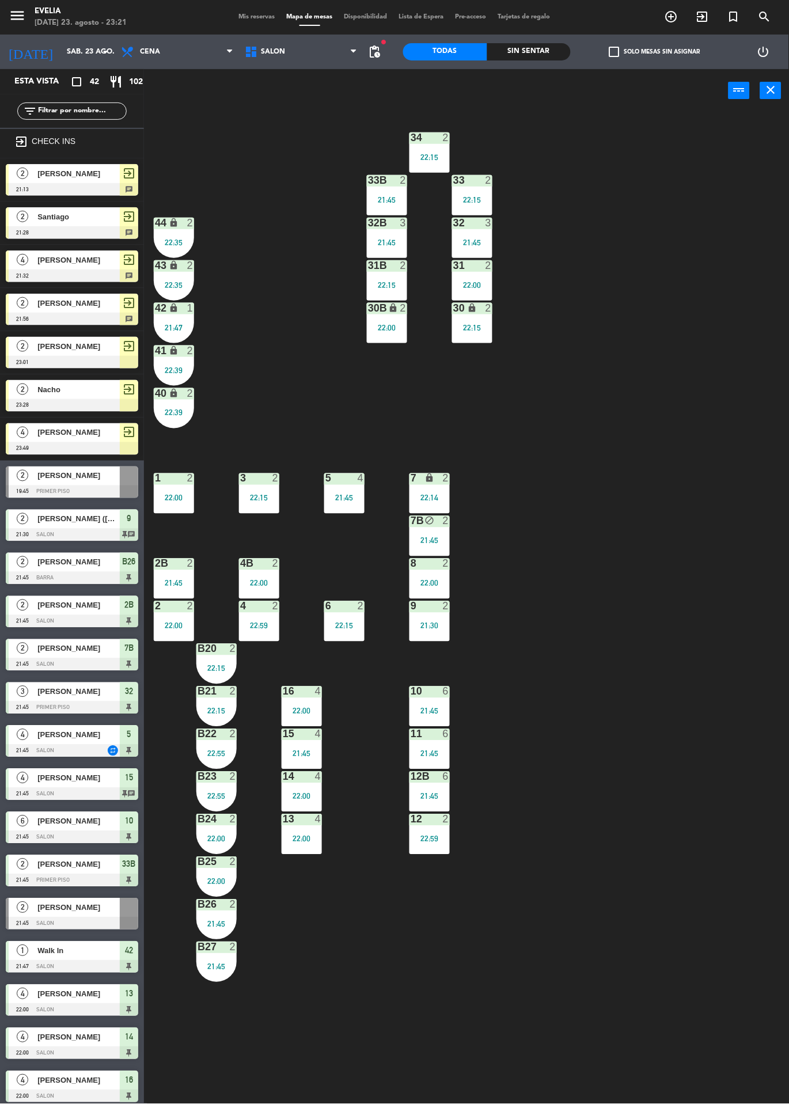
click at [245, 16] on span "Mis reservas" at bounding box center [257, 17] width 48 height 6
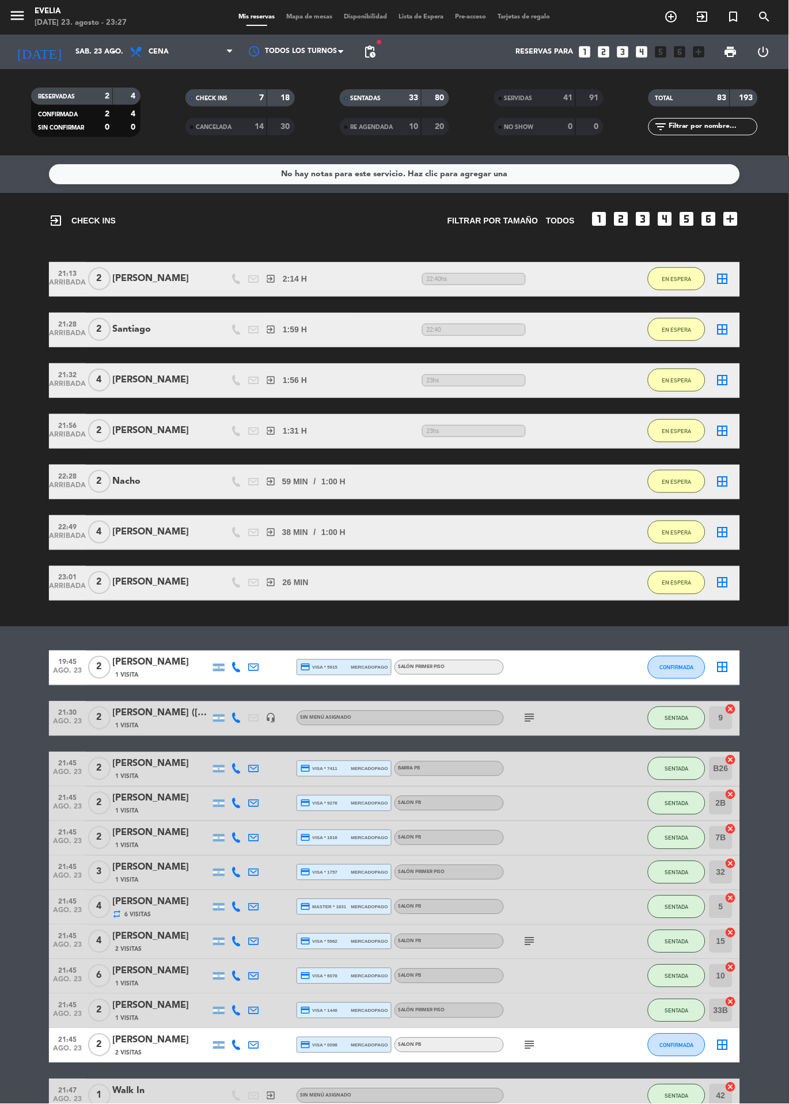
click at [315, 17] on span "Mapa de mesas" at bounding box center [310, 17] width 58 height 6
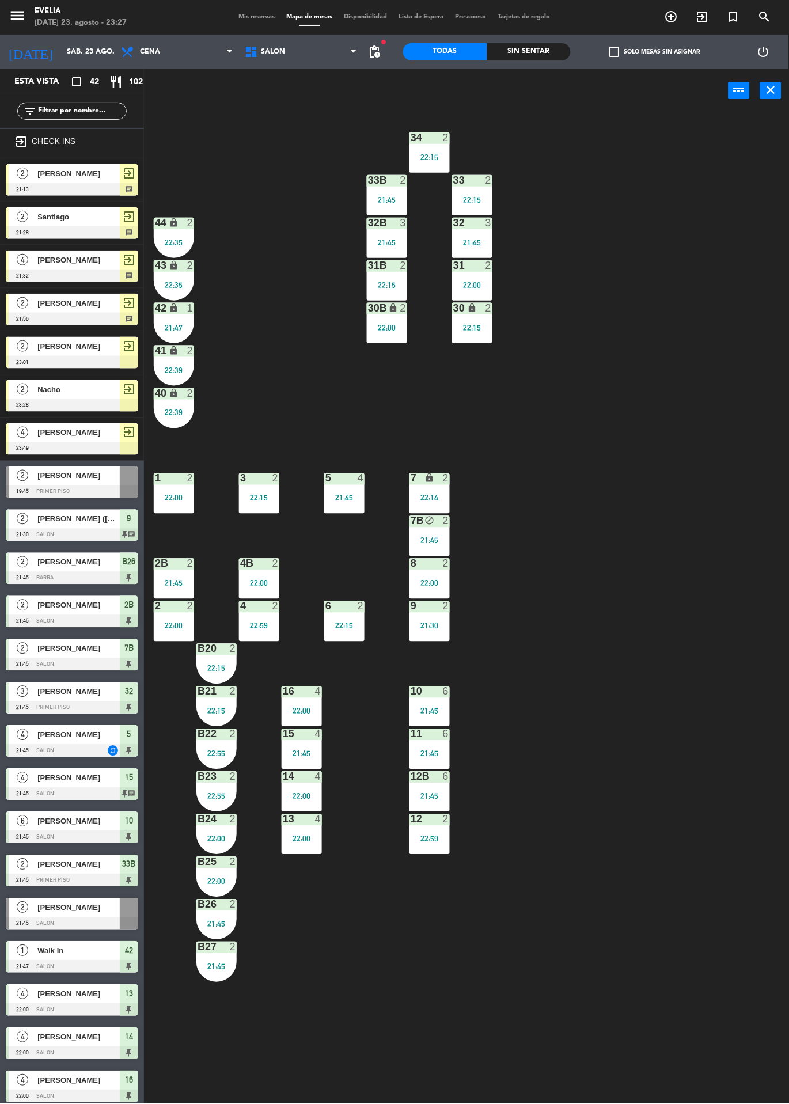
click at [307, 732] on div at bounding box center [302, 734] width 19 height 10
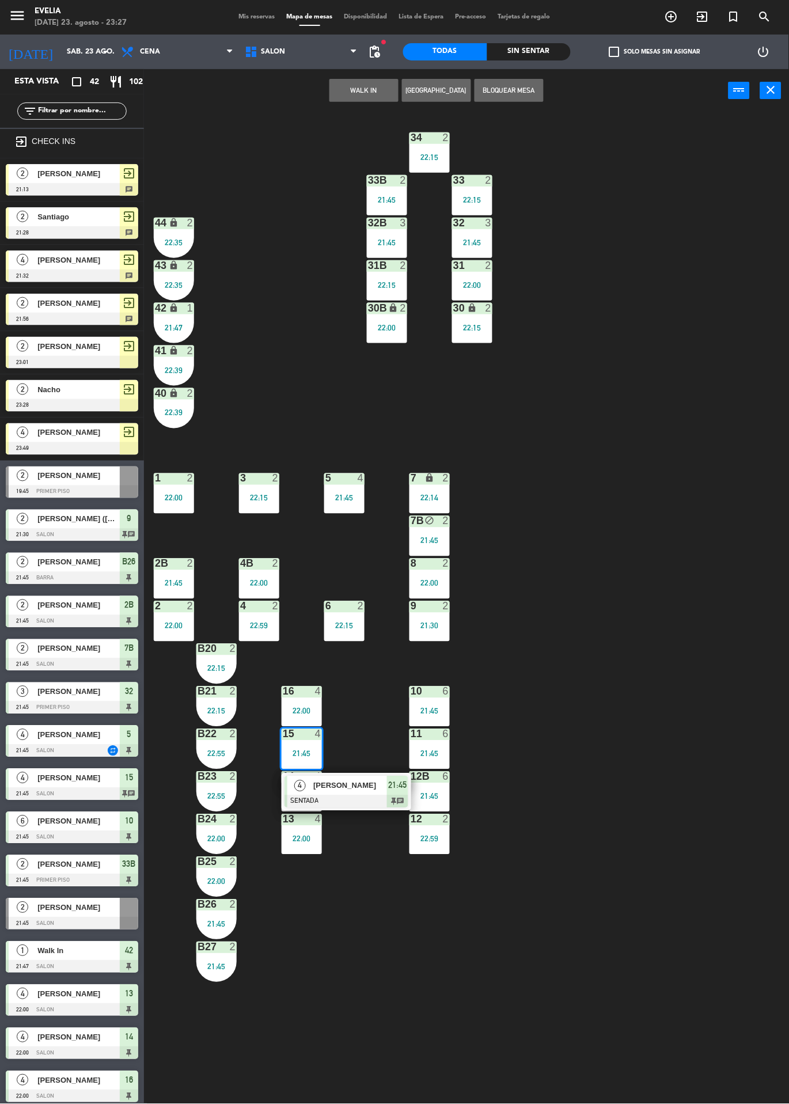
click at [361, 786] on span "[PERSON_NAME]" at bounding box center [350, 786] width 74 height 12
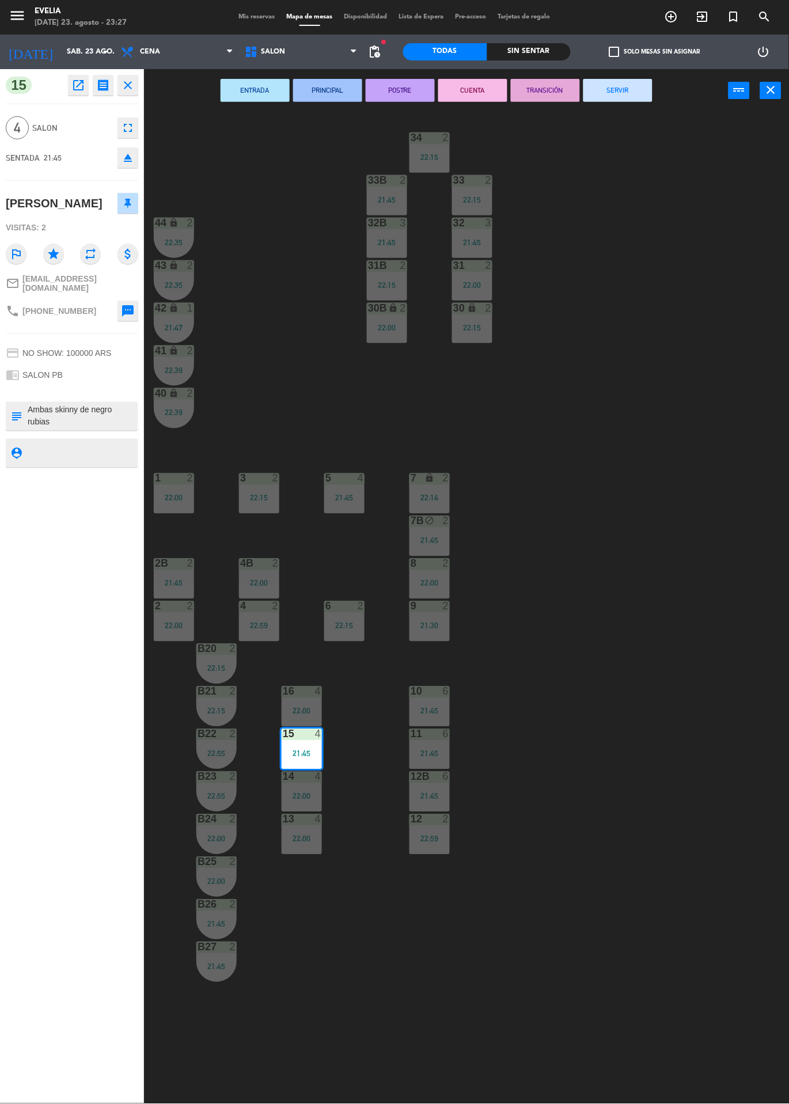
click at [645, 82] on button "SERVIR" at bounding box center [617, 90] width 69 height 23
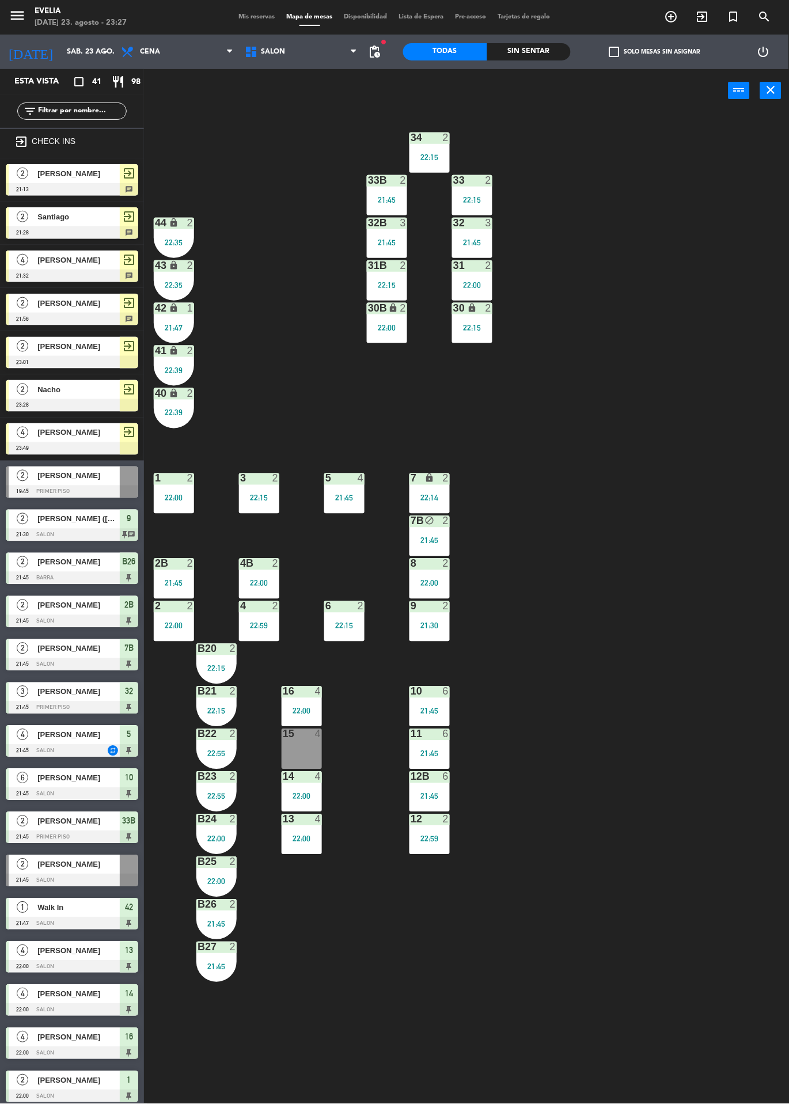
click at [100, 445] on div at bounding box center [72, 448] width 132 height 13
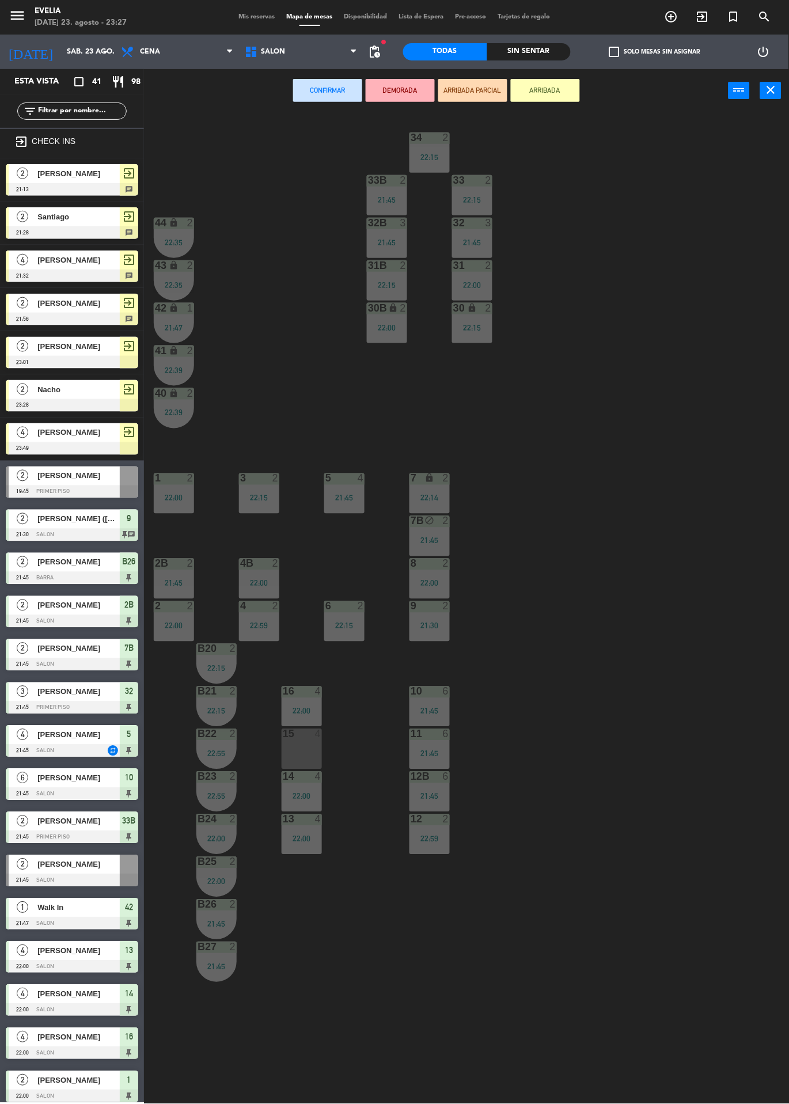
click at [306, 755] on div "15 4" at bounding box center [302, 749] width 40 height 40
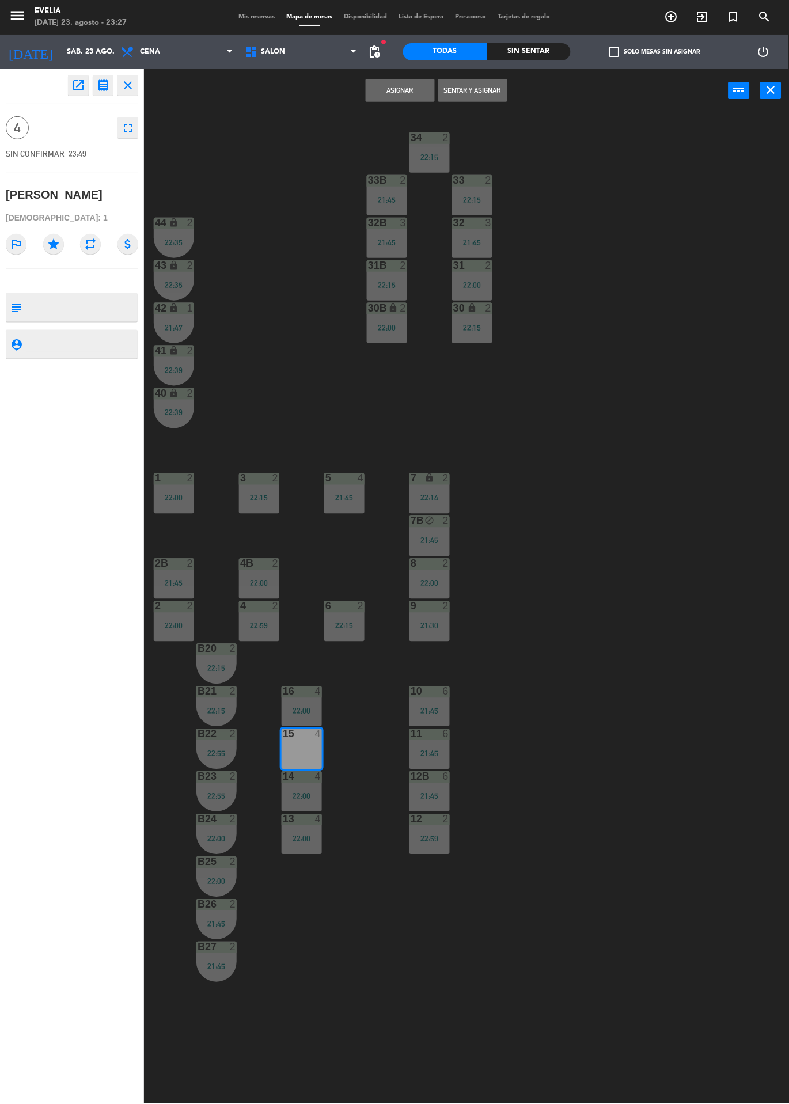
click at [407, 91] on button "Asignar" at bounding box center [400, 90] width 69 height 23
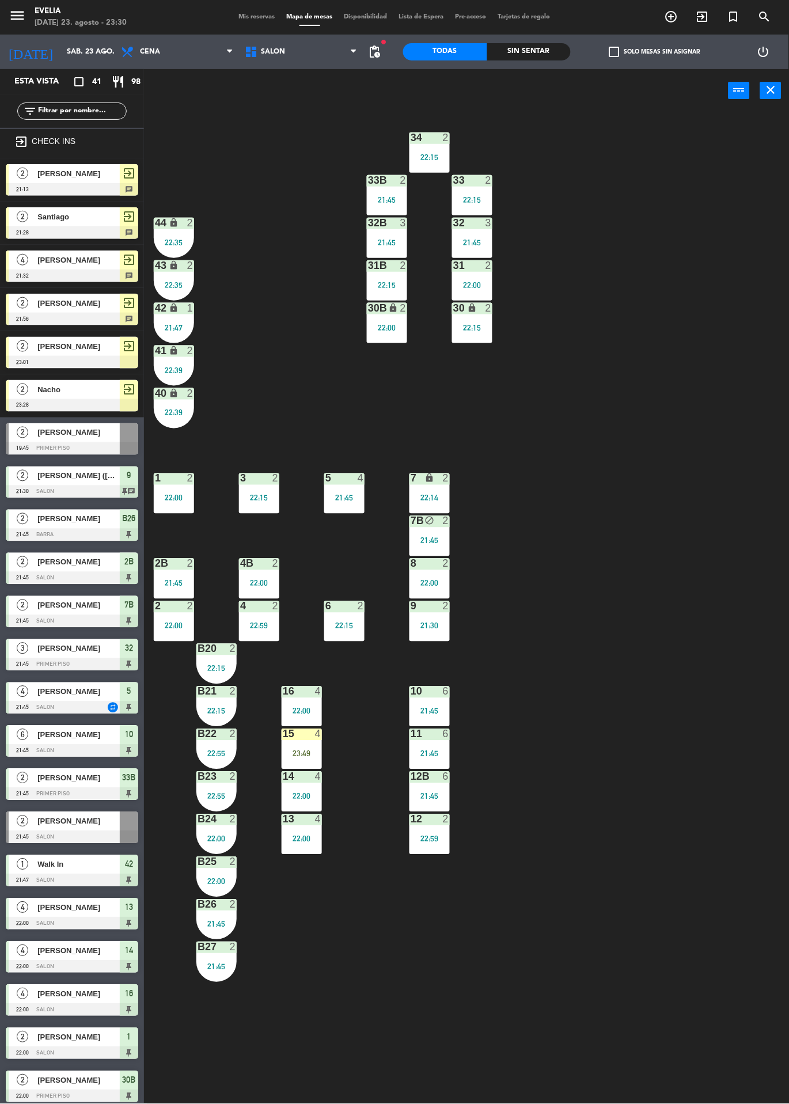
click at [421, 635] on div "9 2 21:30" at bounding box center [429, 621] width 40 height 40
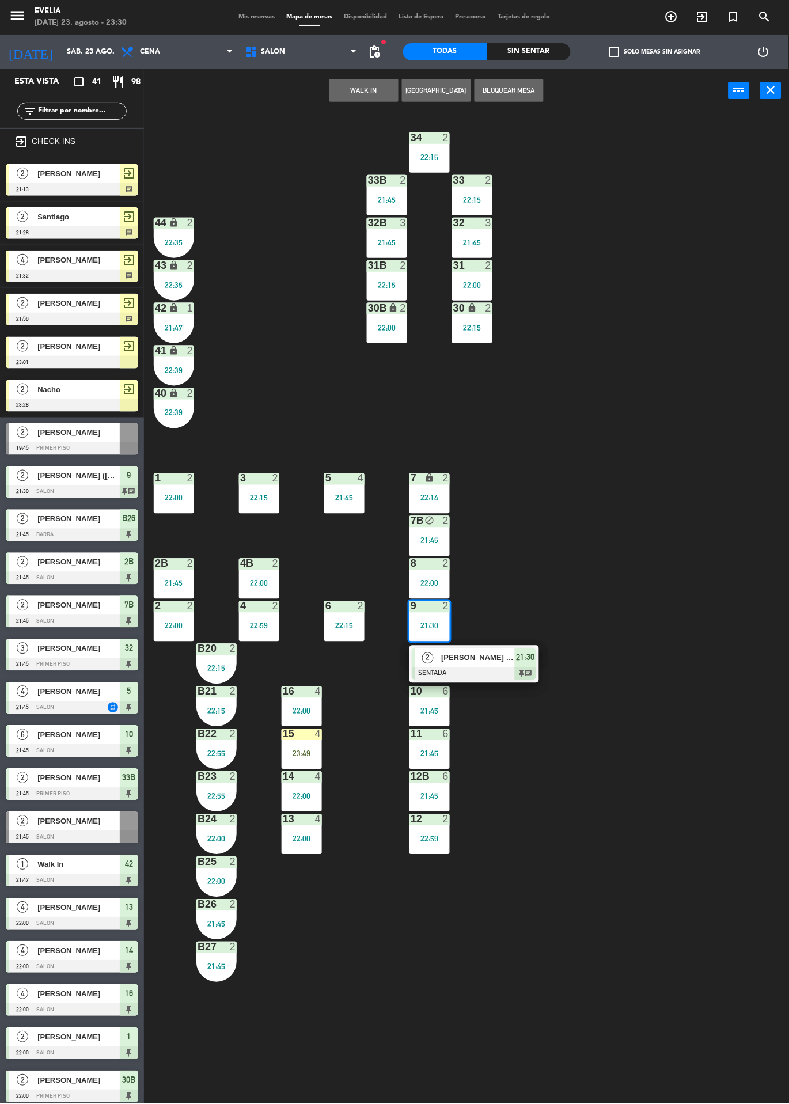
click at [515, 676] on div at bounding box center [474, 673] width 124 height 13
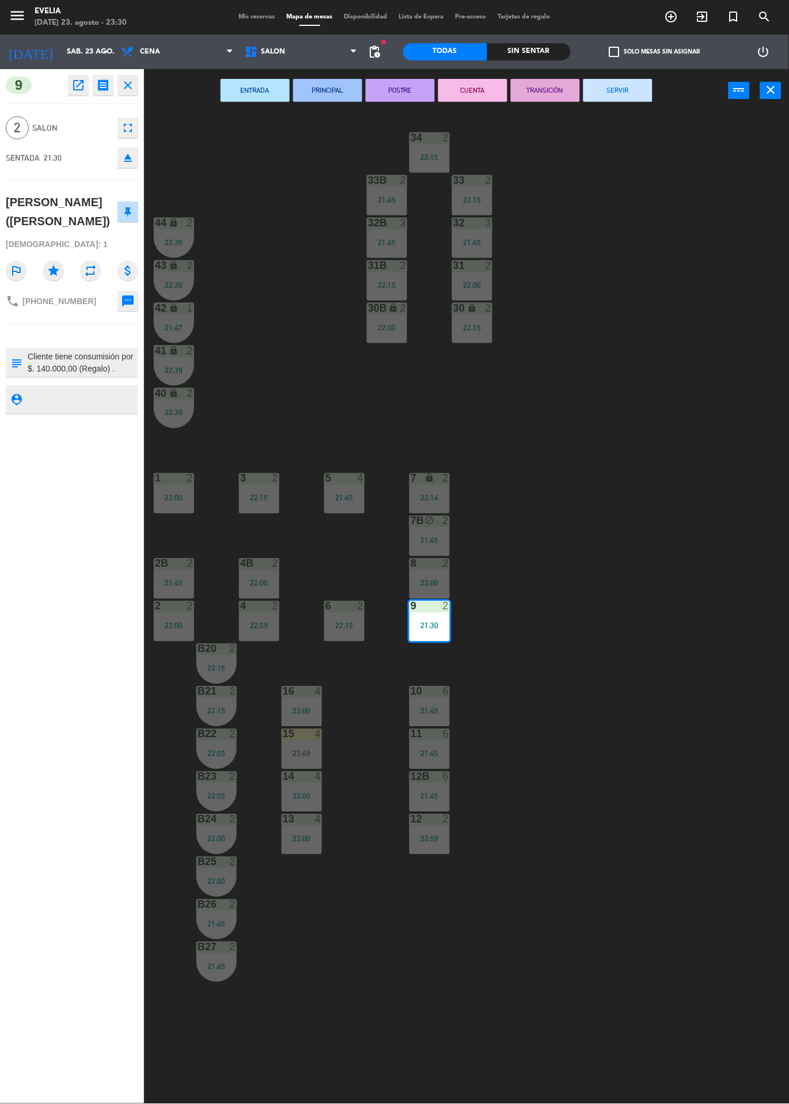
click at [633, 97] on button "SERVIR" at bounding box center [617, 90] width 69 height 23
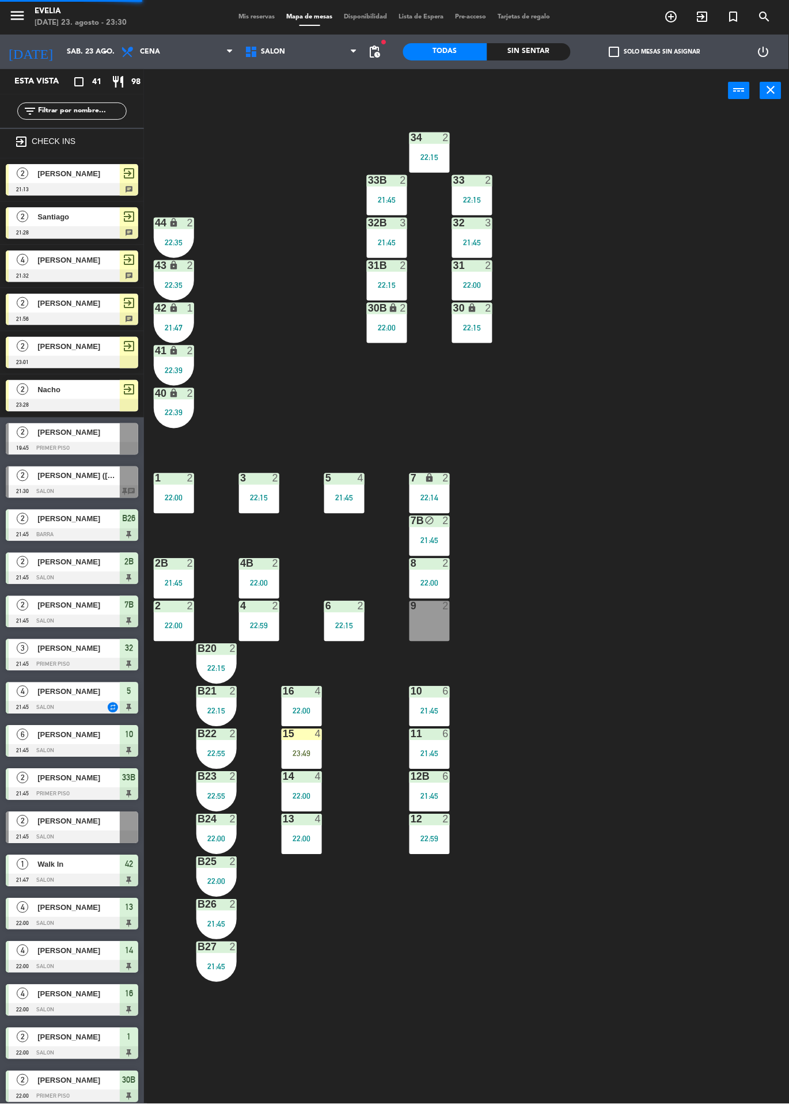
click at [312, 732] on div "4" at bounding box center [321, 734] width 19 height 10
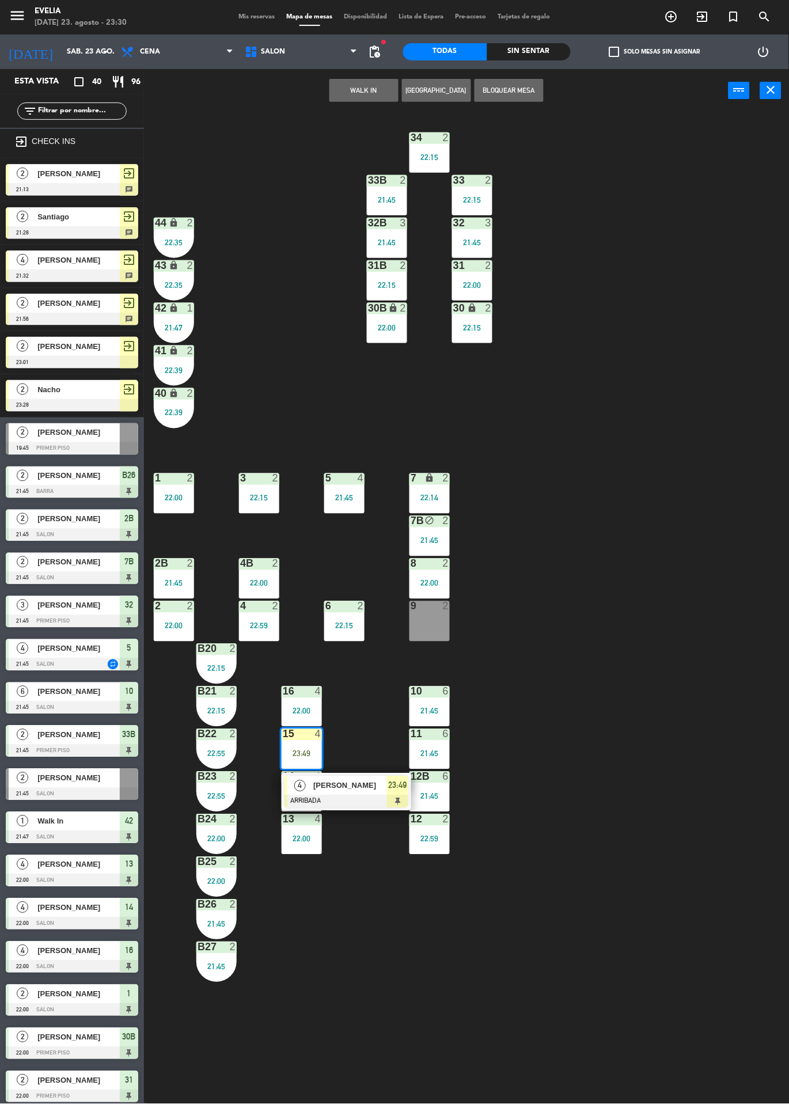
click at [267, 356] on div "34 2 22:15 33B 2 21:45 33 2 22:15 44 lock 2 22:35 32B 3 21:45 32 3 21:45 43 loc…" at bounding box center [470, 608] width 637 height 992
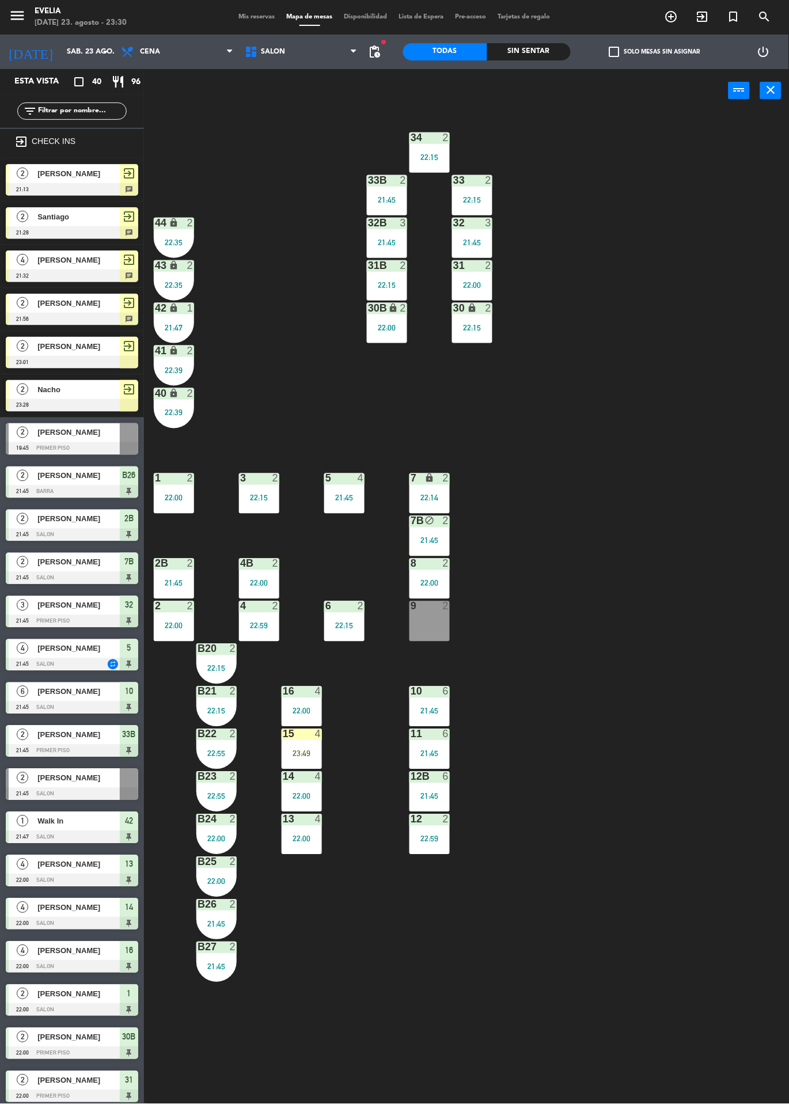
click at [302, 750] on div "23:49" at bounding box center [302, 754] width 40 height 8
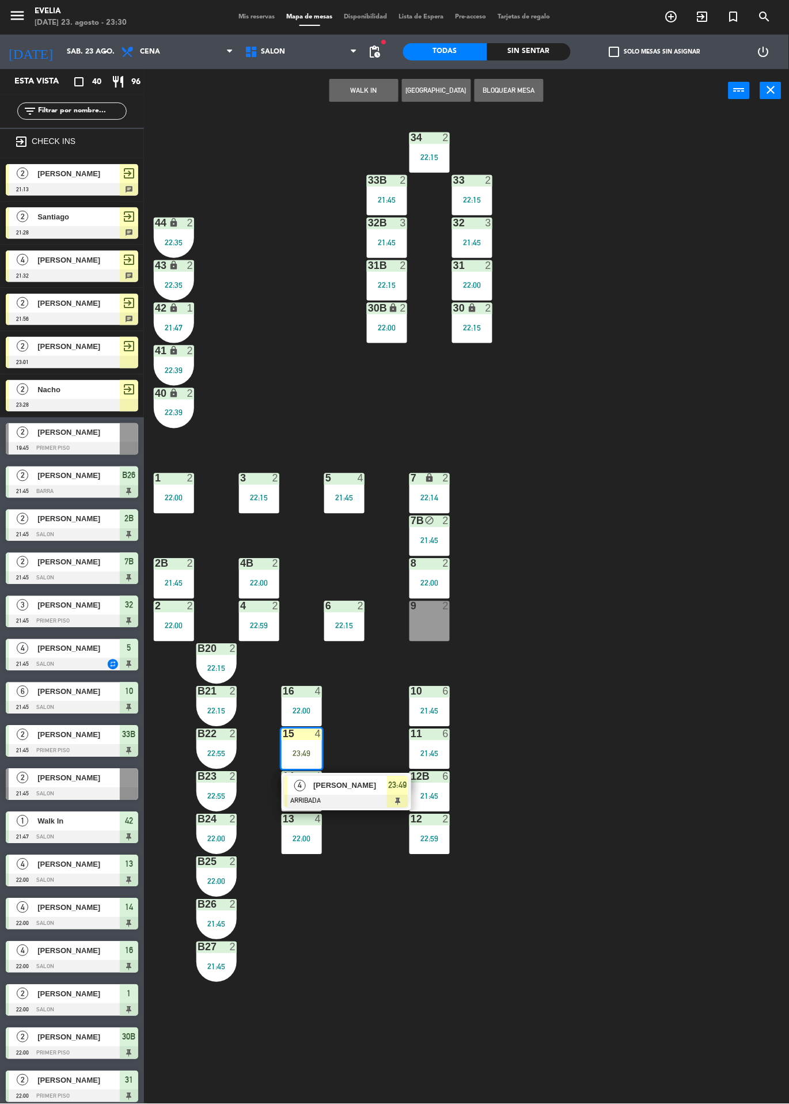
click at [387, 781] on div "23:49" at bounding box center [397, 785] width 21 height 19
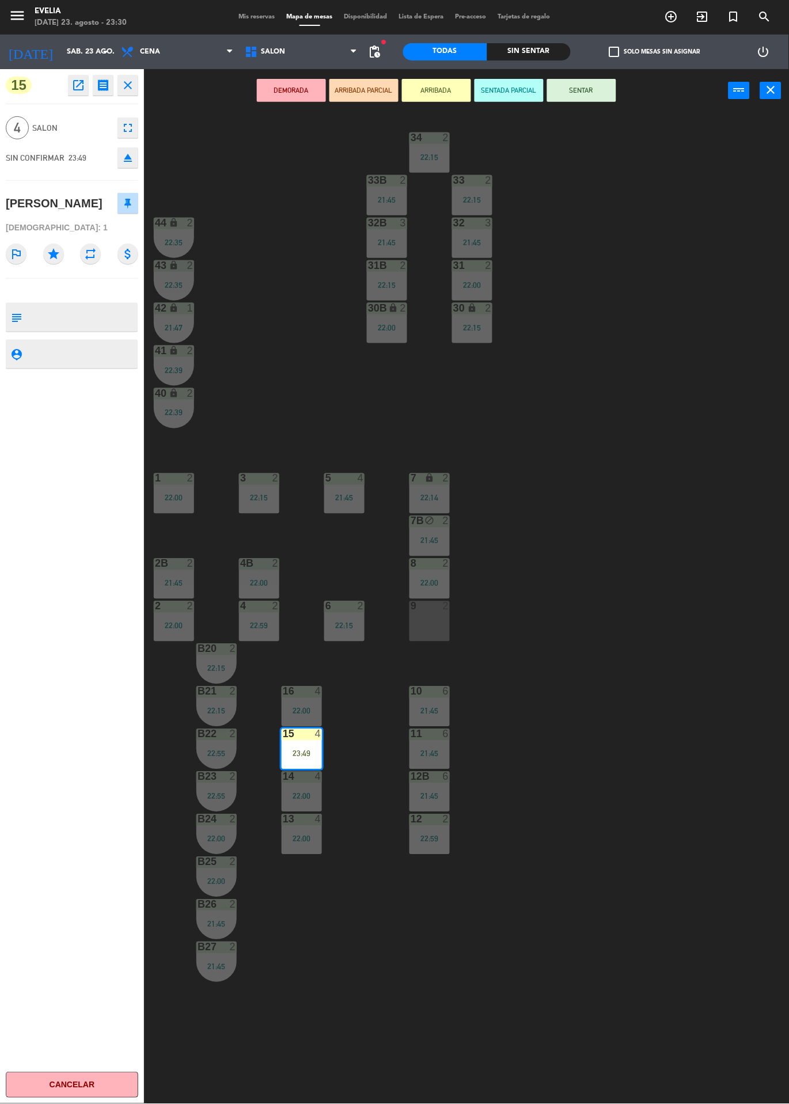
click at [615, 84] on button "SENTAR" at bounding box center [581, 90] width 69 height 23
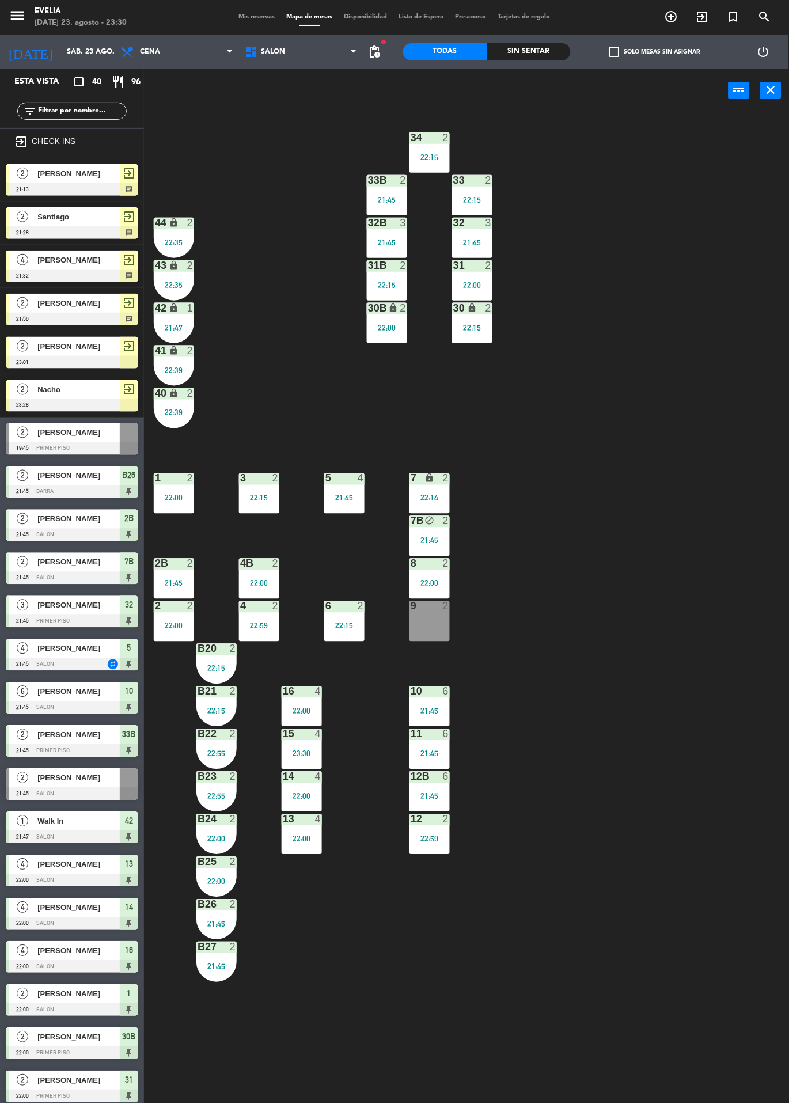
click at [434, 635] on div "9 2" at bounding box center [429, 621] width 40 height 40
click at [387, 95] on button "WALK IN" at bounding box center [363, 90] width 69 height 23
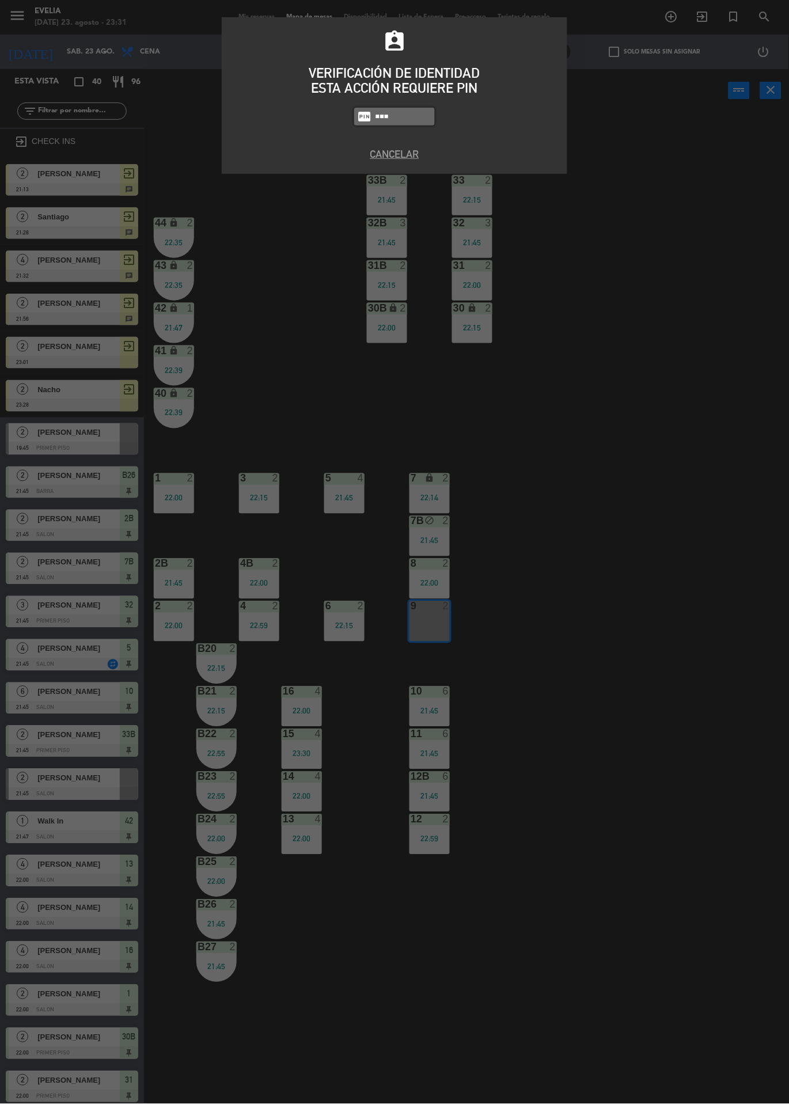
type input "6389"
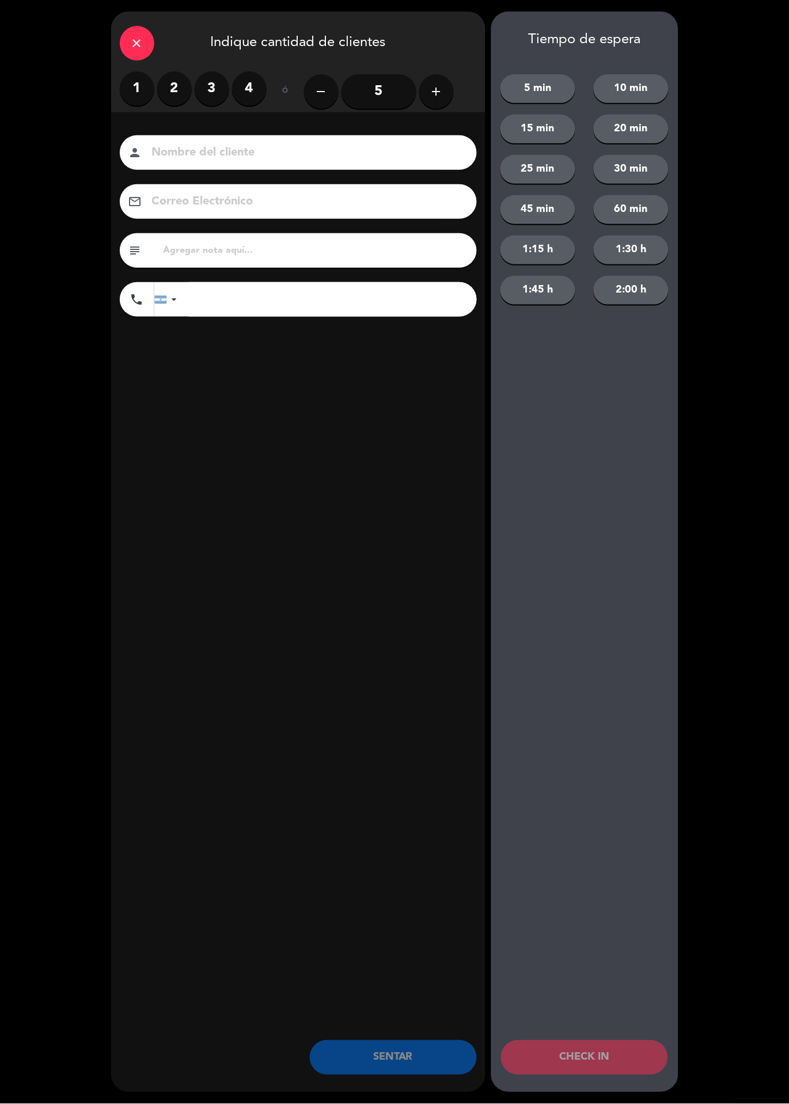
click at [162, 82] on label "2" at bounding box center [174, 88] width 35 height 35
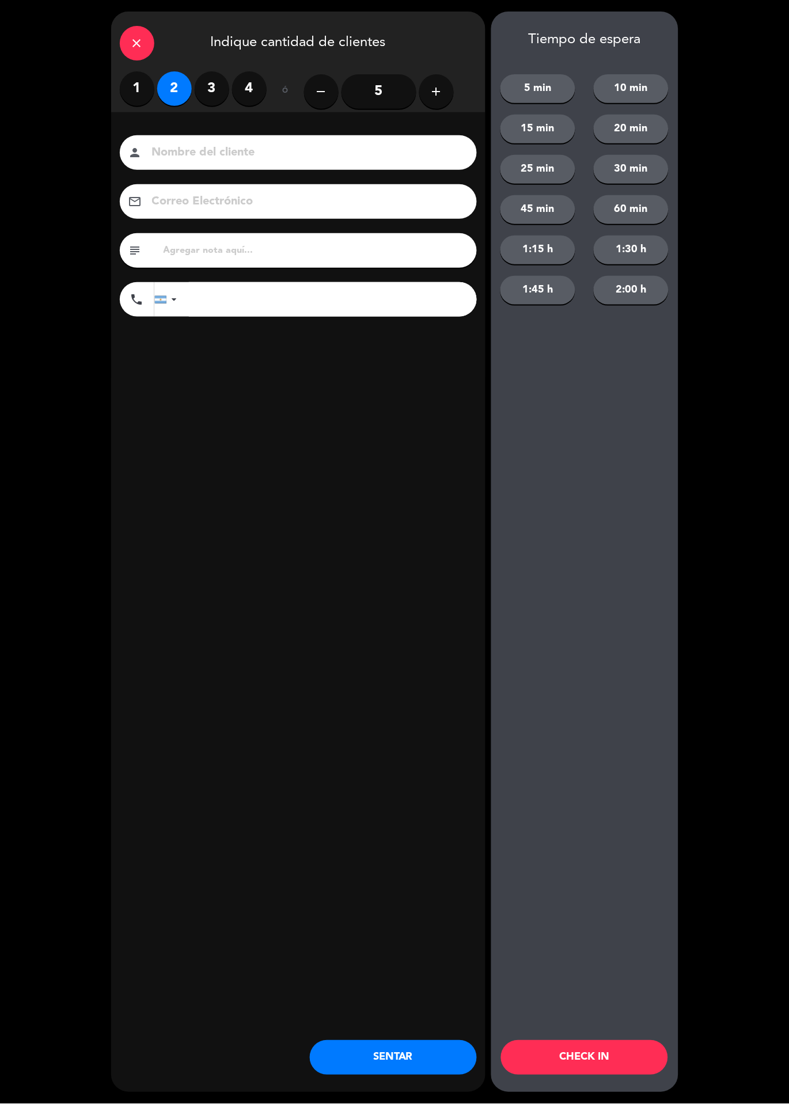
click at [624, 1067] on button "CHECK IN" at bounding box center [584, 1057] width 167 height 35
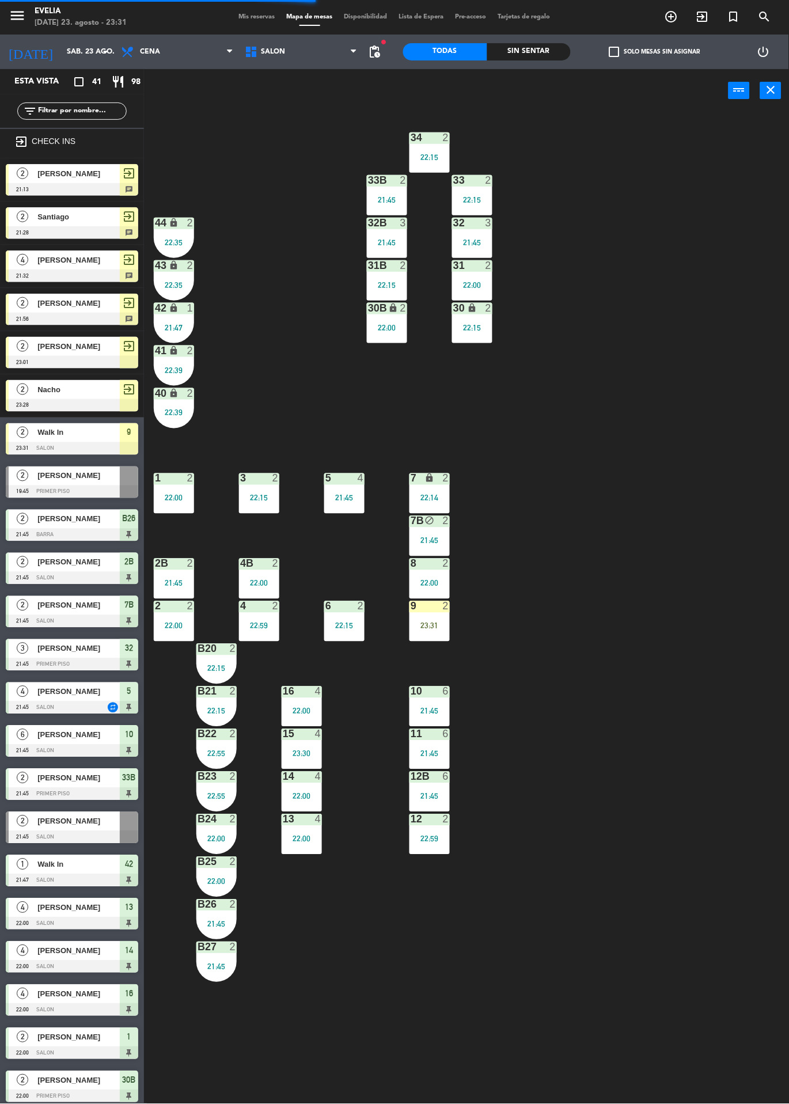
click at [433, 628] on div "23:31" at bounding box center [429, 626] width 40 height 8
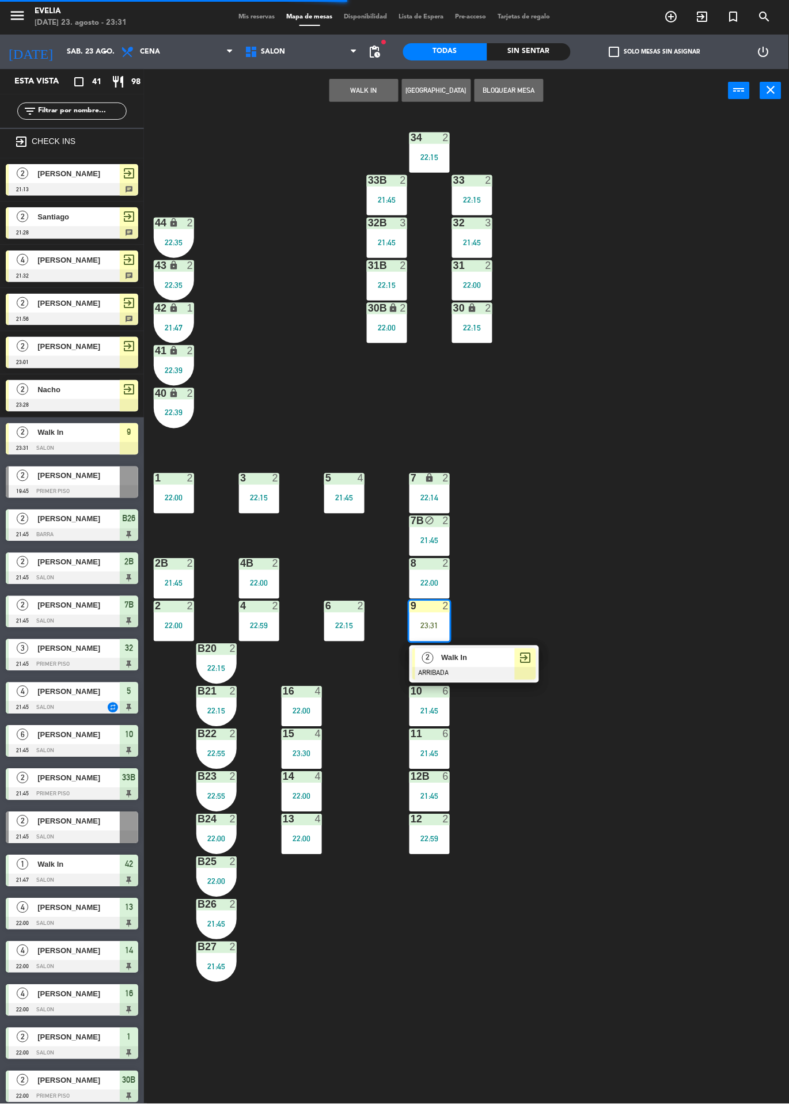
click at [494, 667] on div at bounding box center [474, 673] width 124 height 13
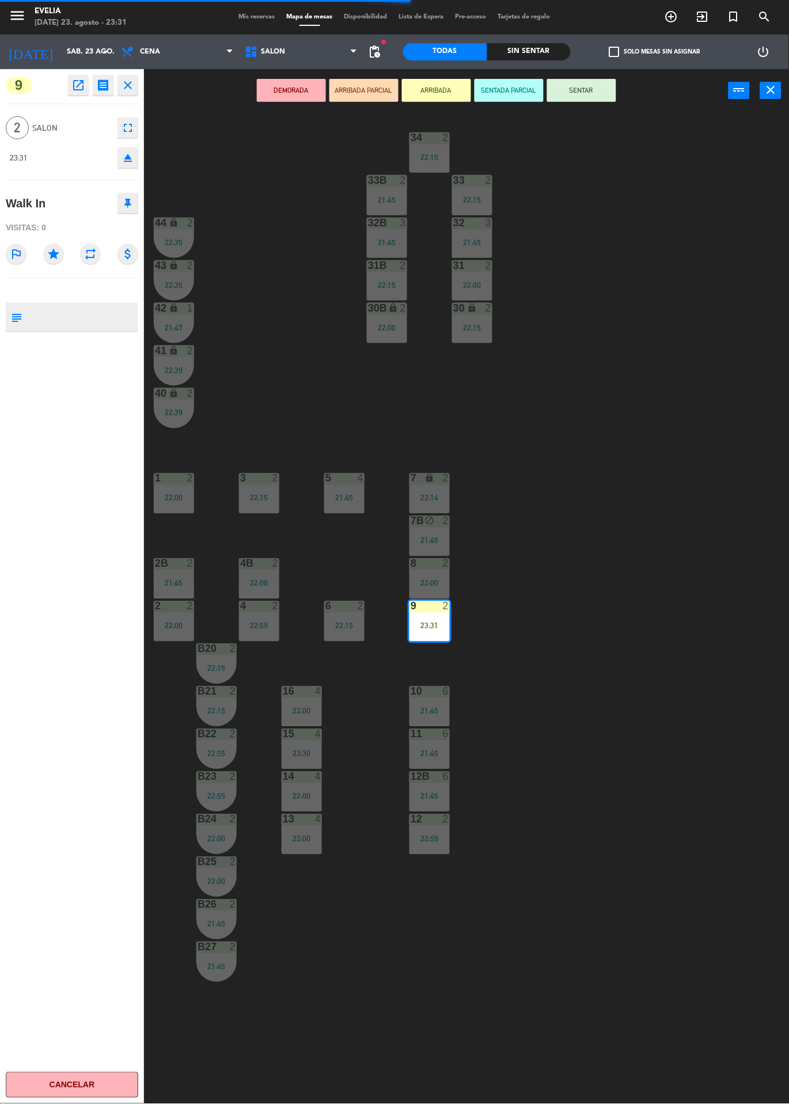
click at [601, 86] on button "SENTAR" at bounding box center [581, 90] width 69 height 23
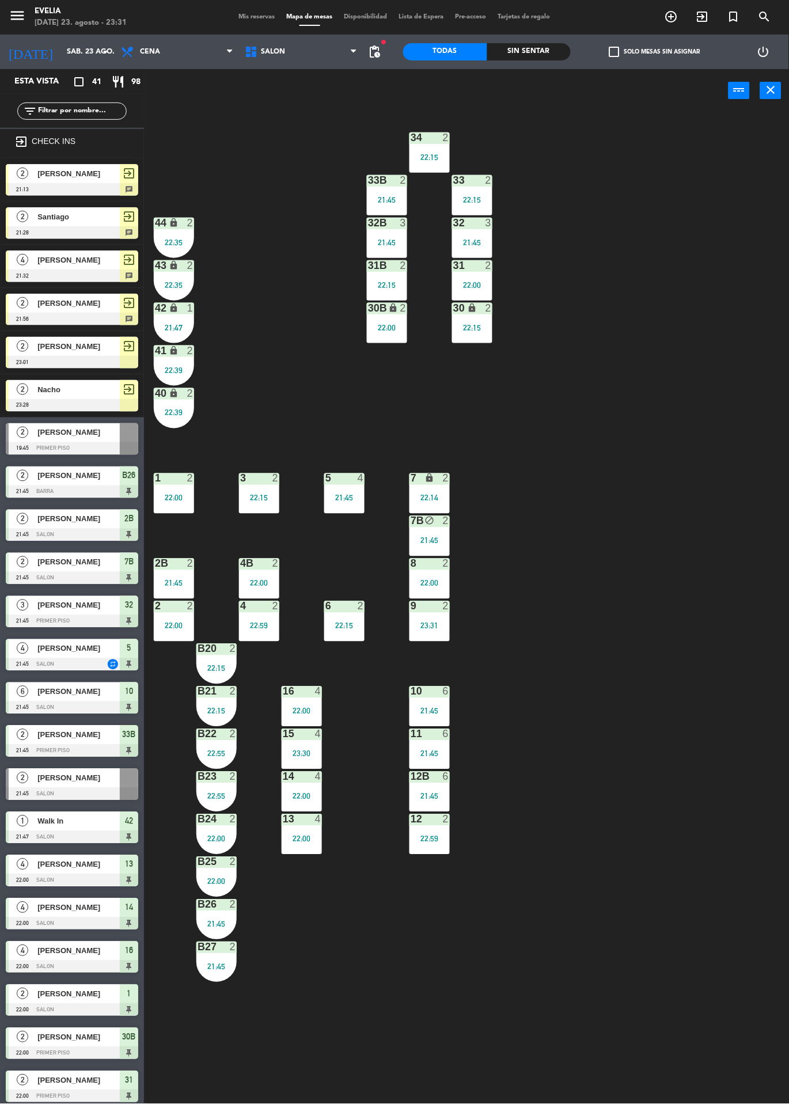
click at [176, 308] on icon "lock" at bounding box center [174, 308] width 10 height 10
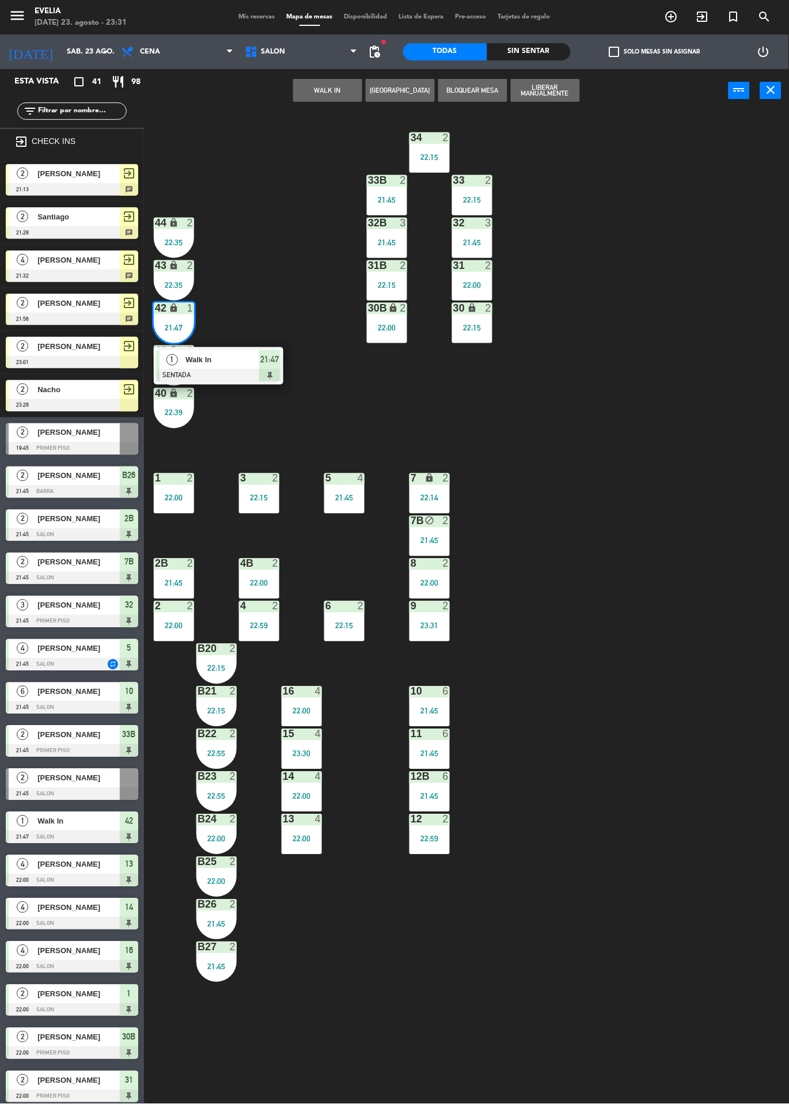
click at [191, 376] on div at bounding box center [219, 375] width 124 height 13
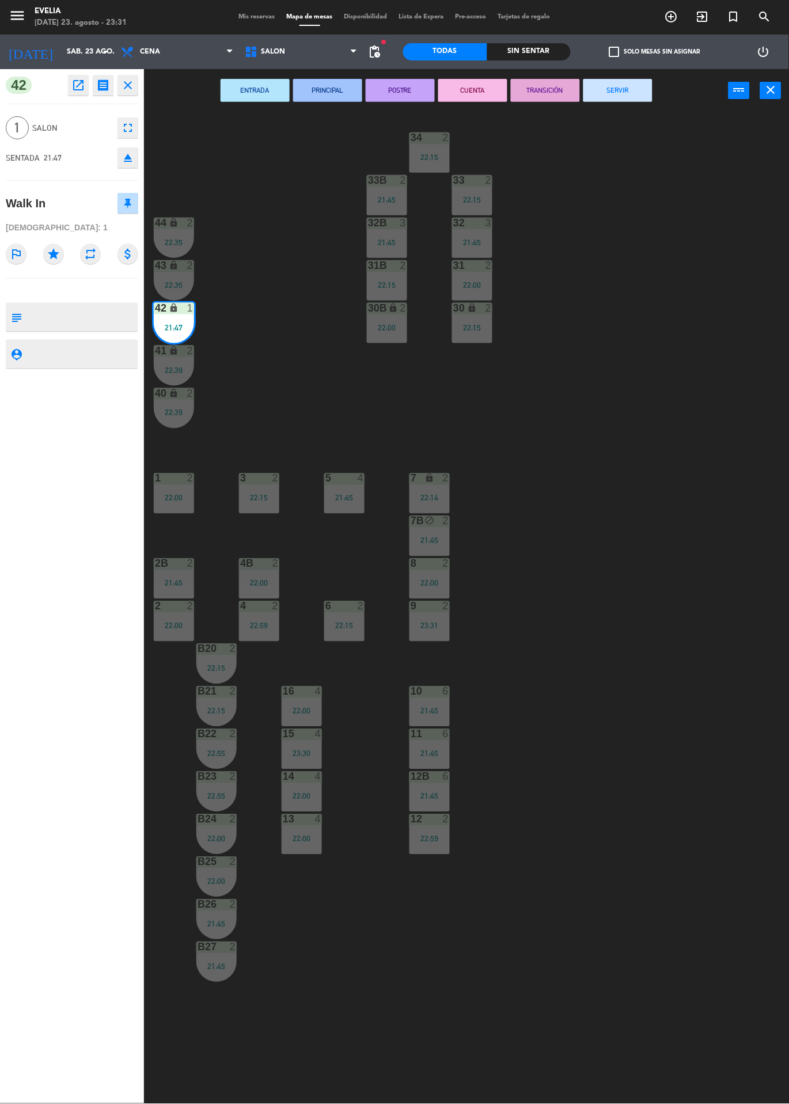
click at [599, 84] on button "SERVIR" at bounding box center [617, 90] width 69 height 23
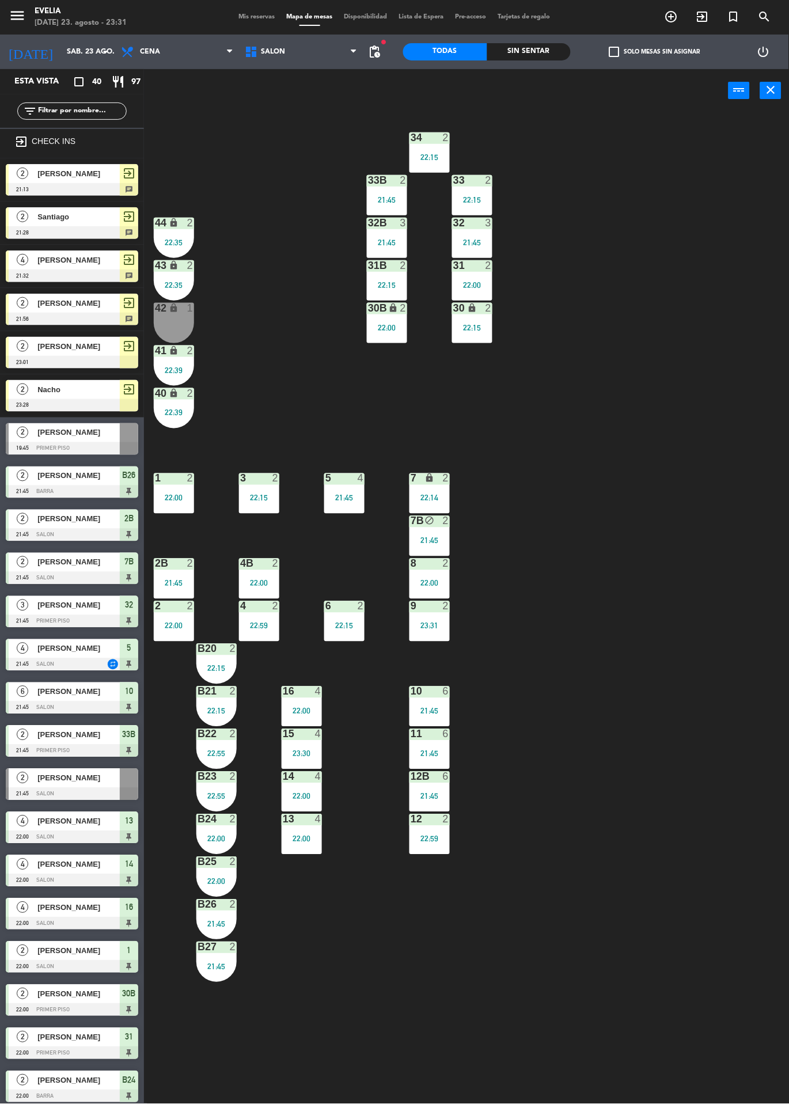
click at [707, 16] on icon "exit_to_app" at bounding box center [703, 17] width 14 height 14
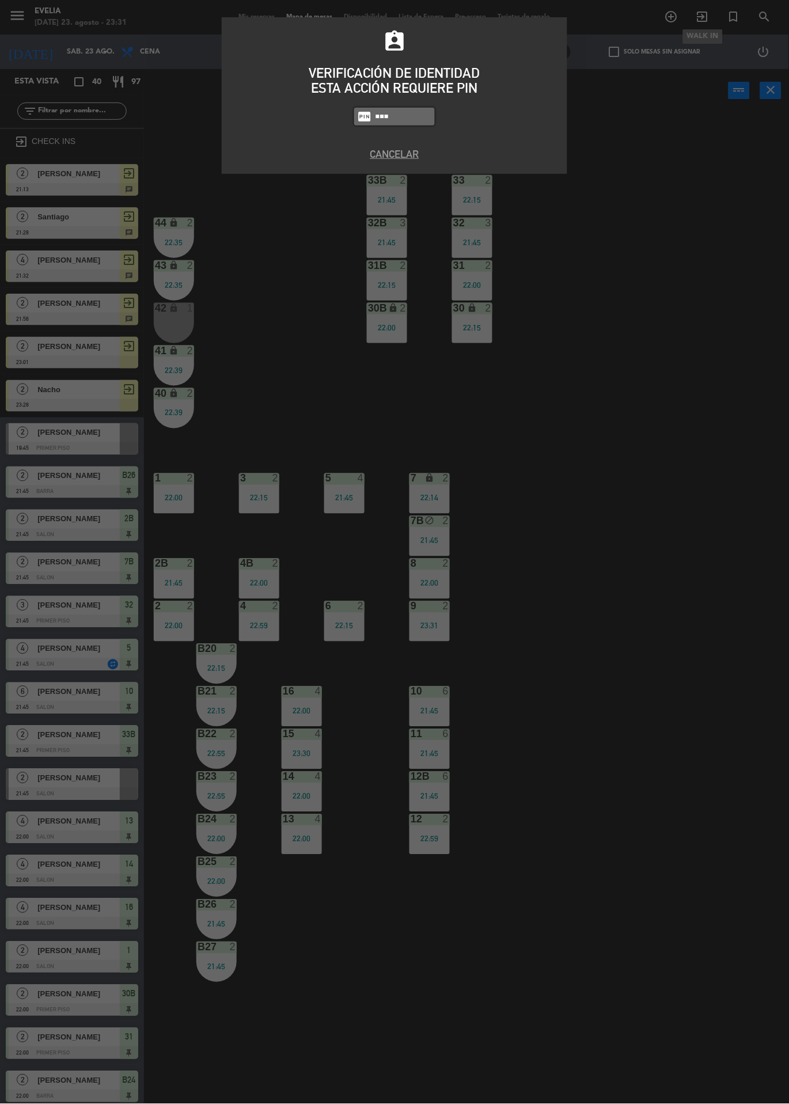
type input "6389"
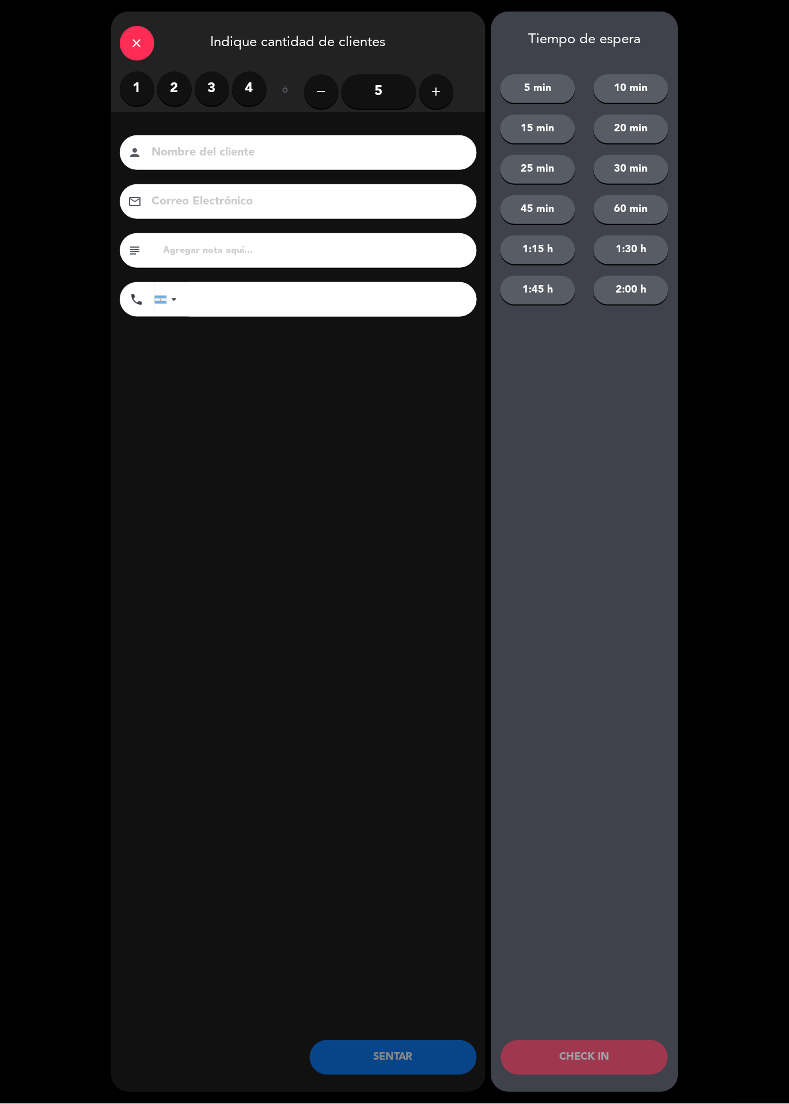
click at [183, 73] on div "1 2 3 4" at bounding box center [193, 88] width 147 height 35
click at [270, 159] on input at bounding box center [306, 153] width 311 height 20
click at [169, 89] on label "2" at bounding box center [174, 88] width 35 height 35
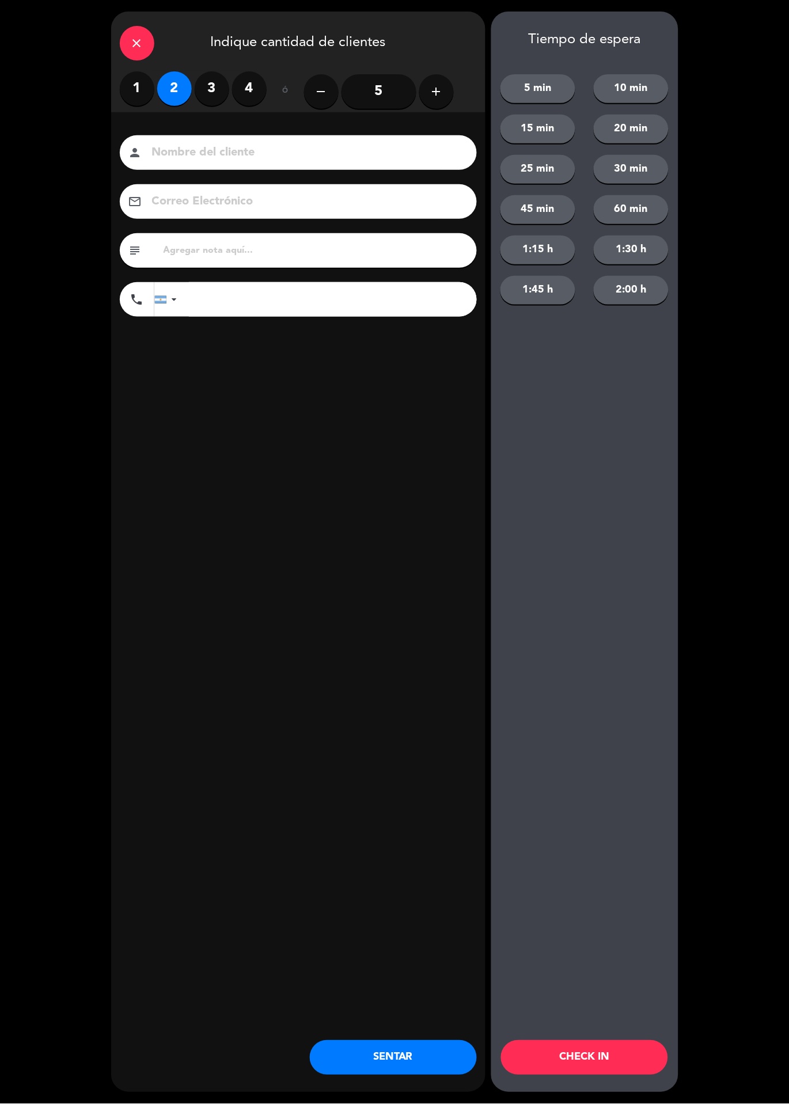
click at [301, 153] on input at bounding box center [306, 153] width 311 height 20
type input "[PERSON_NAME]"
click at [371, 496] on div "close Indique cantidad de clientes 1 2 3 4 ó remove 5 add Nombre del cliente pe…" at bounding box center [298, 552] width 374 height 1081
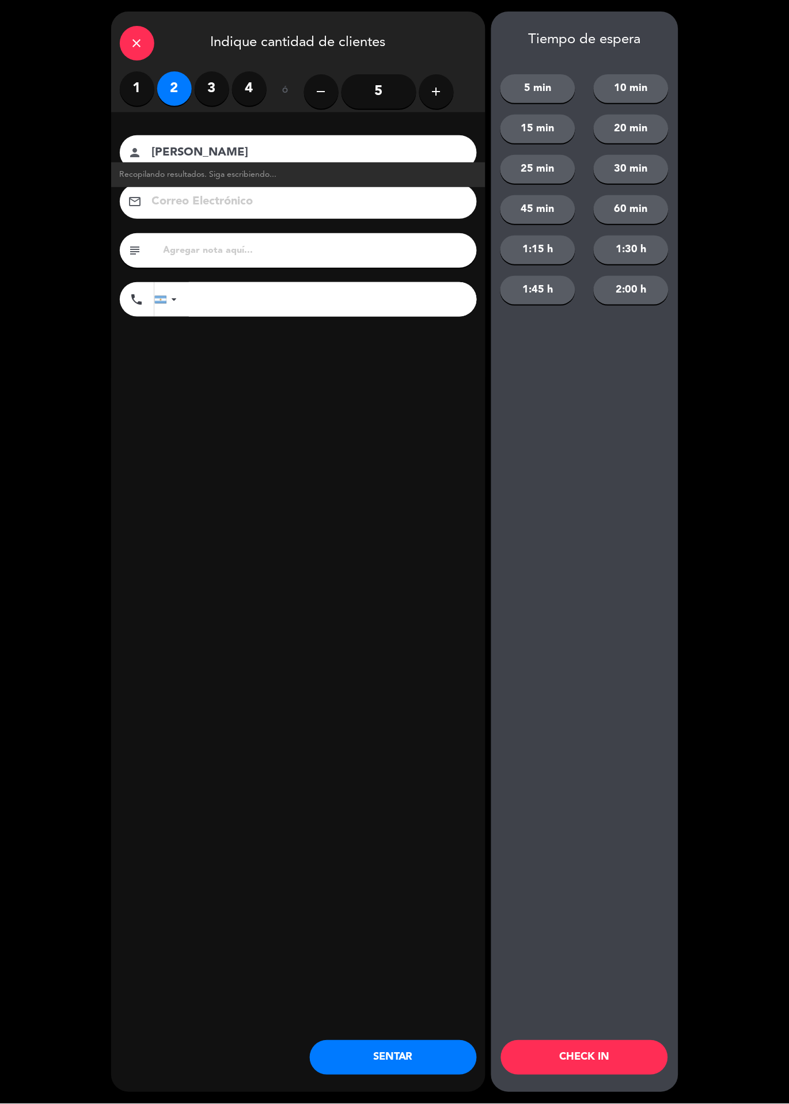
click at [627, 1057] on button "CHECK IN" at bounding box center [584, 1057] width 167 height 35
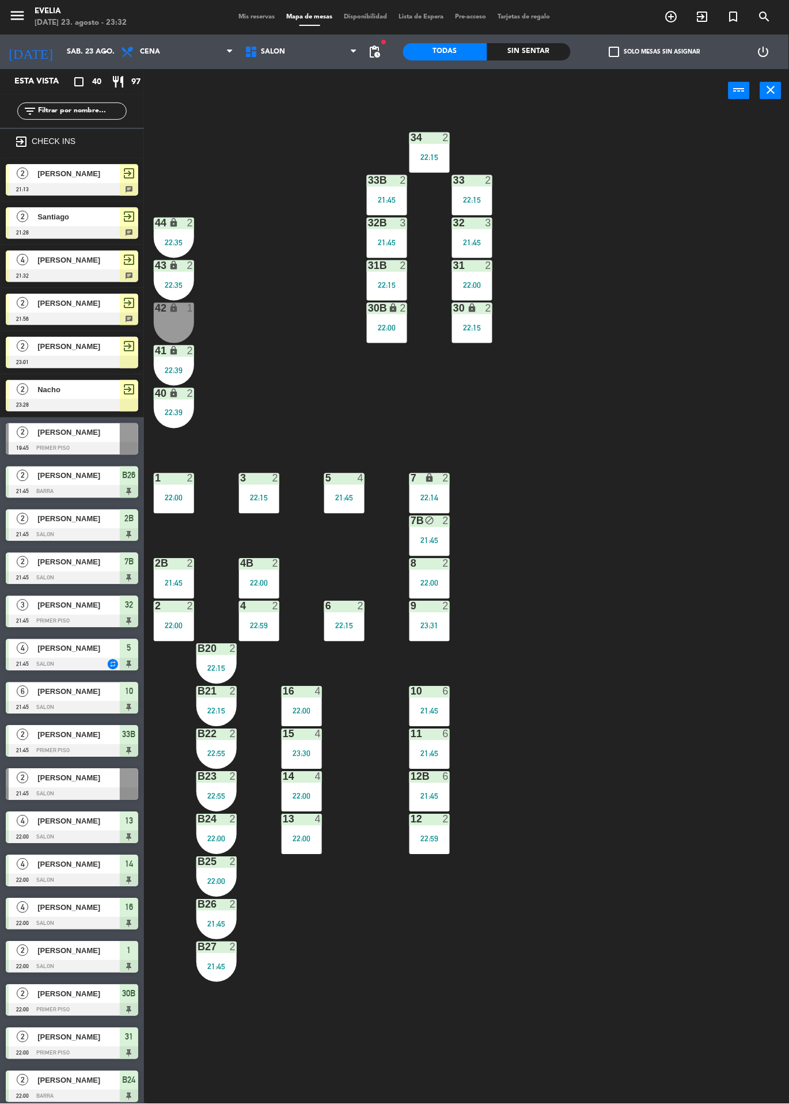
click at [260, 16] on span "Mis reservas" at bounding box center [257, 17] width 48 height 6
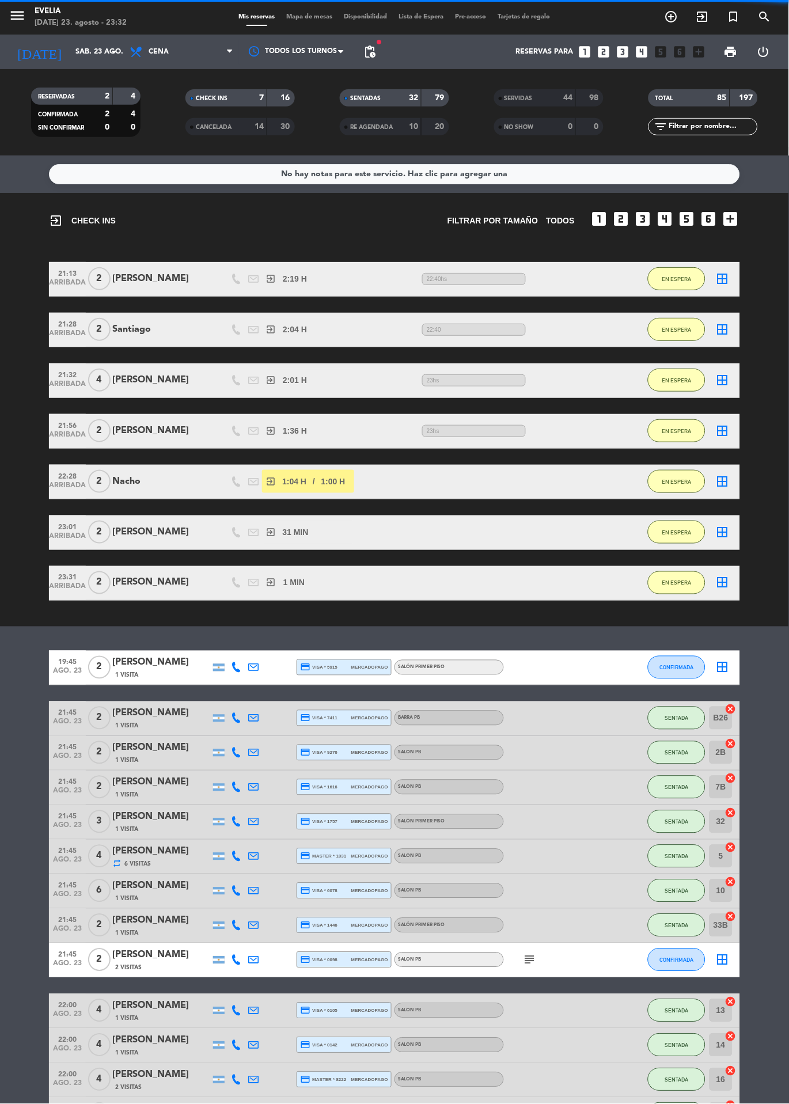
click at [314, 18] on span "Mapa de mesas" at bounding box center [310, 17] width 58 height 6
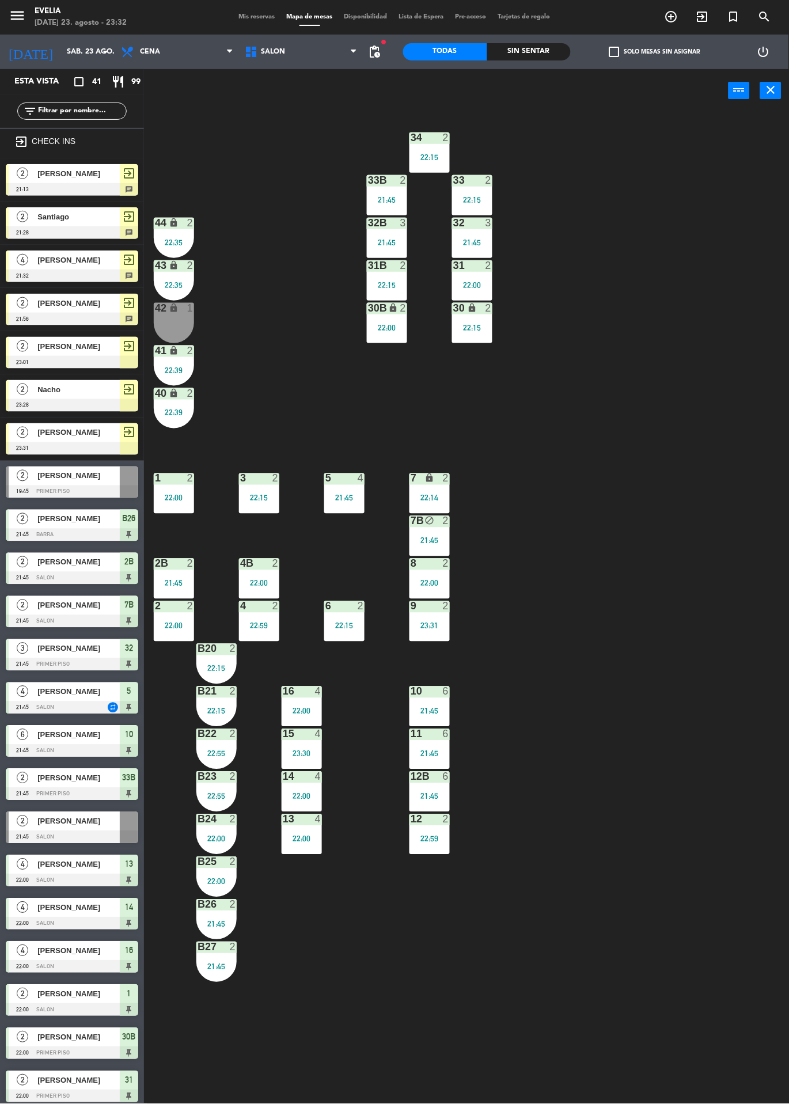
click at [263, 17] on span "Mis reservas" at bounding box center [257, 17] width 48 height 6
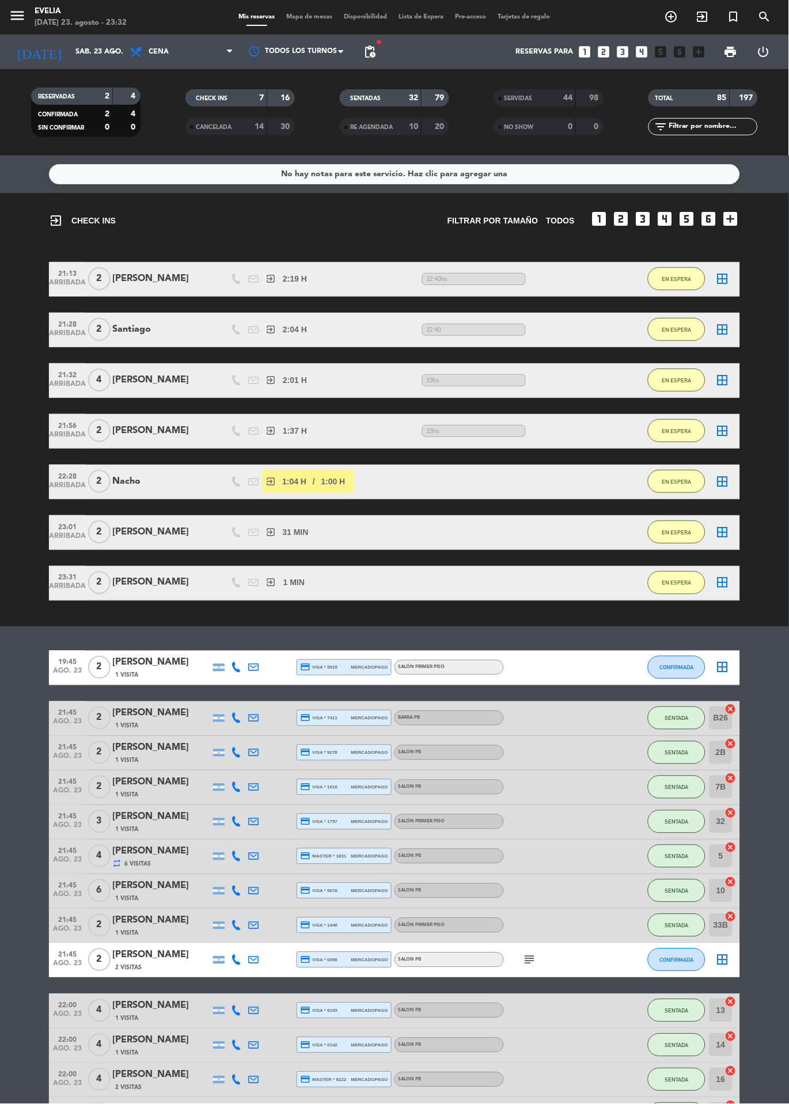
click at [299, 14] on span "Mapa de mesas" at bounding box center [310, 17] width 58 height 6
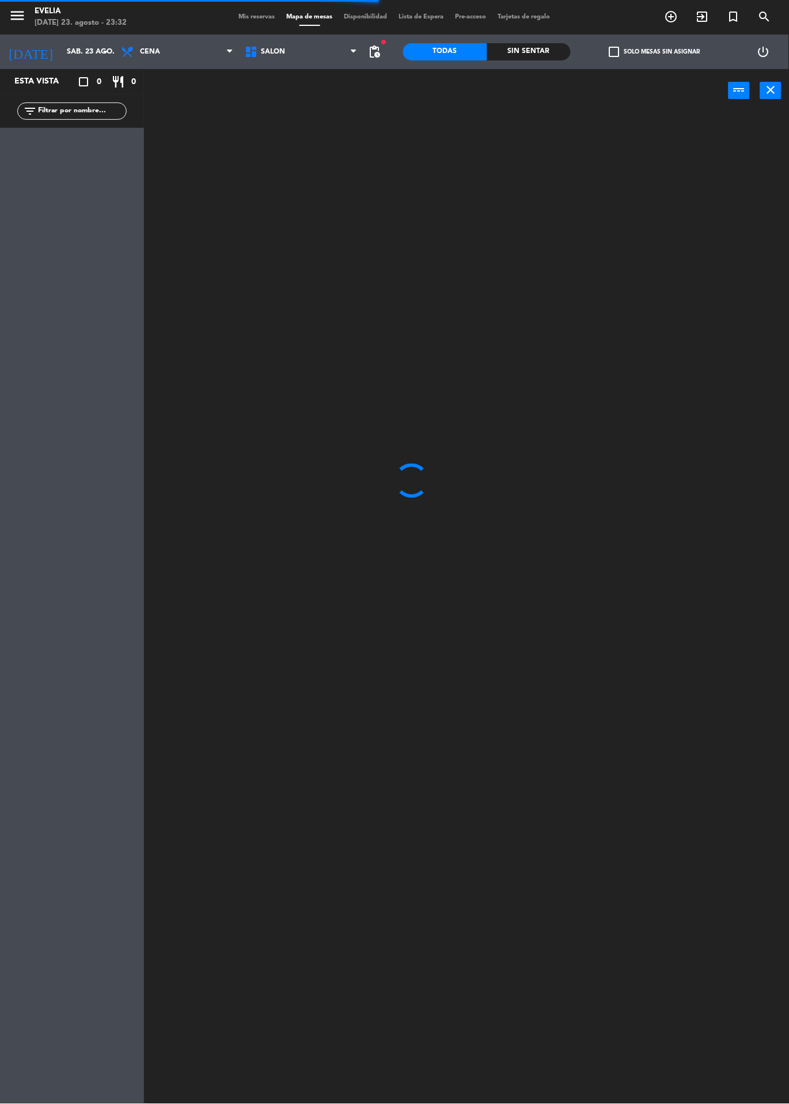
click at [283, 15] on span "Mapa de mesas" at bounding box center [310, 17] width 58 height 6
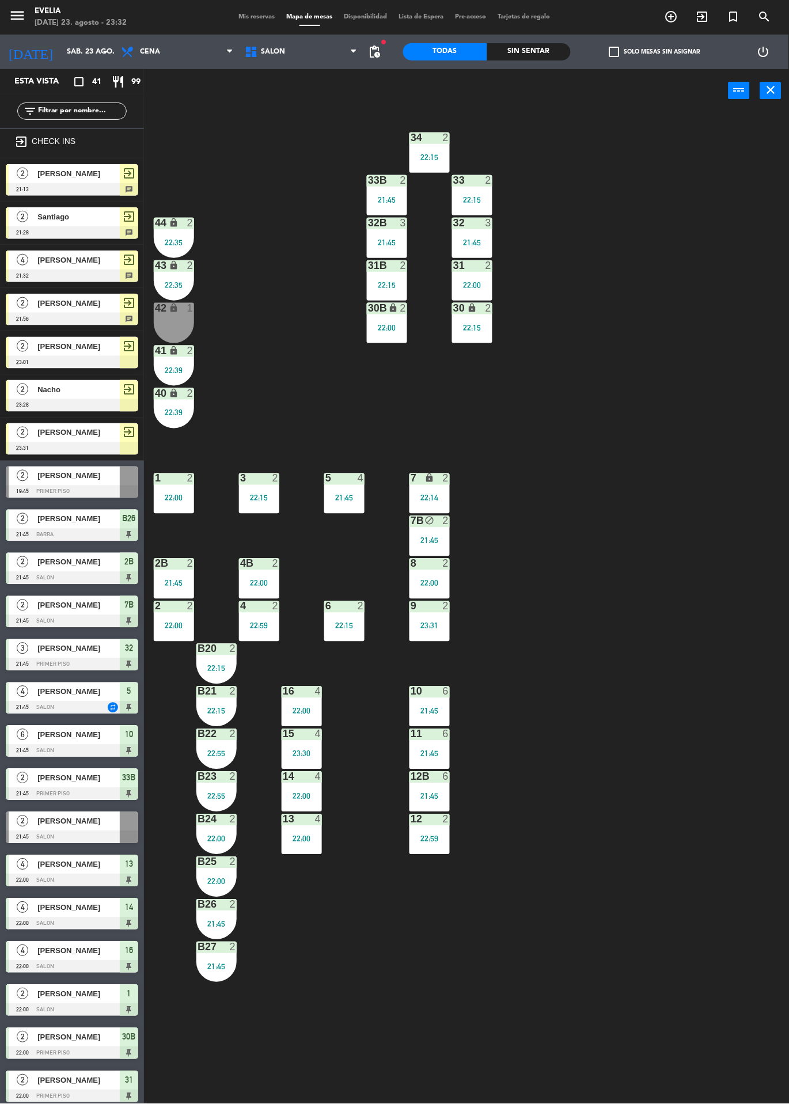
click at [187, 306] on div "1" at bounding box center [190, 308] width 7 height 10
click at [322, 98] on button "WALK IN" at bounding box center [327, 90] width 69 height 23
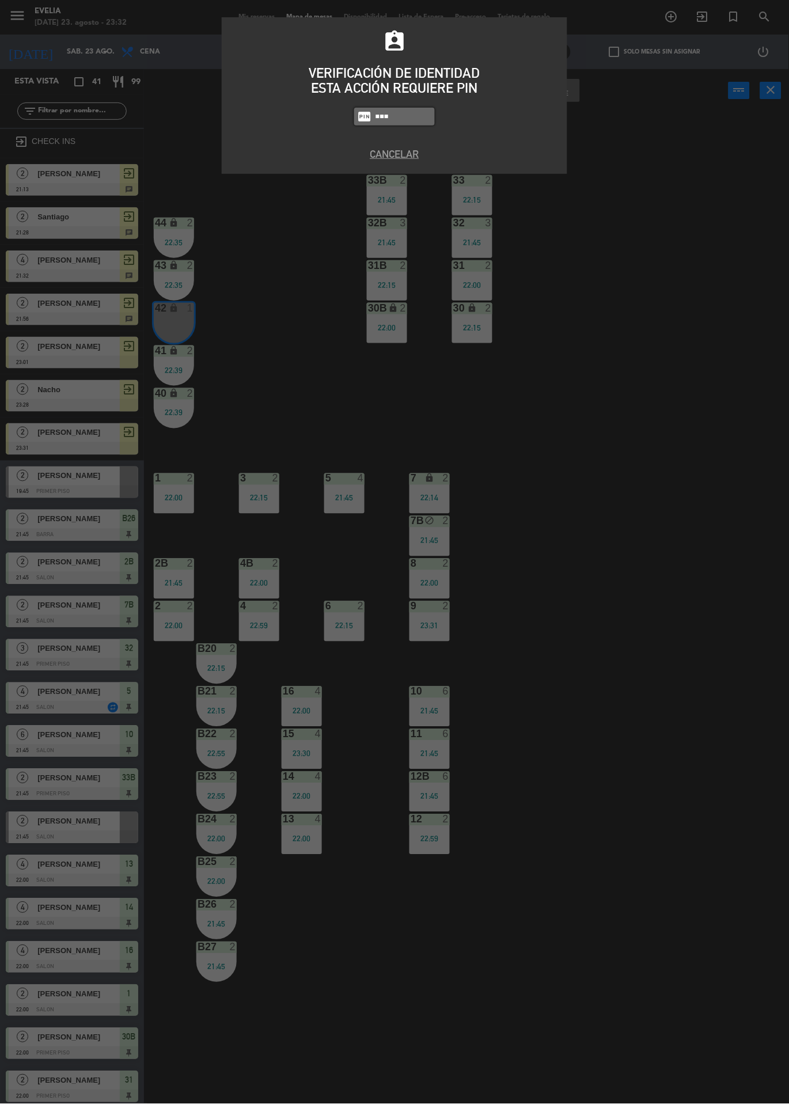
type input "6389"
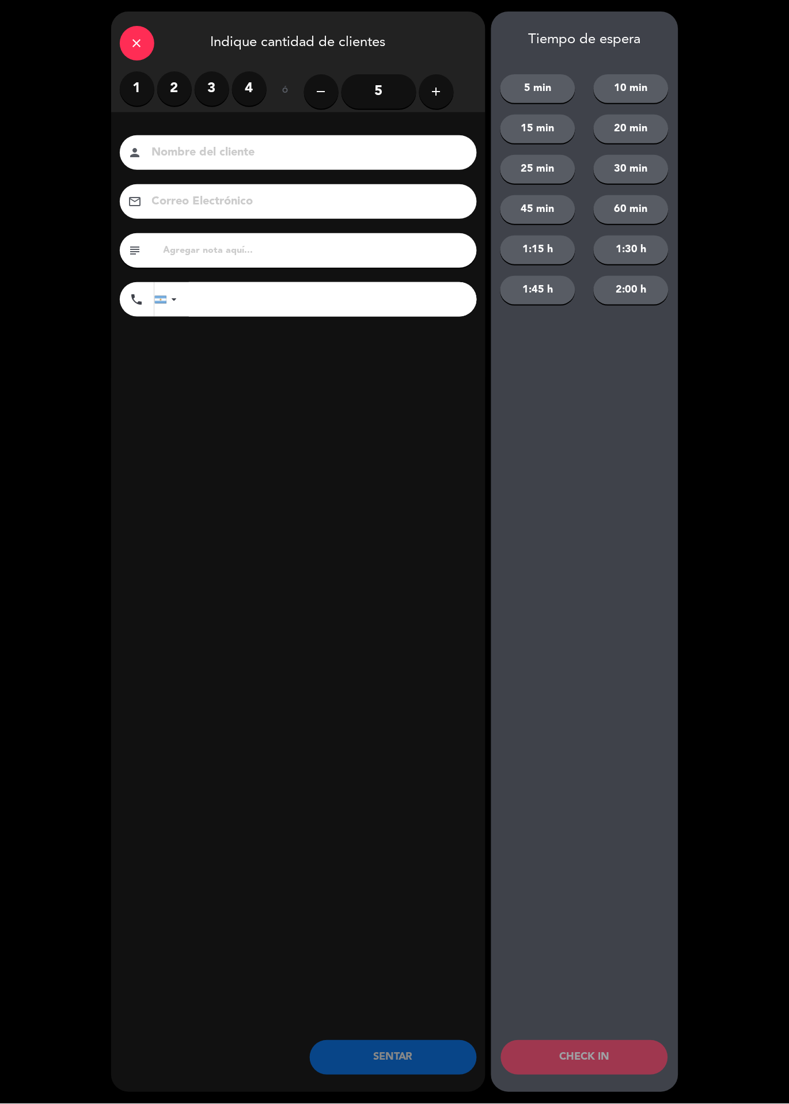
click at [142, 79] on label "1" at bounding box center [137, 88] width 35 height 35
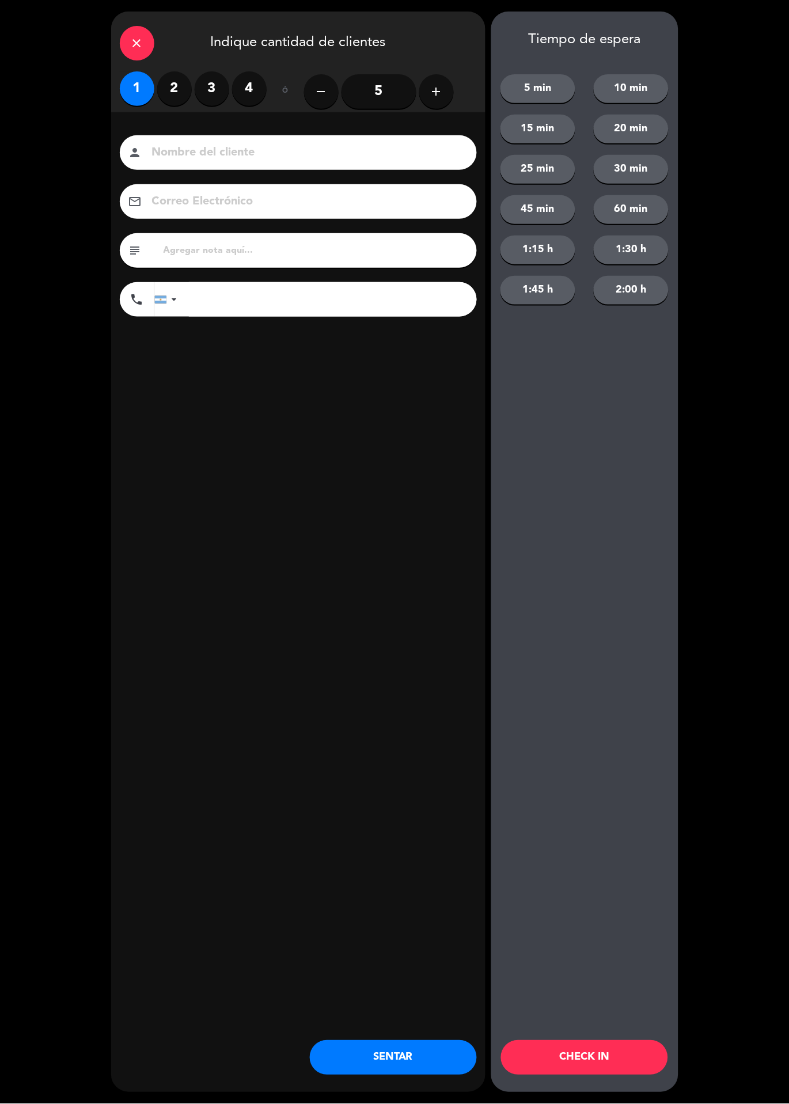
click at [633, 1063] on button "CHECK IN" at bounding box center [584, 1057] width 167 height 35
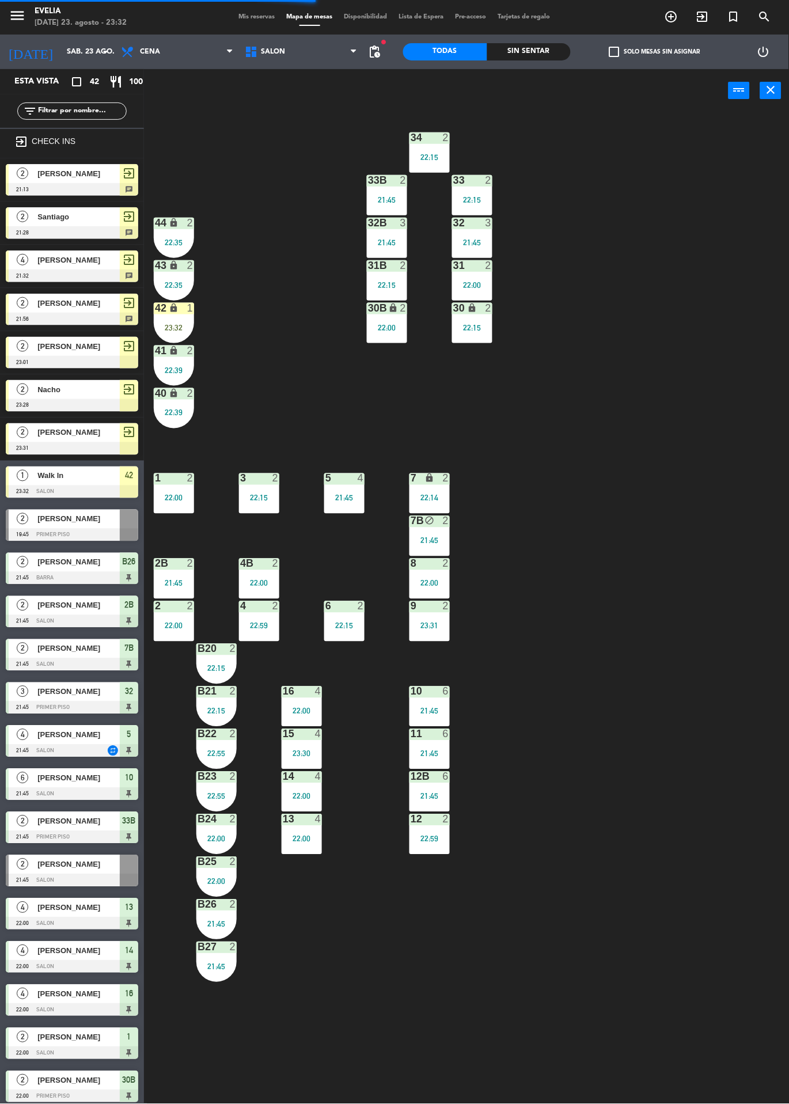
click at [191, 307] on div "1" at bounding box center [190, 308] width 7 height 10
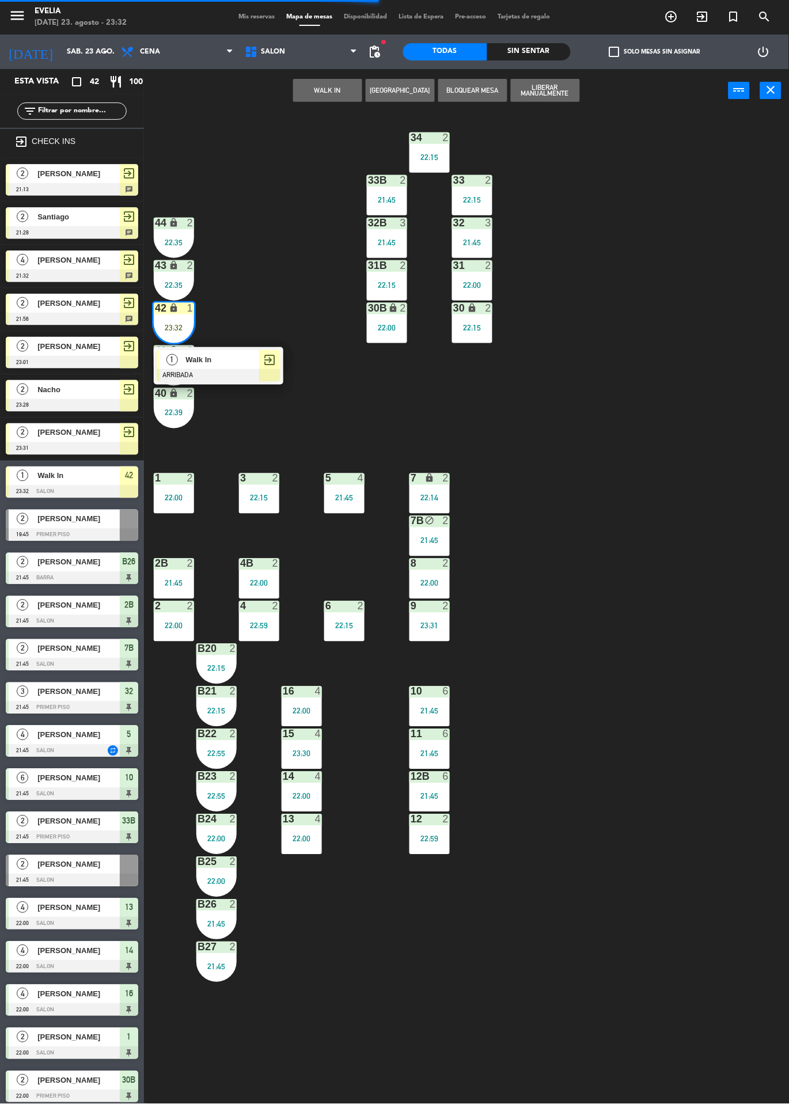
click at [234, 349] on div "1 Walk In ARRIBADA exit_to_app" at bounding box center [219, 365] width 130 height 37
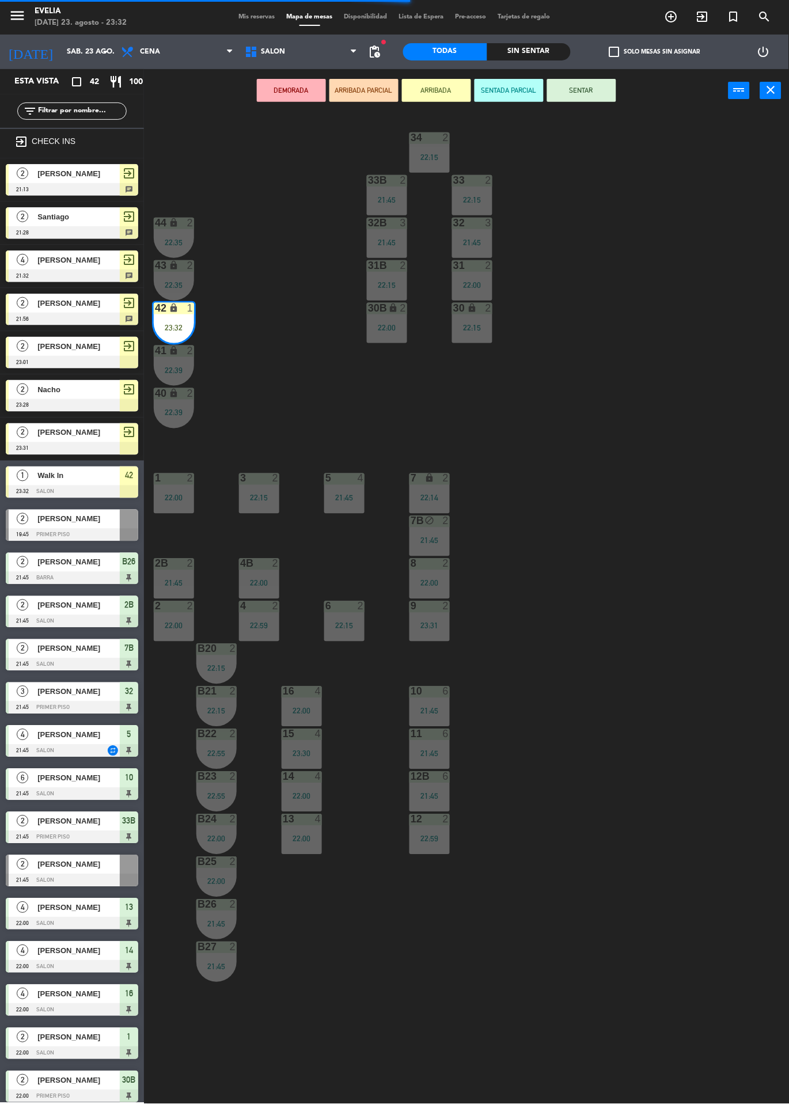
click at [605, 96] on button "SENTAR" at bounding box center [581, 90] width 69 height 23
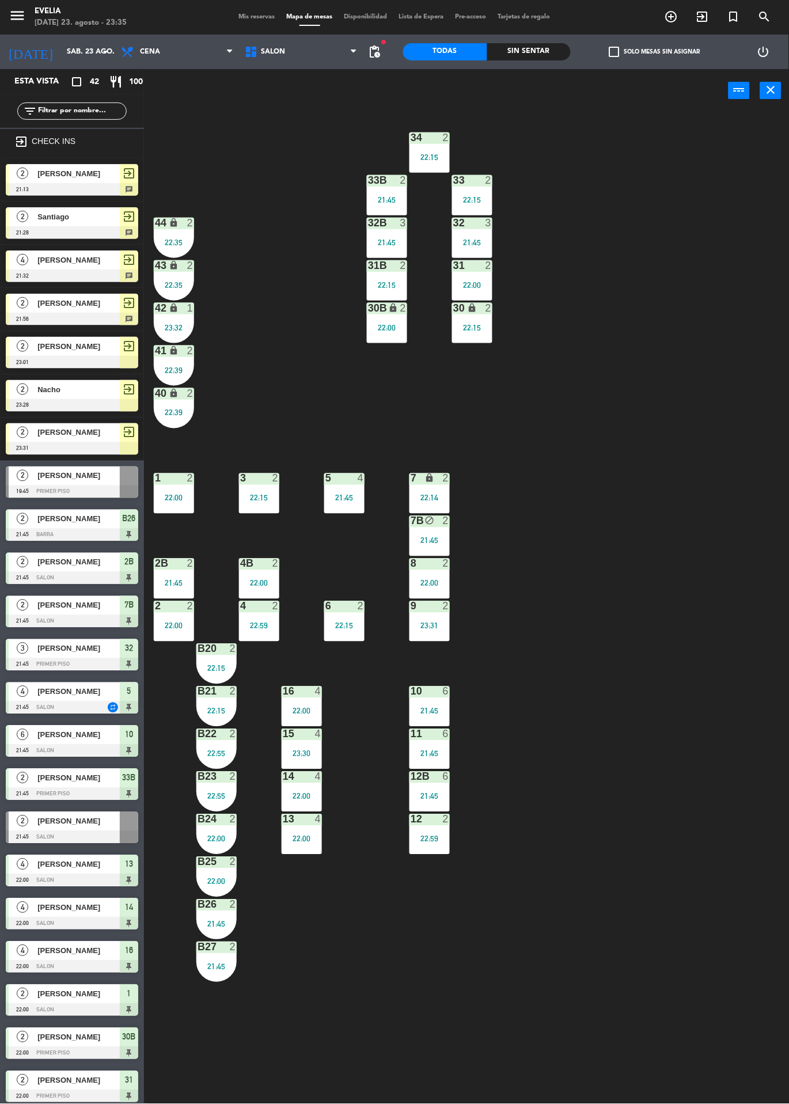
click at [176, 624] on div "22:00" at bounding box center [174, 626] width 40 height 8
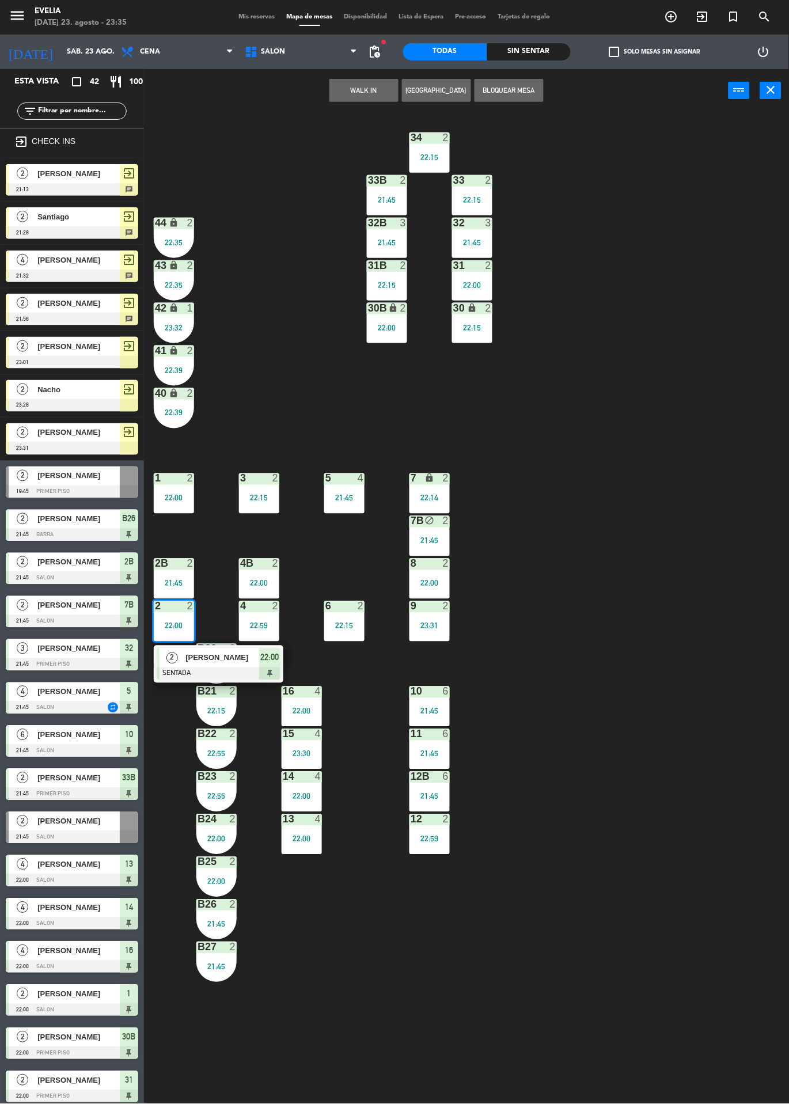
click at [236, 656] on span "[PERSON_NAME]" at bounding box center [222, 658] width 74 height 12
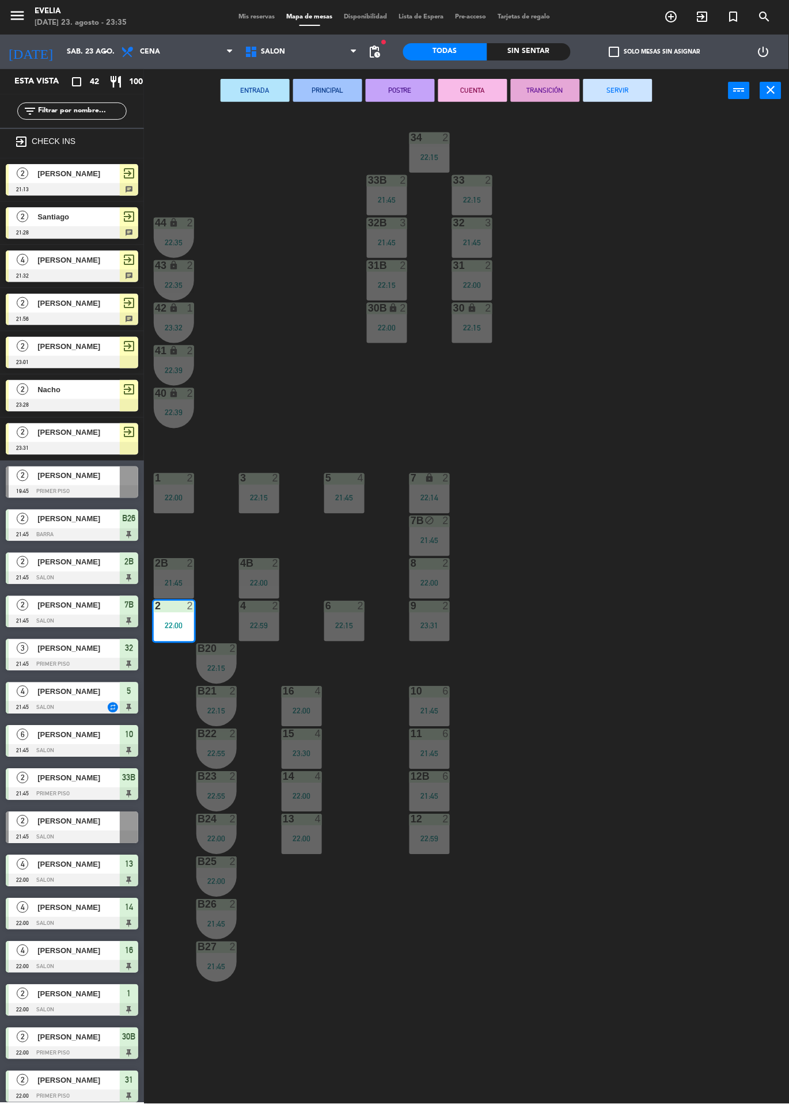
click at [607, 79] on button "SERVIR" at bounding box center [617, 90] width 69 height 23
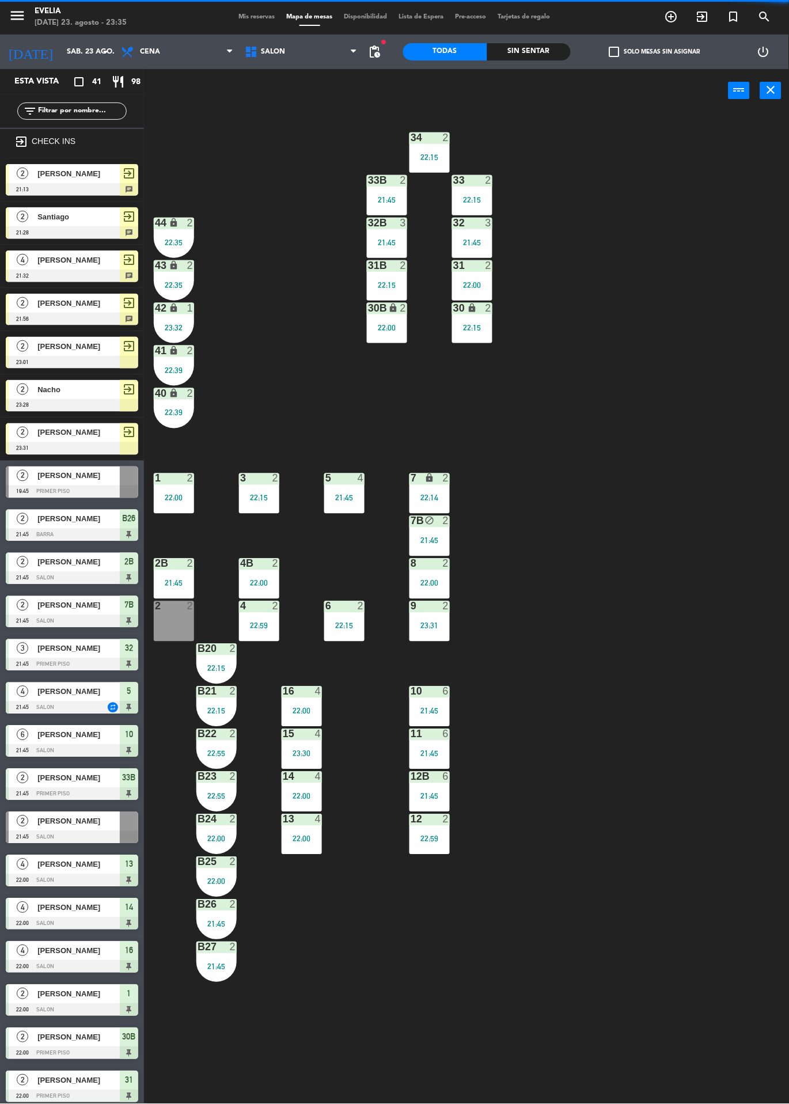
click at [173, 624] on div "2 2" at bounding box center [174, 621] width 40 height 40
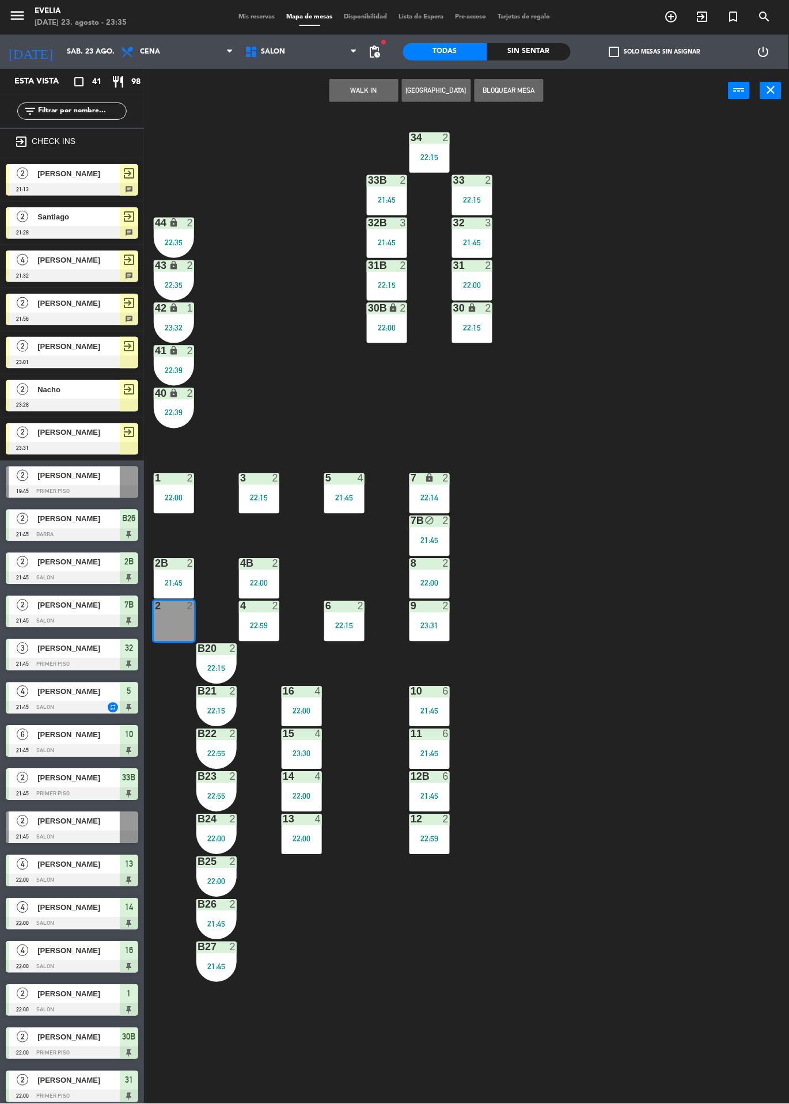
click at [372, 88] on button "WALK IN" at bounding box center [363, 90] width 69 height 23
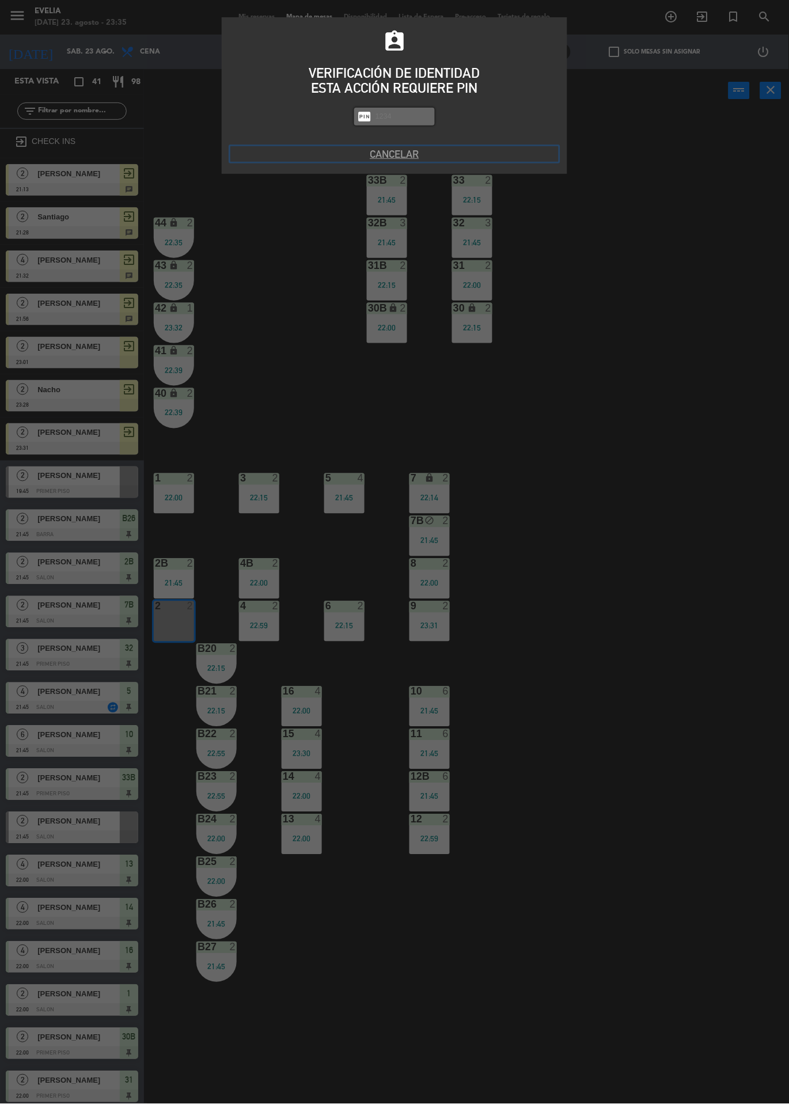
click at [377, 153] on button "Cancelar" at bounding box center [394, 154] width 328 height 16
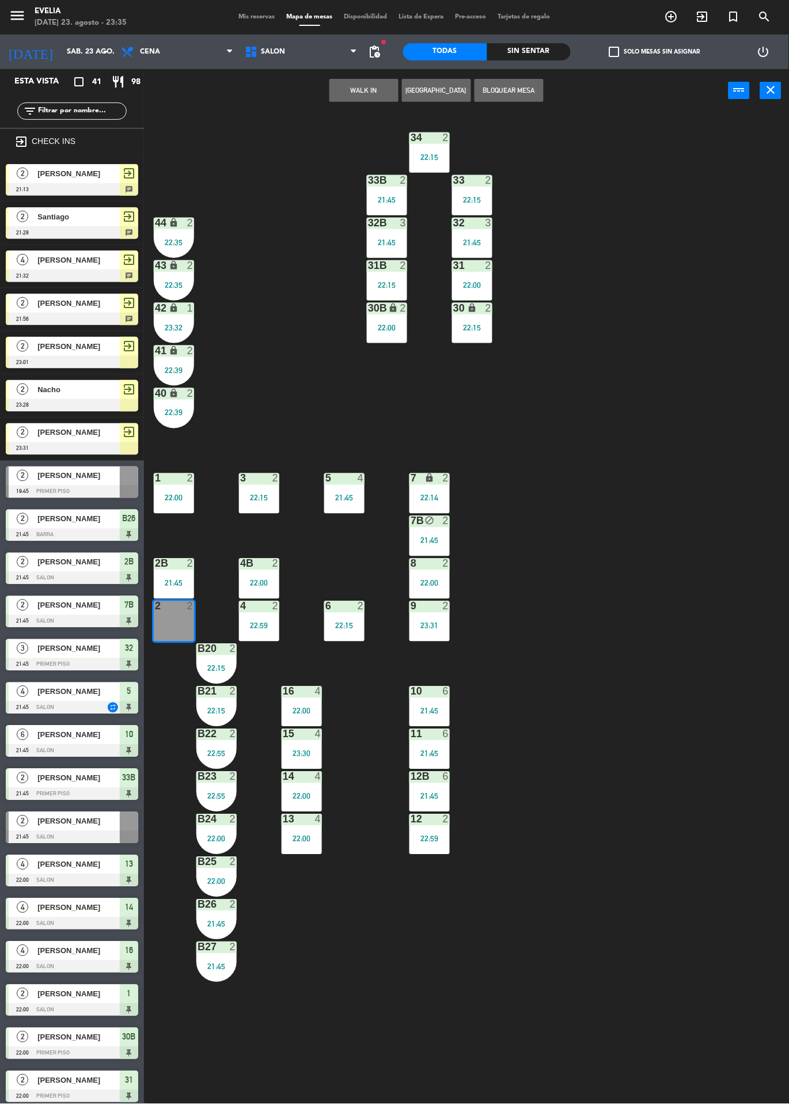
click at [102, 390] on span "Nacho" at bounding box center [78, 389] width 82 height 12
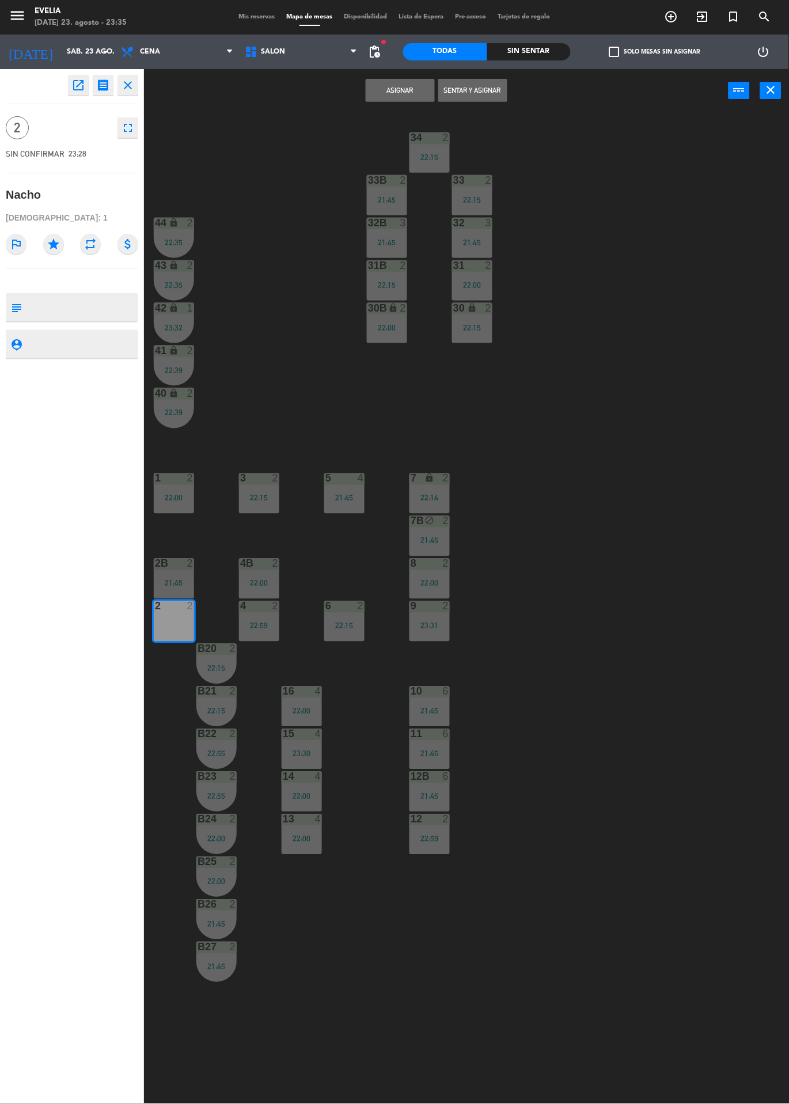
click at [490, 90] on button "Sentar y Asignar" at bounding box center [472, 90] width 69 height 23
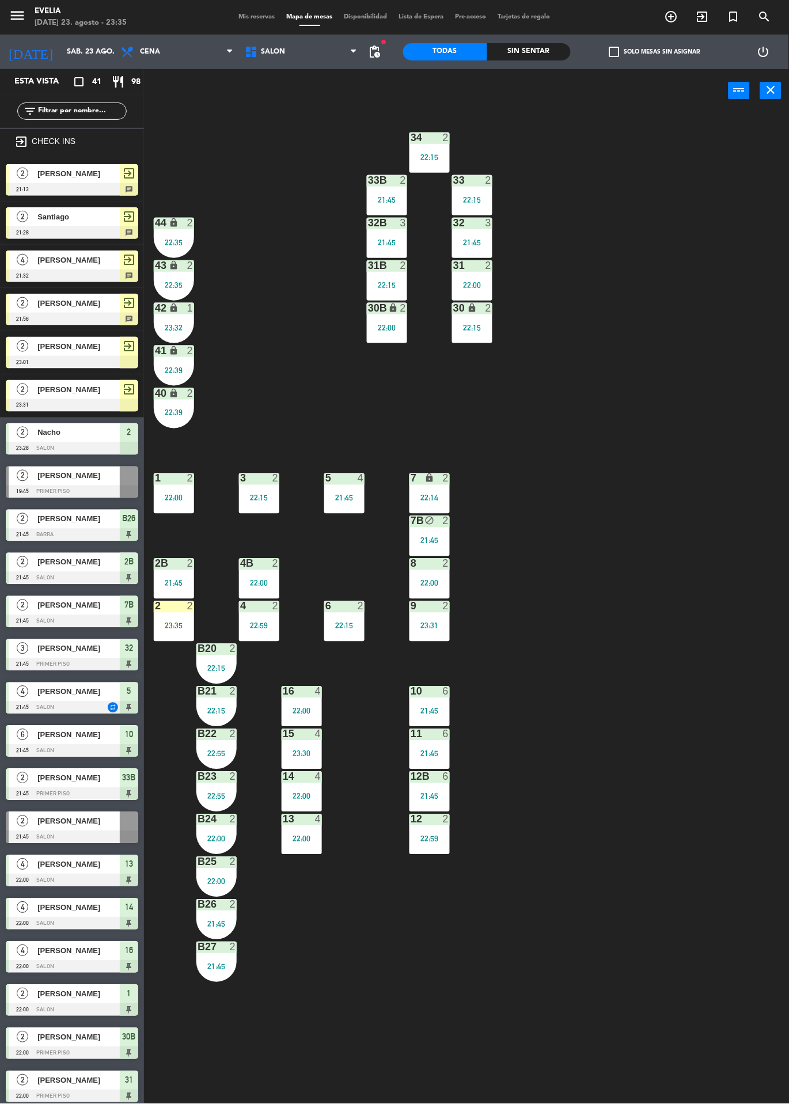
click at [179, 631] on div "2 2 23:35" at bounding box center [174, 621] width 40 height 40
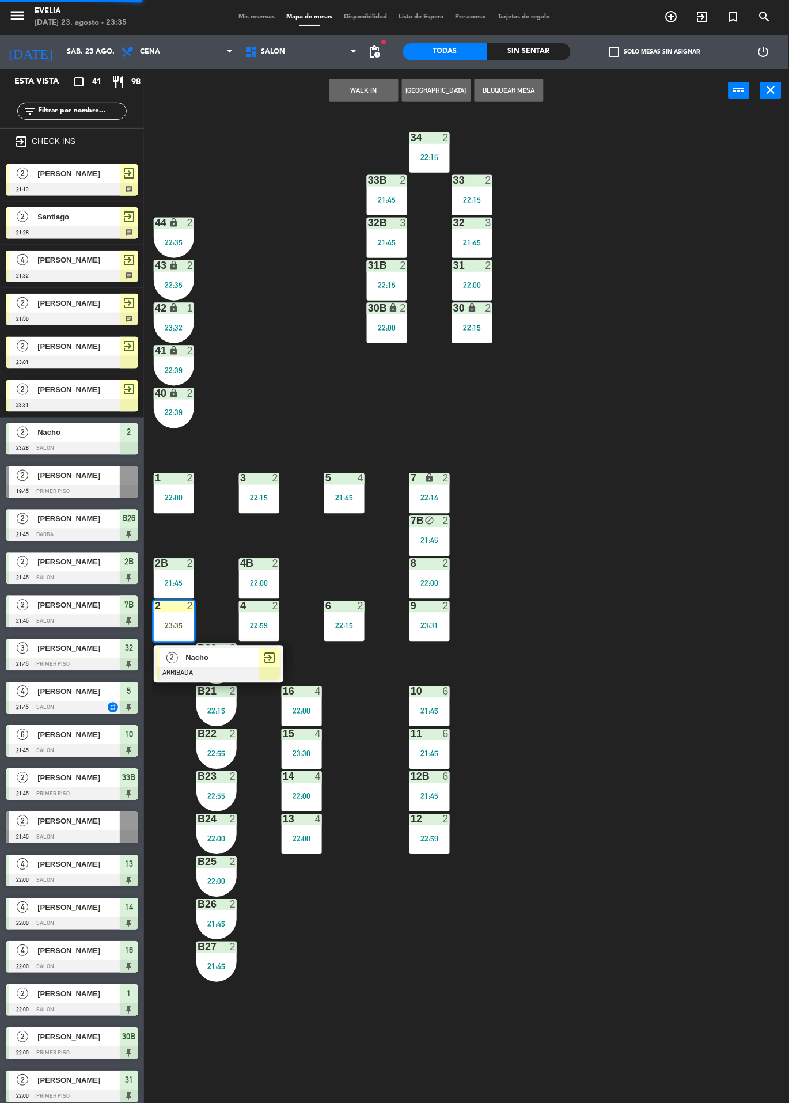
click at [238, 666] on div "Nacho" at bounding box center [221, 657] width 75 height 19
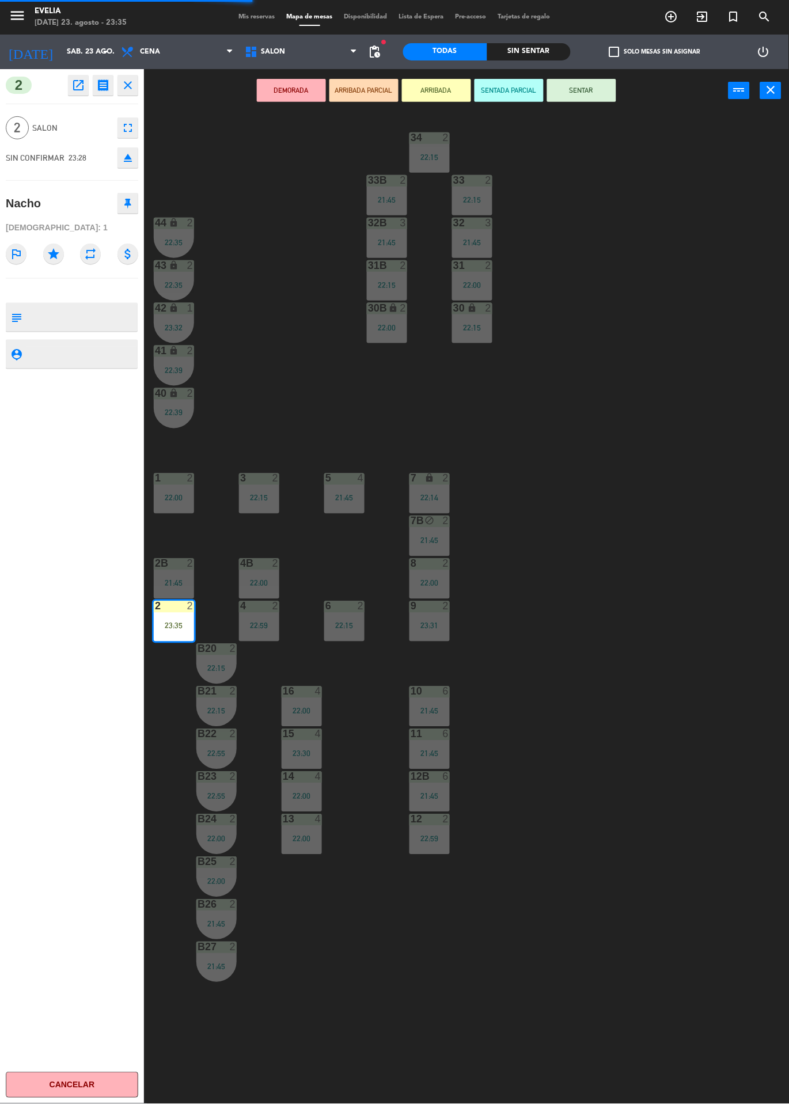
click at [591, 86] on button "SENTAR" at bounding box center [581, 90] width 69 height 23
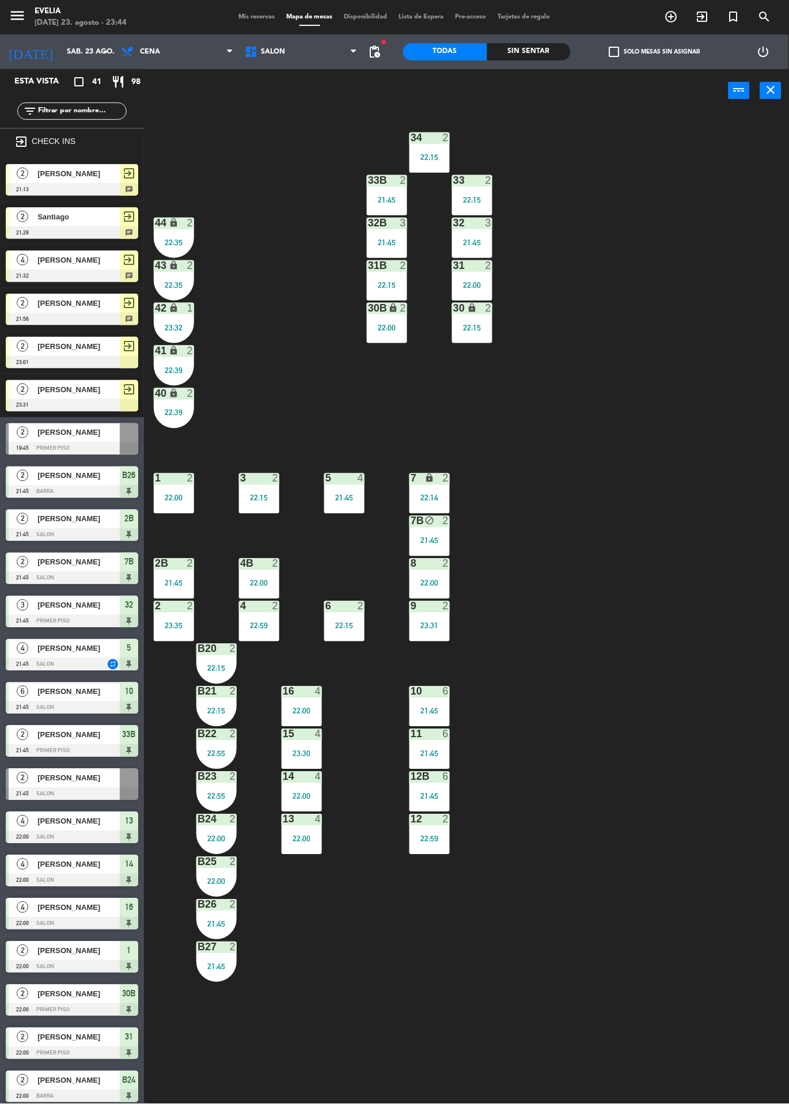
click at [371, 276] on div "31B 2 22:15" at bounding box center [387, 280] width 40 height 40
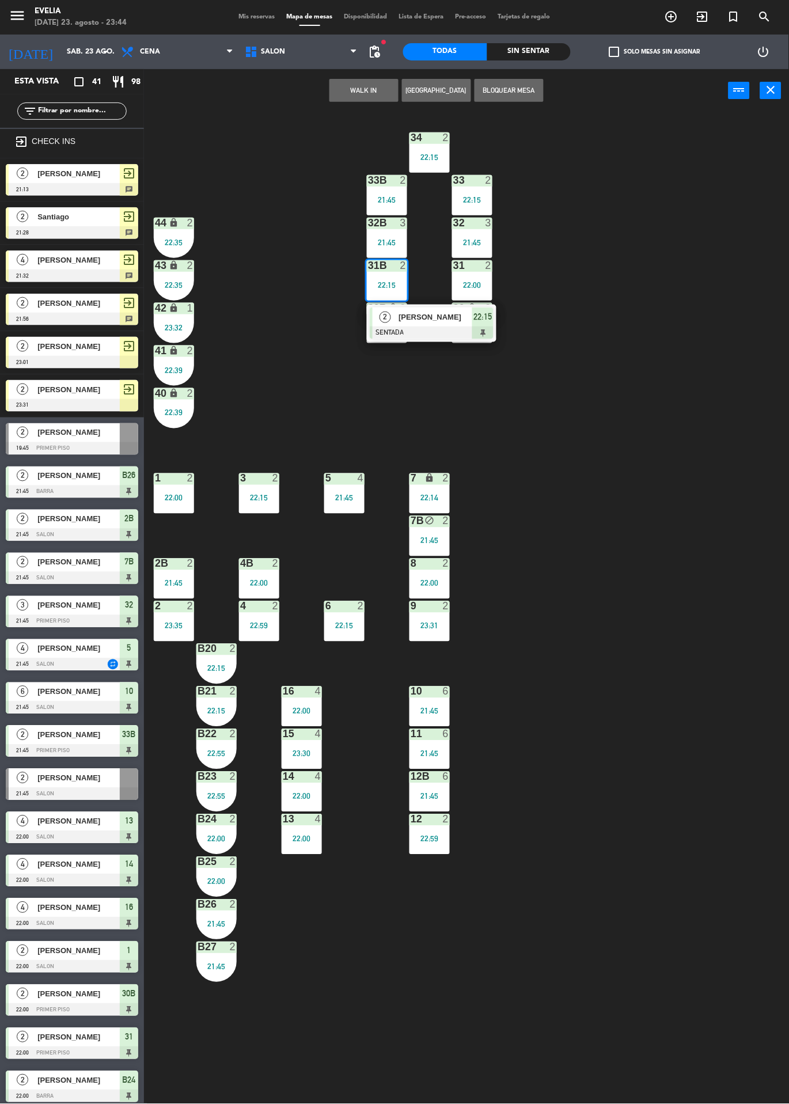
click at [377, 307] on div "2" at bounding box center [385, 316] width 25 height 19
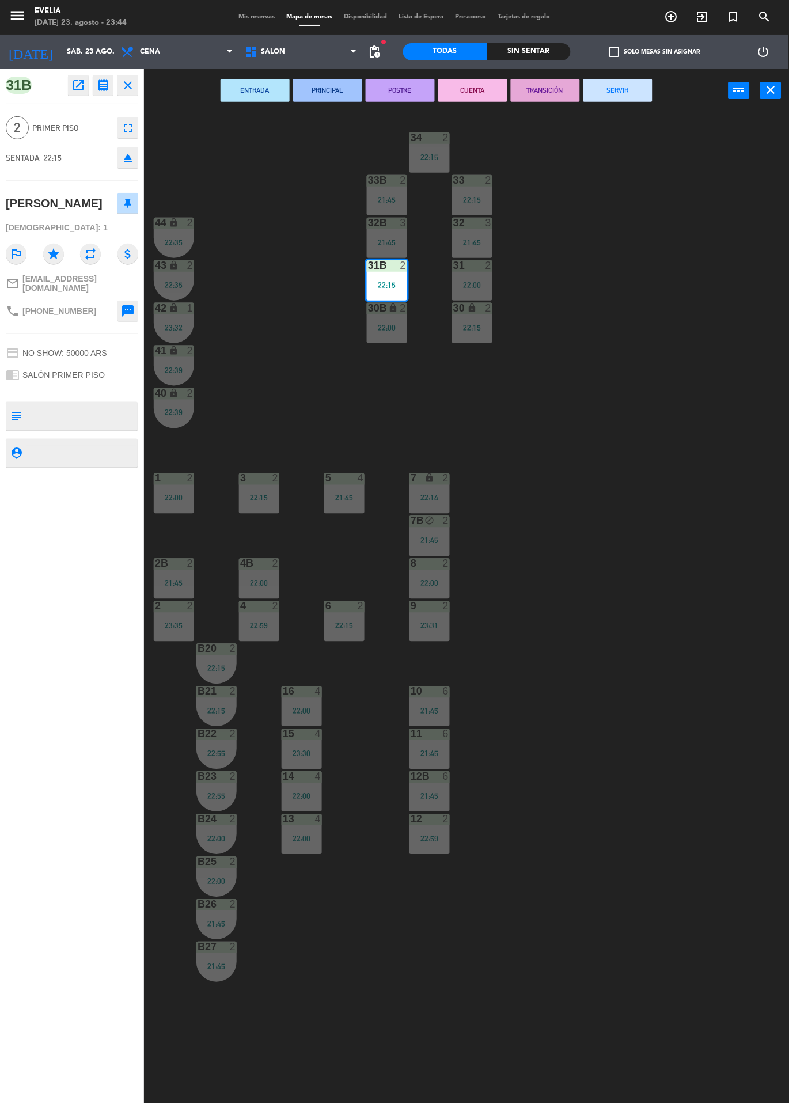
click at [644, 93] on button "SERVIR" at bounding box center [617, 90] width 69 height 23
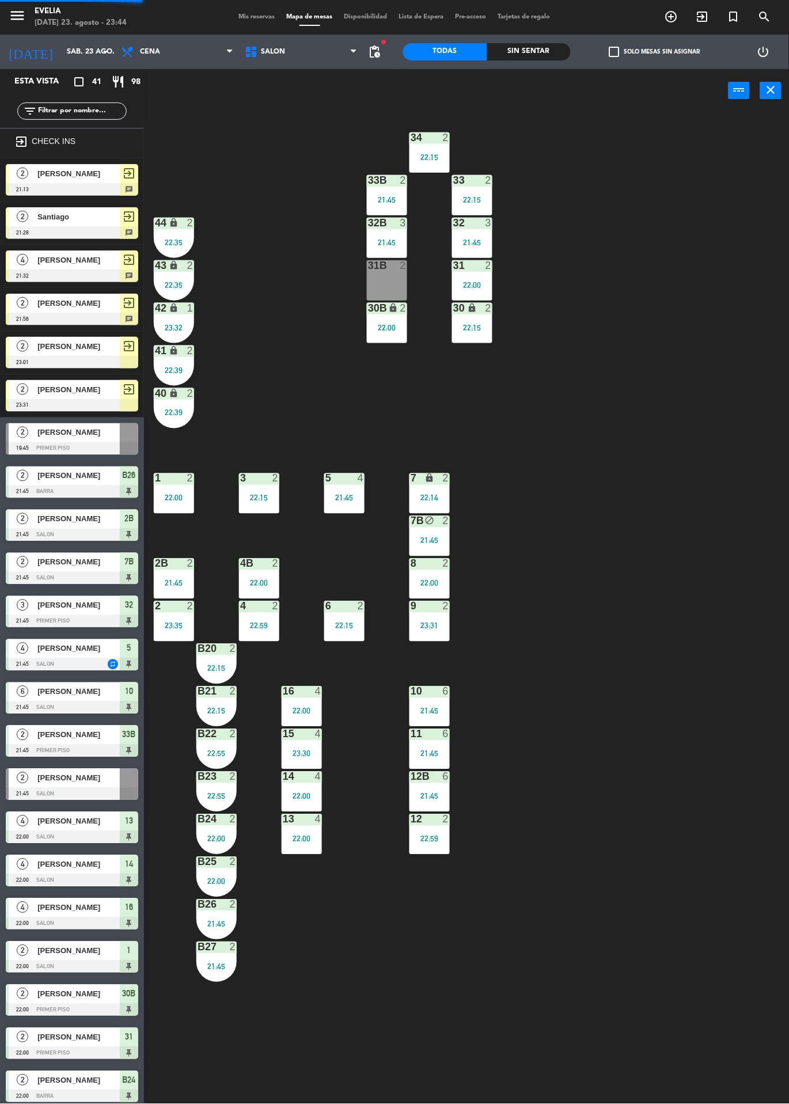
scroll to position [74, 0]
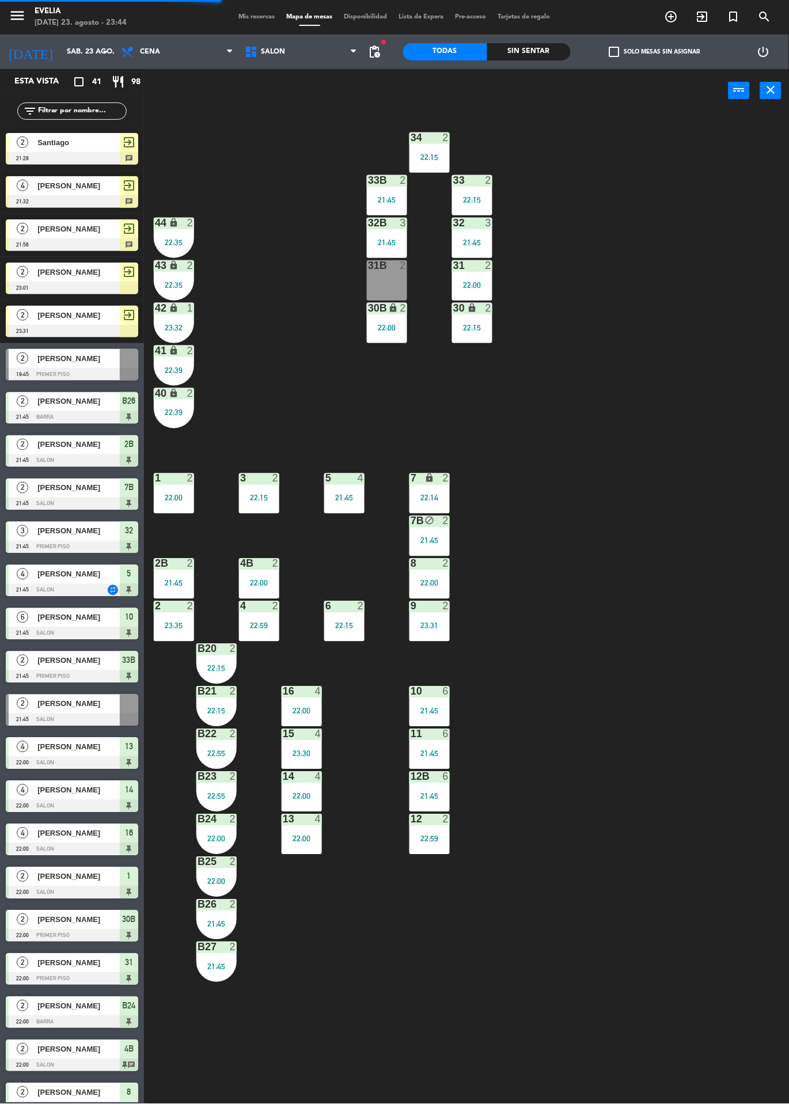
click at [401, 283] on div "31B 2" at bounding box center [387, 280] width 40 height 40
click at [363, 89] on button "WALK IN" at bounding box center [363, 90] width 69 height 23
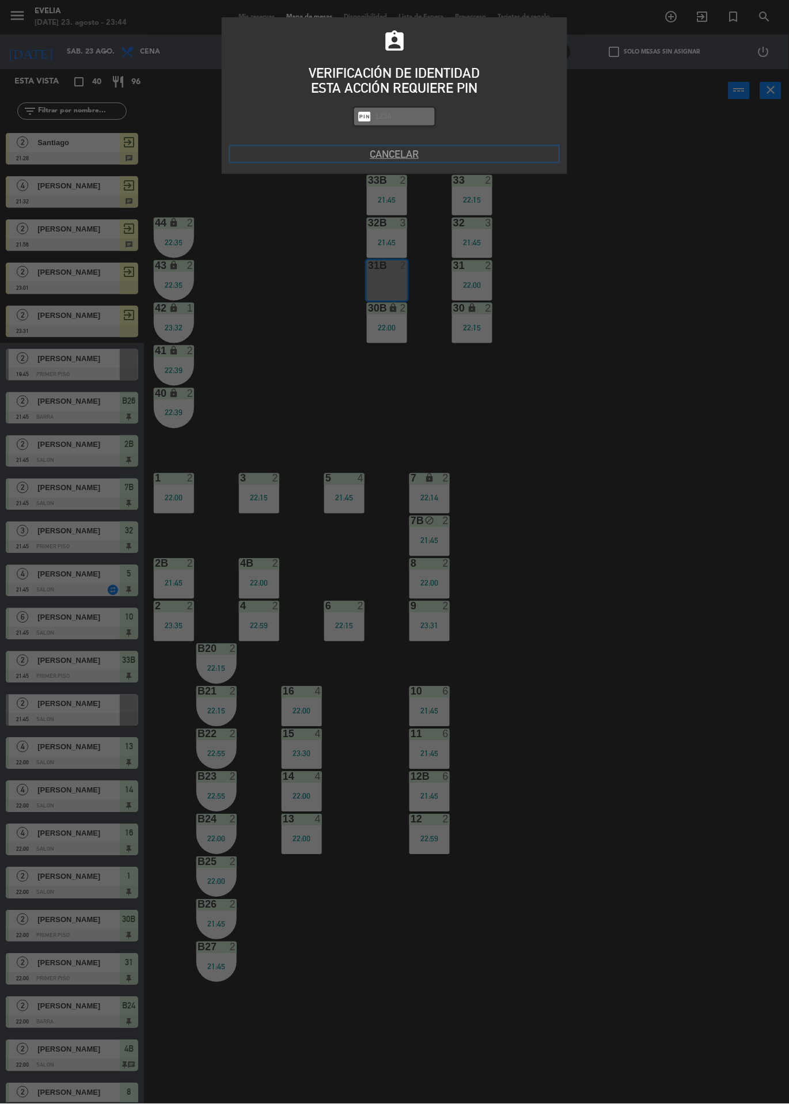
click at [389, 151] on button "Cancelar" at bounding box center [394, 154] width 328 height 16
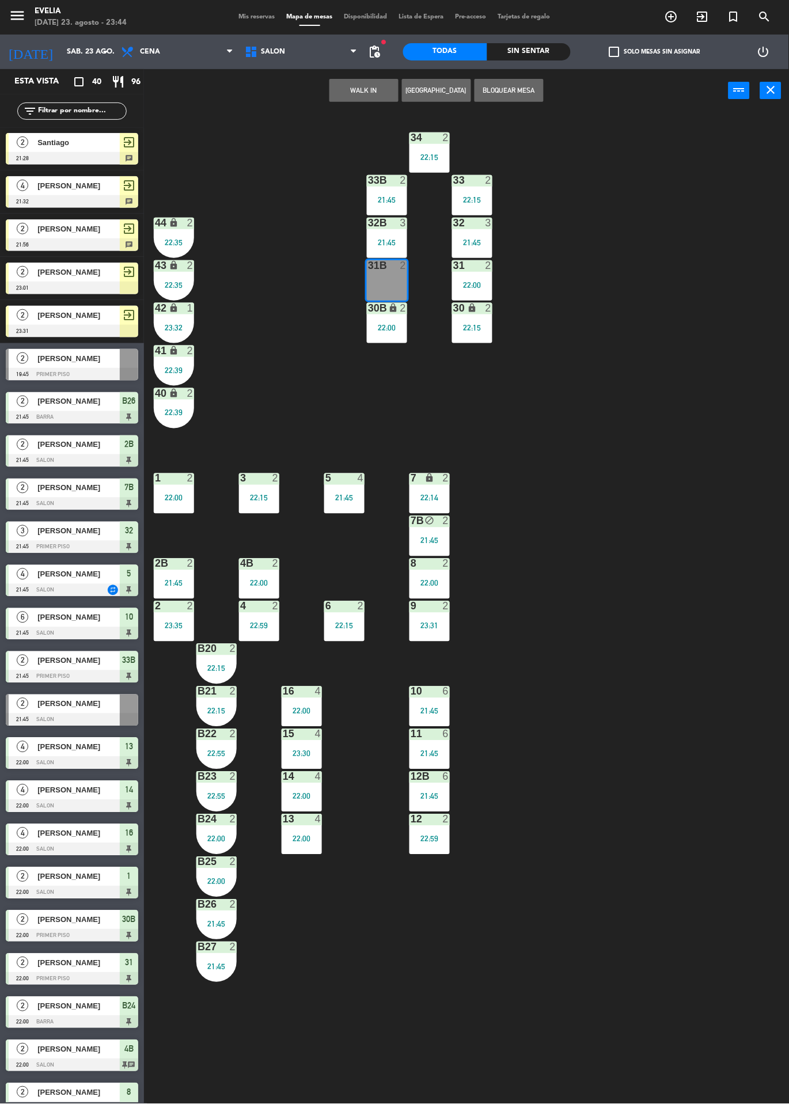
click at [71, 331] on div at bounding box center [72, 331] width 132 height 13
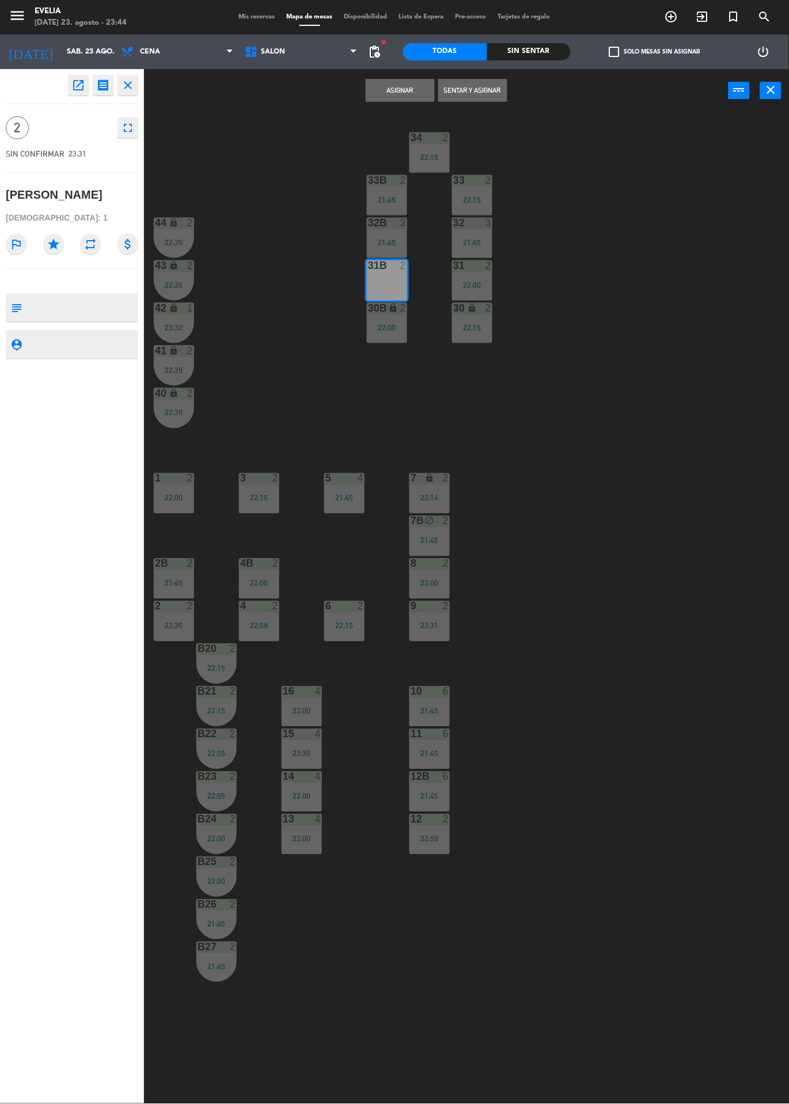
click at [384, 98] on button "Asignar" at bounding box center [400, 90] width 69 height 23
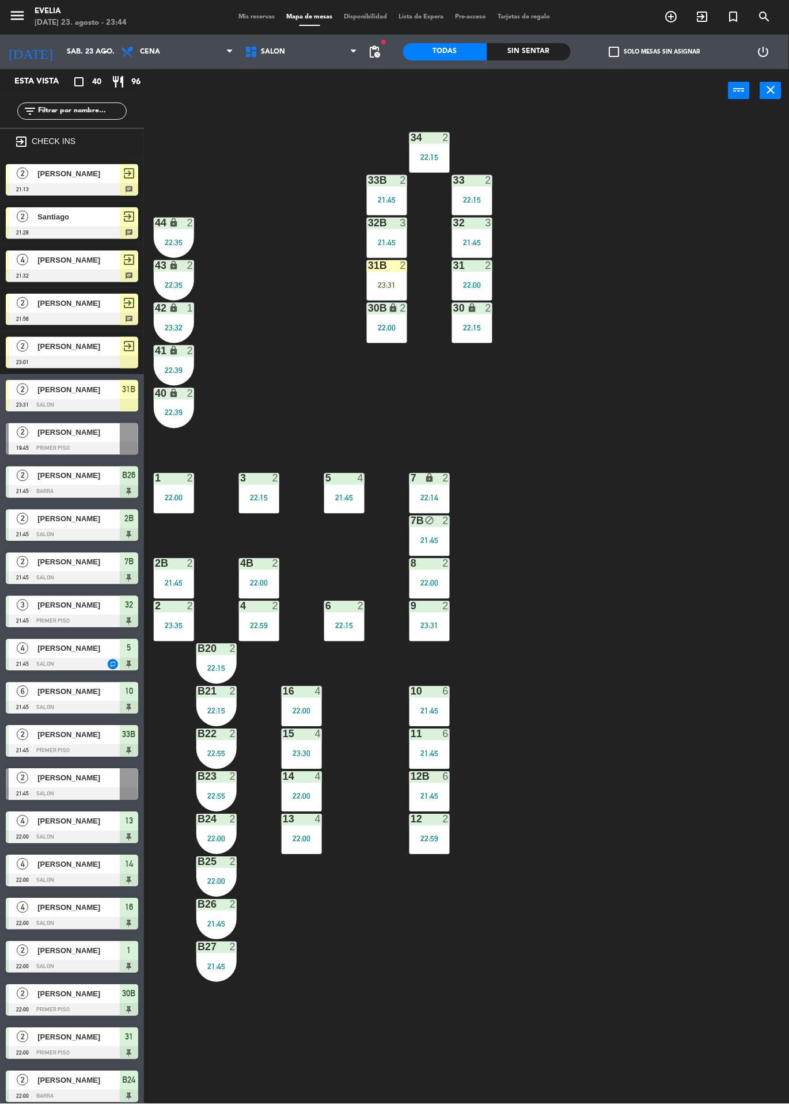
click at [394, 278] on div "31B 2 23:31" at bounding box center [387, 280] width 40 height 40
click at [783, 865] on div "34 2 22:15 33B 2 21:45 33 2 22:15 44 lock 2 22:35 32B 3 21:45 32 3 21:45 43 loc…" at bounding box center [470, 608] width 637 height 992
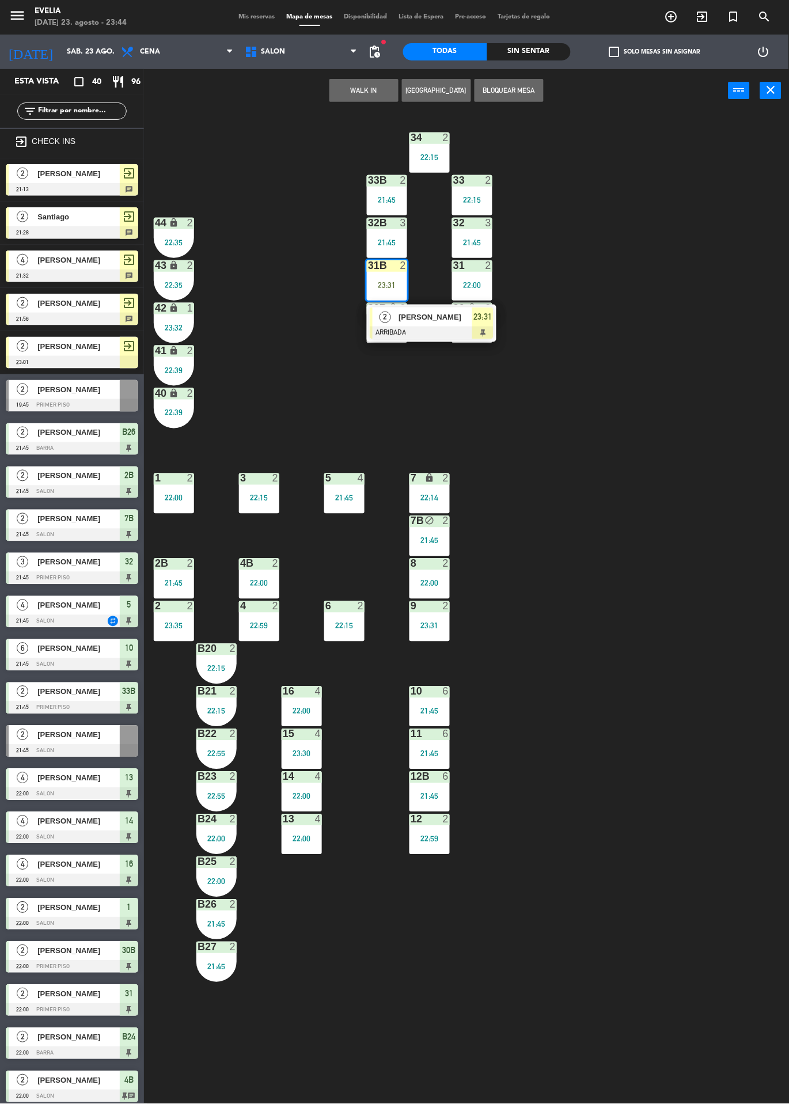
click at [412, 313] on span "[PERSON_NAME]" at bounding box center [435, 317] width 74 height 12
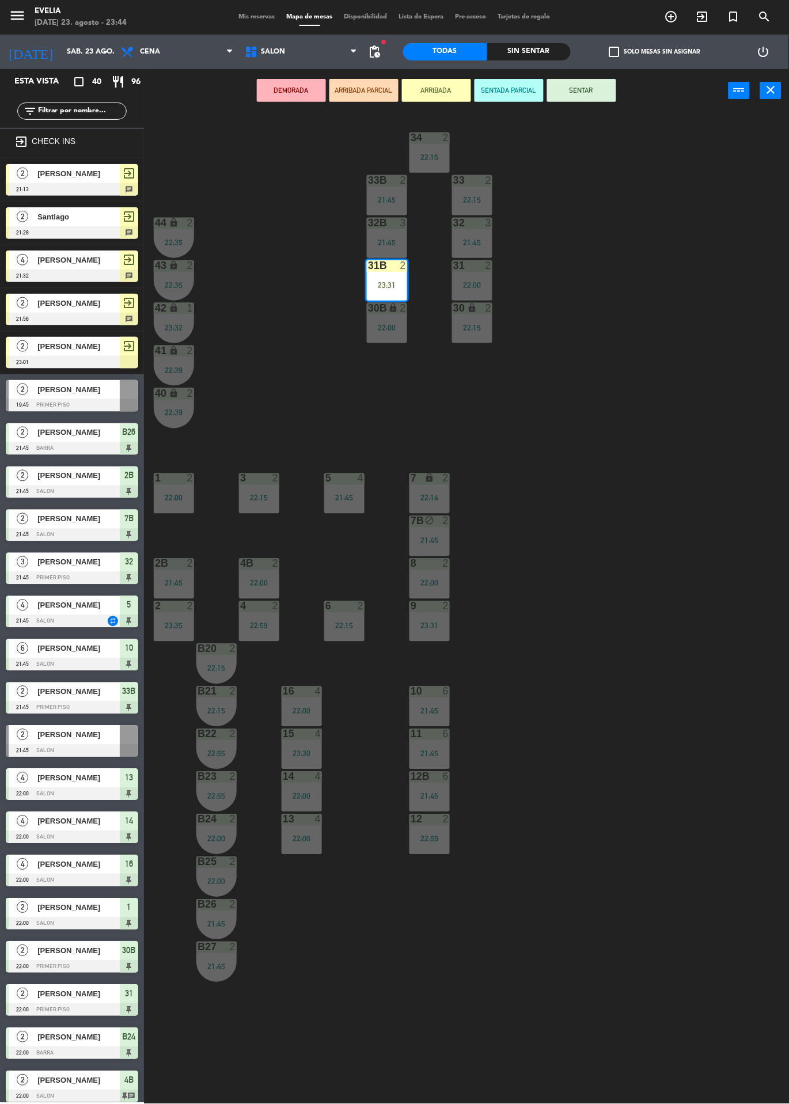
click at [575, 91] on button "SENTAR" at bounding box center [581, 90] width 69 height 23
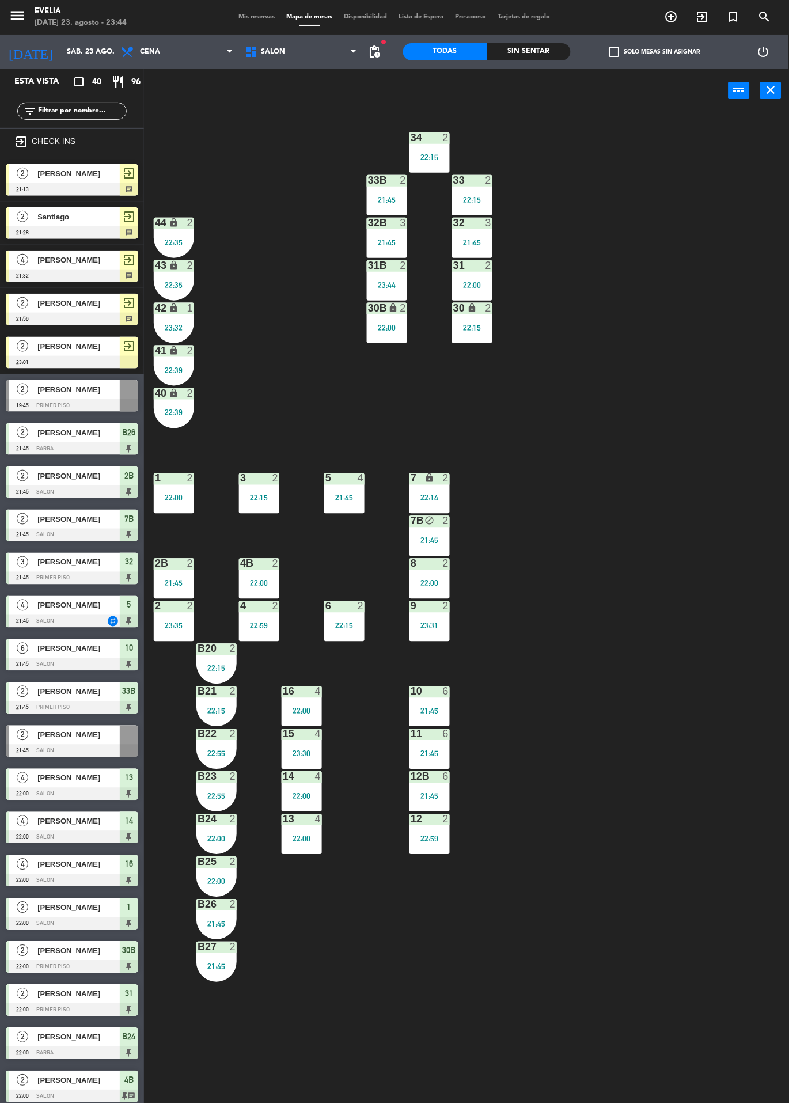
scroll to position [447, 0]
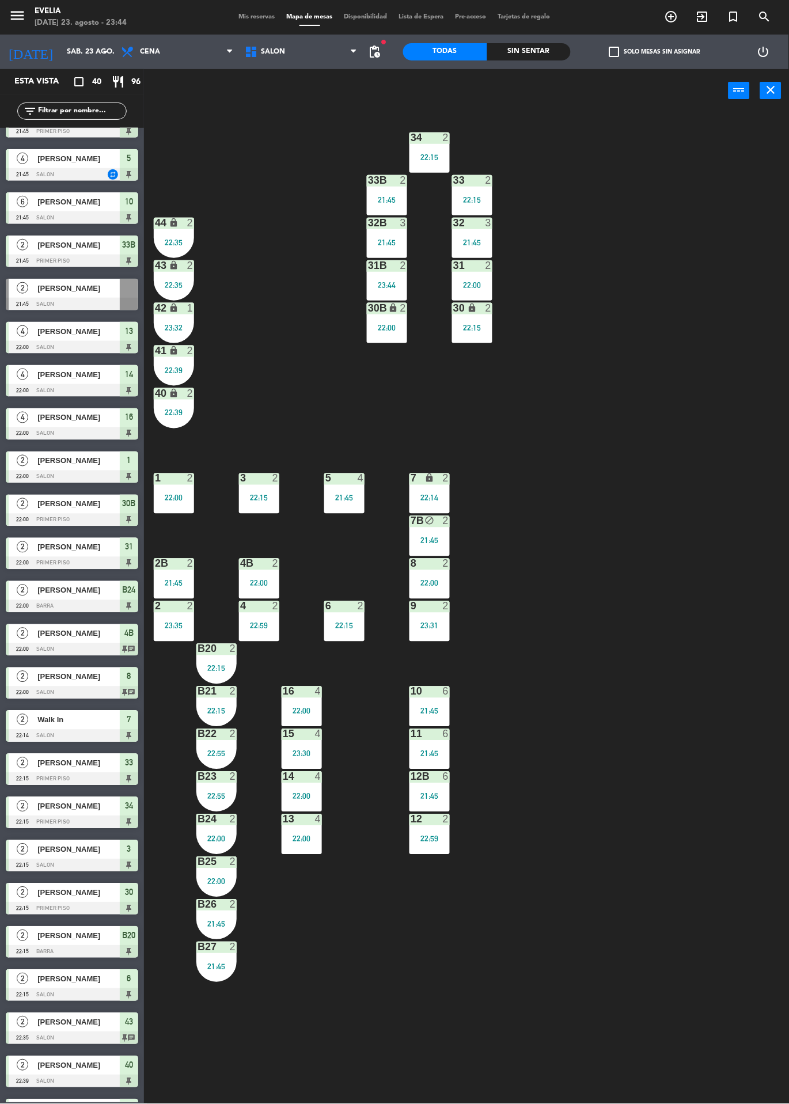
click at [190, 478] on div "2" at bounding box center [190, 478] width 7 height 10
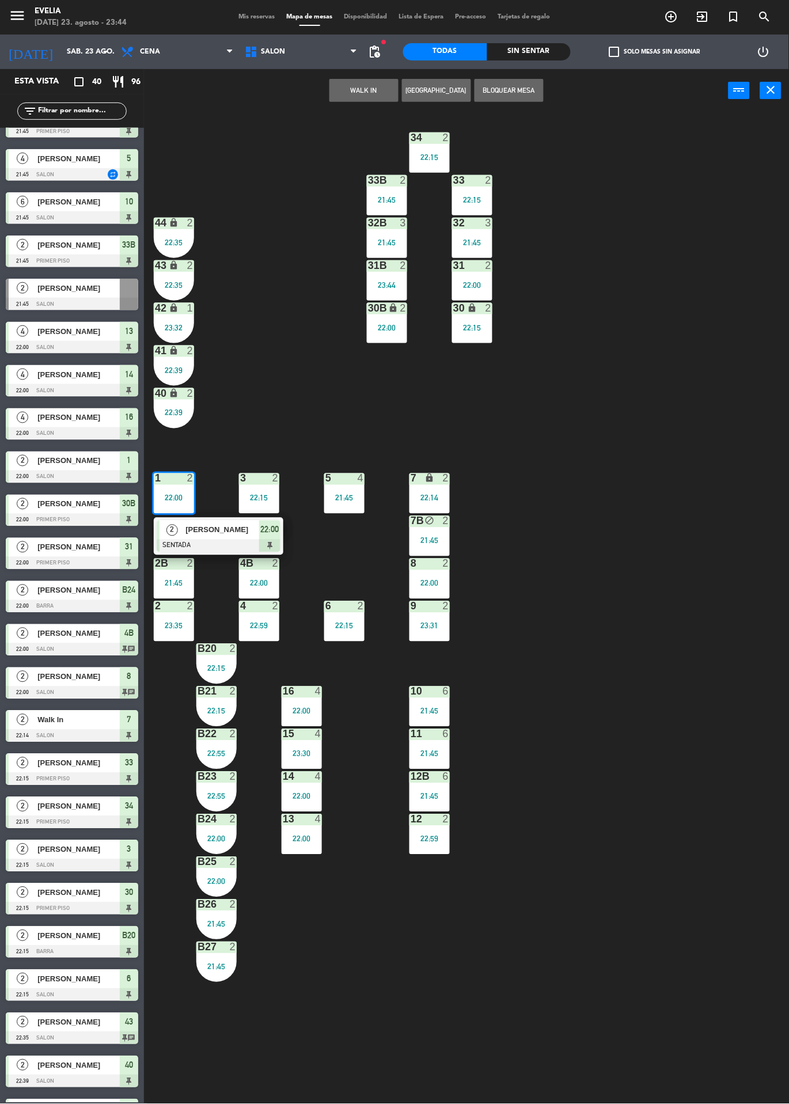
click at [236, 533] on span "[PERSON_NAME]" at bounding box center [222, 530] width 74 height 12
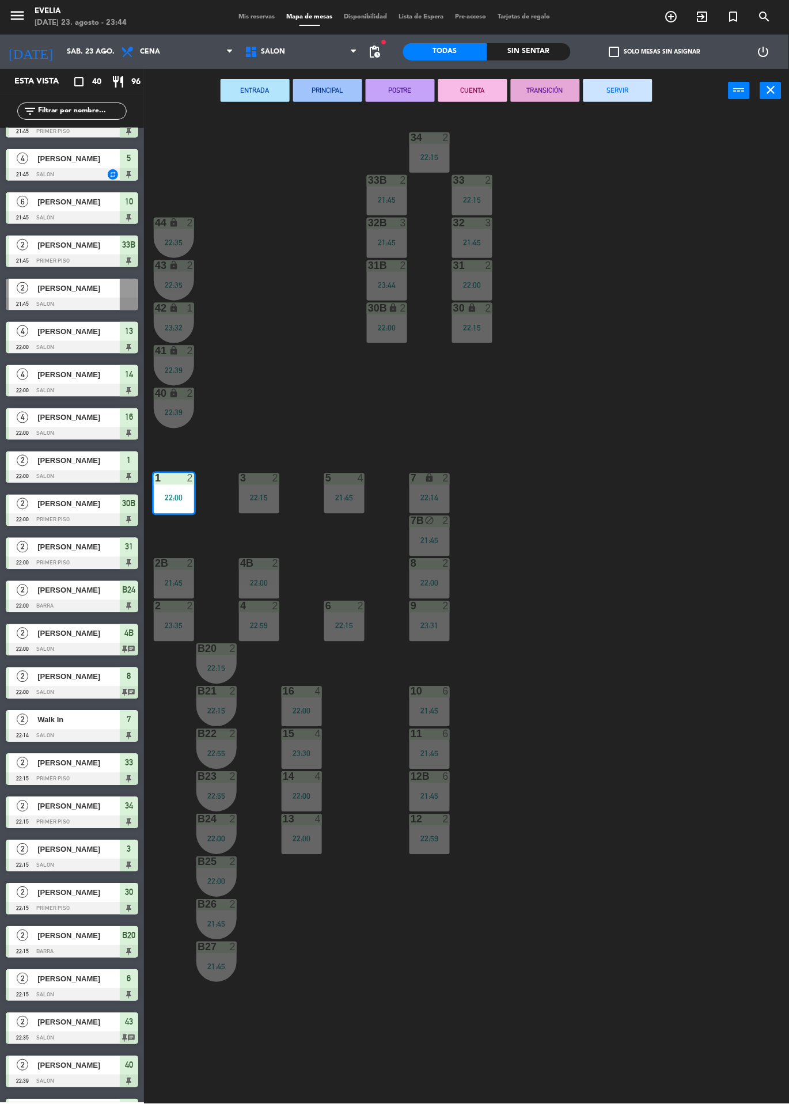
click at [610, 82] on button "SERVIR" at bounding box center [617, 90] width 69 height 23
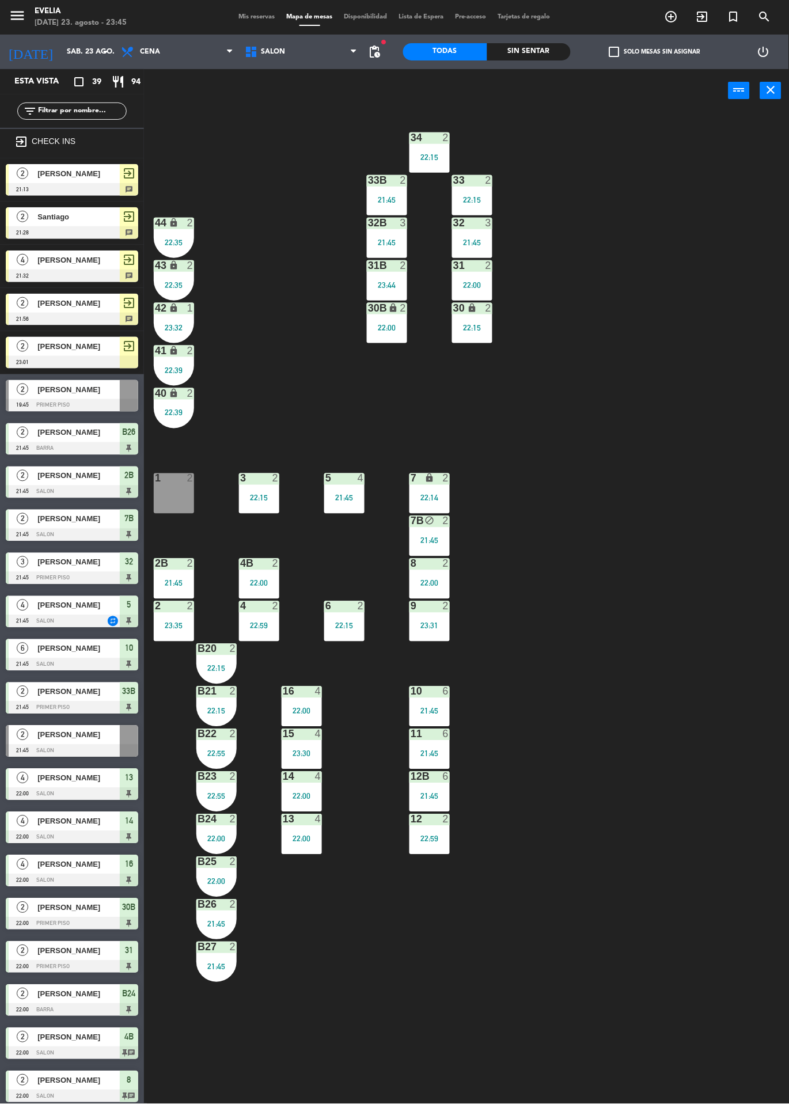
click at [565, 453] on div "34 2 22:15 33B 2 21:45 33 2 22:15 44 lock 2 22:35 32B 3 21:45 32 3 21:45 43 loc…" at bounding box center [470, 608] width 637 height 992
click at [249, 16] on span "Mis reservas" at bounding box center [257, 17] width 48 height 6
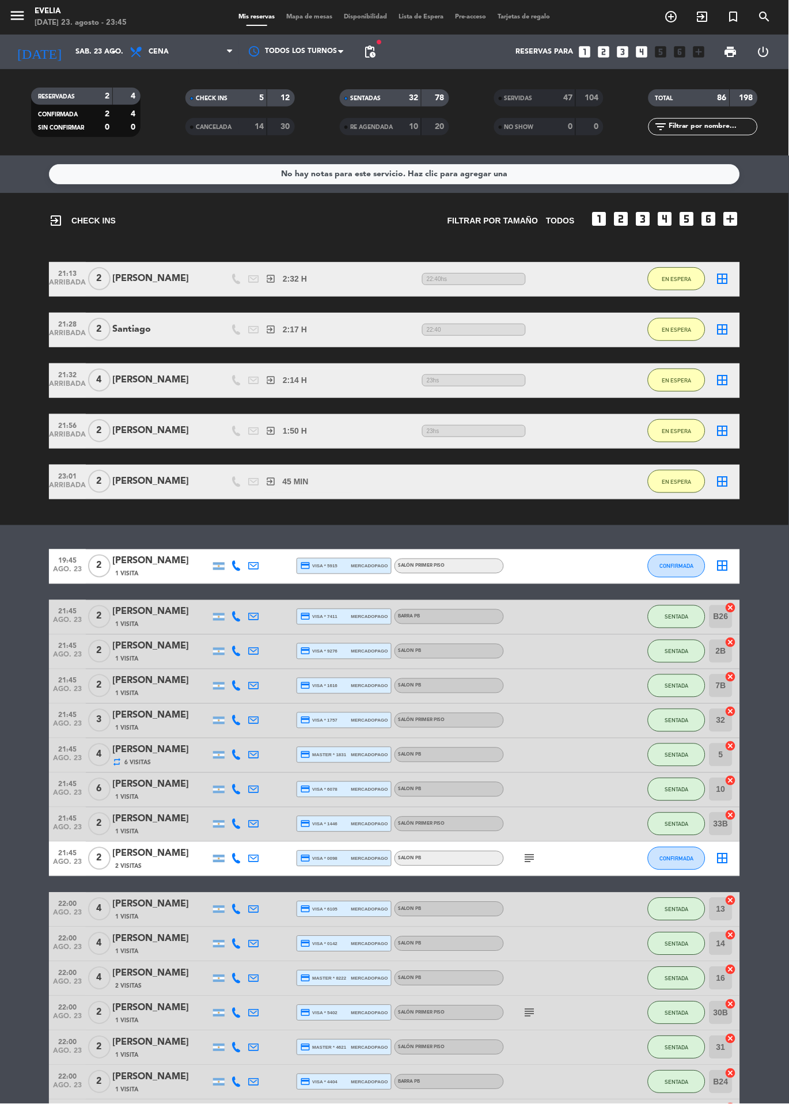
click at [560, 94] on div "47" at bounding box center [561, 98] width 23 height 13
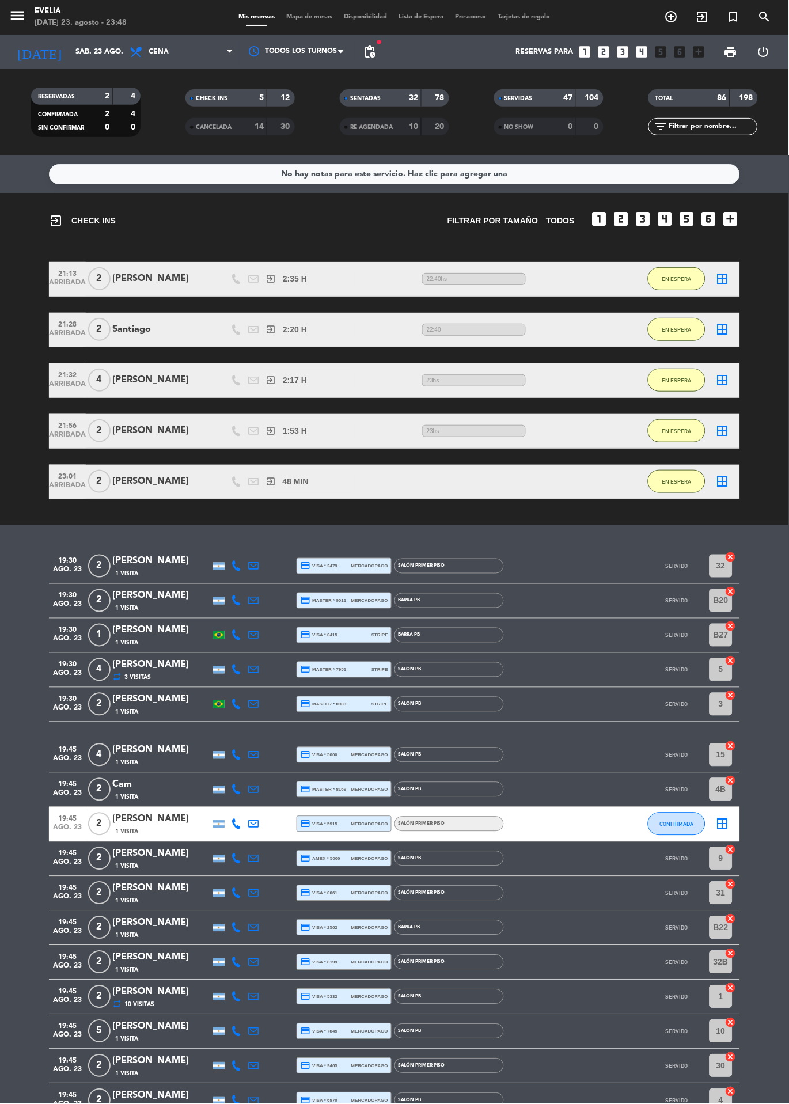
scroll to position [144, 0]
